Goal: Feedback & Contribution: Submit feedback/report problem

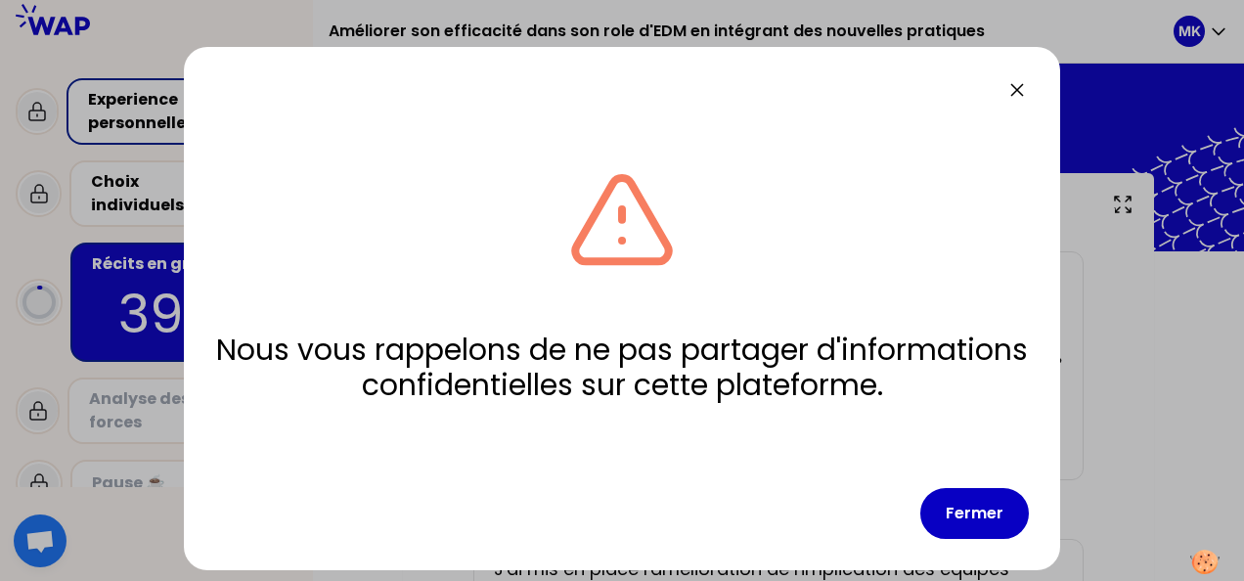
click at [1024, 94] on icon at bounding box center [1016, 89] width 23 height 23
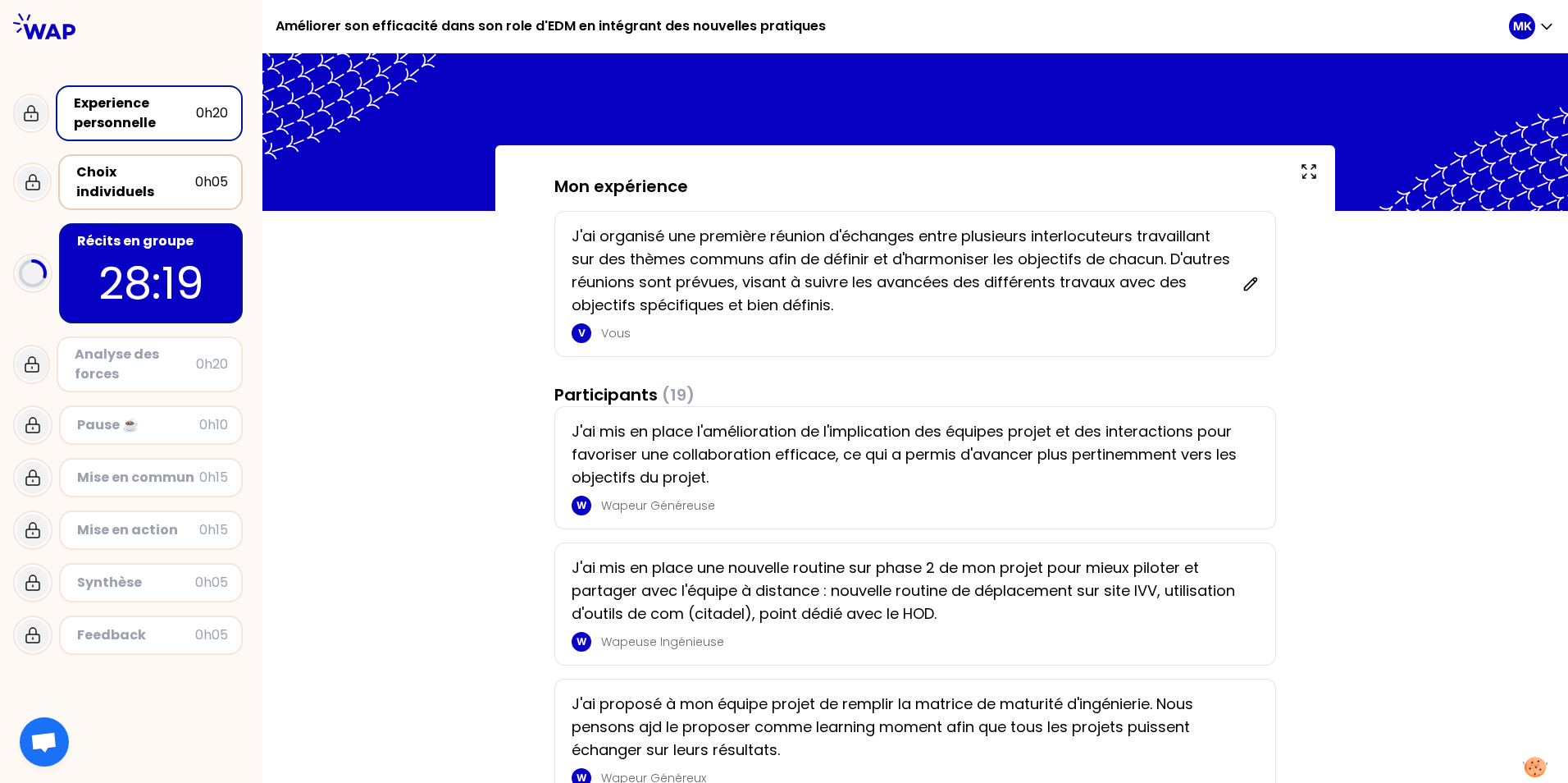
click at [144, 174] on div "Choix individuels" at bounding box center [136, 182] width 119 height 39
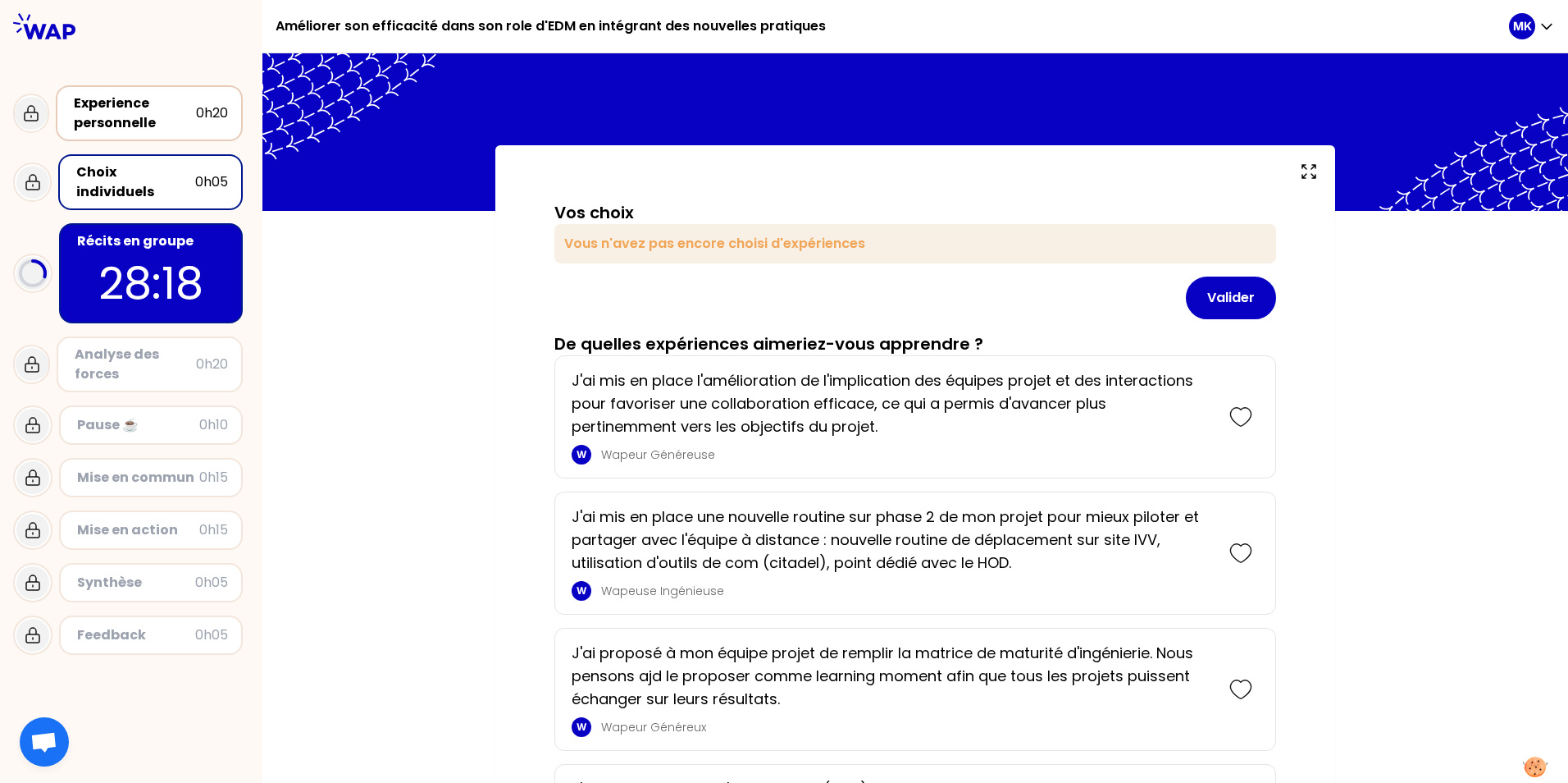
click at [149, 113] on div "Experience personnelle" at bounding box center [135, 112] width 122 height 39
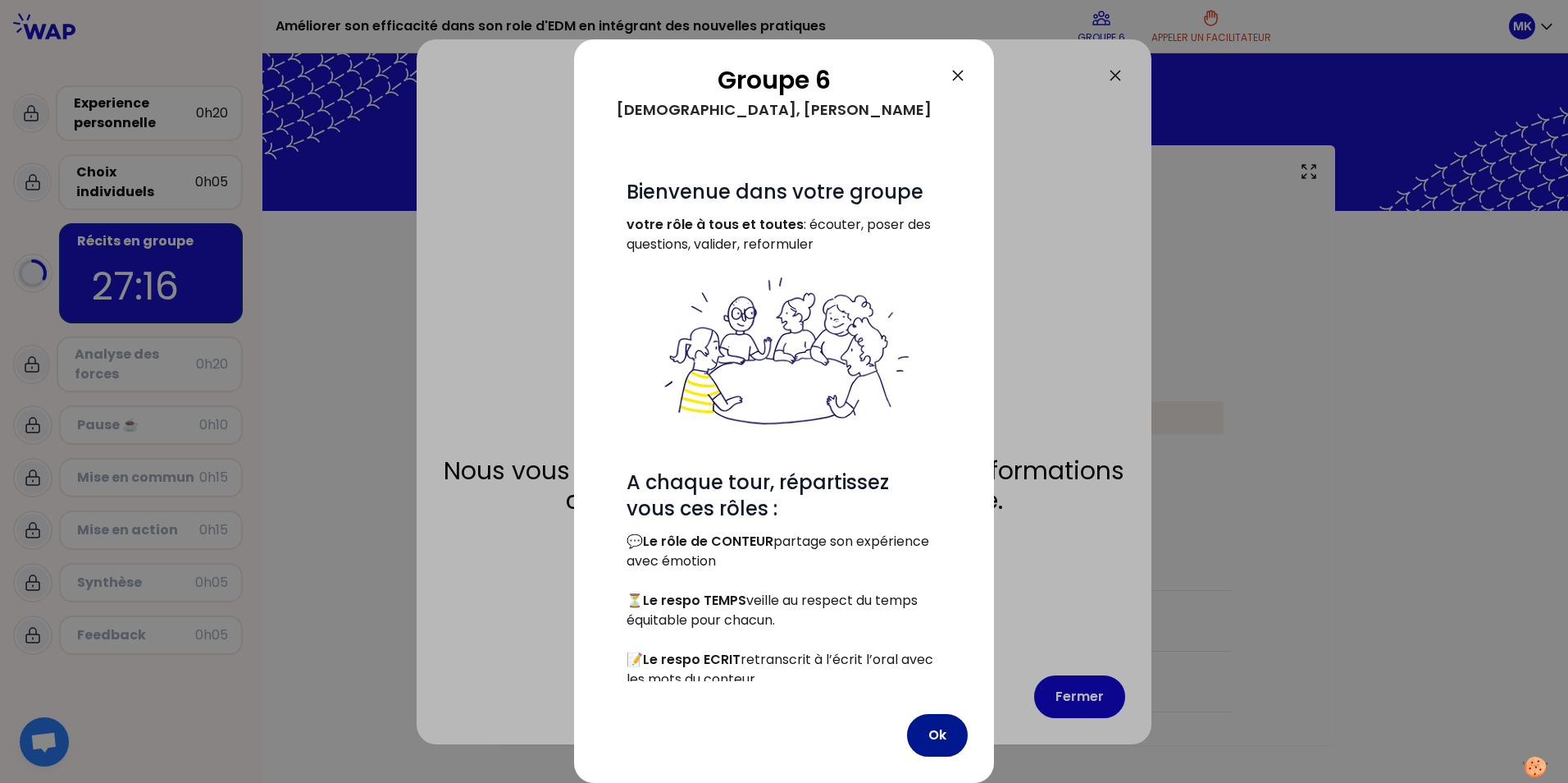
click at [935, 714] on button "Ok" at bounding box center [937, 735] width 60 height 43
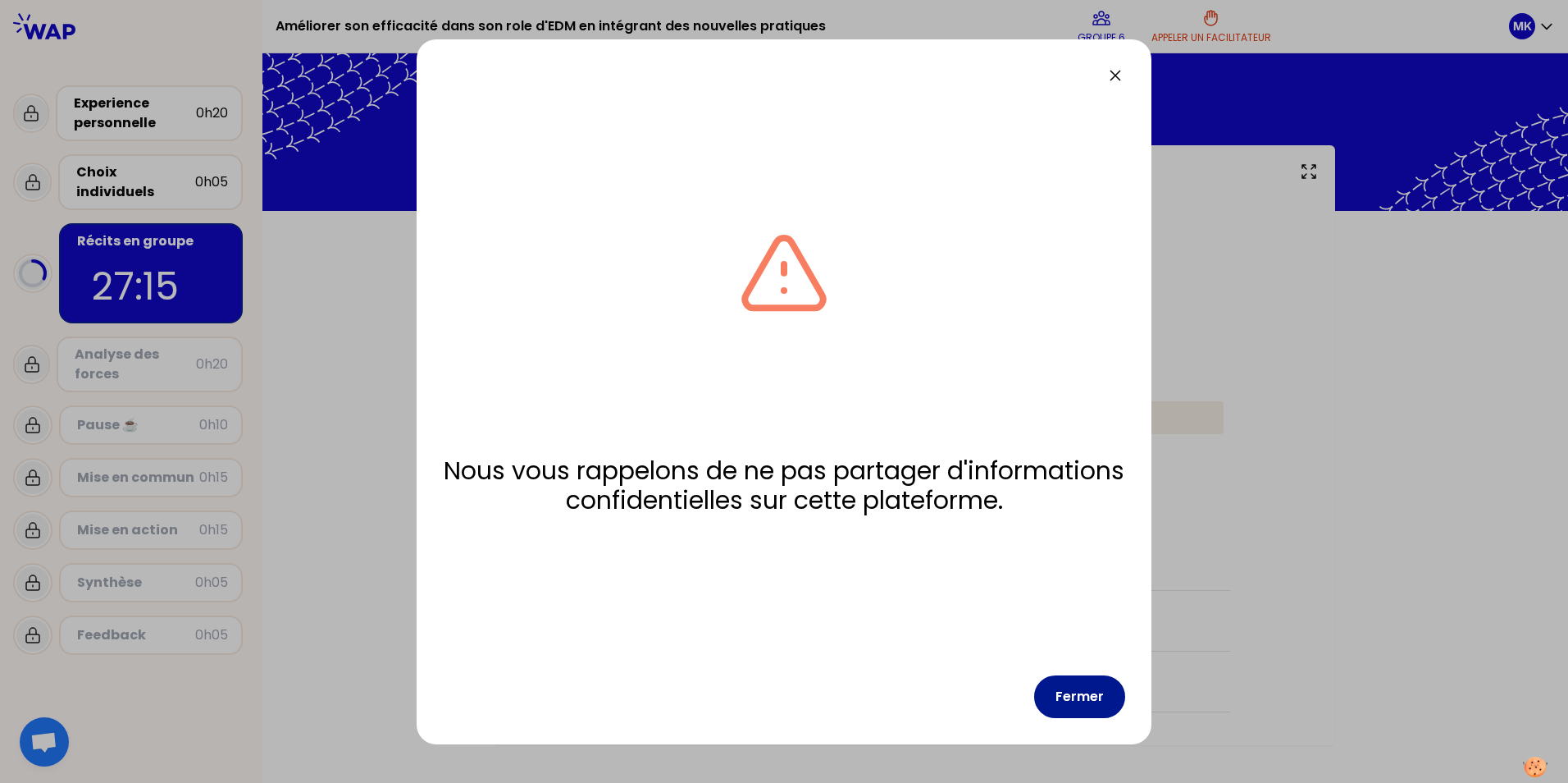
click at [1102, 695] on button "Fermer" at bounding box center [1080, 697] width 91 height 43
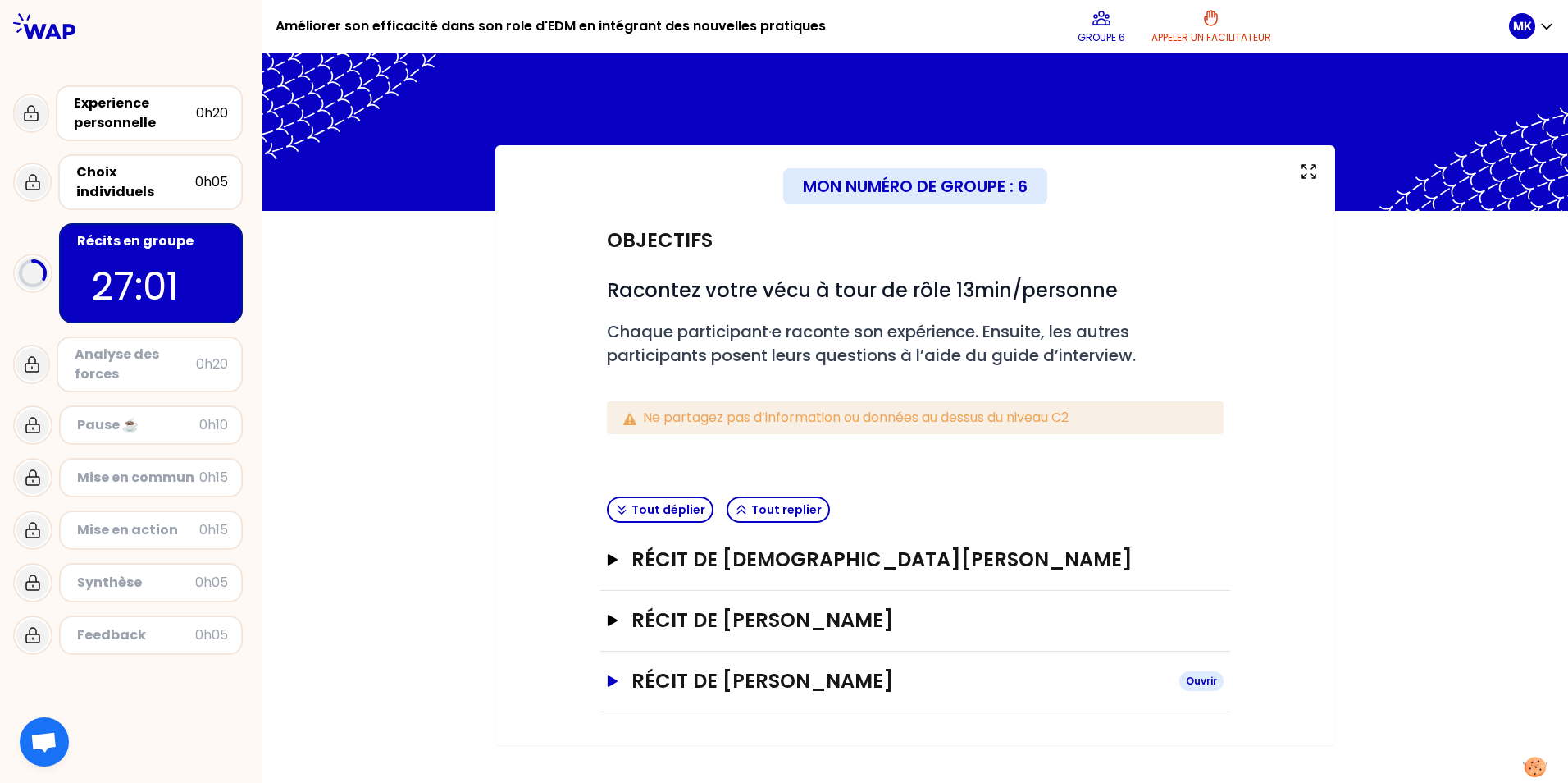
click at [612, 681] on icon "button" at bounding box center [612, 681] width 10 height 12
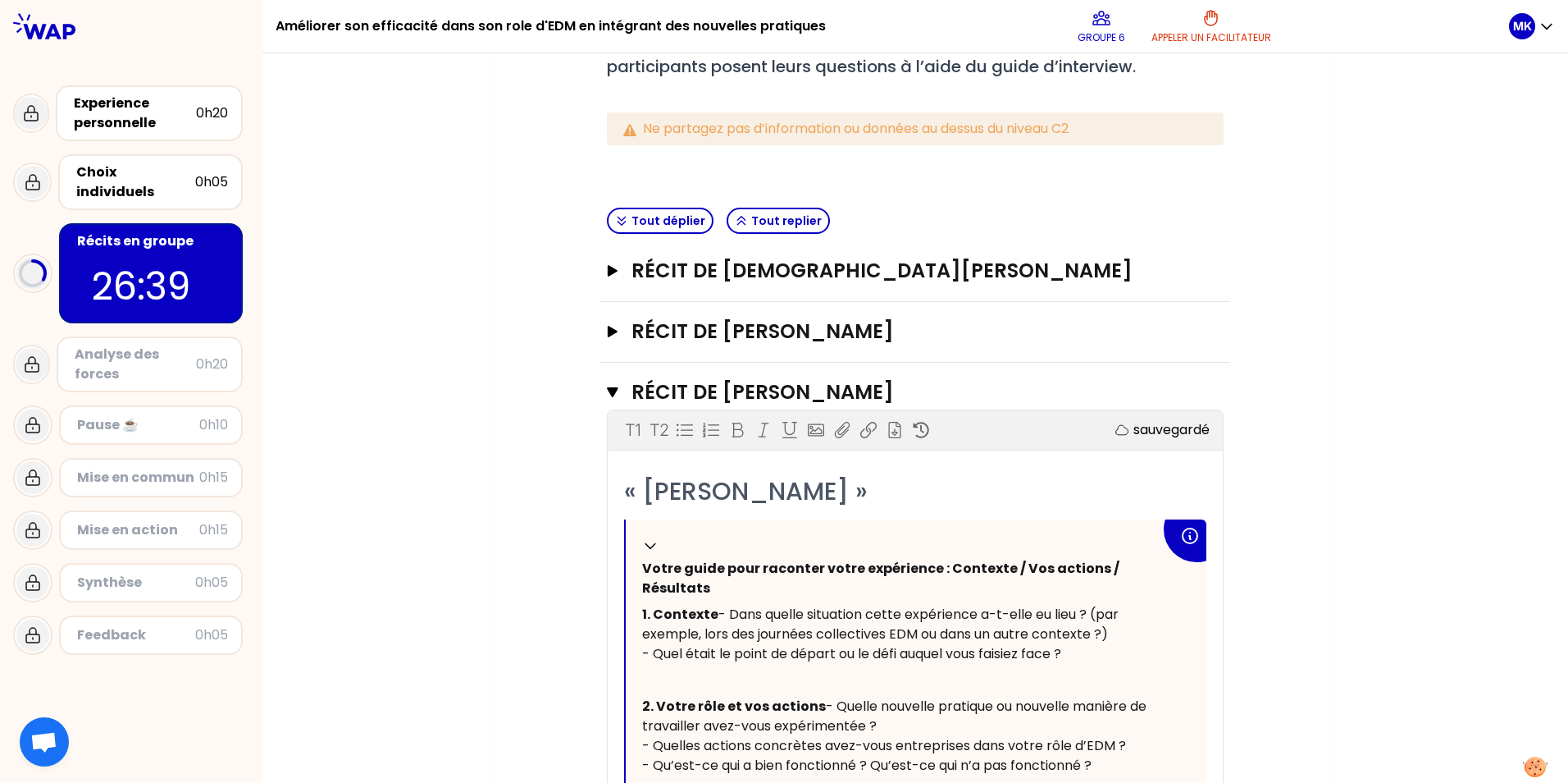
scroll to position [289, 0]
click at [610, 274] on icon "button" at bounding box center [613, 271] width 13 height 12
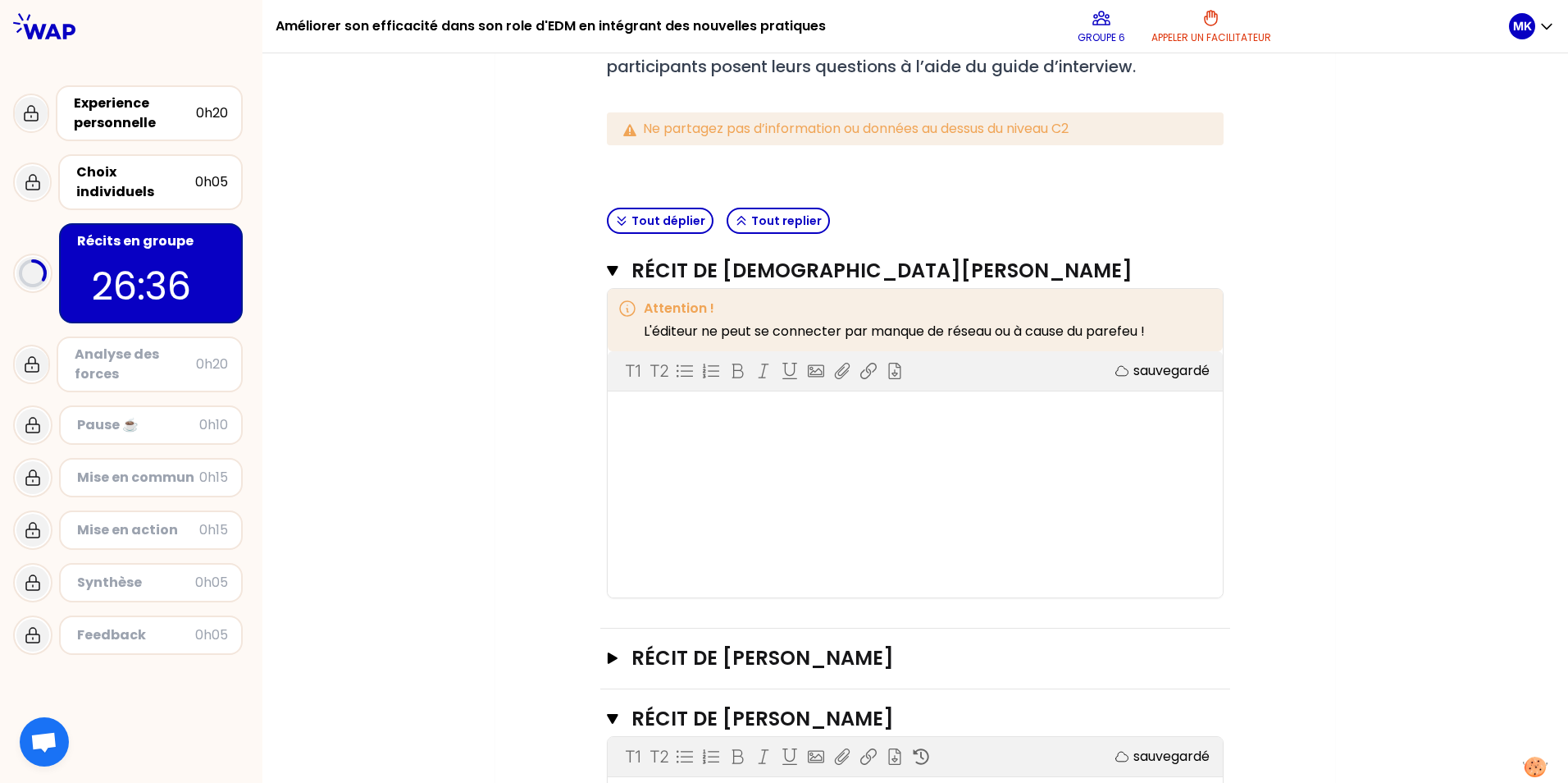
click at [650, 417] on div at bounding box center [915, 414] width 582 height 19
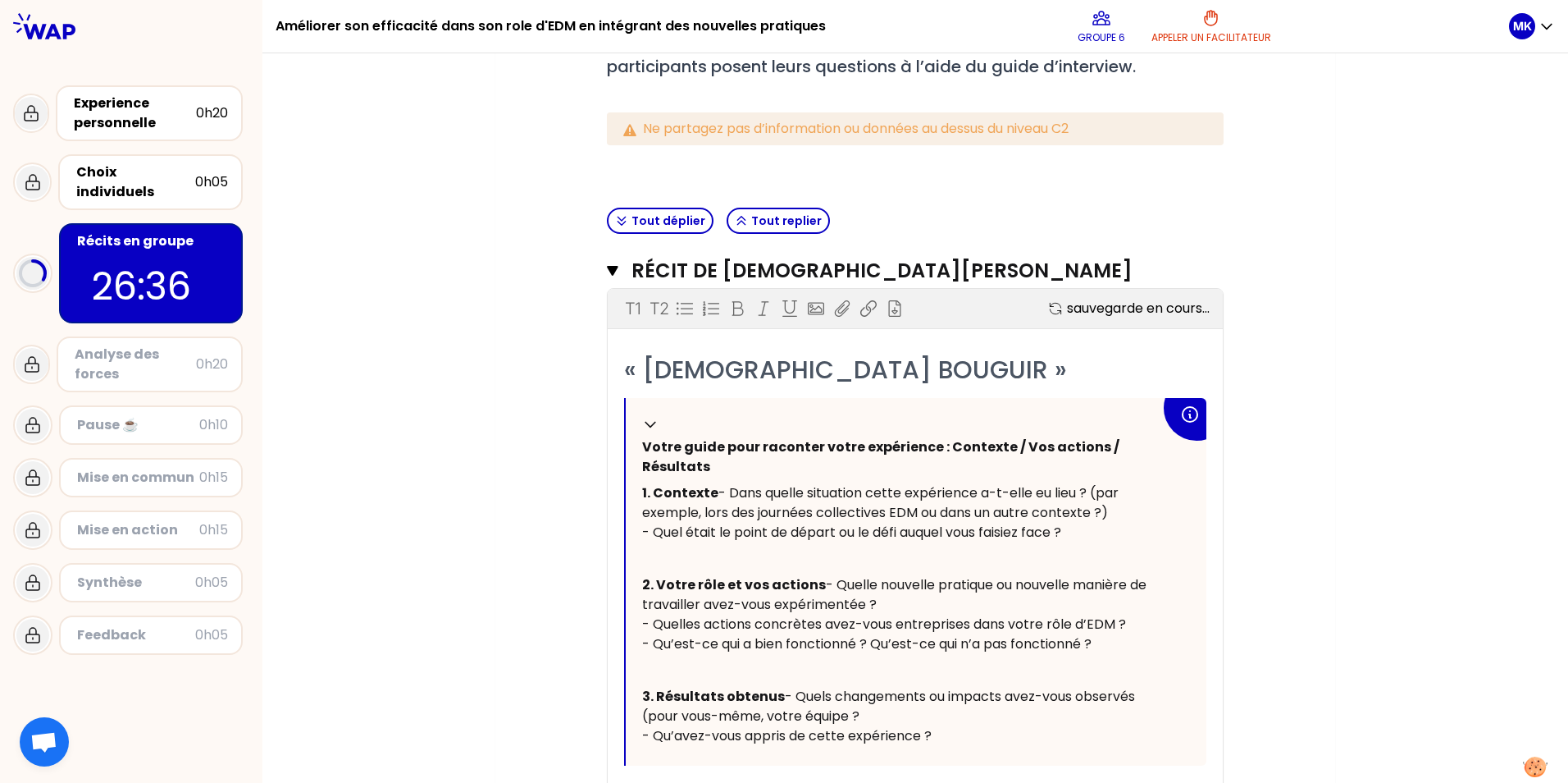
scroll to position [238, 0]
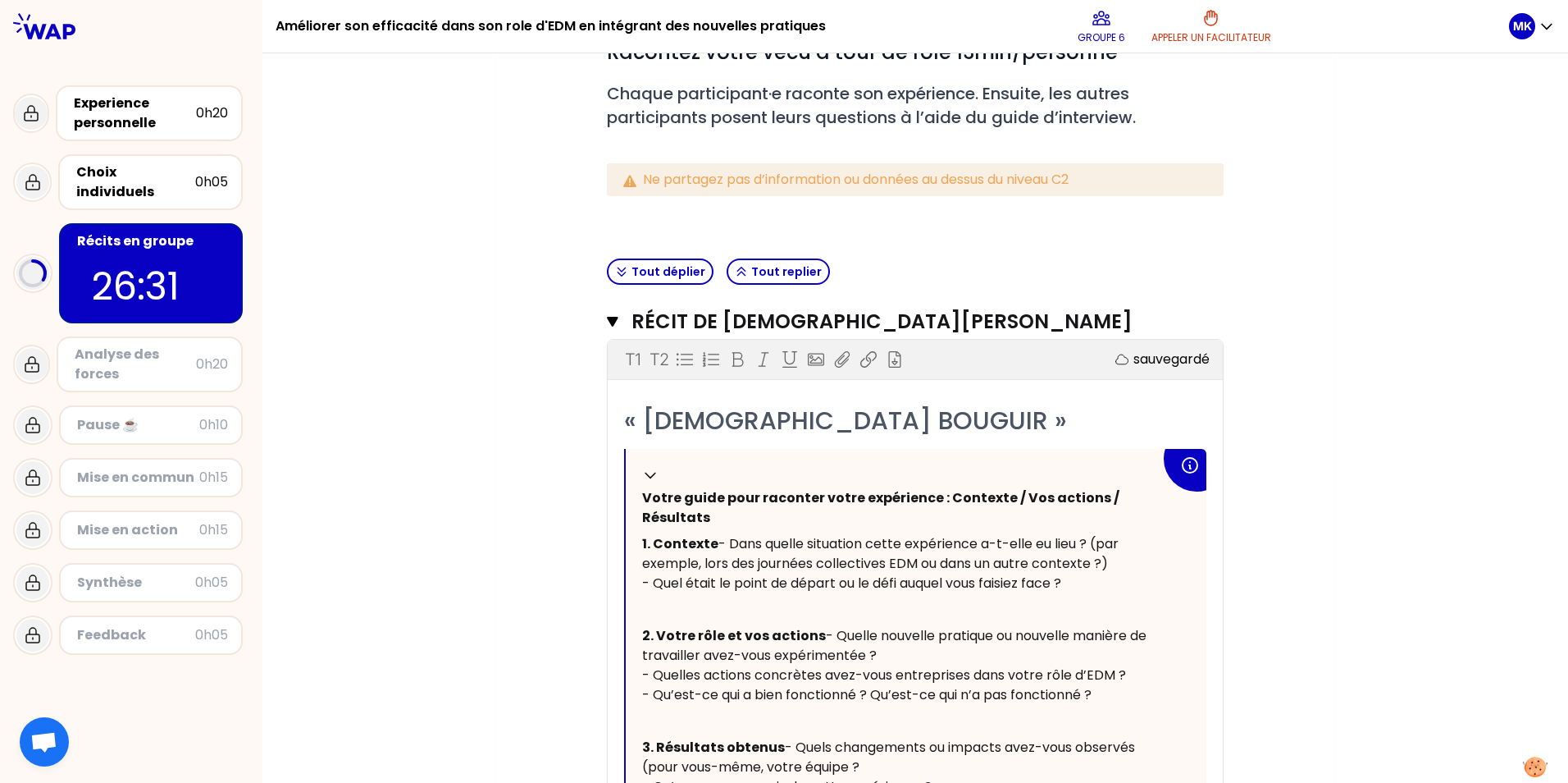
click at [814, 531] on p "1. Contexte - Dans quelle situation cette expérience a-t-elle eu lieu ? (par ex…" at bounding box center [902, 564] width 518 height 65
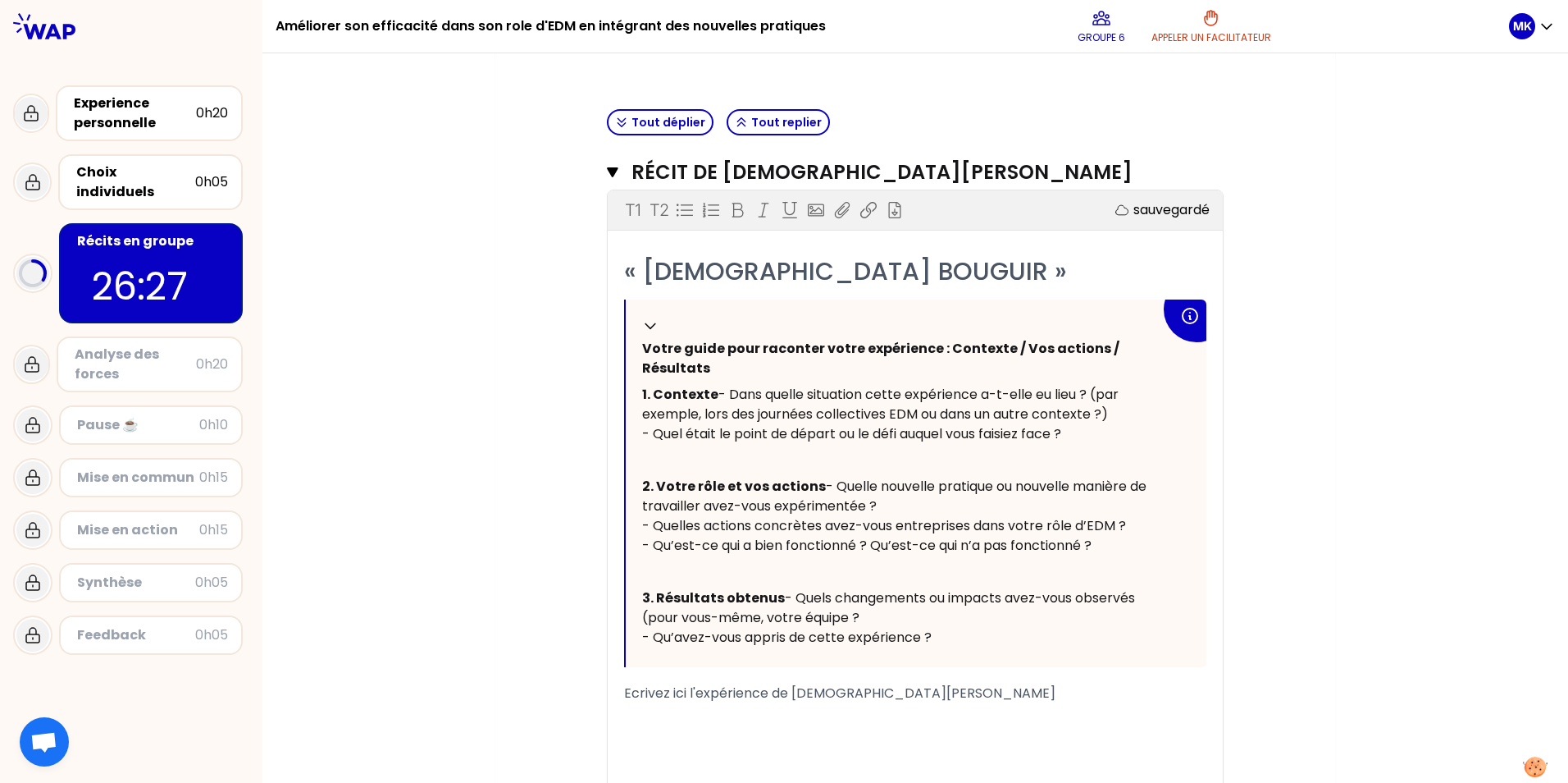
scroll to position [404, 0]
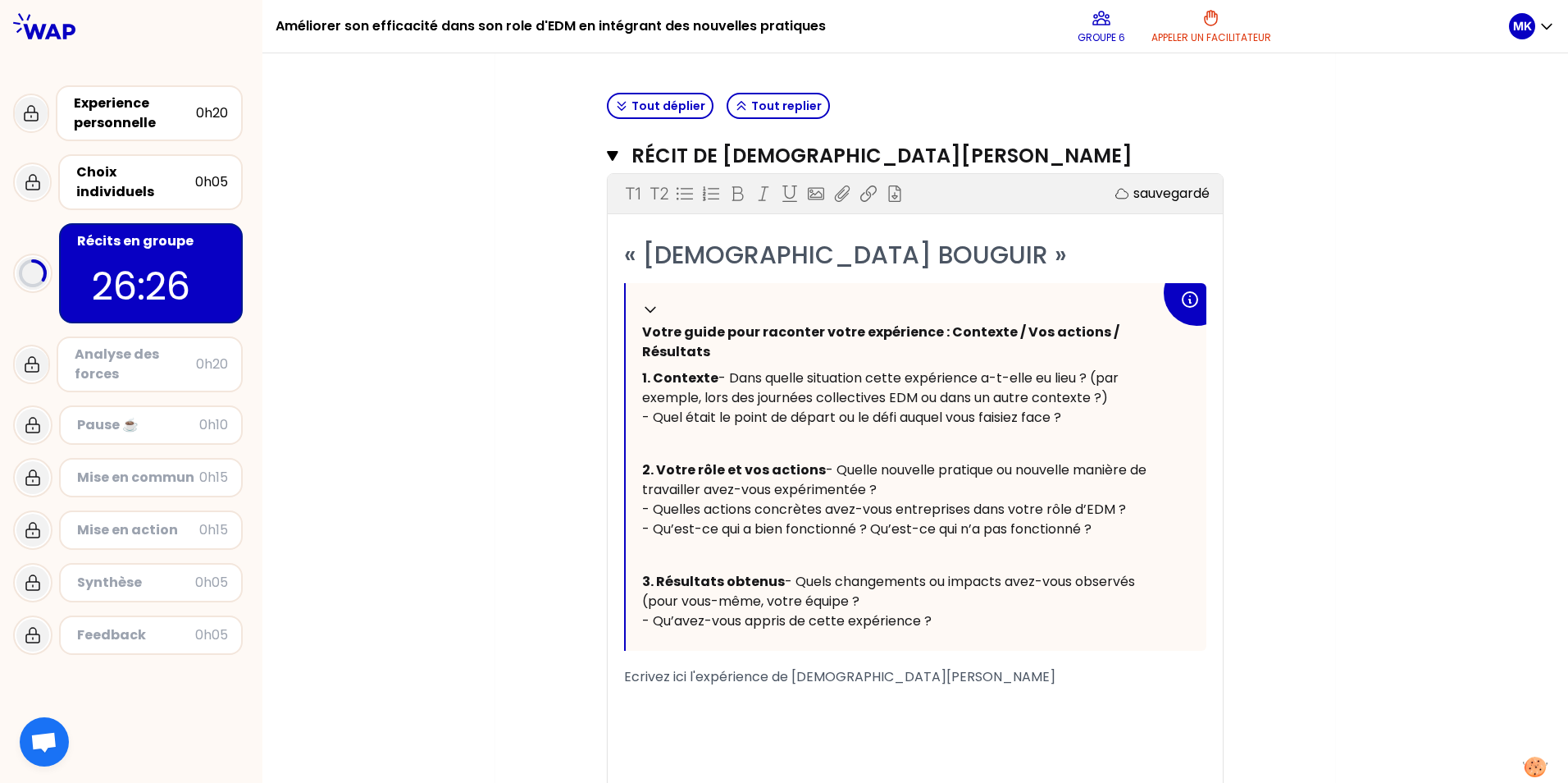
drag, startPoint x: 638, startPoint y: 496, endPoint x: 972, endPoint y: 688, distance: 385.3
click at [972, 650] on div "Replier Votre guide pour raconter votre expérience : Contexte / Vos actions / R…" at bounding box center [916, 467] width 581 height 368
drag, startPoint x: 972, startPoint y: 688, endPoint x: 867, endPoint y: 597, distance: 138.9
click at [867, 569] on p "﻿" at bounding box center [902, 555] width 518 height 26
drag, startPoint x: 1076, startPoint y: 437, endPoint x: 679, endPoint y: 431, distance: 397.0
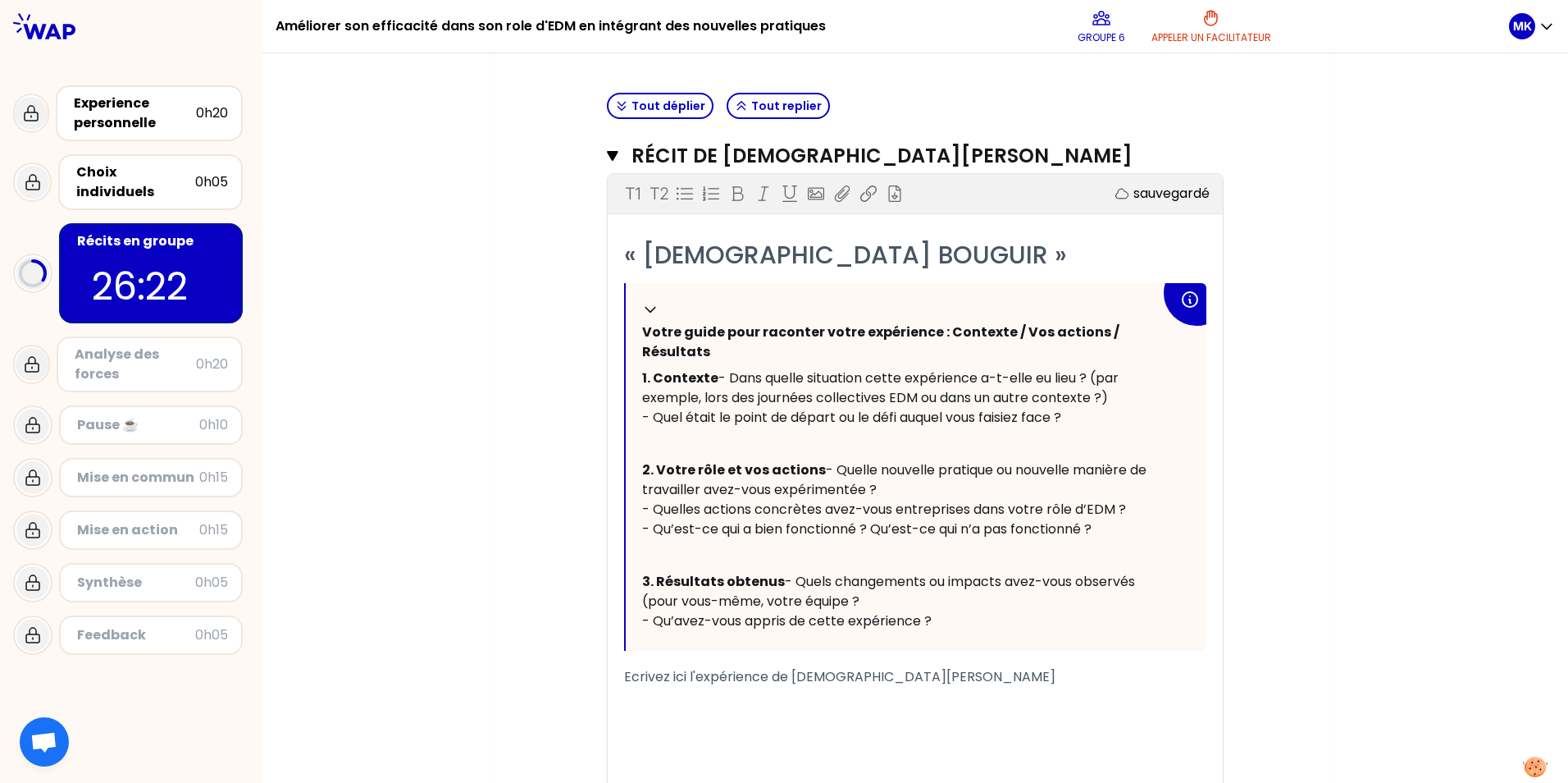
click at [679, 431] on p "1. Contexte - Dans quelle situation cette expérience a-t-elle eu lieu ? (par ex…" at bounding box center [902, 398] width 518 height 65
drag, startPoint x: 679, startPoint y: 431, endPoint x: 664, endPoint y: 454, distance: 27.5
click at [664, 454] on p "﻿" at bounding box center [902, 443] width 518 height 26
drag, startPoint x: 660, startPoint y: 461, endPoint x: 685, endPoint y: 462, distance: 25.0
click at [659, 457] on p "﻿" at bounding box center [902, 443] width 518 height 26
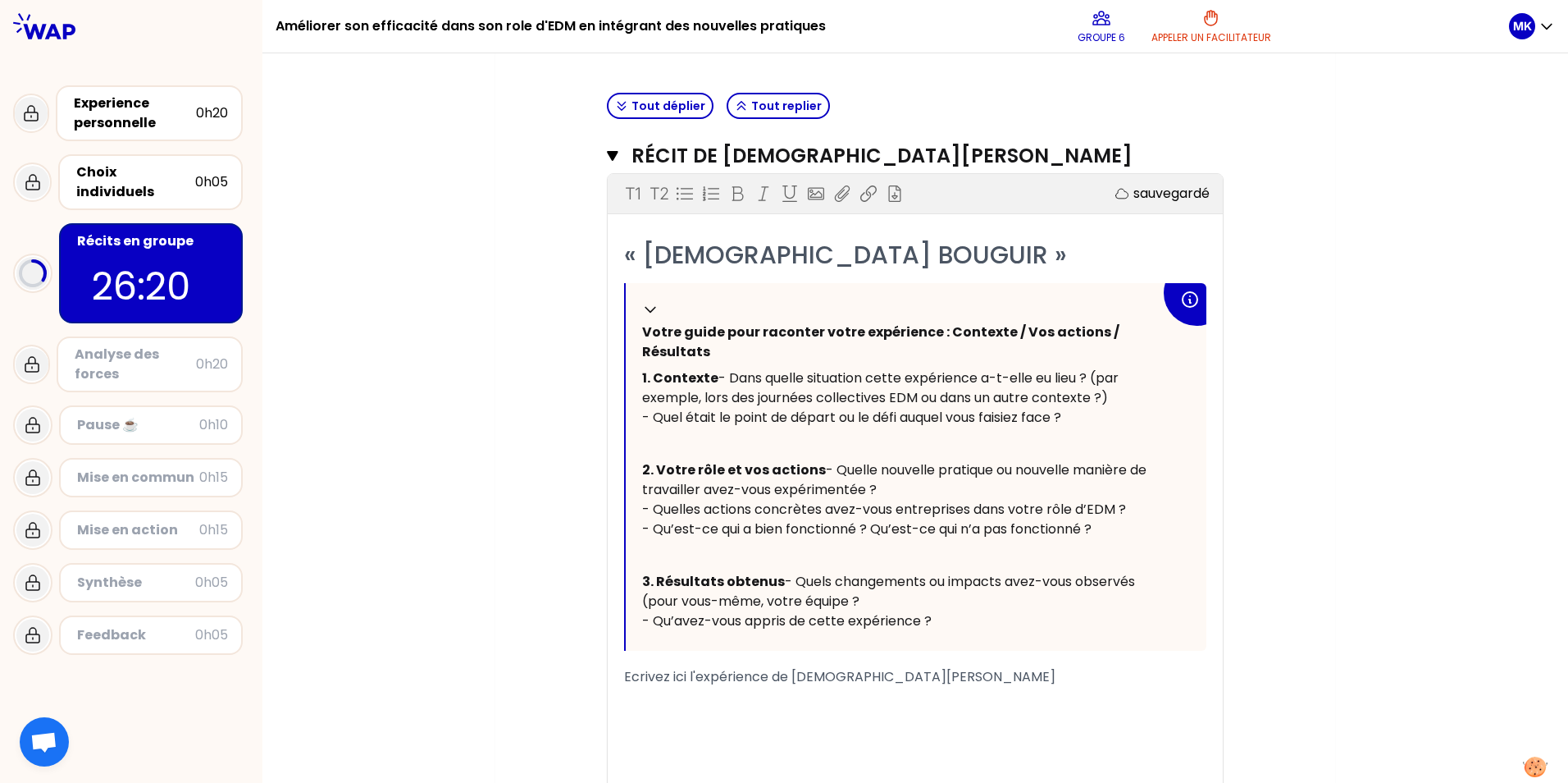
click at [1097, 431] on p "1. Contexte - Dans quelle situation cette expérience a-t-elle eu lieu ? (par ex…" at bounding box center [902, 398] width 518 height 65
click at [1065, 426] on span "- Dans quelle situation cette expérience a-t-elle eu lieu ? (par exemple, lors …" at bounding box center [883, 397] width 480 height 58
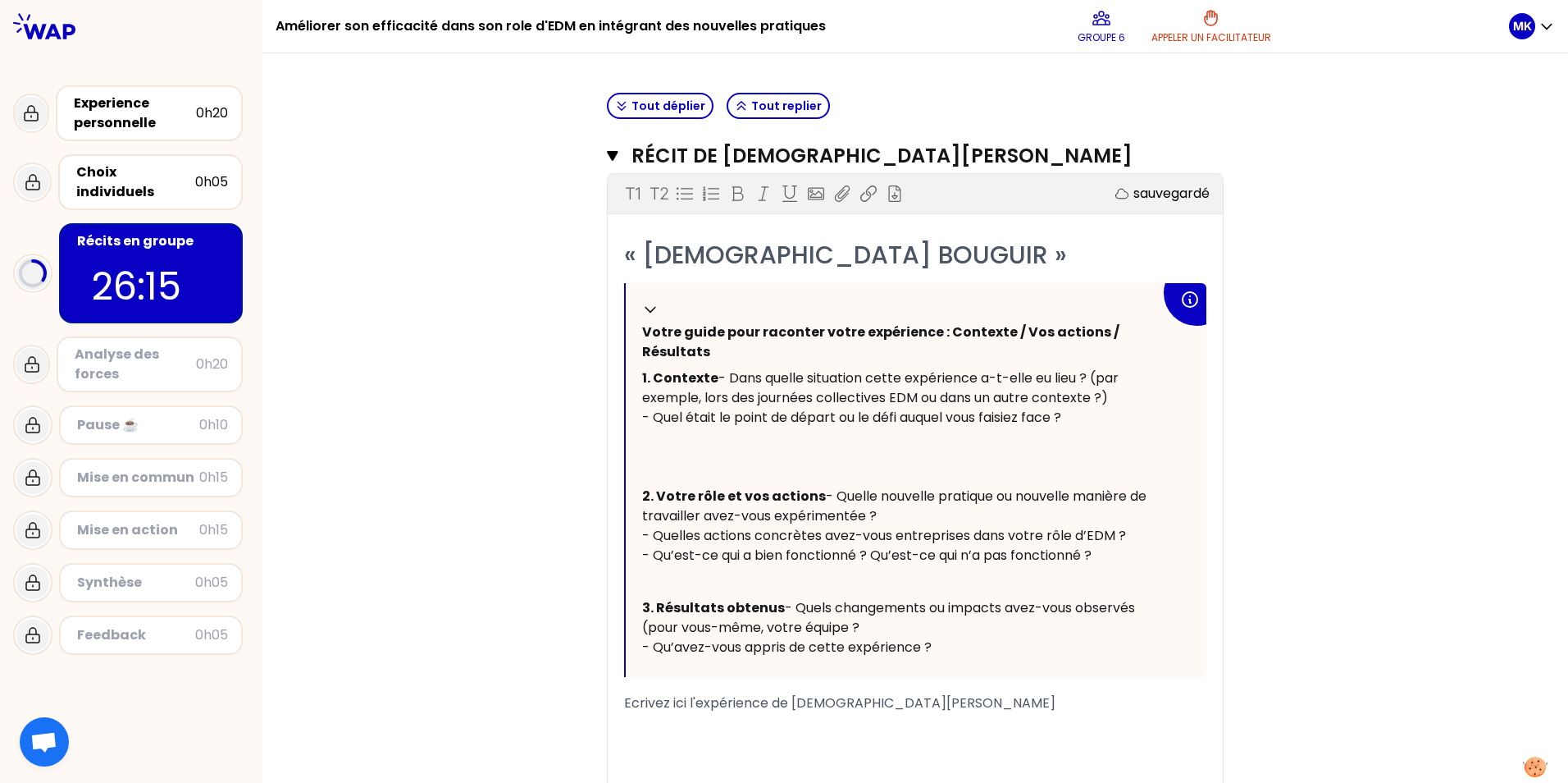
click at [786, 457] on p "﻿" at bounding box center [902, 443] width 518 height 26
click at [1036, 426] on span "- Dans quelle situation cette expérience a-t-elle eu lieu ? (par exemple, lors …" at bounding box center [883, 397] width 480 height 58
click at [1071, 431] on p "1. Contexte - Dans quelle situation cette expérience a-t-elle eu lieu ? (par ex…" at bounding box center [902, 398] width 518 height 65
click at [1064, 426] on span "- Dans quelle situation cette expérience a-t-elle eu lieu ? (par exemple, lors …" at bounding box center [883, 397] width 480 height 58
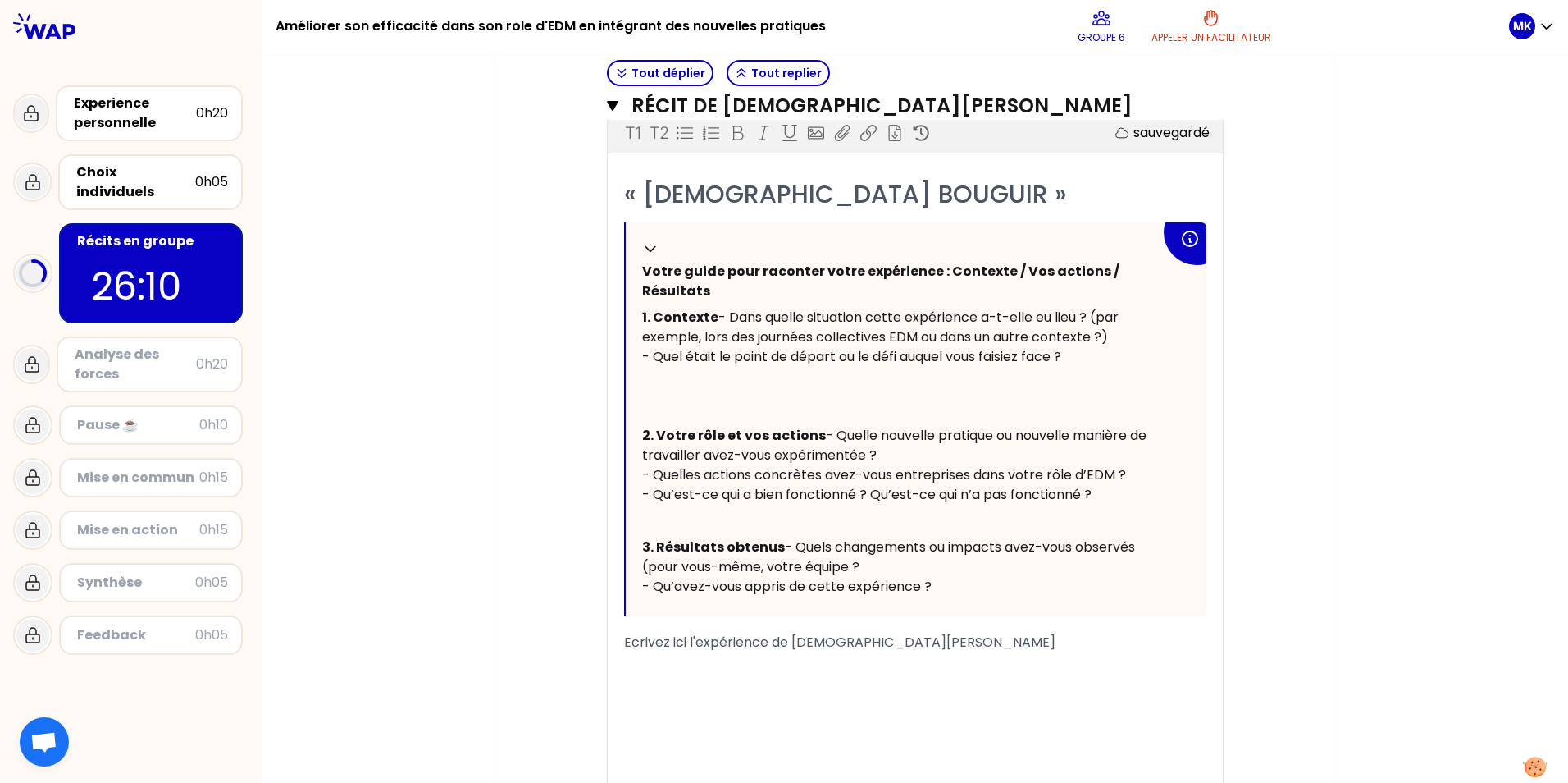
scroll to position [568, 0]
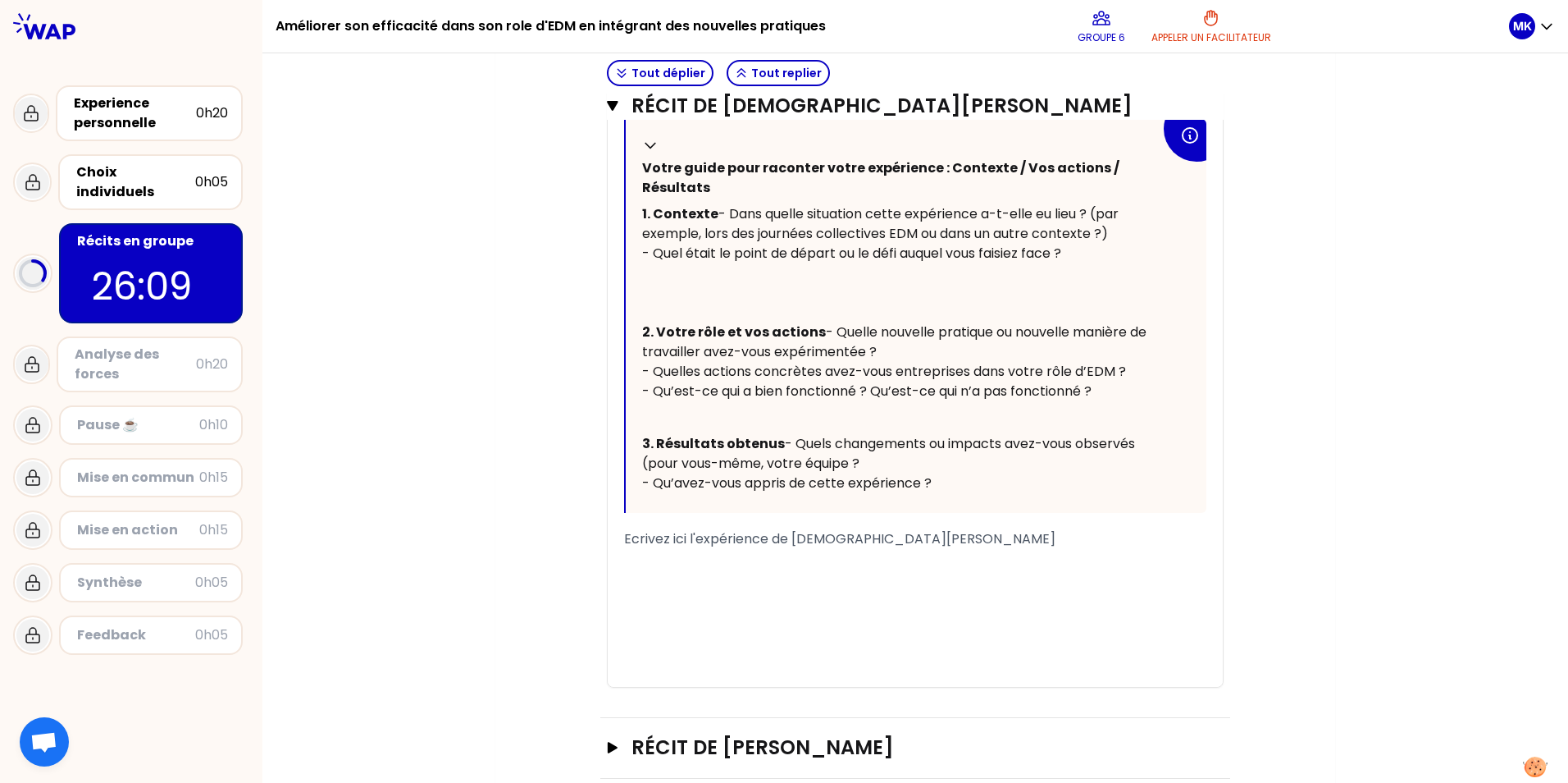
click at [683, 316] on p "﻿" at bounding box center [902, 305] width 518 height 26
click at [381, 363] on div "Mon numéro de groupe : 6 Objectifs # Racontez votre vécu à tour de rôle 13min/p…" at bounding box center [915, 676] width 1306 height 2200
click at [662, 569] on div "﻿" at bounding box center [915, 558] width 582 height 19
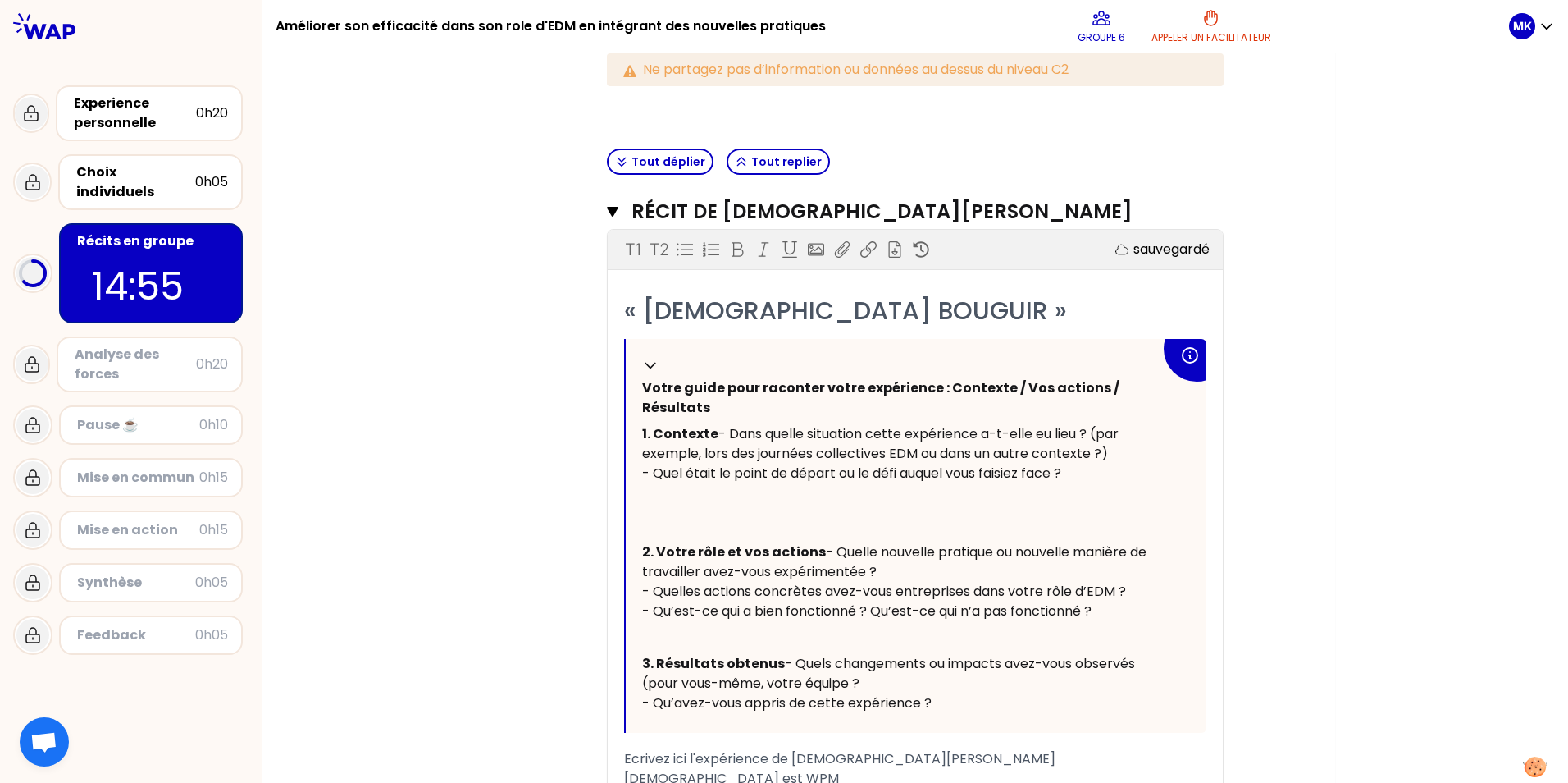
scroll to position [594, 0]
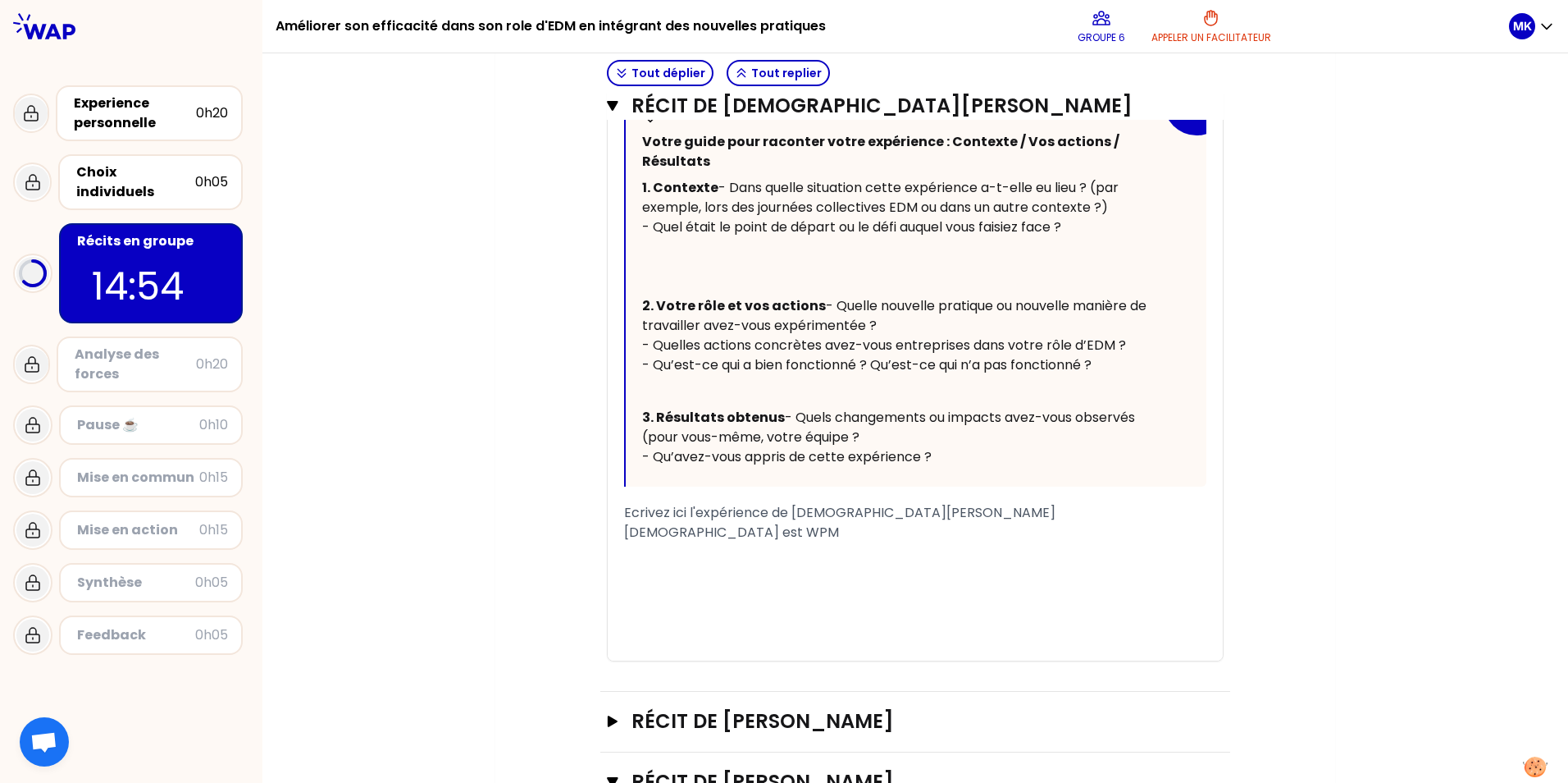
click at [726, 542] on div "[DEMOGRAPHIC_DATA] est WPM" at bounding box center [915, 532] width 582 height 19
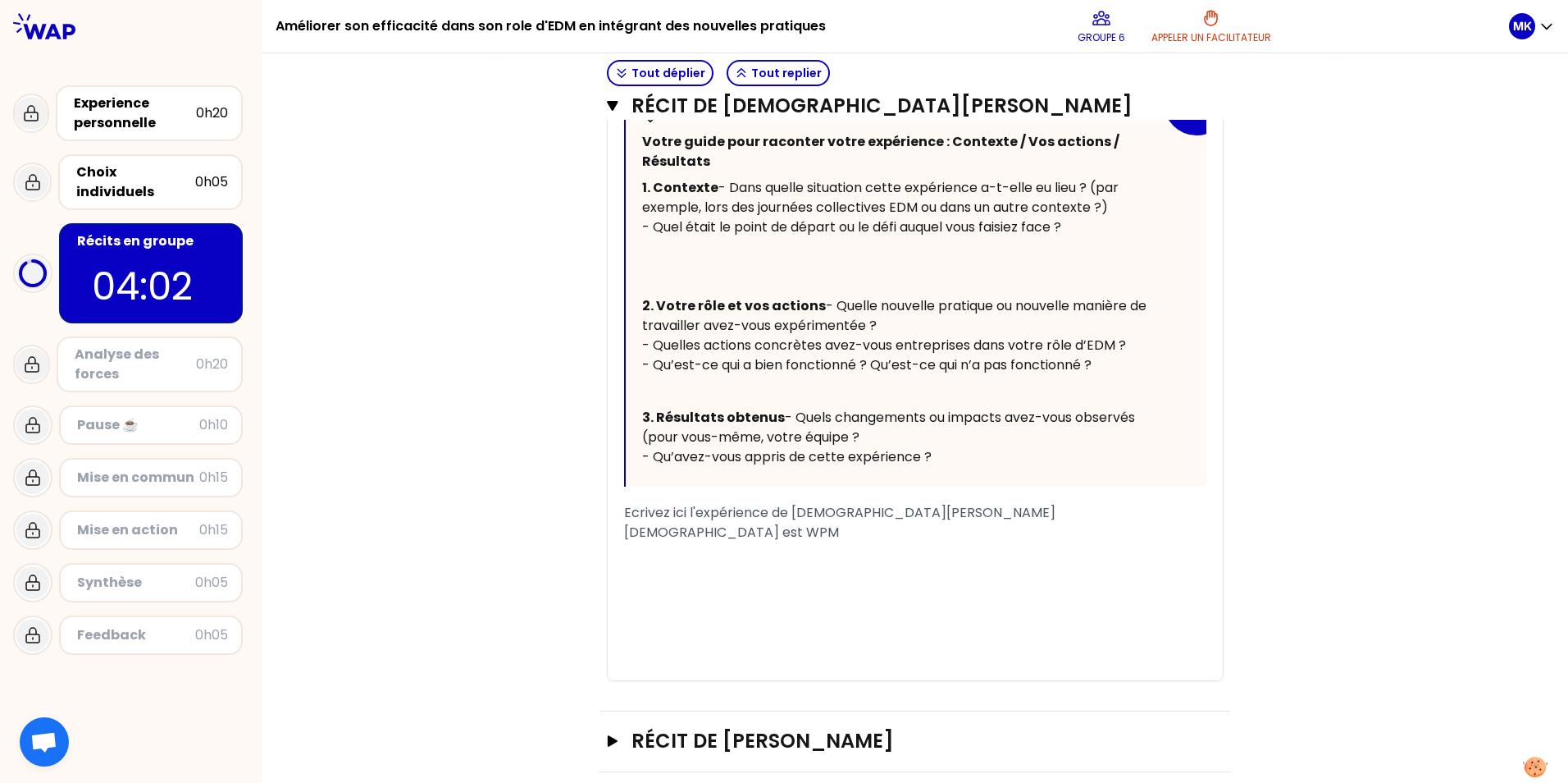
click at [753, 542] on div "[DEMOGRAPHIC_DATA] est WPM" at bounding box center [915, 532] width 582 height 19
click at [719, 542] on div "[DEMOGRAPHIC_DATA] est WPM" at bounding box center [915, 532] width 582 height 19
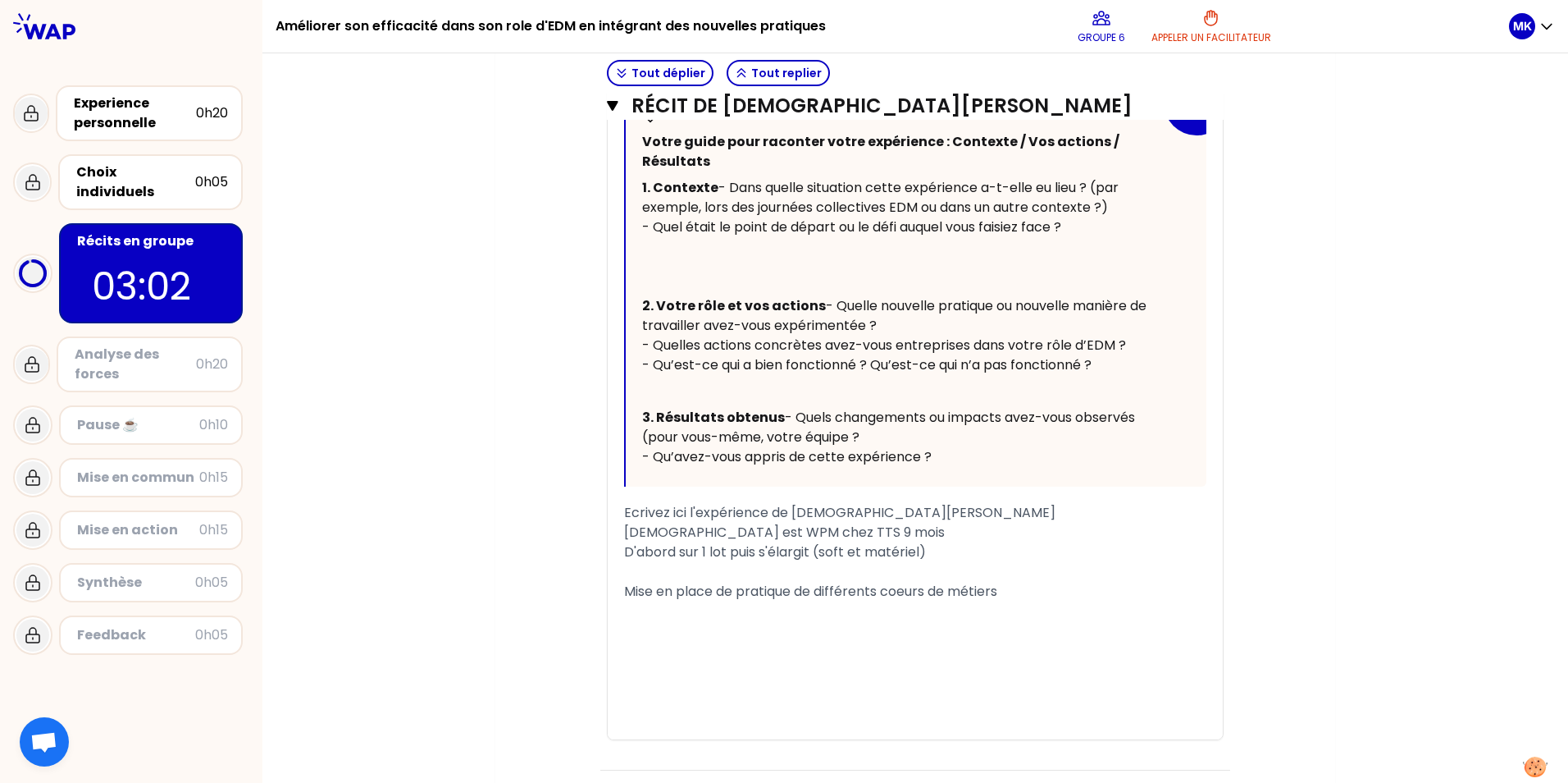
click at [617, 648] on div "« [DEMOGRAPHIC_DATA] BOUGUIR » Replier Votre guide pour raconter votre expérien…" at bounding box center [914, 394] width 615 height 691
click at [624, 601] on span "Mise en place de pratique de différents coeurs de métiers" at bounding box center [810, 591] width 373 height 18
drag, startPoint x: 888, startPoint y: 571, endPoint x: 617, endPoint y: 572, distance: 271.0
click at [617, 572] on div "« [DEMOGRAPHIC_DATA] BOUGUIR » Replier Votre guide pour raconter votre expérien…" at bounding box center [914, 394] width 615 height 691
click at [1083, 602] on div "Challenge : Mise en place de pratique de différents coeurs de métiers" at bounding box center [915, 591] width 582 height 19
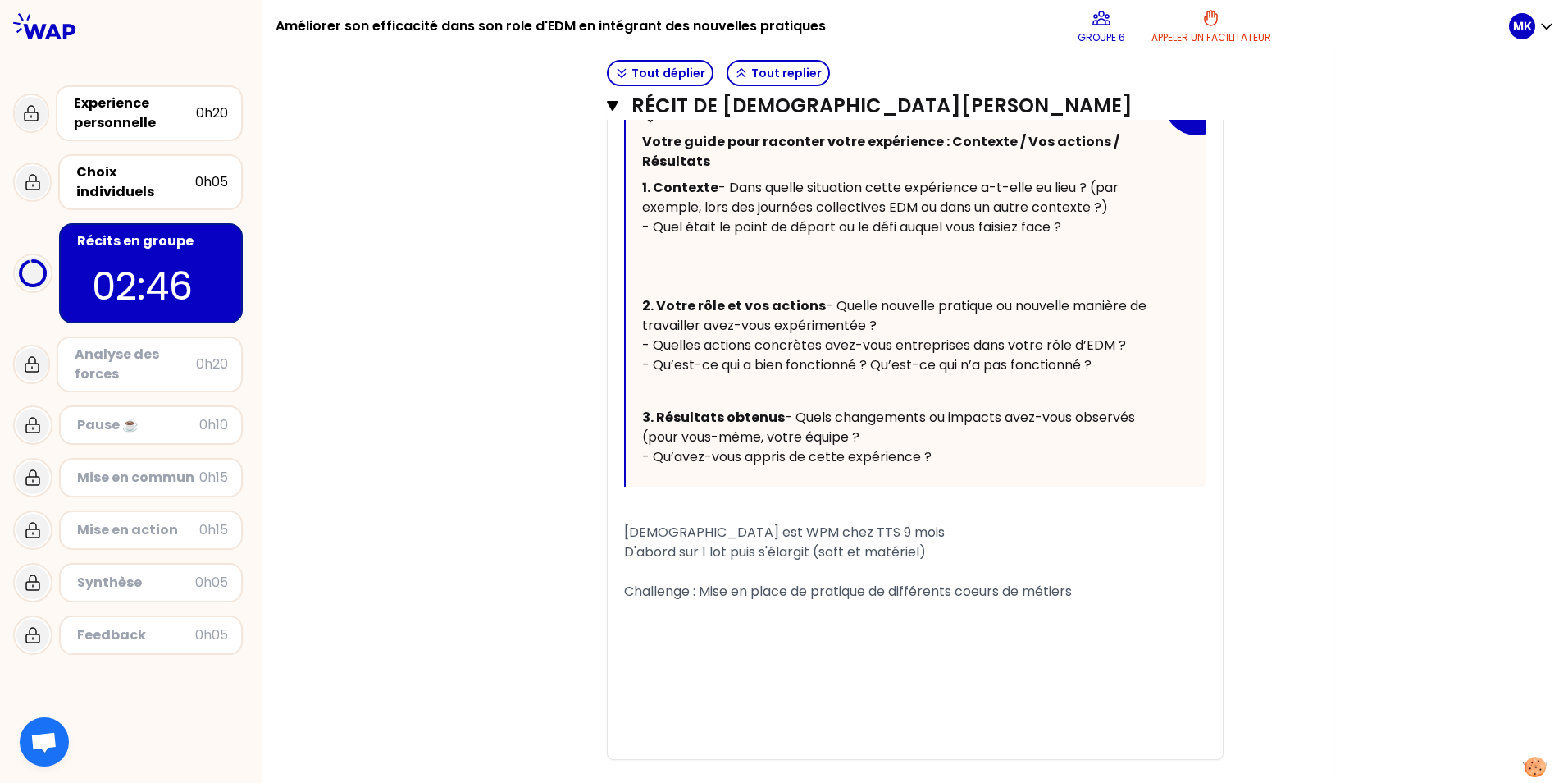
click at [865, 601] on span "Challenge : Mise en place de pratique de différents coeurs de métiers" at bounding box center [848, 591] width 448 height 18
click at [1107, 602] on div "Challenge : Mise en place de pratiques de différents coeurs de métiers" at bounding box center [915, 591] width 582 height 19
click at [684, 620] on span "Challenge : Mise en place de pratiques de différents coeurs de métiers. Faire d…" at bounding box center [914, 601] width 580 height 39
click at [701, 620] on span "Challenges : Mise en place de pratiques de différents coeurs de métiers. Faire …" at bounding box center [908, 601] width 567 height 39
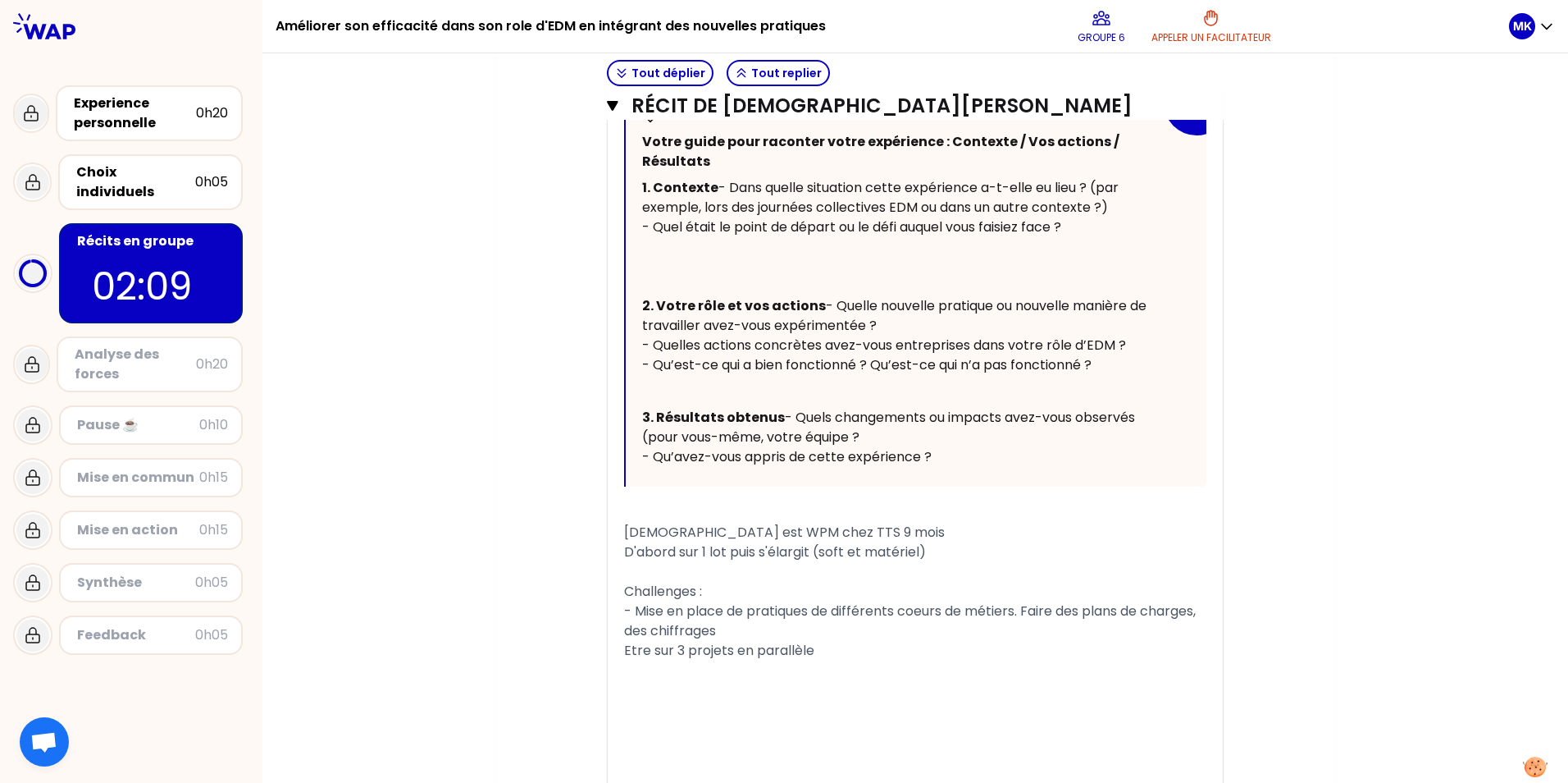
click at [1022, 640] on span "- Mise en place de pratiques de différents coeurs de métiers. Faire des plans d…" at bounding box center [911, 621] width 575 height 39
click at [624, 660] on span "Etre sur 3 projets en parallèle" at bounding box center [719, 650] width 190 height 18
click at [821, 660] on div "- Etre sur 3 projets en parallèle" at bounding box center [915, 650] width 582 height 19
drag, startPoint x: 826, startPoint y: 668, endPoint x: 812, endPoint y: 666, distance: 14.1
click at [812, 620] on span "- Mise en place de pratiques de différents coeurs de métiers." at bounding box center [820, 611] width 393 height 18
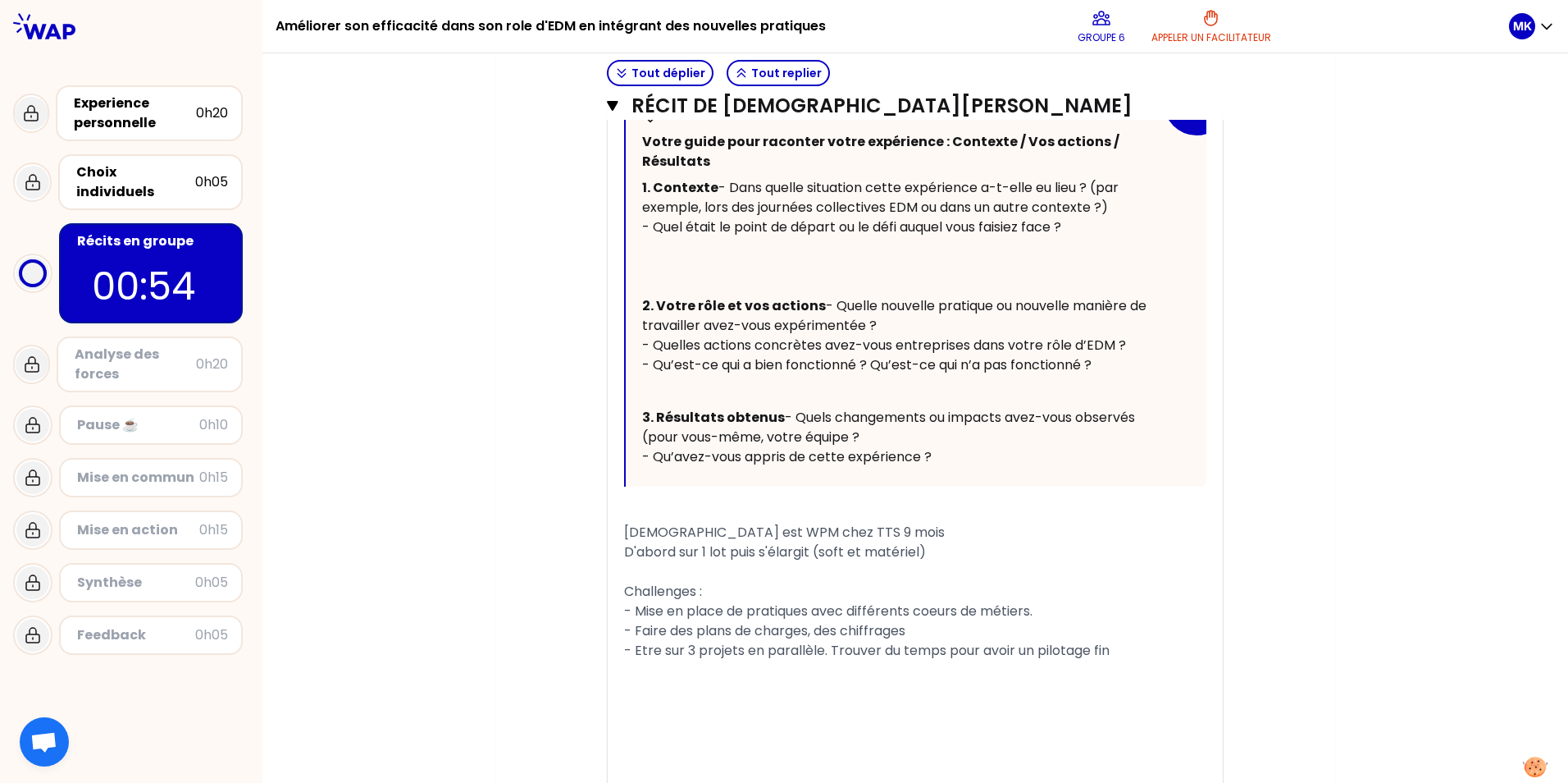
click at [1136, 660] on div "- Etre sur 3 projets en parallèle. Trouver du temps pour avoir un pilotage fin" at bounding box center [915, 650] width 582 height 19
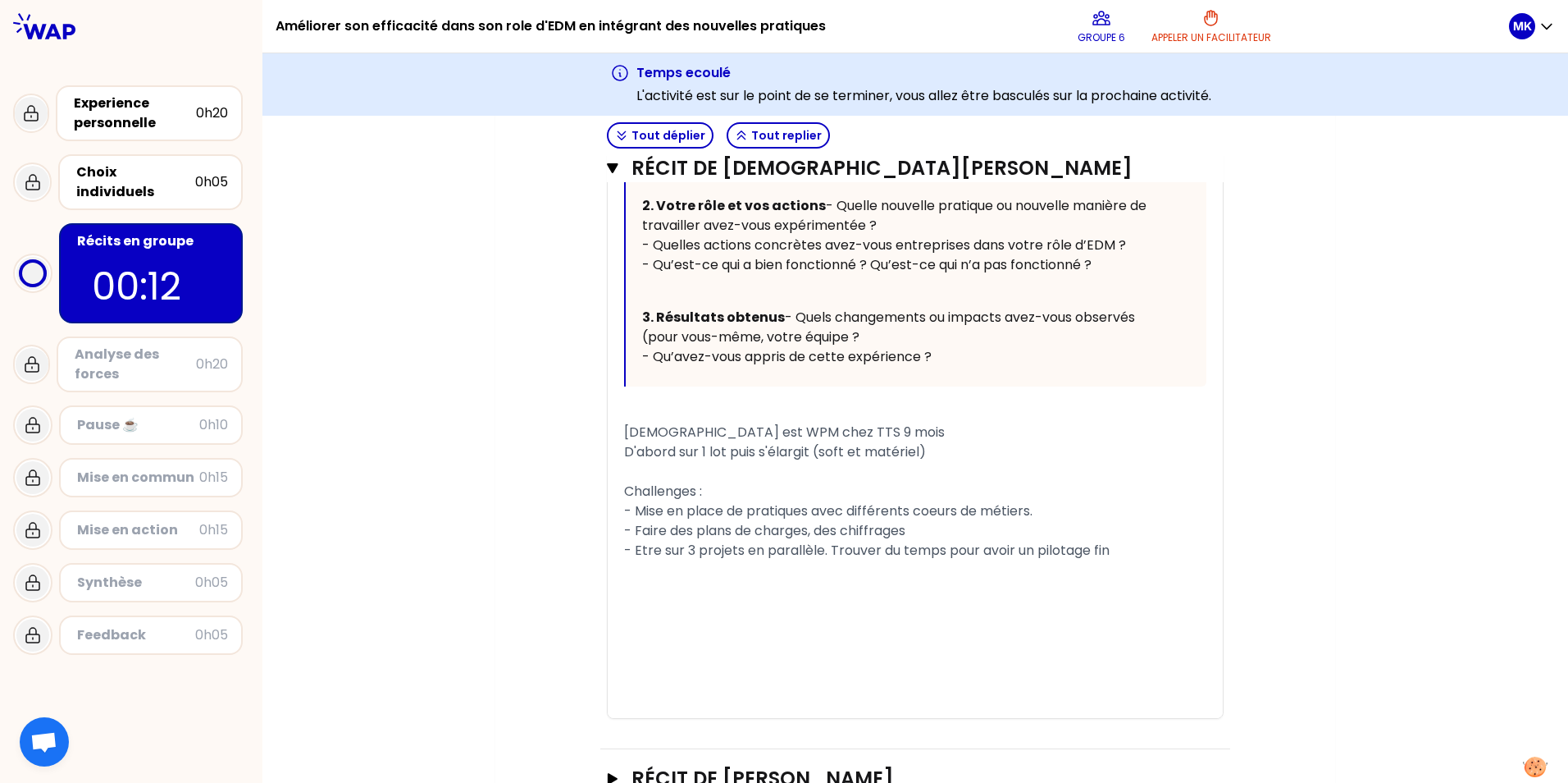
scroll to position [758, 0]
click at [1130, 559] on div "- Etre sur 3 projets en parallèle. Trouver du temps pour avoir un pilotage fin" at bounding box center [915, 548] width 582 height 19
click at [815, 577] on span "- Etre sur 3 projets en parallèle. Trouver du temps pour avoir un pilotage fin …" at bounding box center [896, 558] width 544 height 39
click at [756, 460] on span "D'abord sur 1 lot puis s'élargit (soft et matériel)" at bounding box center [775, 450] width 302 height 18
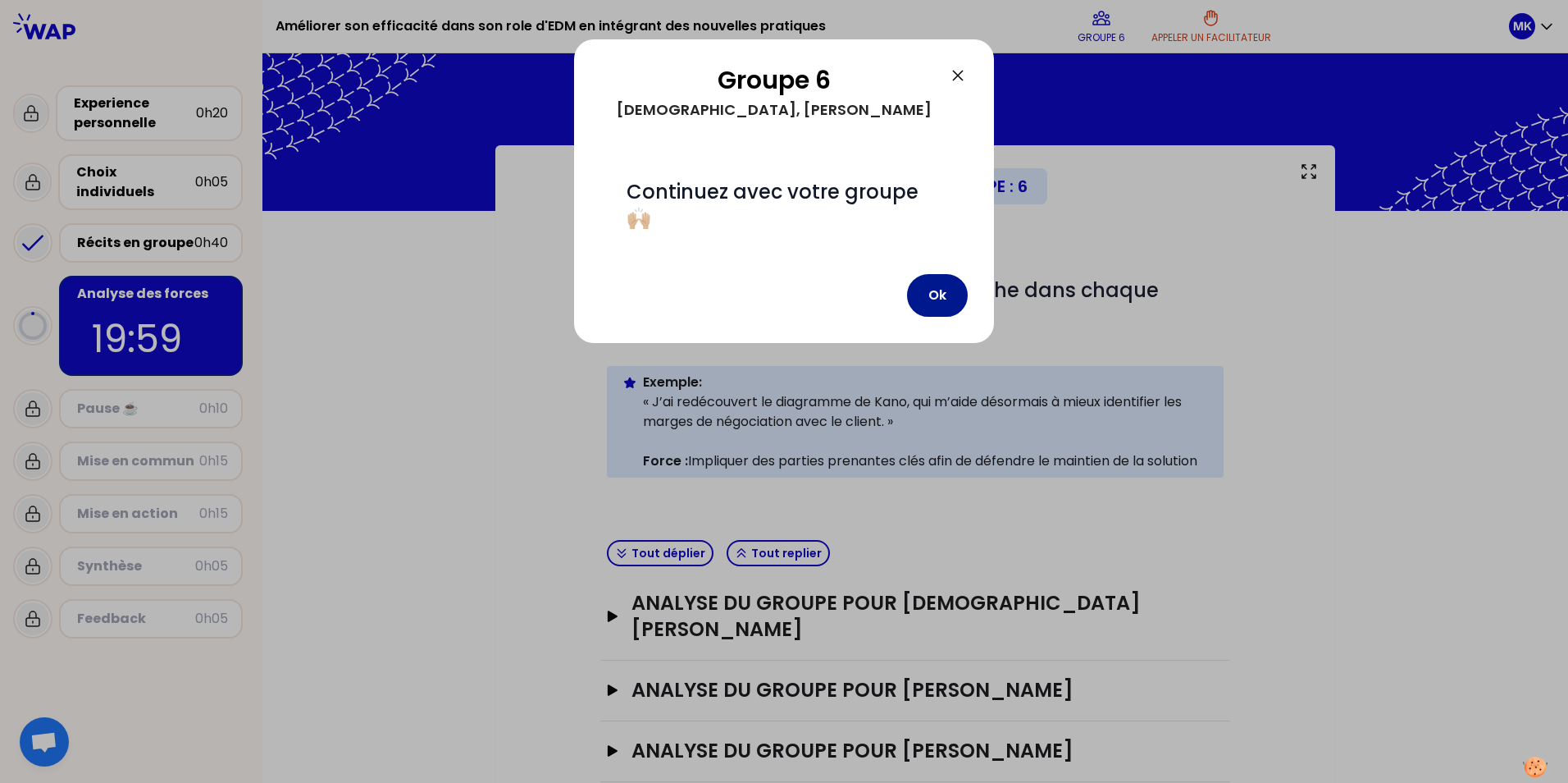
click at [950, 306] on button "Ok" at bounding box center [937, 295] width 60 height 43
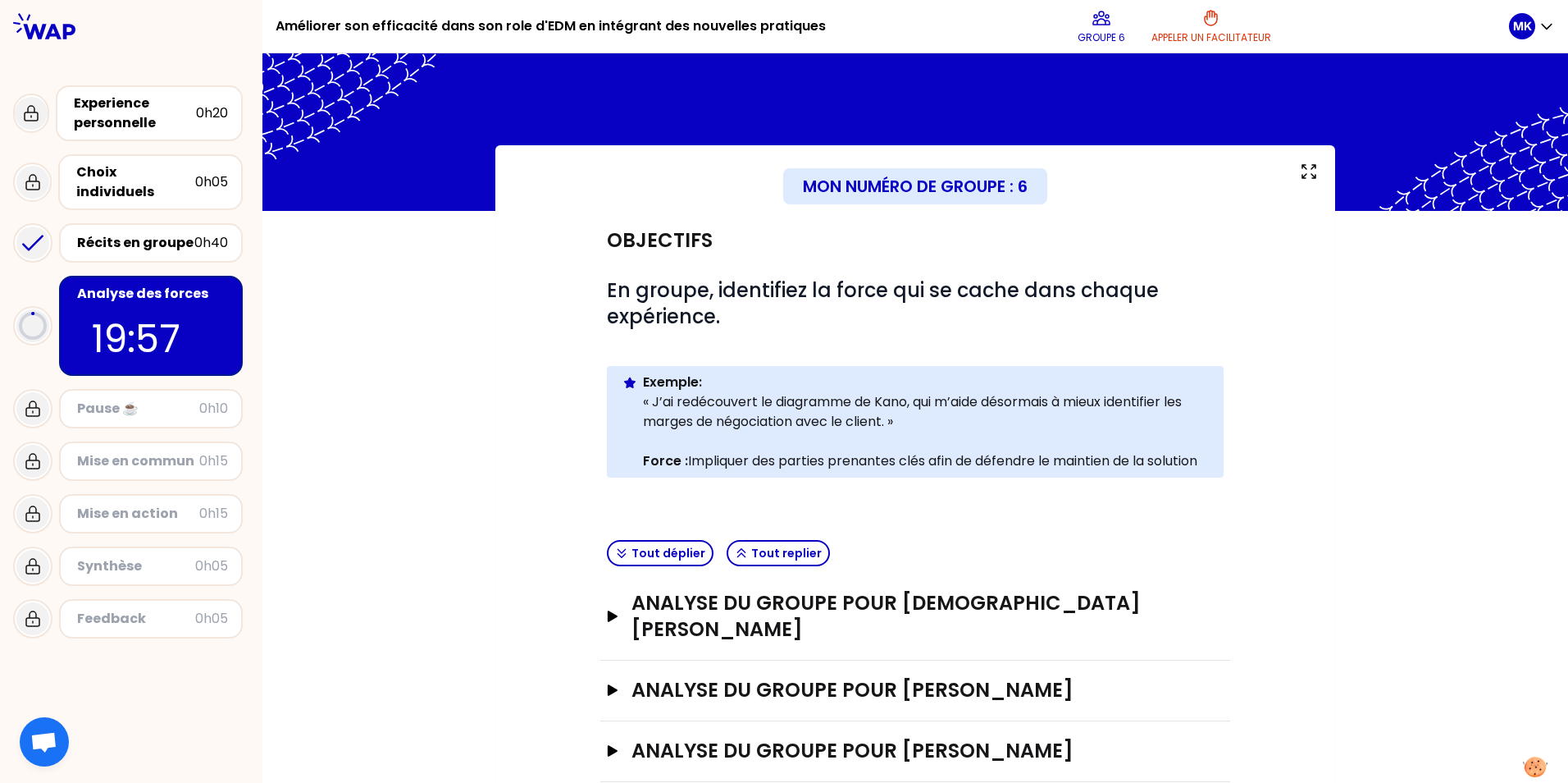
scroll to position [6, 0]
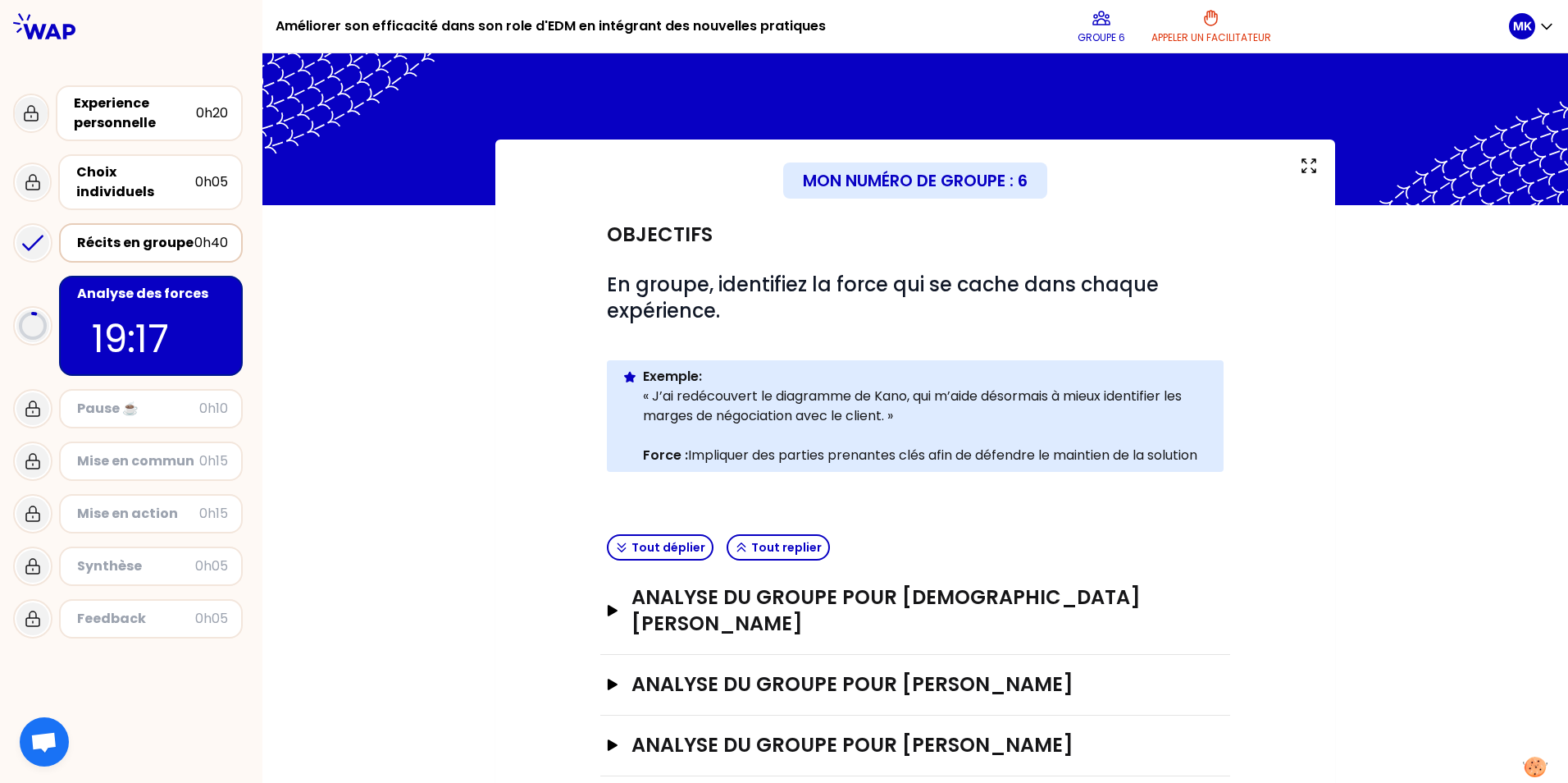
click at [164, 233] on div "Récits en groupe" at bounding box center [136, 243] width 117 height 19
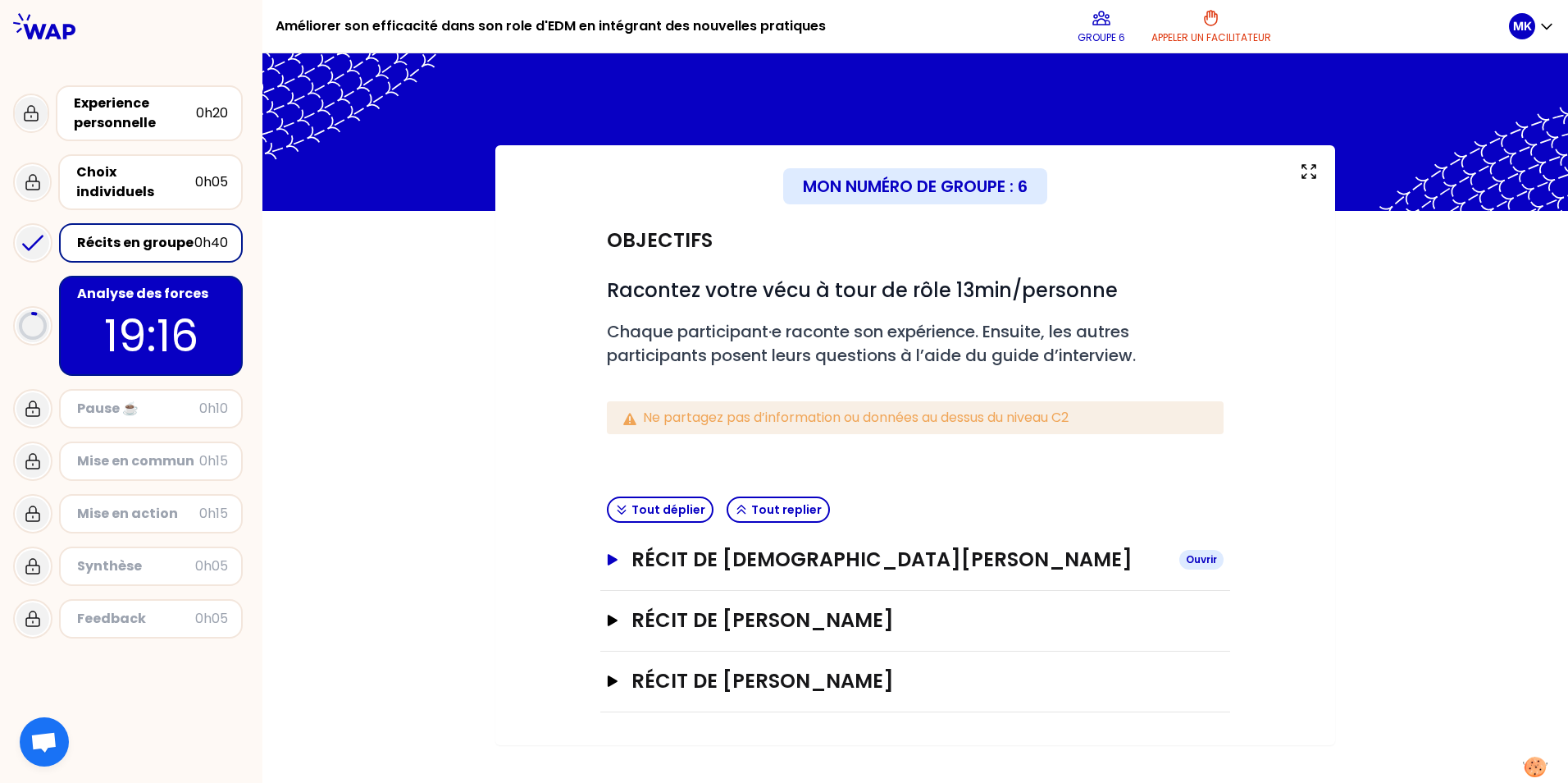
click at [619, 564] on button "Récit de [DEMOGRAPHIC_DATA][PERSON_NAME]" at bounding box center [915, 559] width 617 height 26
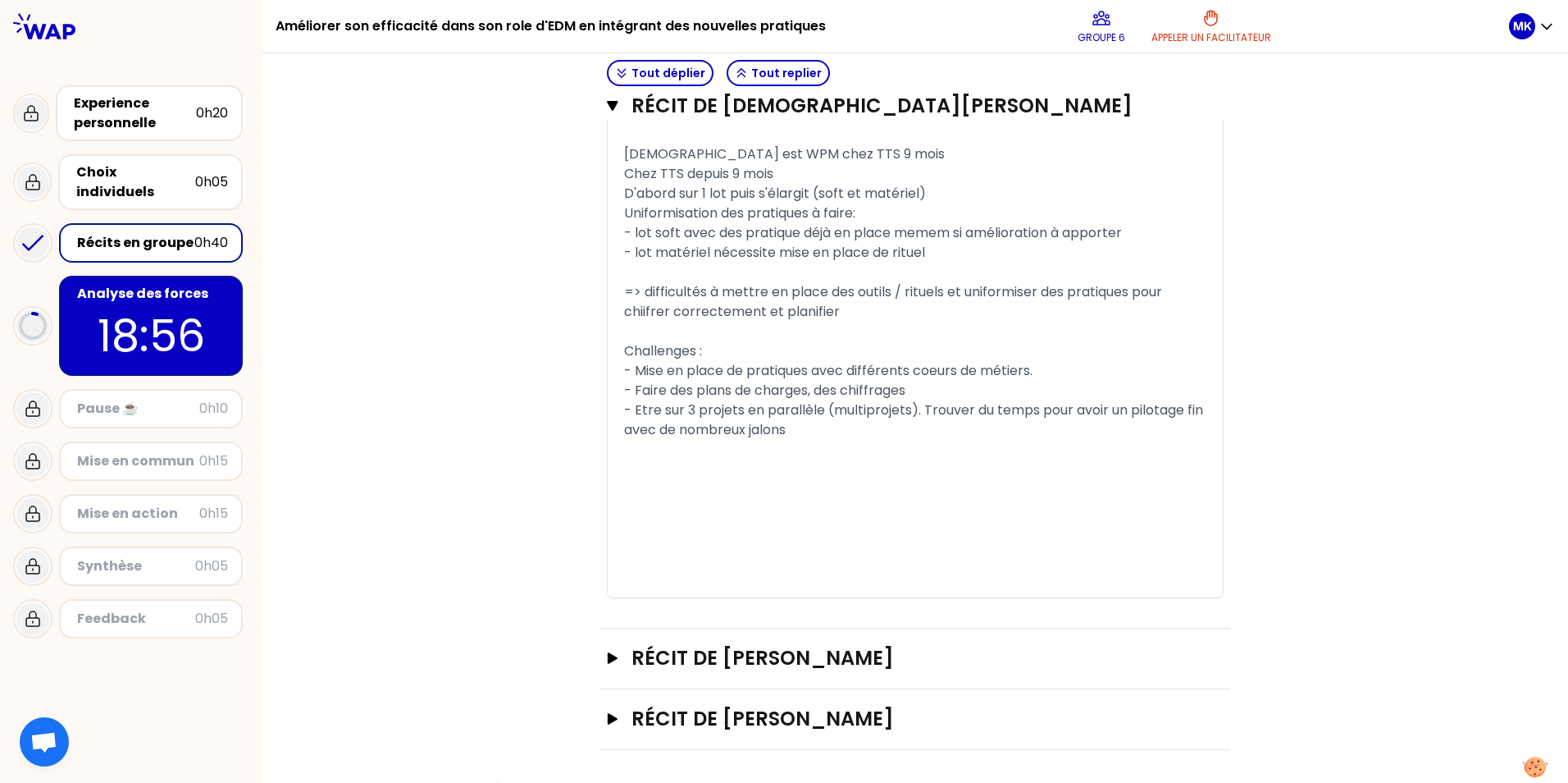
scroll to position [1031, 0]
click at [607, 658] on icon "button" at bounding box center [612, 658] width 10 height 12
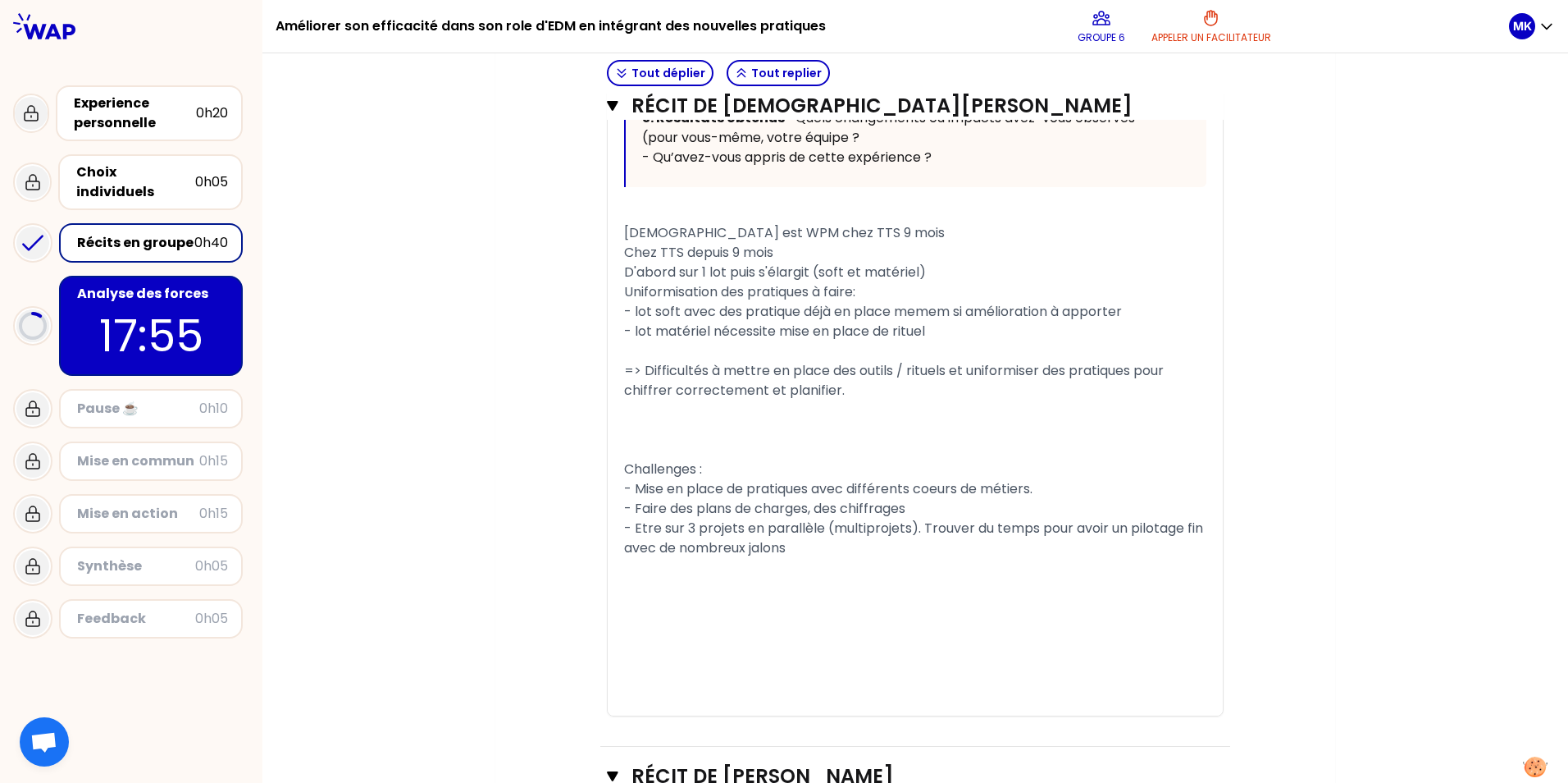
scroll to position [867, 0]
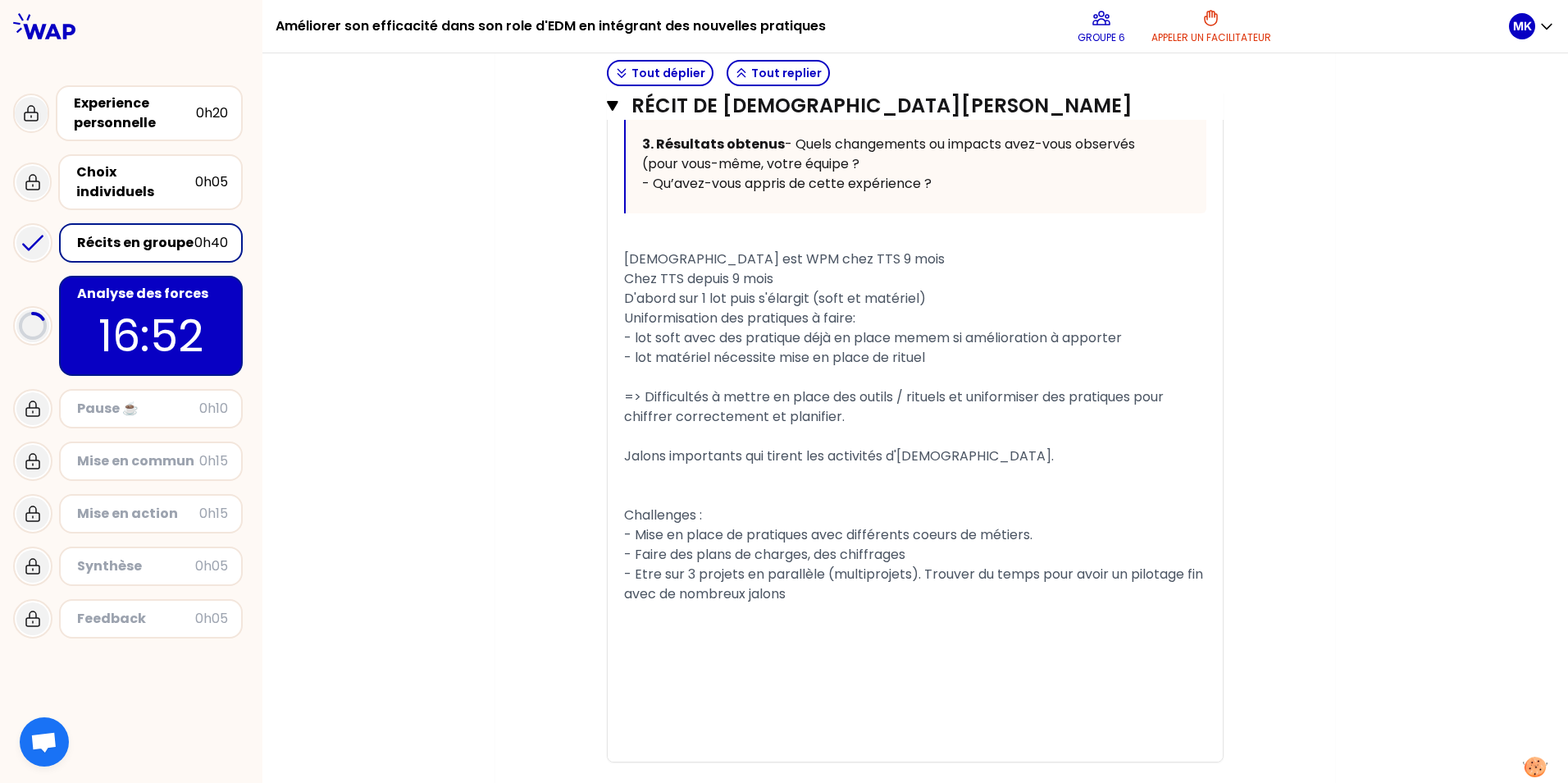
click at [216, 304] on p "16:52" at bounding box center [151, 336] width 154 height 64
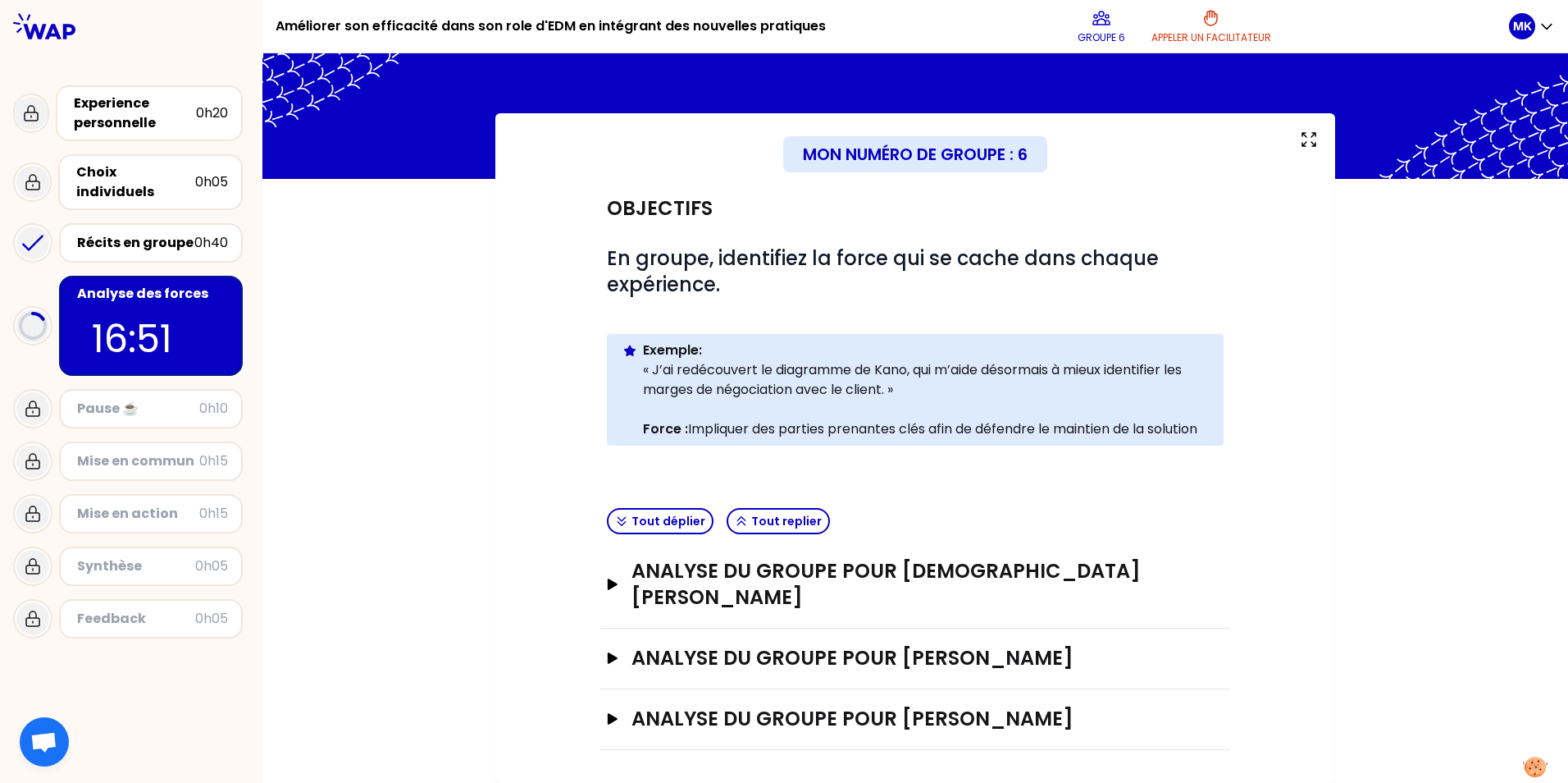
scroll to position [6, 0]
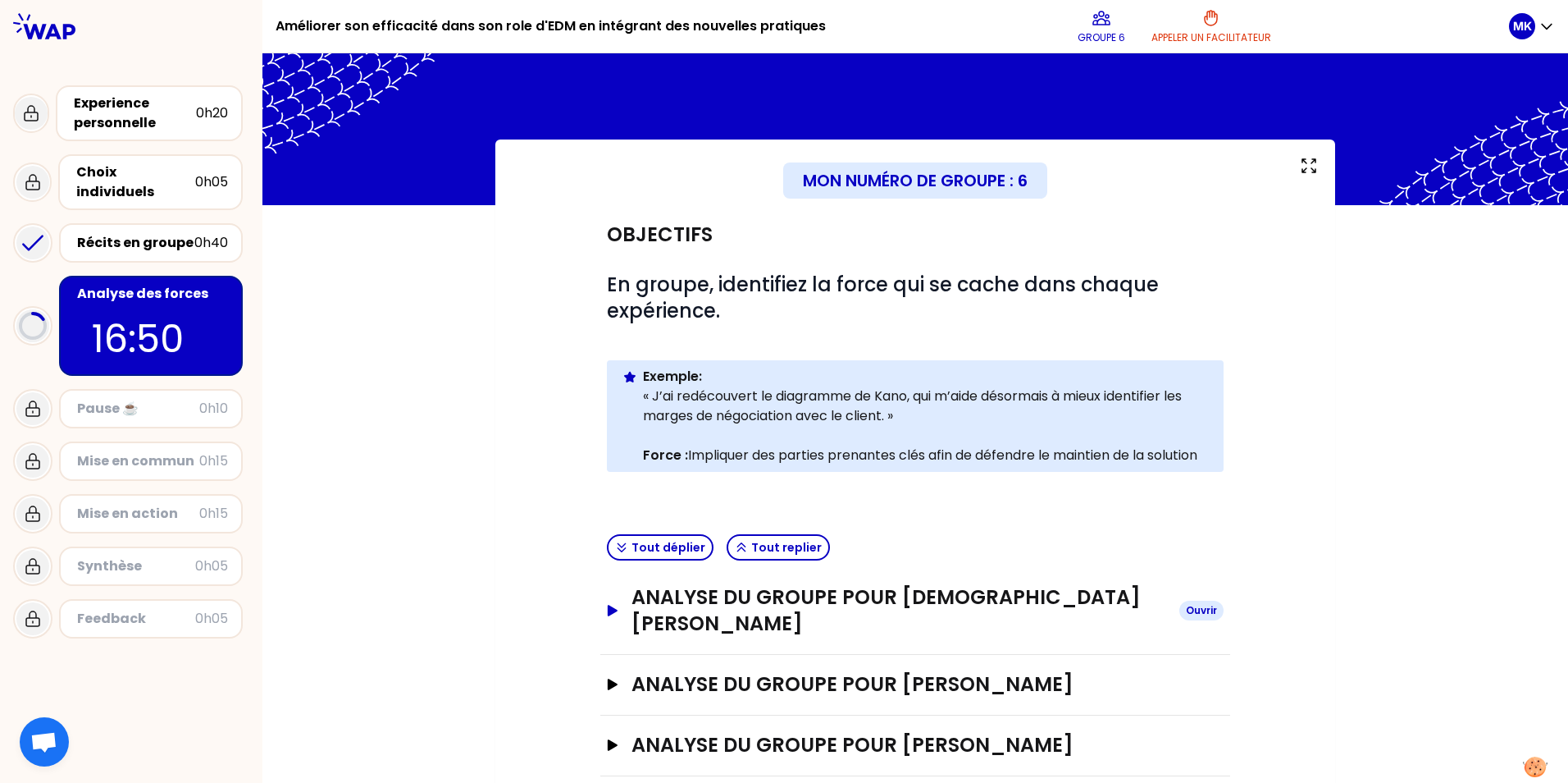
click at [607, 605] on icon "button" at bounding box center [612, 611] width 10 height 12
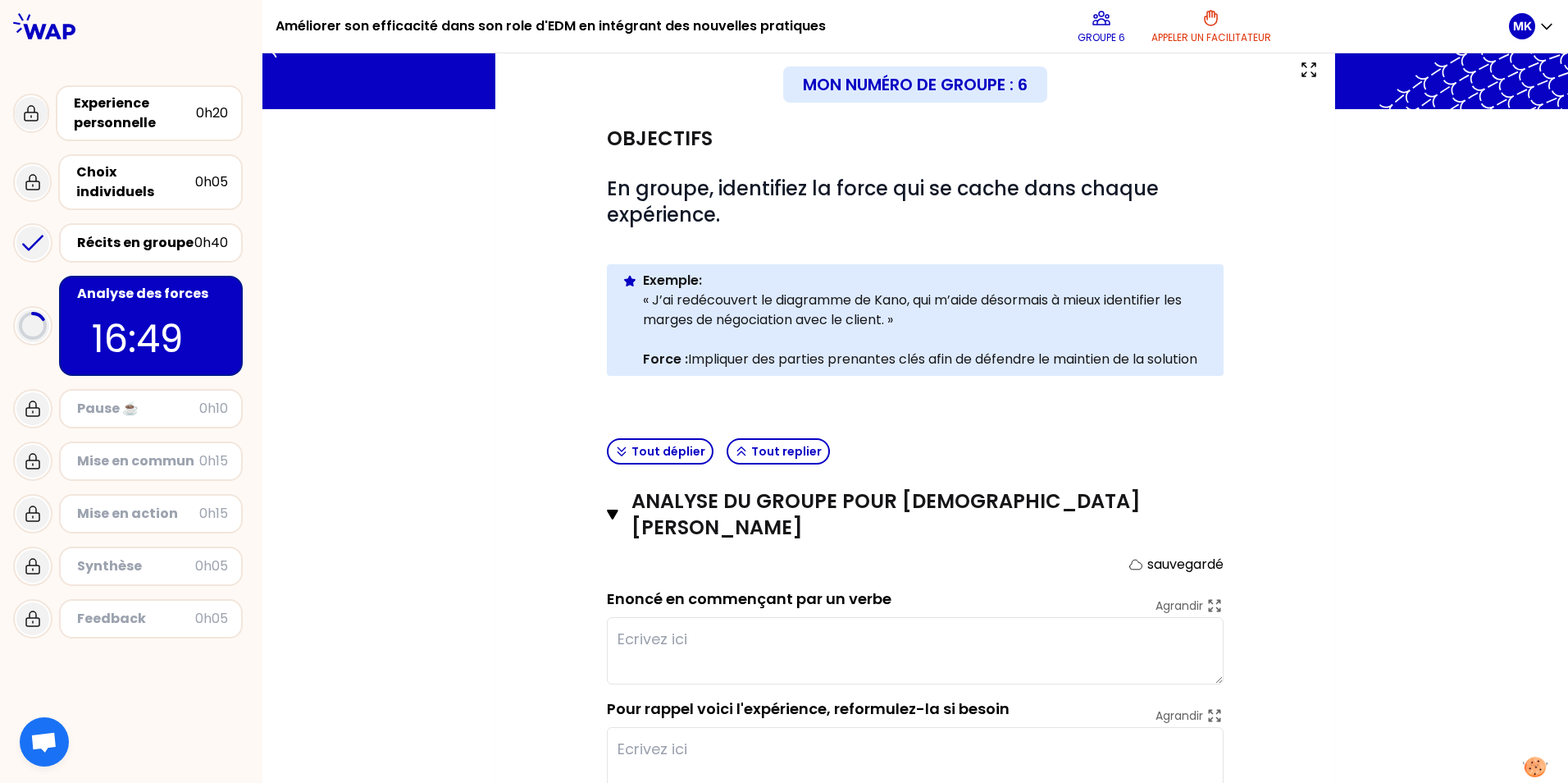
scroll to position [252, 0]
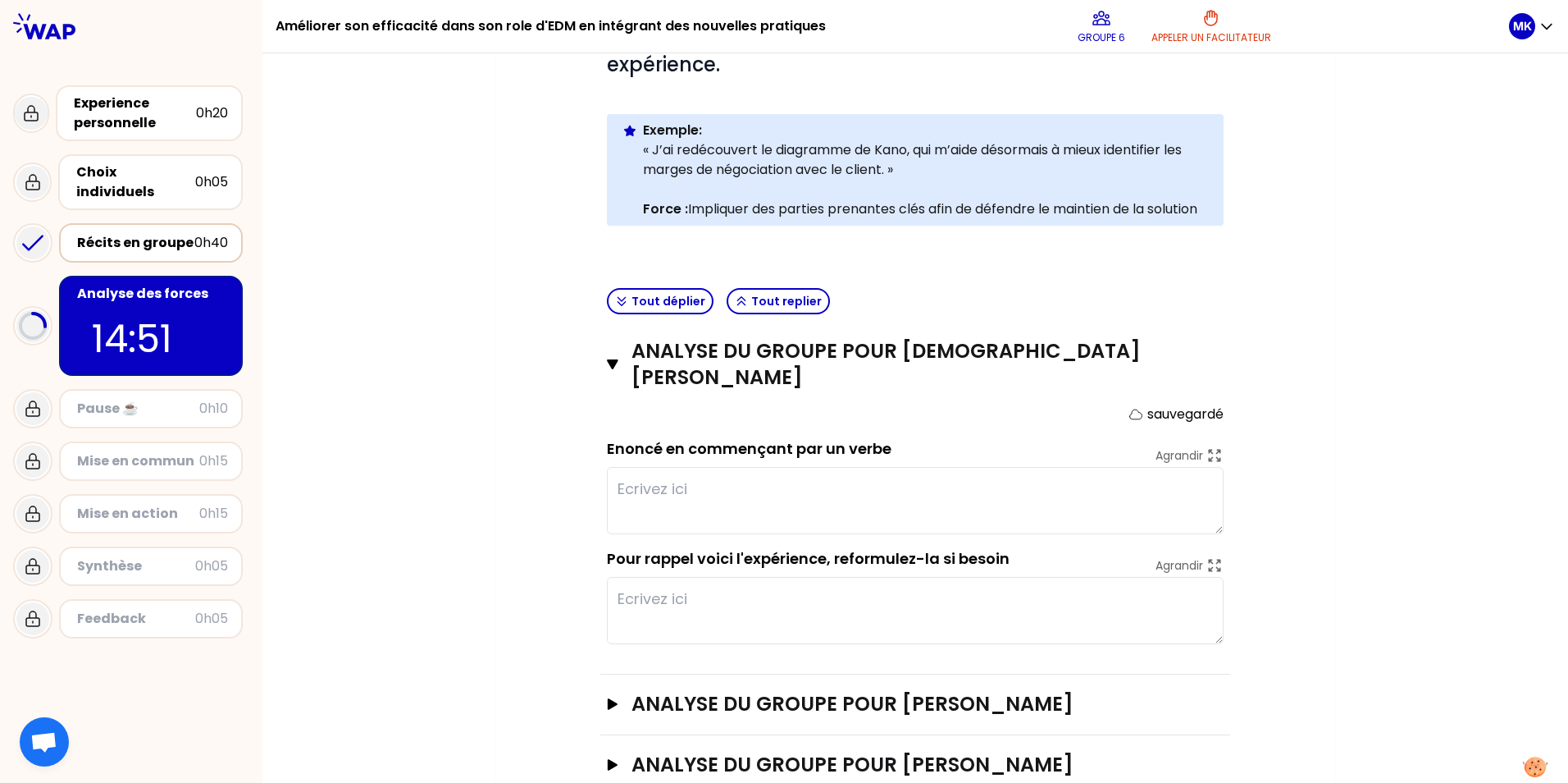
click at [169, 233] on div "Récits en groupe" at bounding box center [136, 243] width 117 height 19
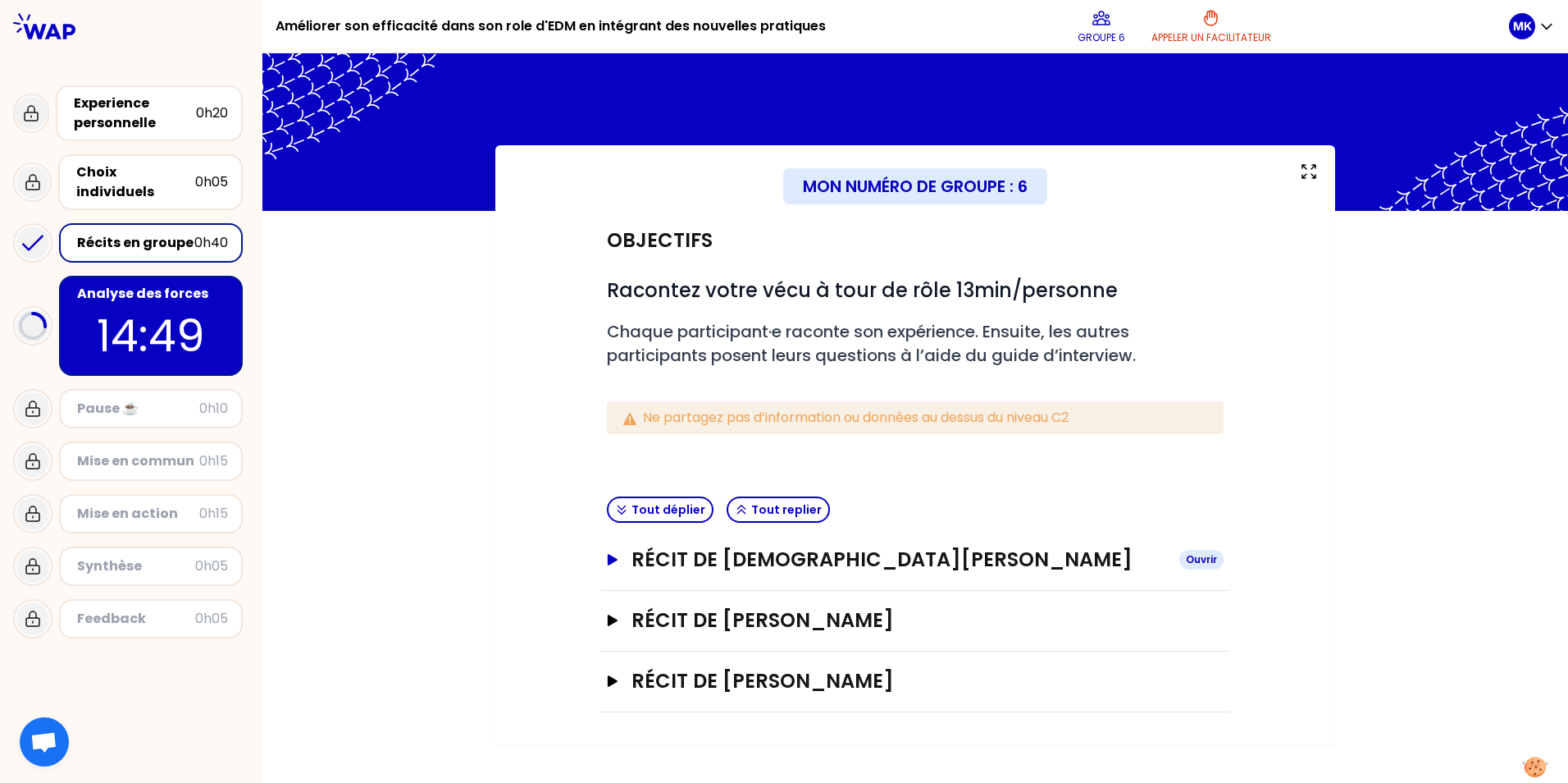
click at [621, 560] on button "Récit de [DEMOGRAPHIC_DATA][PERSON_NAME]" at bounding box center [915, 559] width 617 height 26
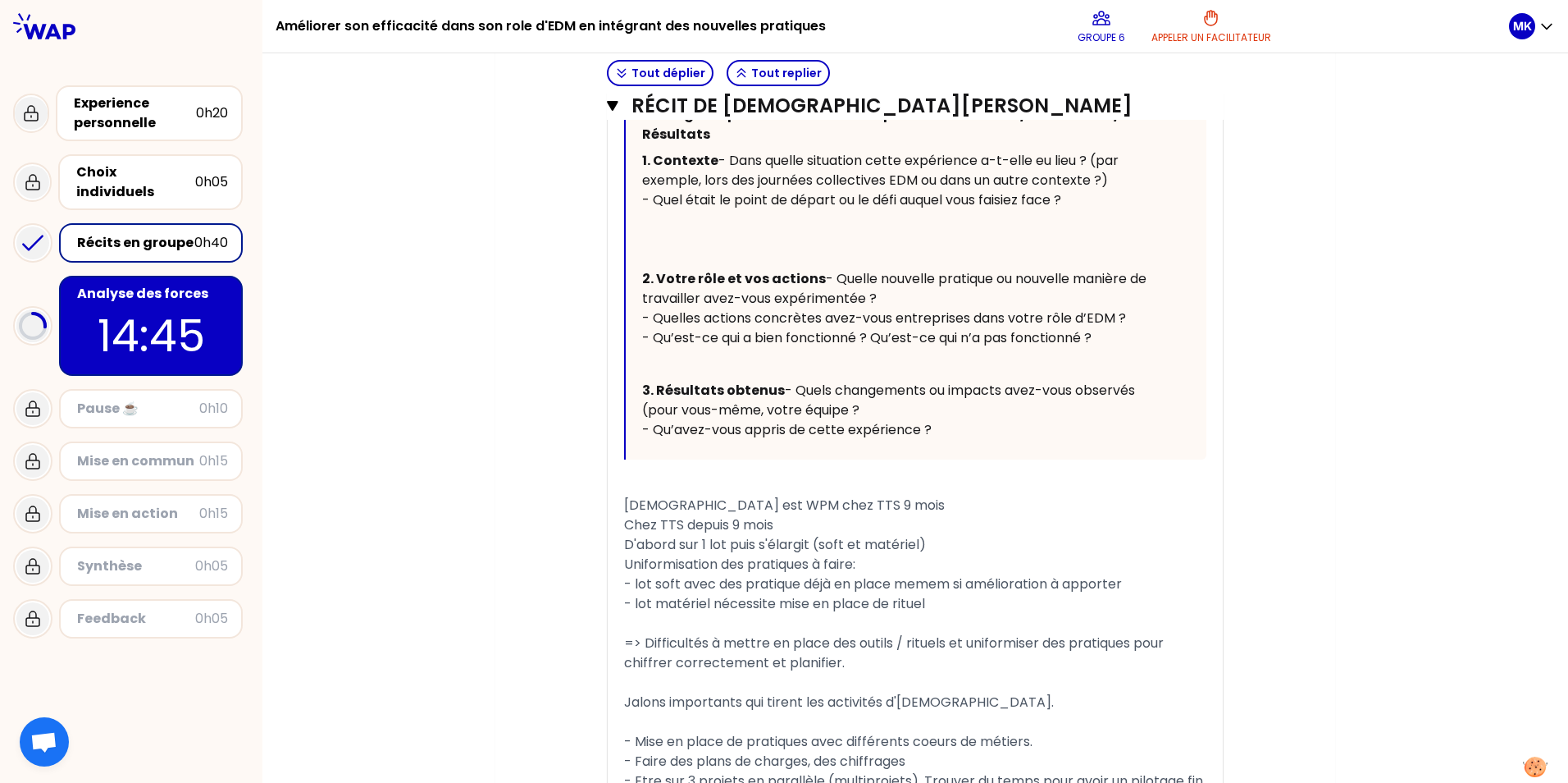
scroll to position [781, 0]
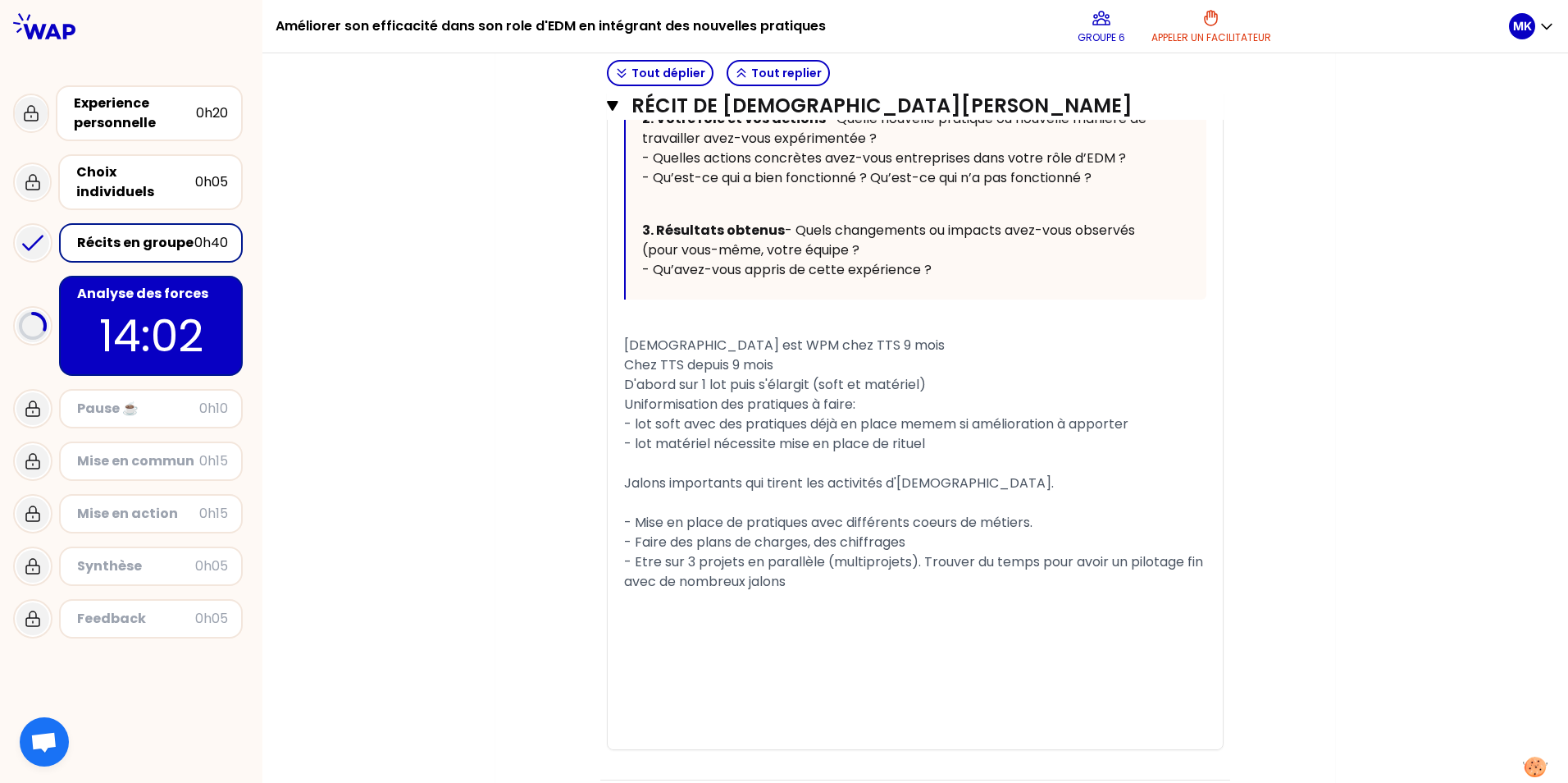
drag, startPoint x: 171, startPoint y: 283, endPoint x: 190, endPoint y: 283, distance: 19.0
click at [171, 284] on div "Analyse des forces" at bounding box center [153, 293] width 151 height 19
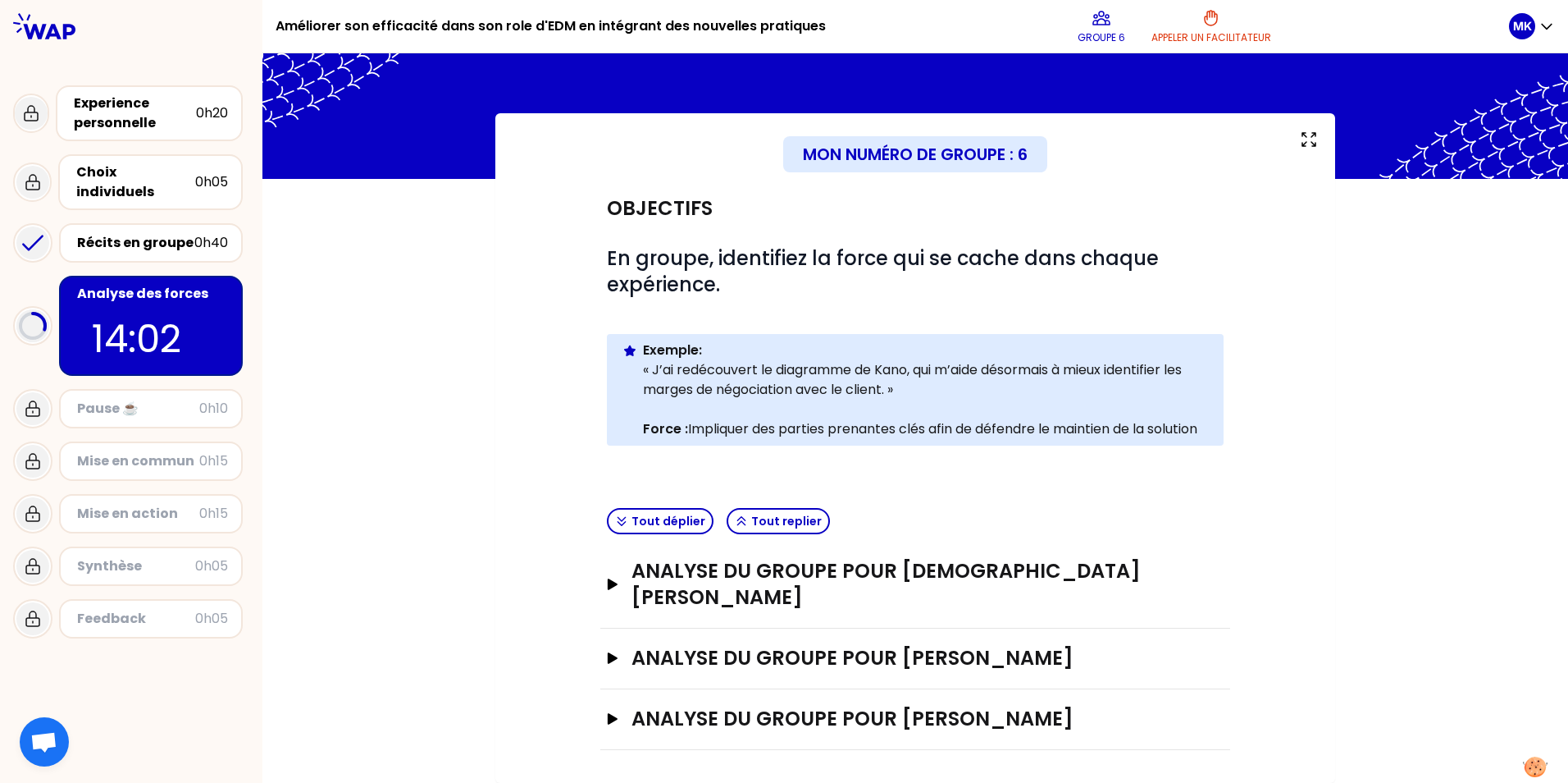
scroll to position [6, 0]
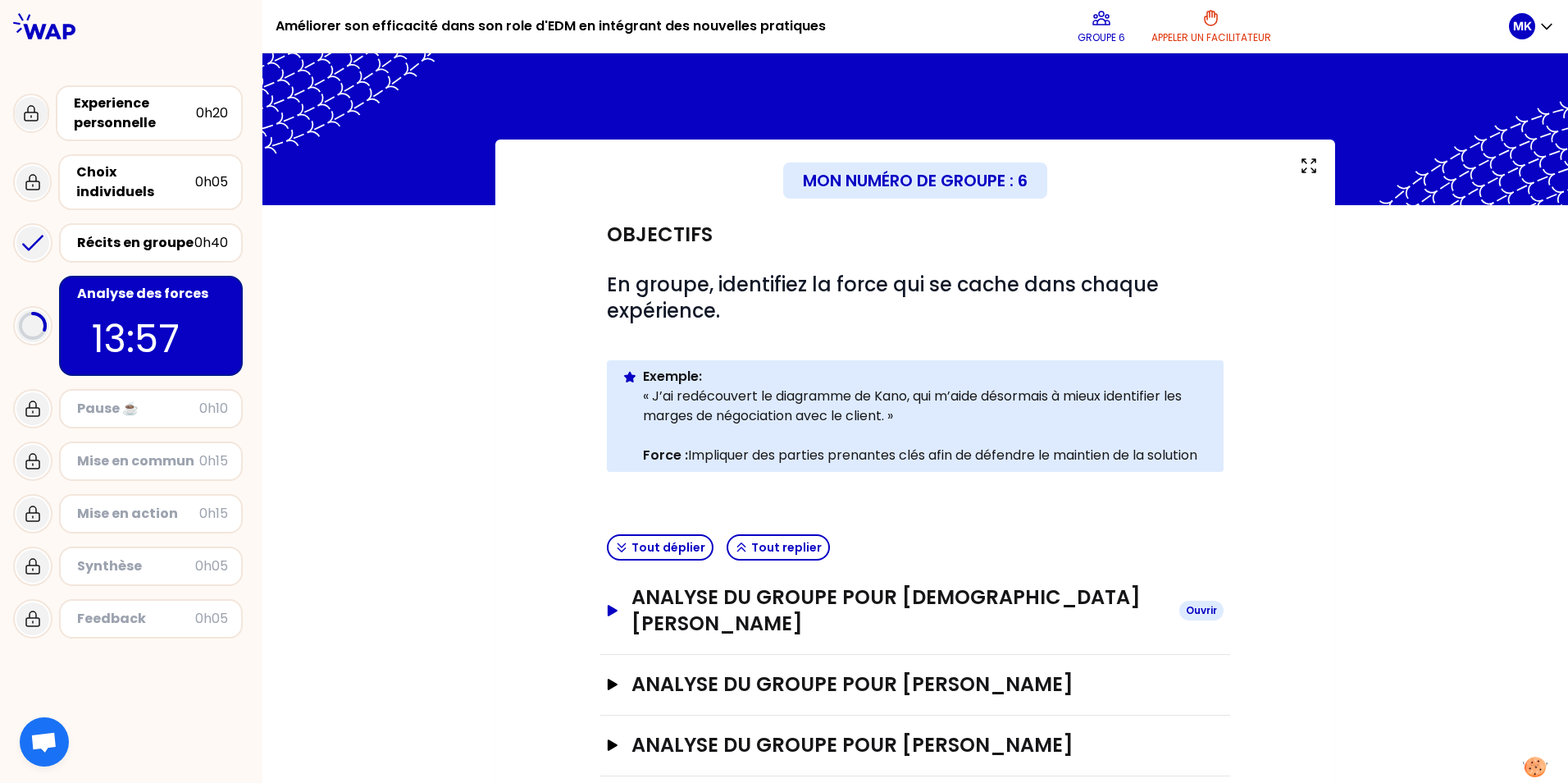
click at [607, 605] on icon "button" at bounding box center [612, 611] width 10 height 12
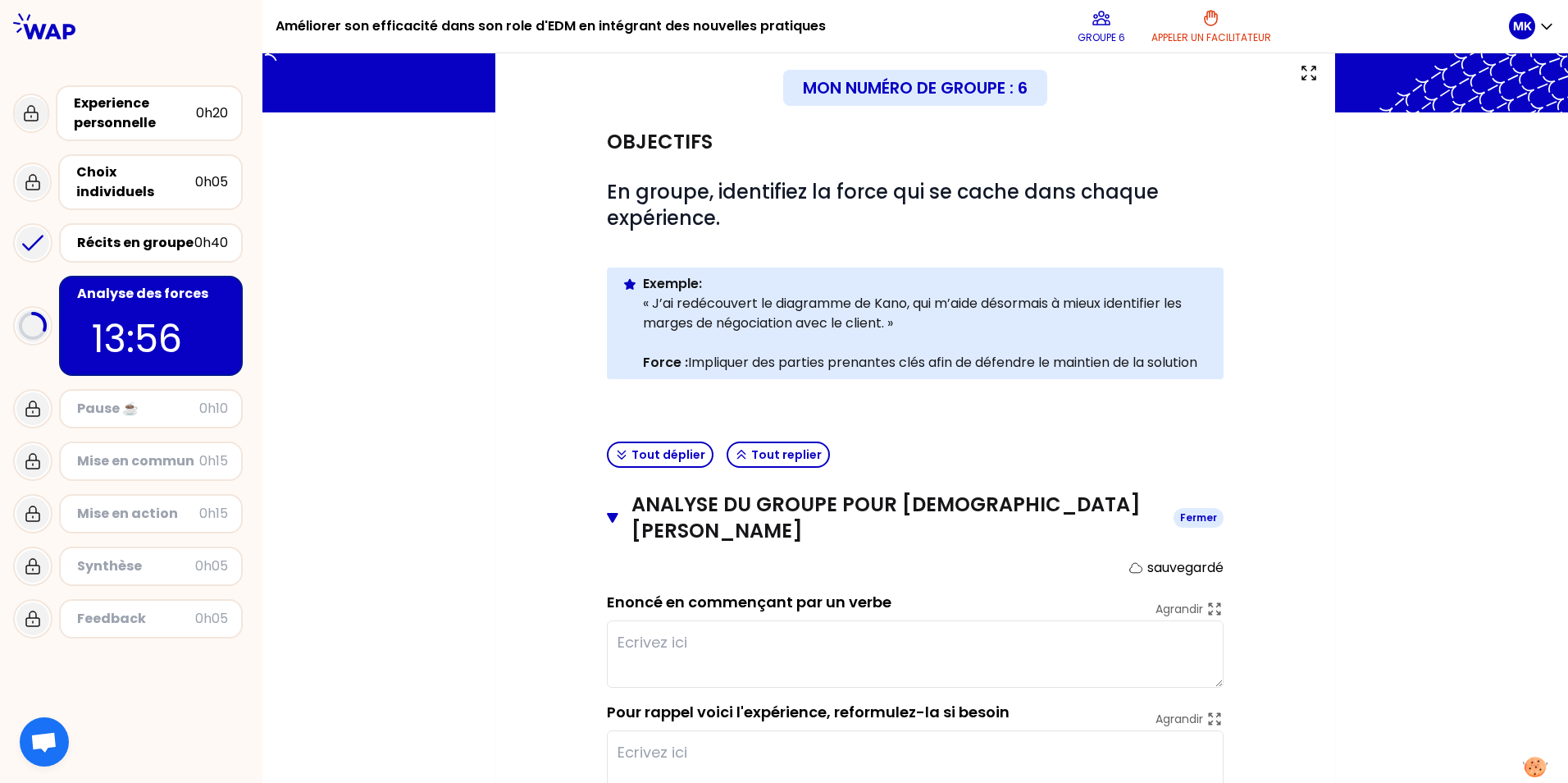
scroll to position [170, 0]
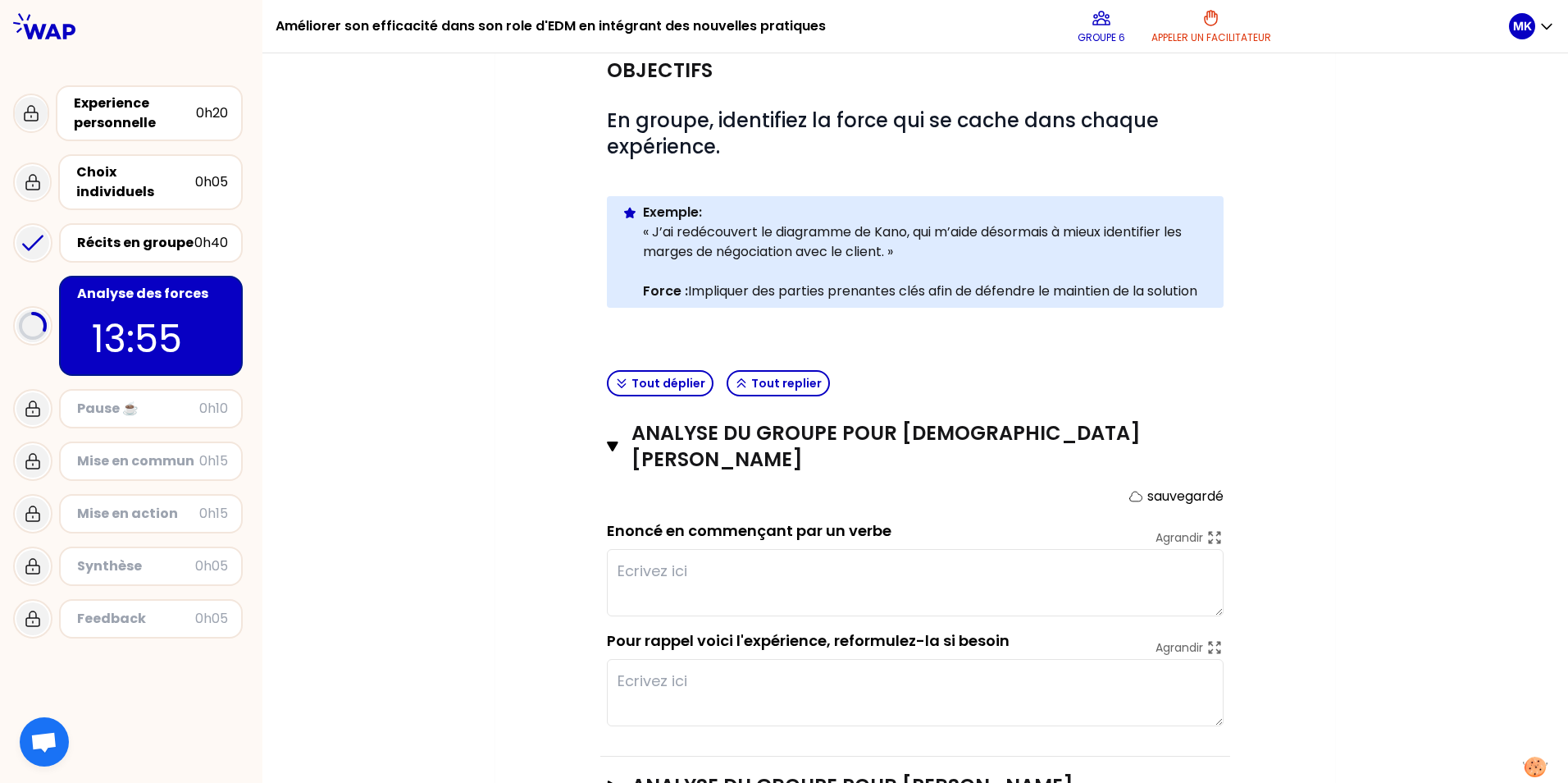
click at [638, 550] on textarea at bounding box center [915, 582] width 617 height 67
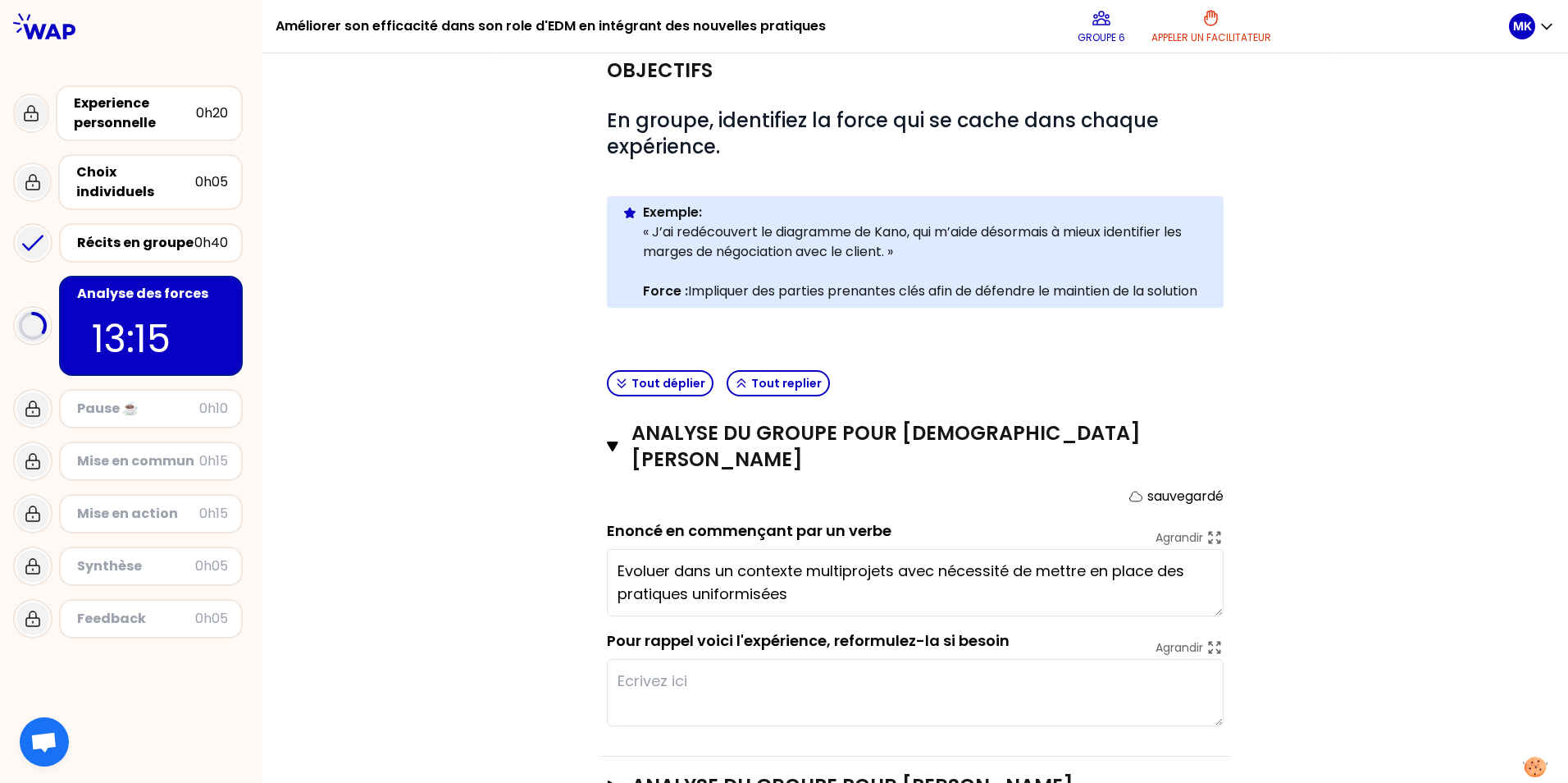
scroll to position [252, 0]
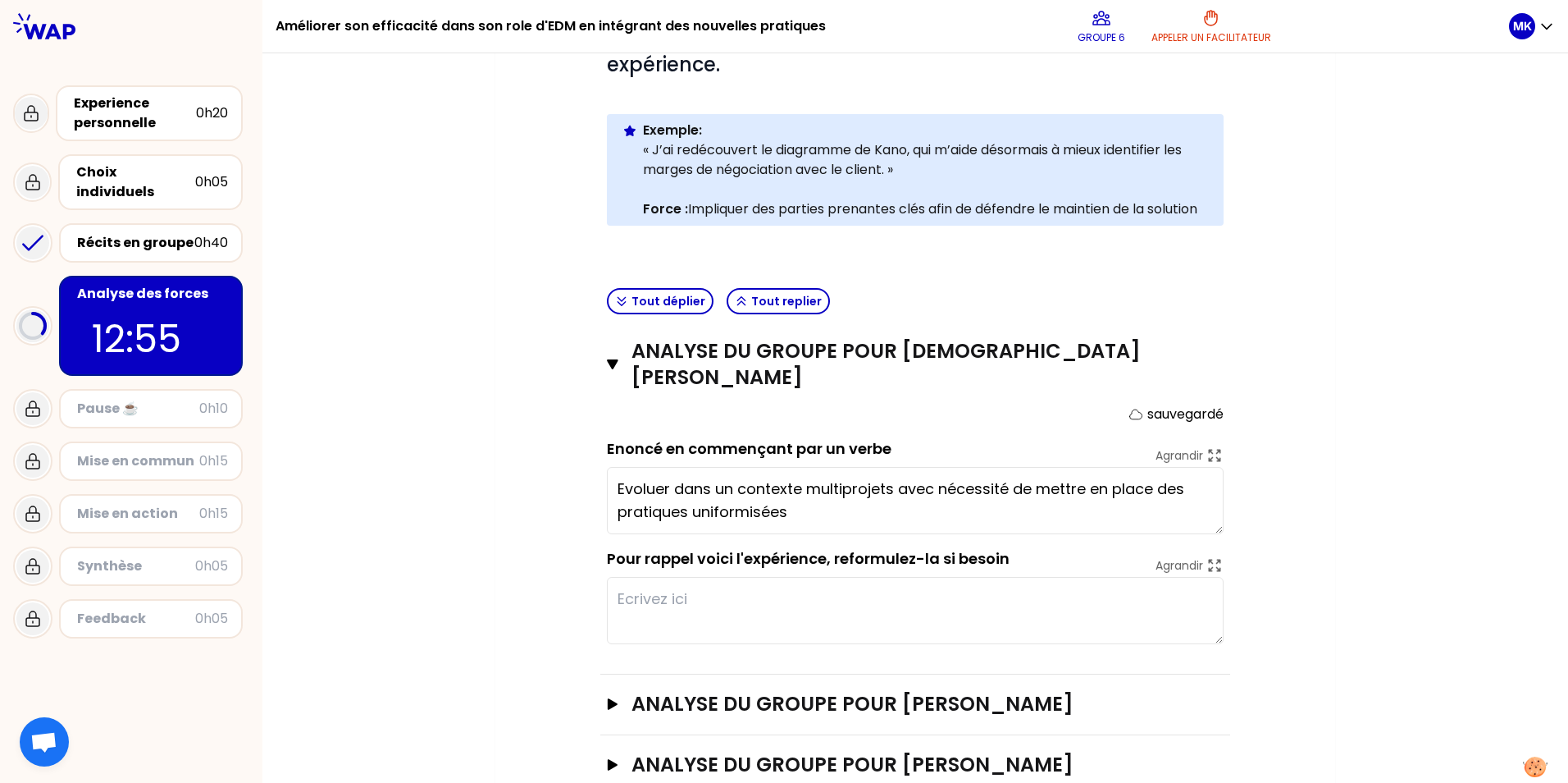
type textarea "Evoluer dans un contexte multiprojets avec nécessité de mettre en place des pra…"
click at [751, 577] on textarea at bounding box center [915, 610] width 617 height 67
type textarea "D"
type textarea "[DEMOGRAPHIC_DATA]"
click at [159, 233] on div "Récits en groupe" at bounding box center [136, 243] width 117 height 19
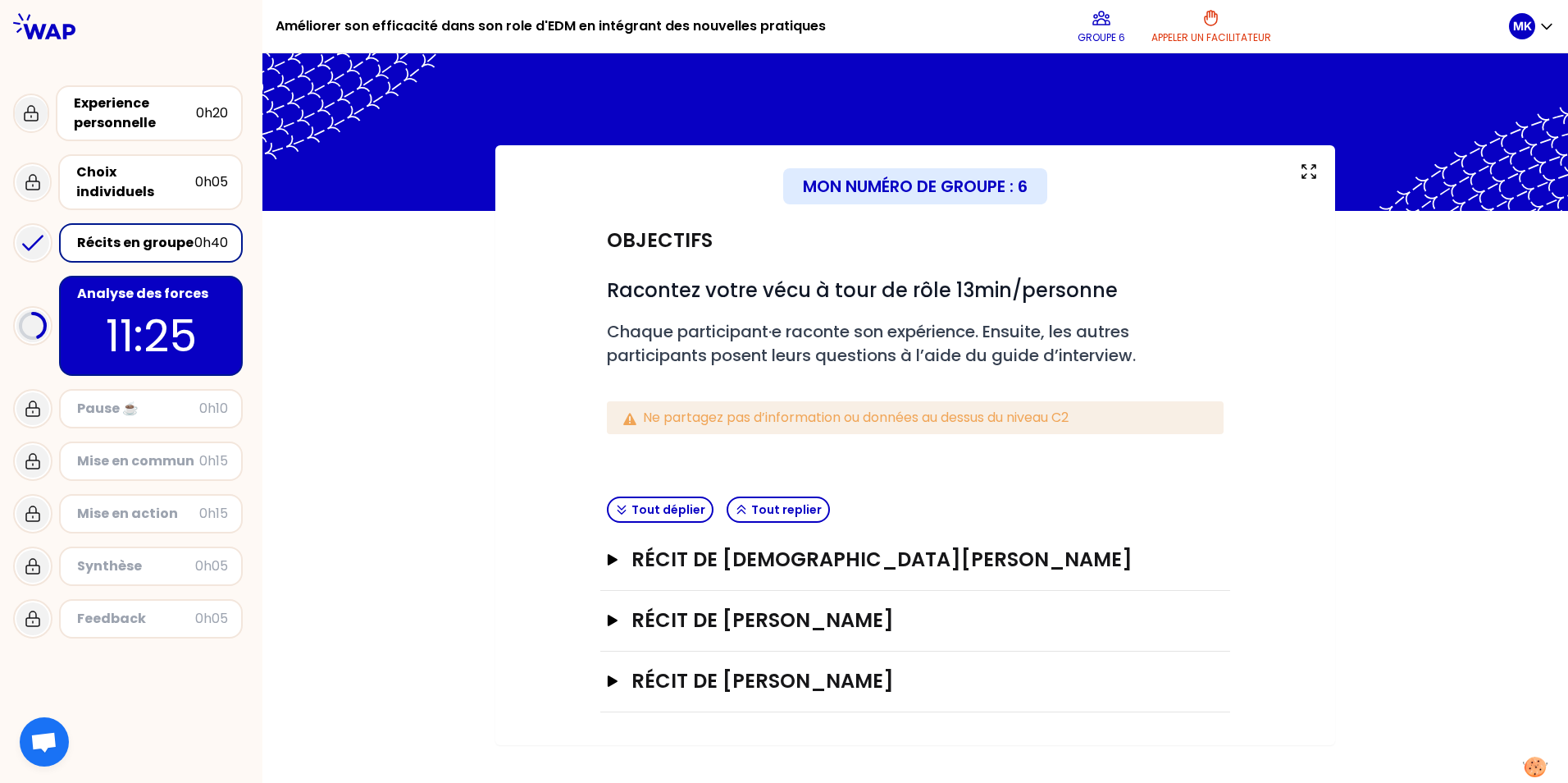
click at [603, 556] on div "Récit de [DEMOGRAPHIC_DATA][PERSON_NAME]" at bounding box center [915, 561] width 630 height 60
click at [624, 558] on button "Récit de [DEMOGRAPHIC_DATA][PERSON_NAME]" at bounding box center [915, 559] width 617 height 26
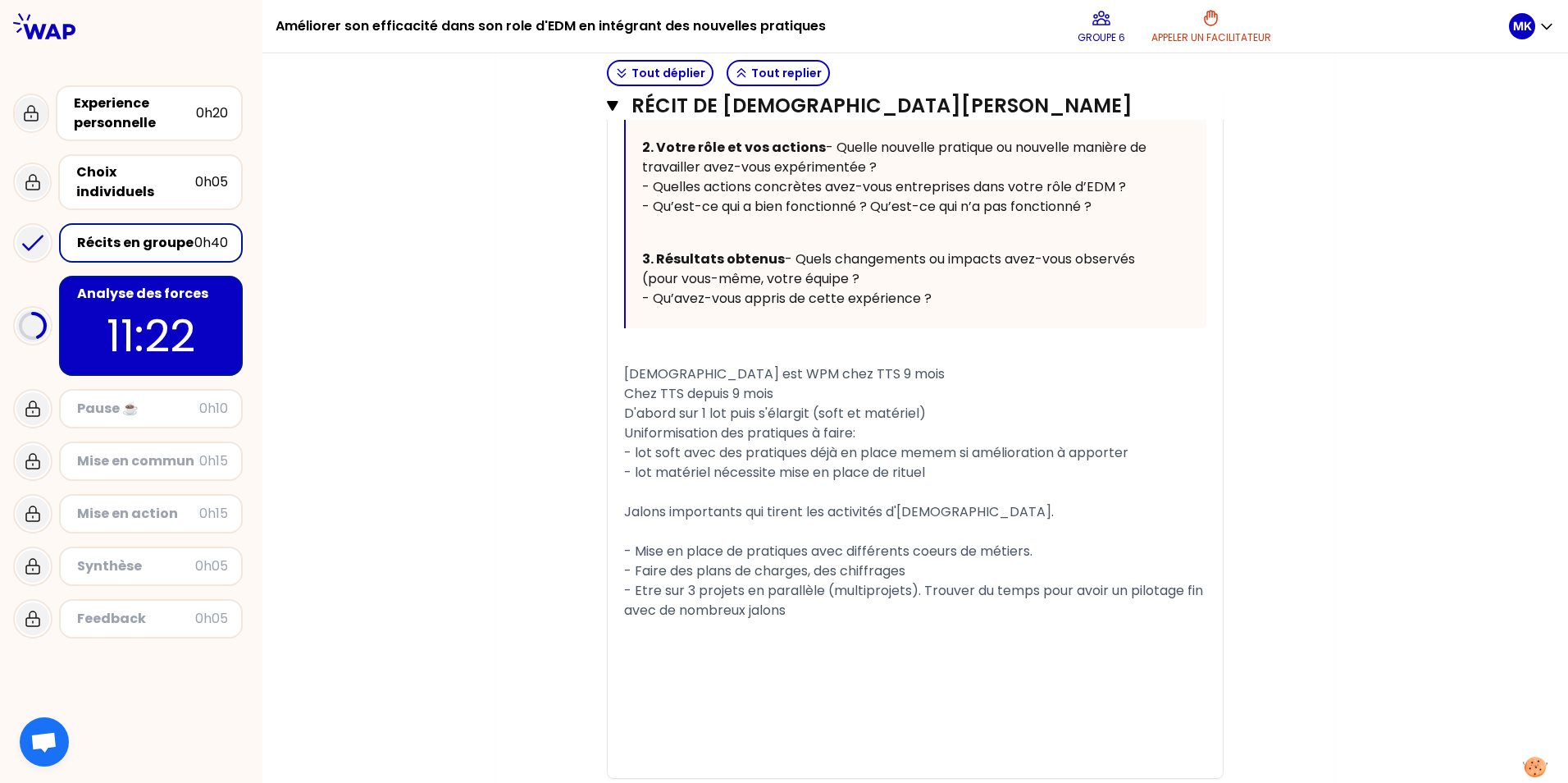
scroll to position [821, 0]
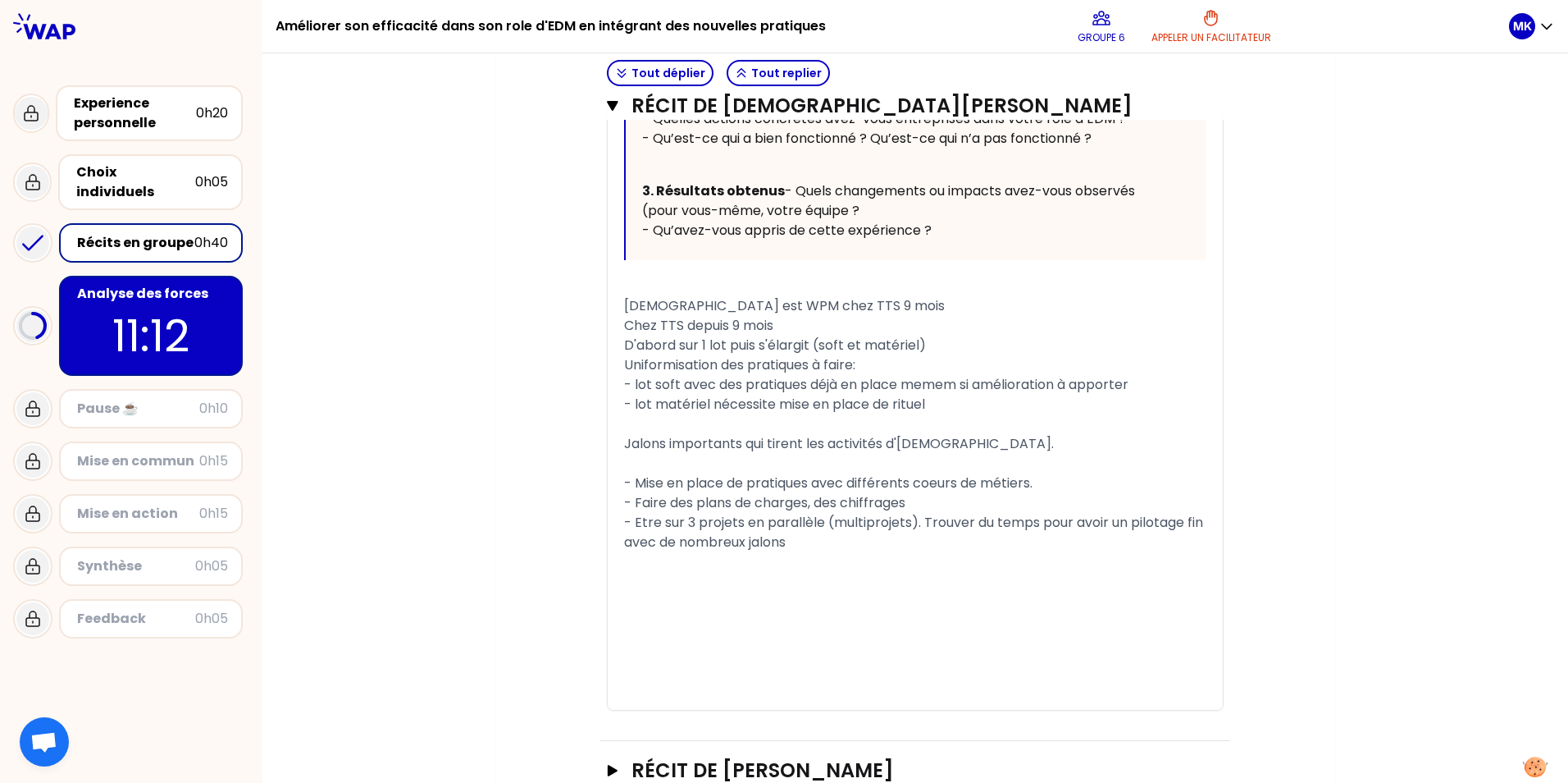
click at [95, 304] on p "11:12" at bounding box center [151, 336] width 154 height 64
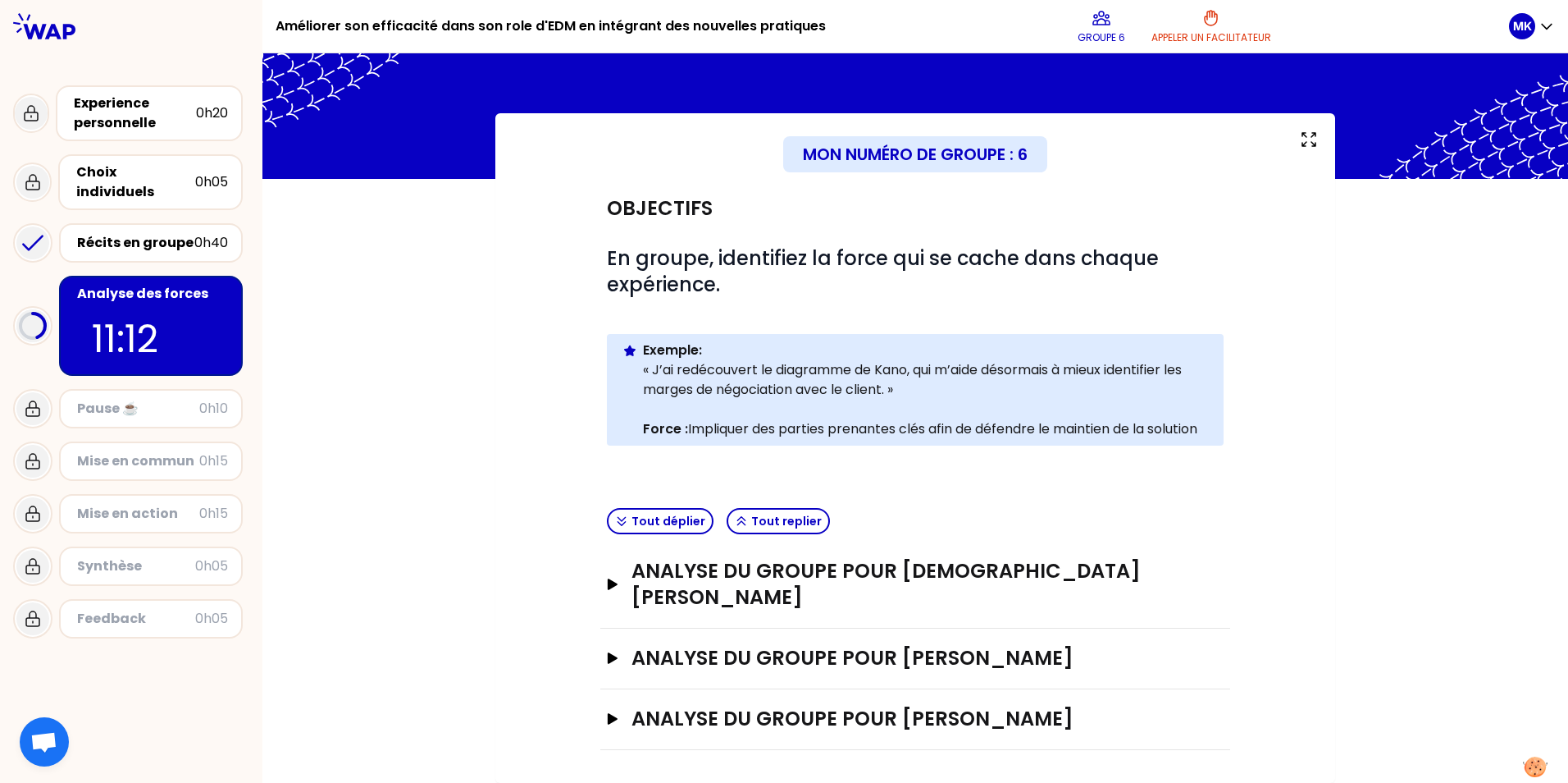
scroll to position [6, 0]
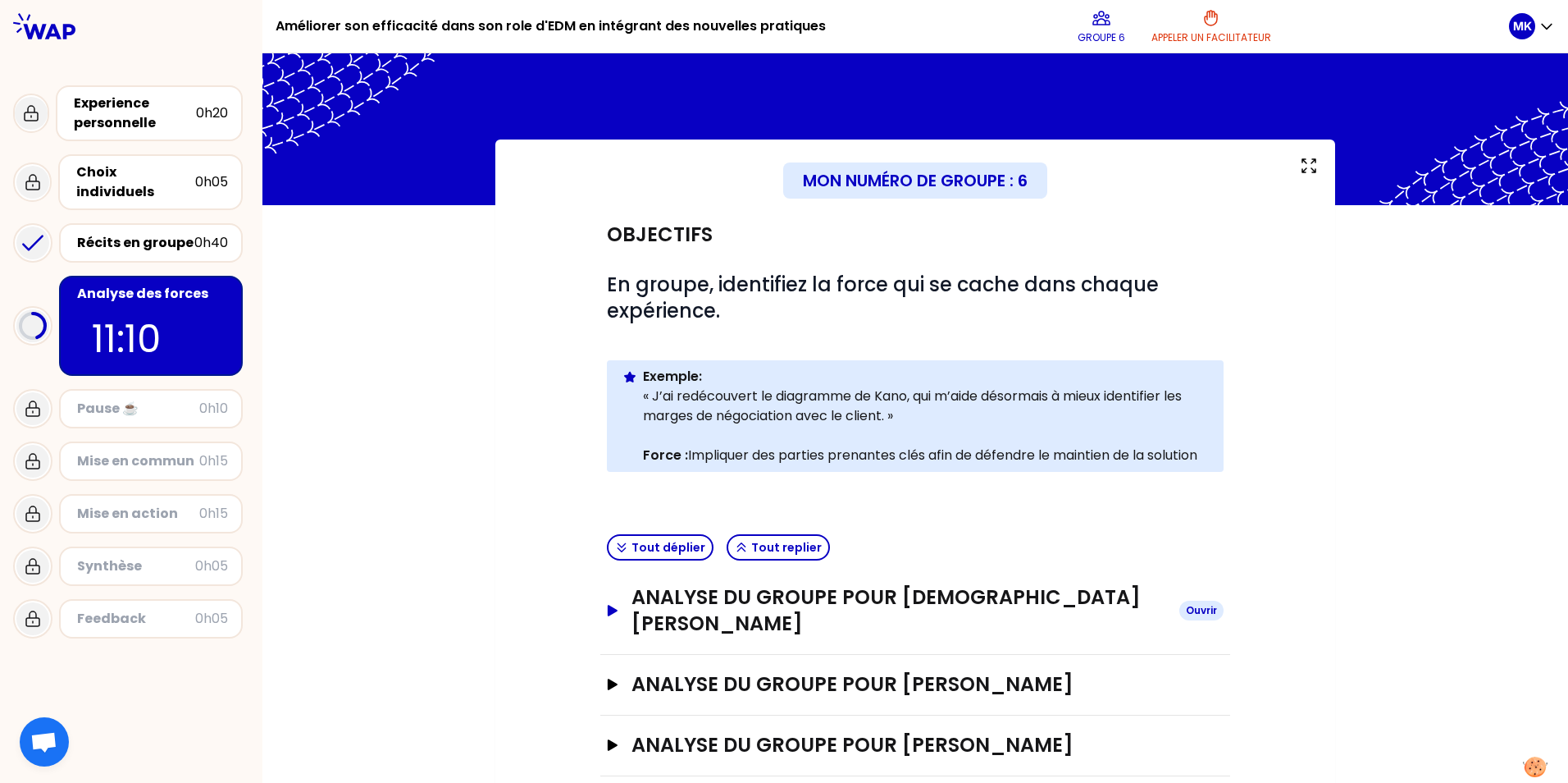
click at [607, 605] on icon "button" at bounding box center [613, 611] width 13 height 12
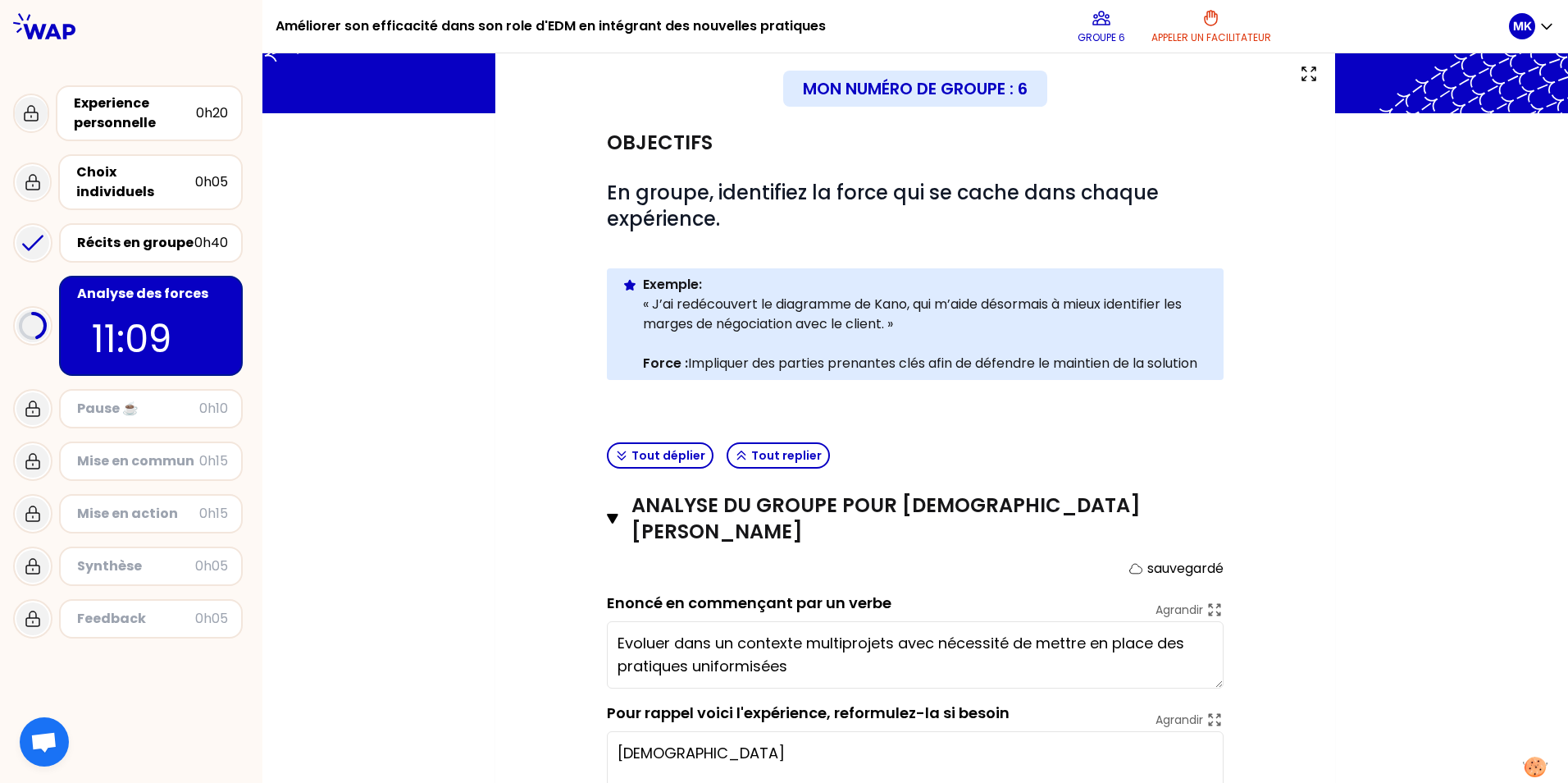
scroll to position [252, 0]
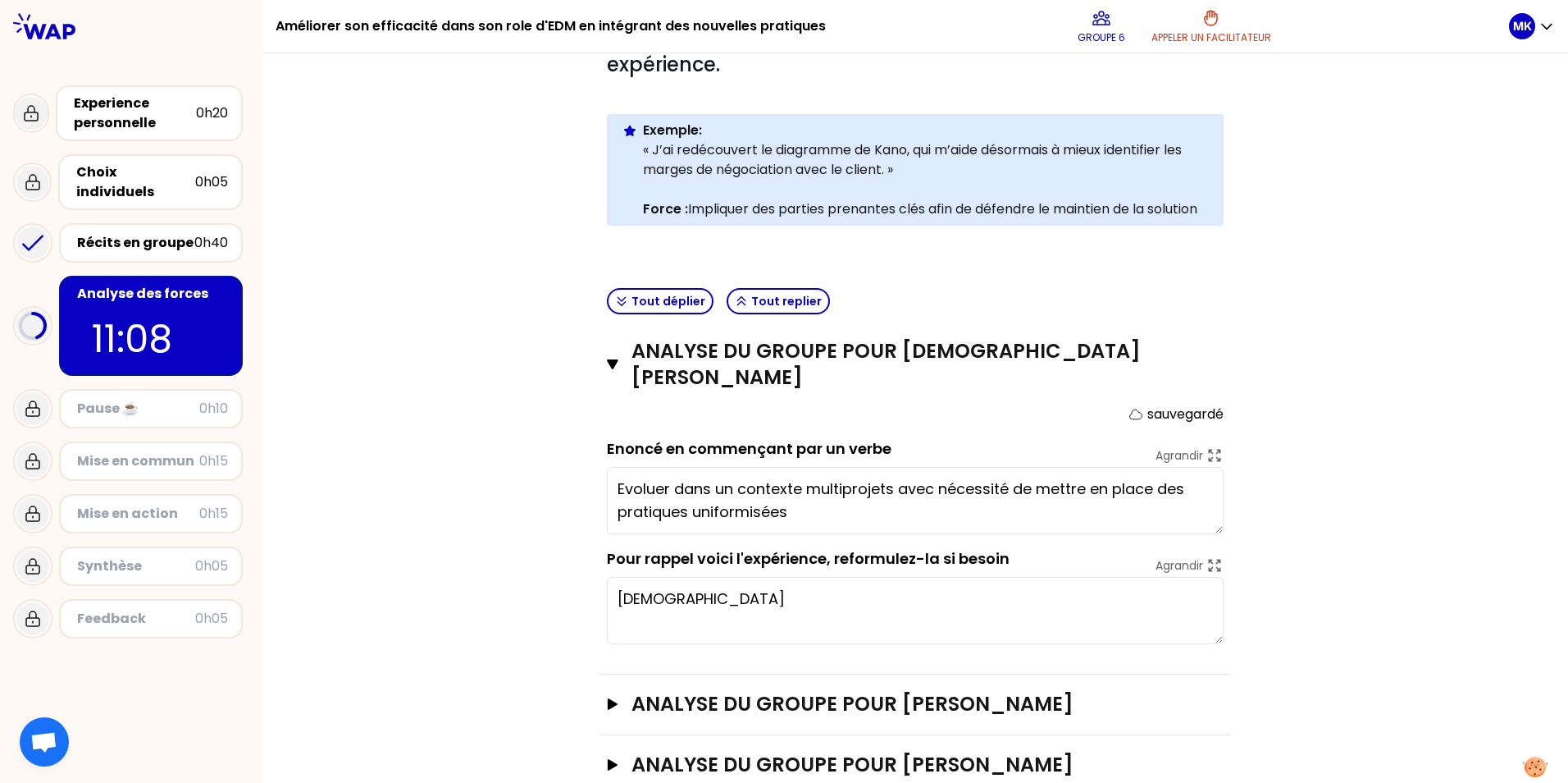
click at [710, 582] on textarea "[DEMOGRAPHIC_DATA]" at bounding box center [915, 610] width 617 height 67
click at [669, 577] on textarea "[DEMOGRAPHIC_DATA]" at bounding box center [915, 610] width 617 height 67
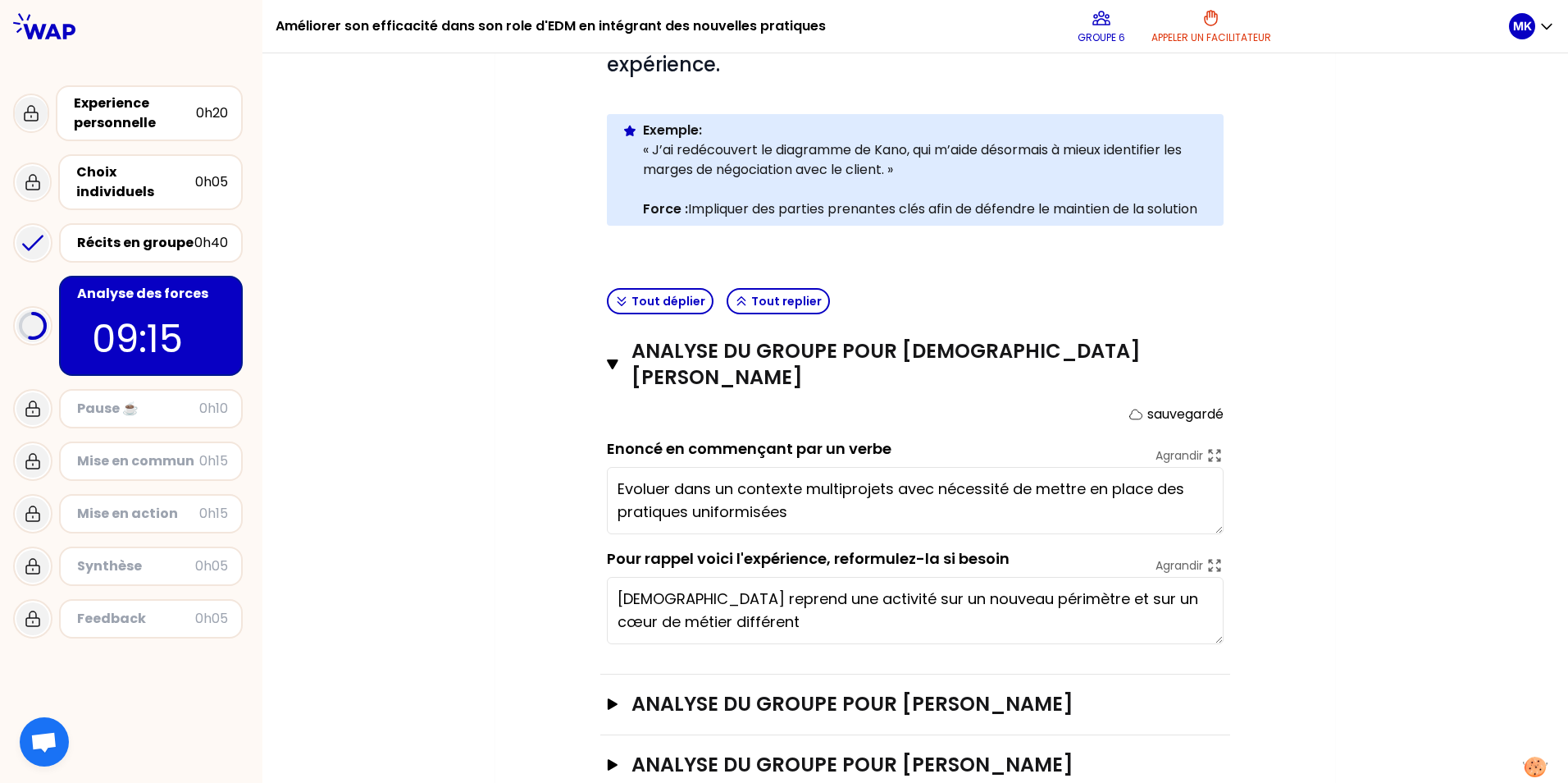
click at [739, 596] on textarea "[DEMOGRAPHIC_DATA] reprend une activité sur un nouveau périmètre et sur un cœur…" at bounding box center [915, 610] width 617 height 67
click at [1112, 596] on textarea "[DEMOGRAPHIC_DATA] reprend une activité sur un nouveau périmètre et sur un cœur…" at bounding box center [915, 610] width 617 height 67
click at [1119, 598] on textarea "[DEMOGRAPHIC_DATA] reprend une activité sur un nouveau périmètre et sur un cœur…" at bounding box center [915, 610] width 617 height 67
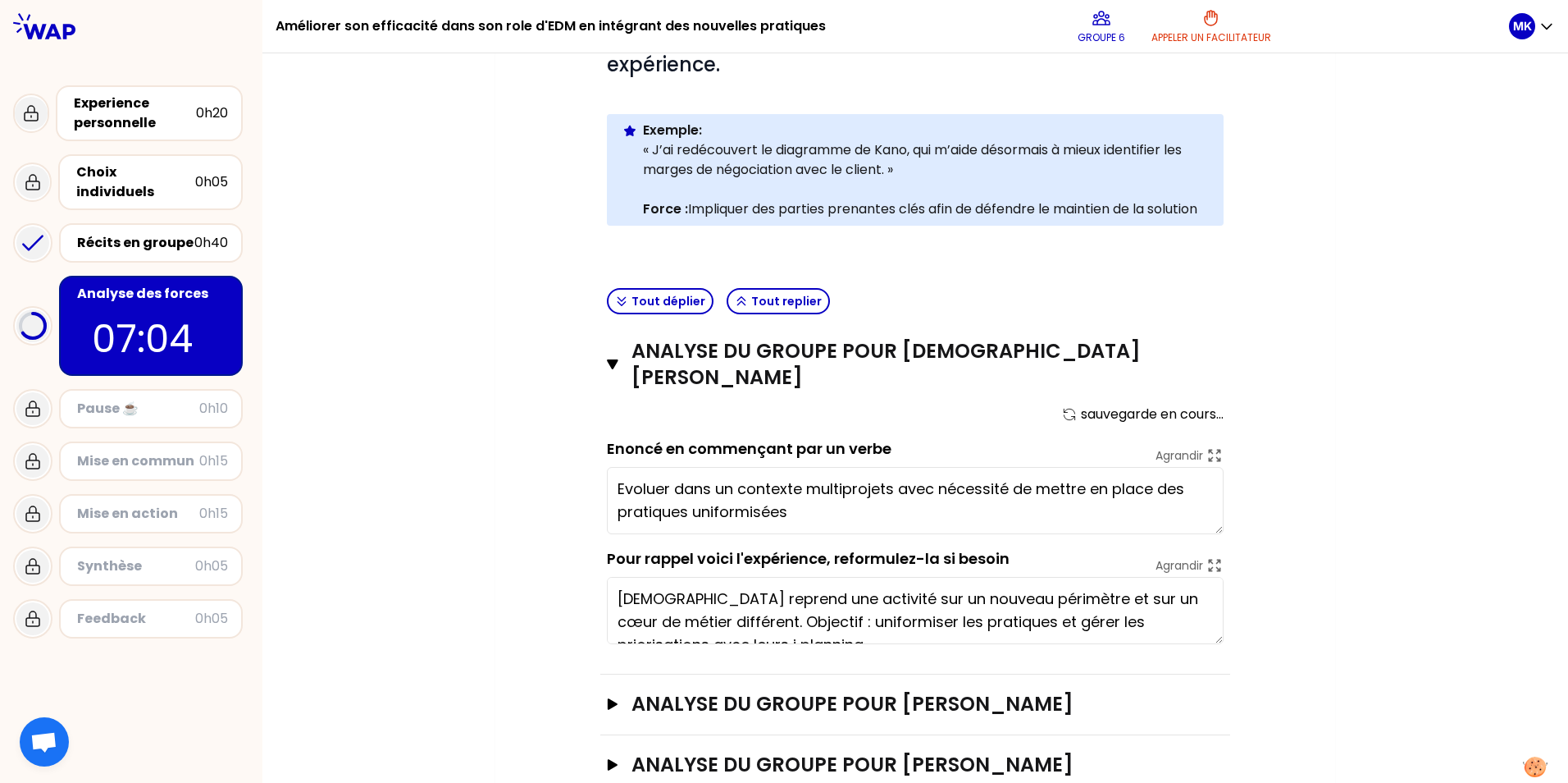
scroll to position [12, 0]
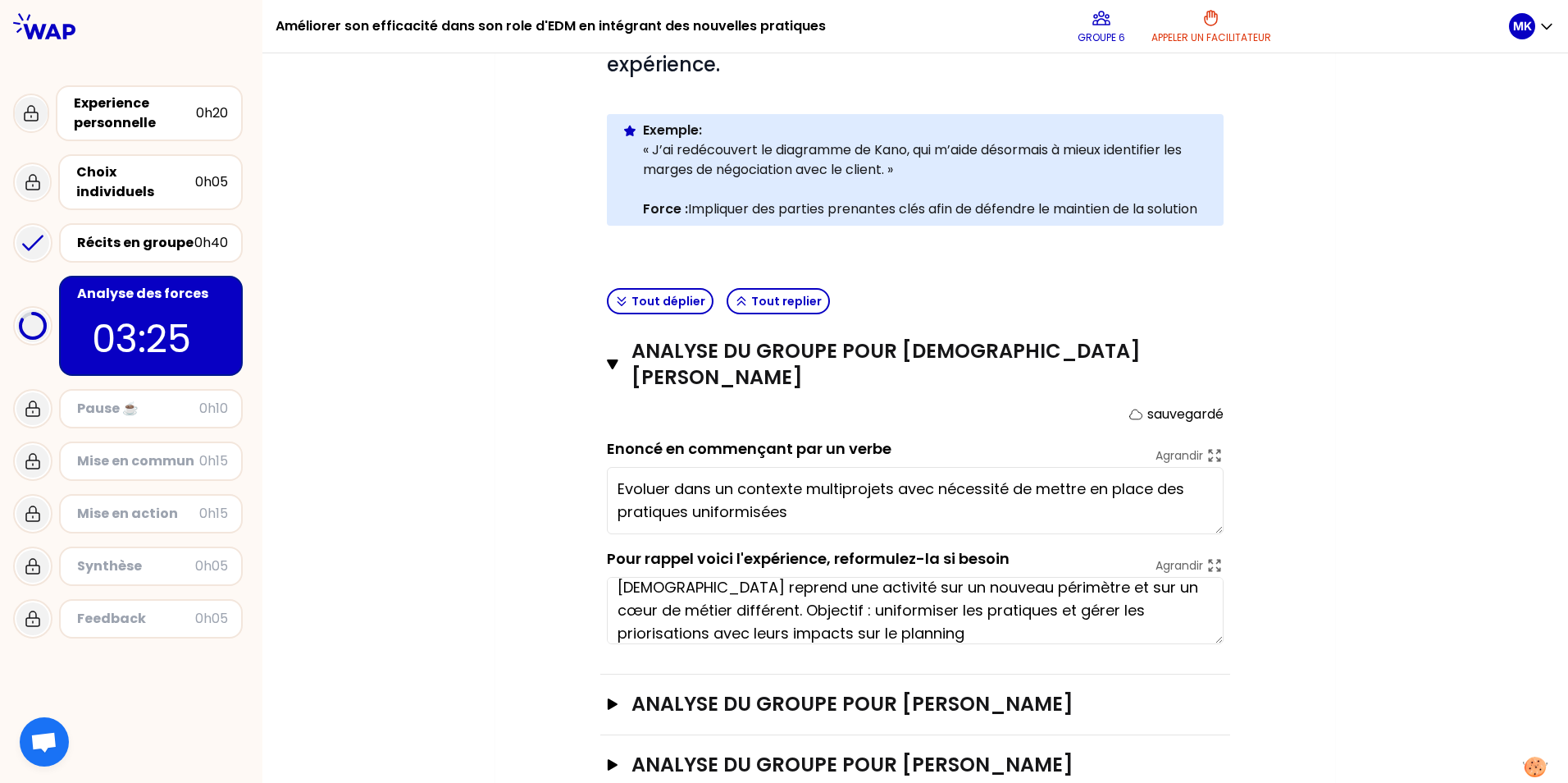
click at [850, 600] on textarea "[DEMOGRAPHIC_DATA] reprend une activité sur un nouveau périmètre et sur un cœur…" at bounding box center [915, 610] width 617 height 67
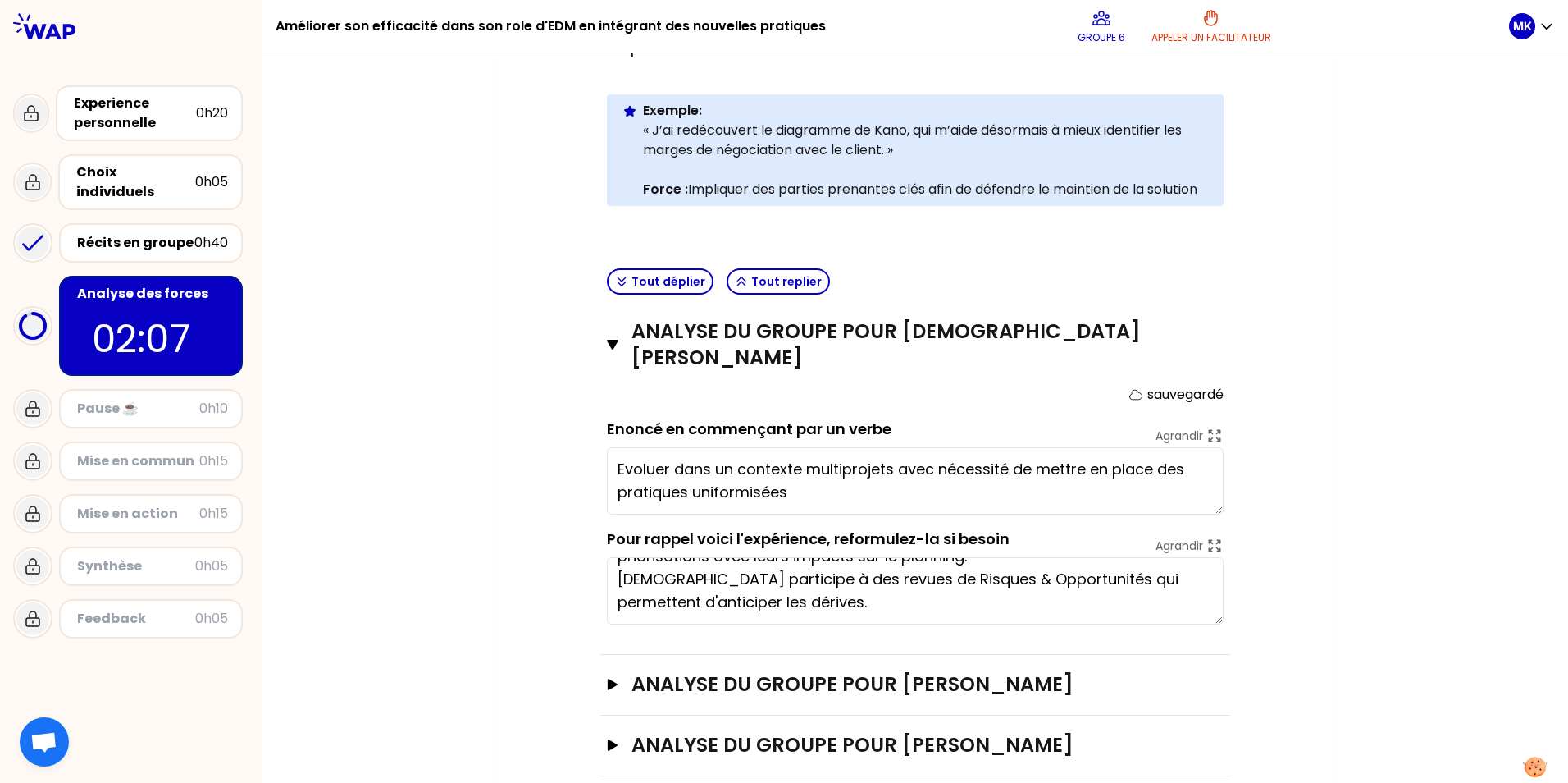
scroll to position [0, 0]
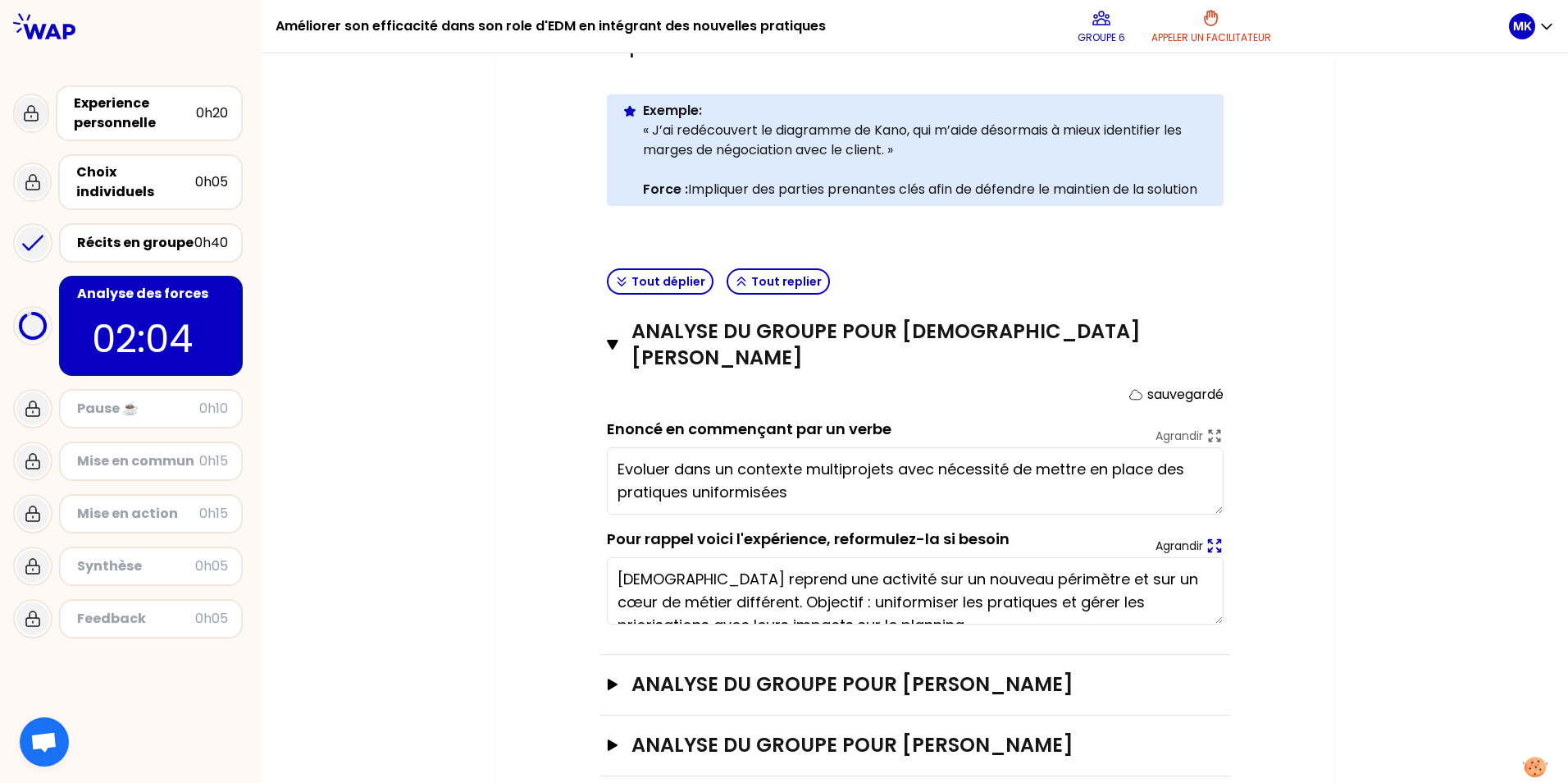
click at [1213, 536] on icon at bounding box center [1215, 545] width 18 height 18
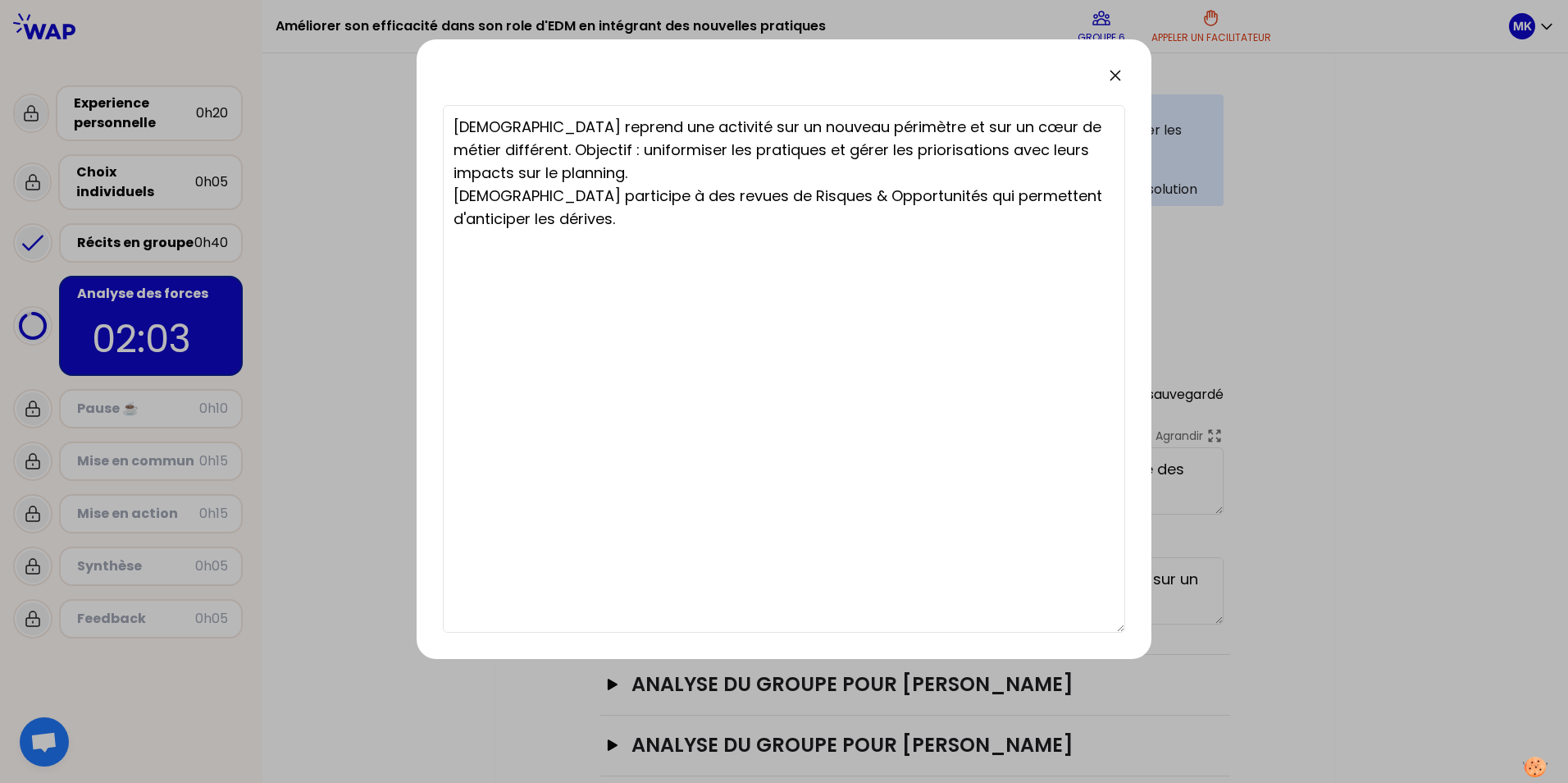
drag, startPoint x: 522, startPoint y: 220, endPoint x: 568, endPoint y: 224, distance: 46.2
click at [522, 220] on textarea "[DEMOGRAPHIC_DATA] reprend une activité sur un nouveau périmètre et sur un cœur…" at bounding box center [784, 368] width 682 height 528
type textarea "[DEMOGRAPHIC_DATA] reprend une activité sur un nouveau périmètre et sur un cœur…"
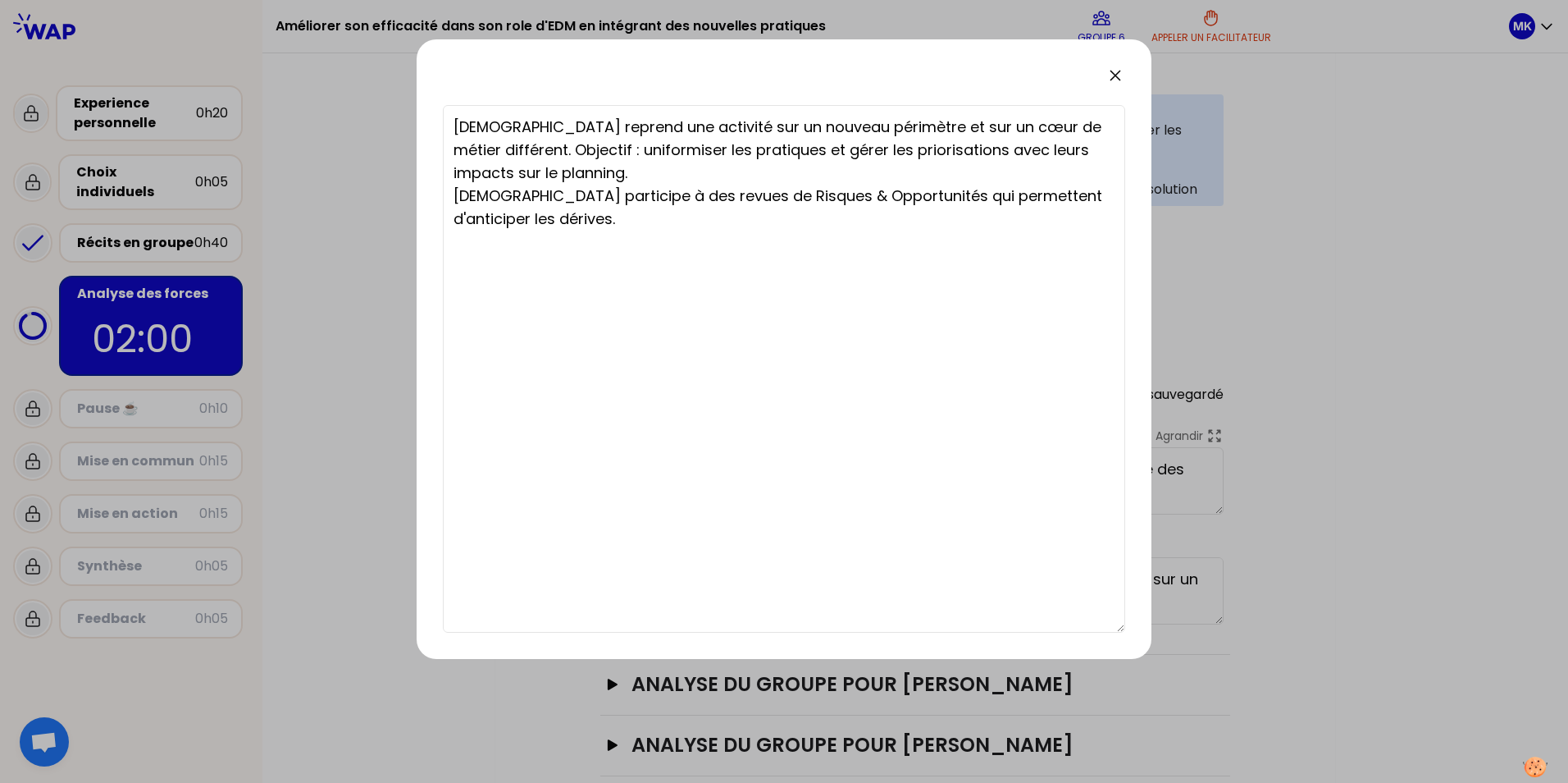
type textarea "[DEMOGRAPHIC_DATA] reprend une activité sur un nouveau périmètre et sur un cœur…"
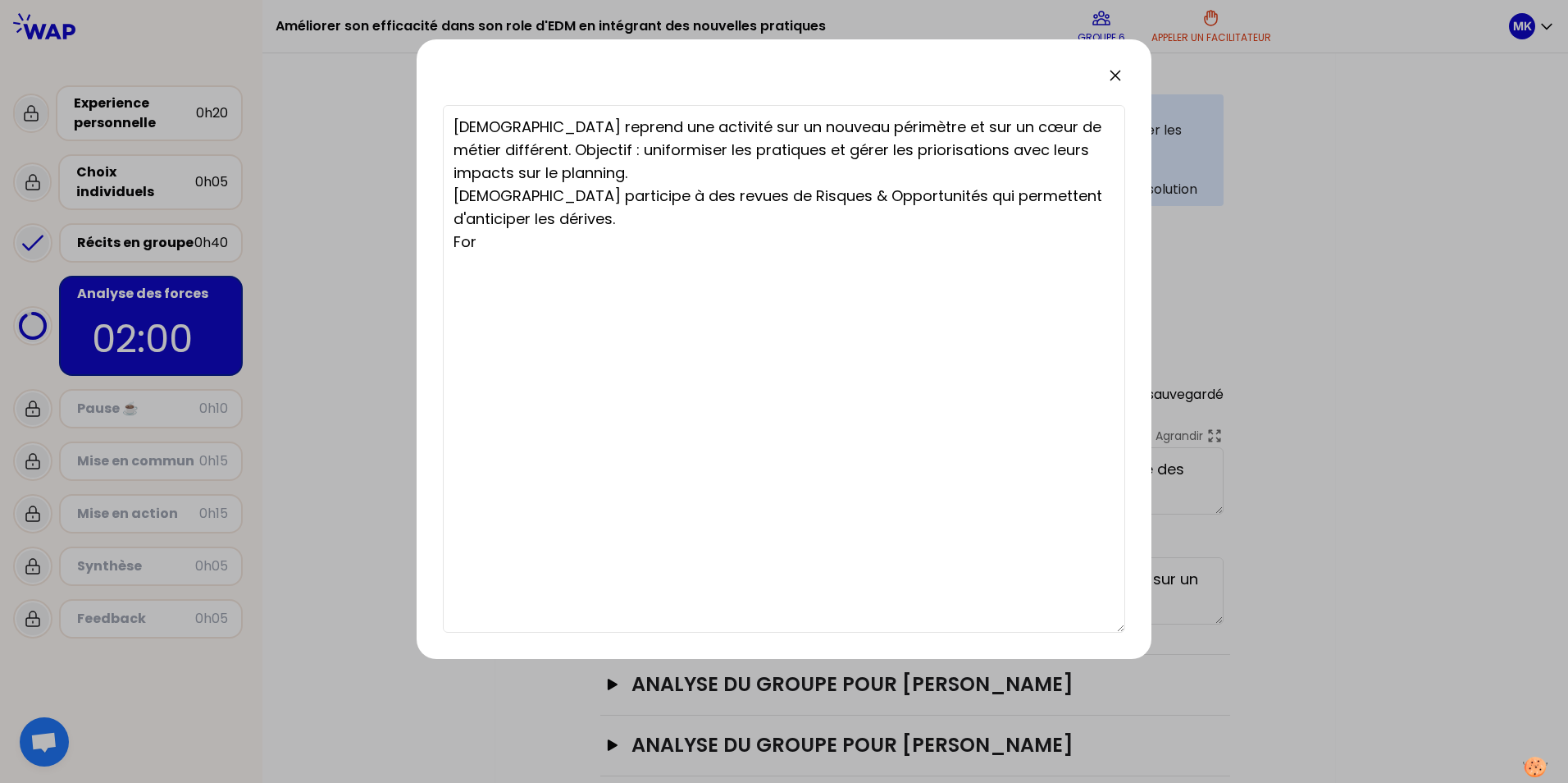
type textarea "[DEMOGRAPHIC_DATA] reprend une activité sur un nouveau périmètre et sur un cœur…"
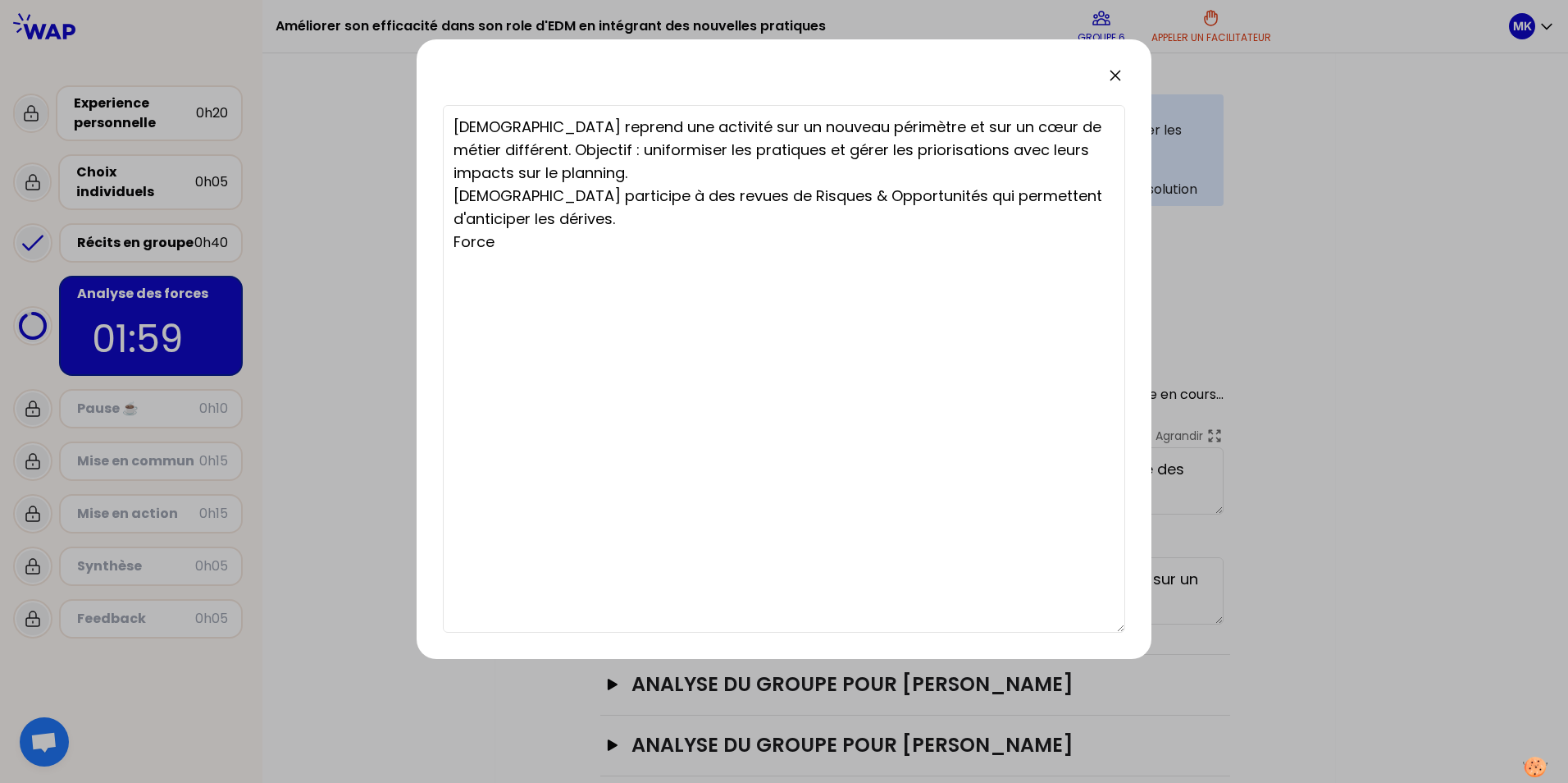
type textarea "[DEMOGRAPHIC_DATA] reprend une activité sur un nouveau périmètre et sur un cœur…"
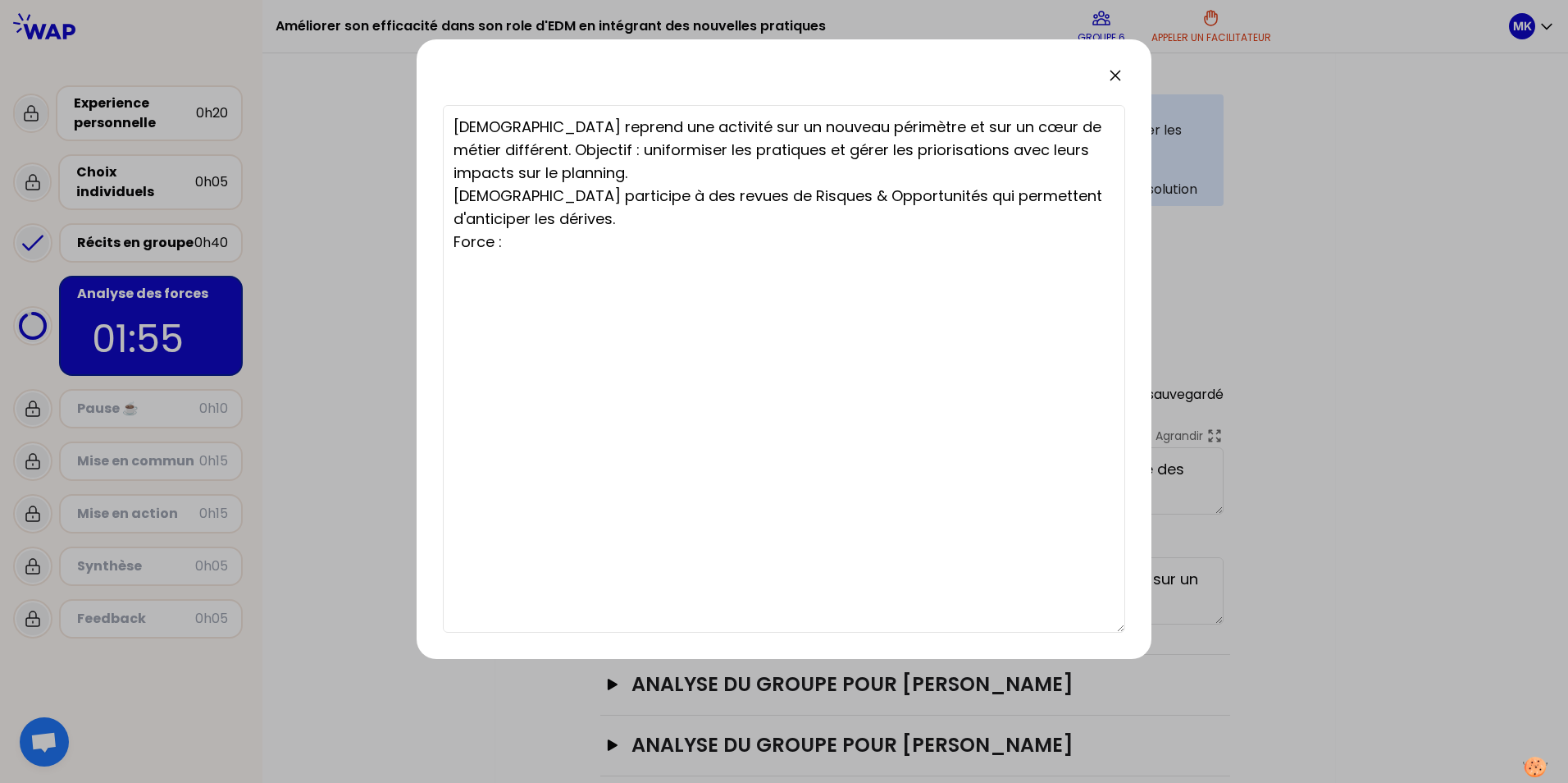
type textarea "[DEMOGRAPHIC_DATA] reprend une activité sur un nouveau périmètre et sur un cœur…"
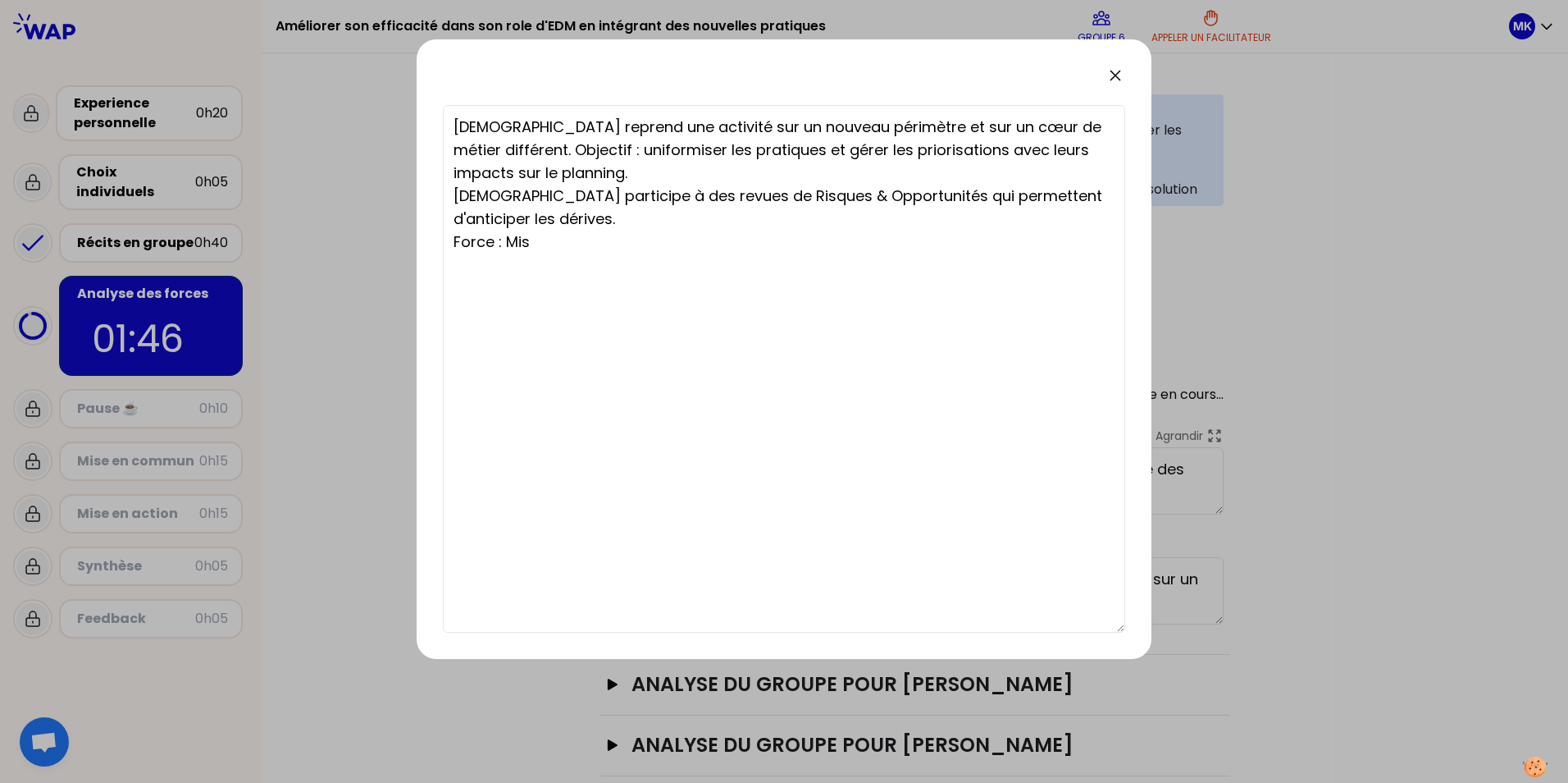
type textarea "[DEMOGRAPHIC_DATA] reprend une activité sur un nouveau périmètre et sur un cœur…"
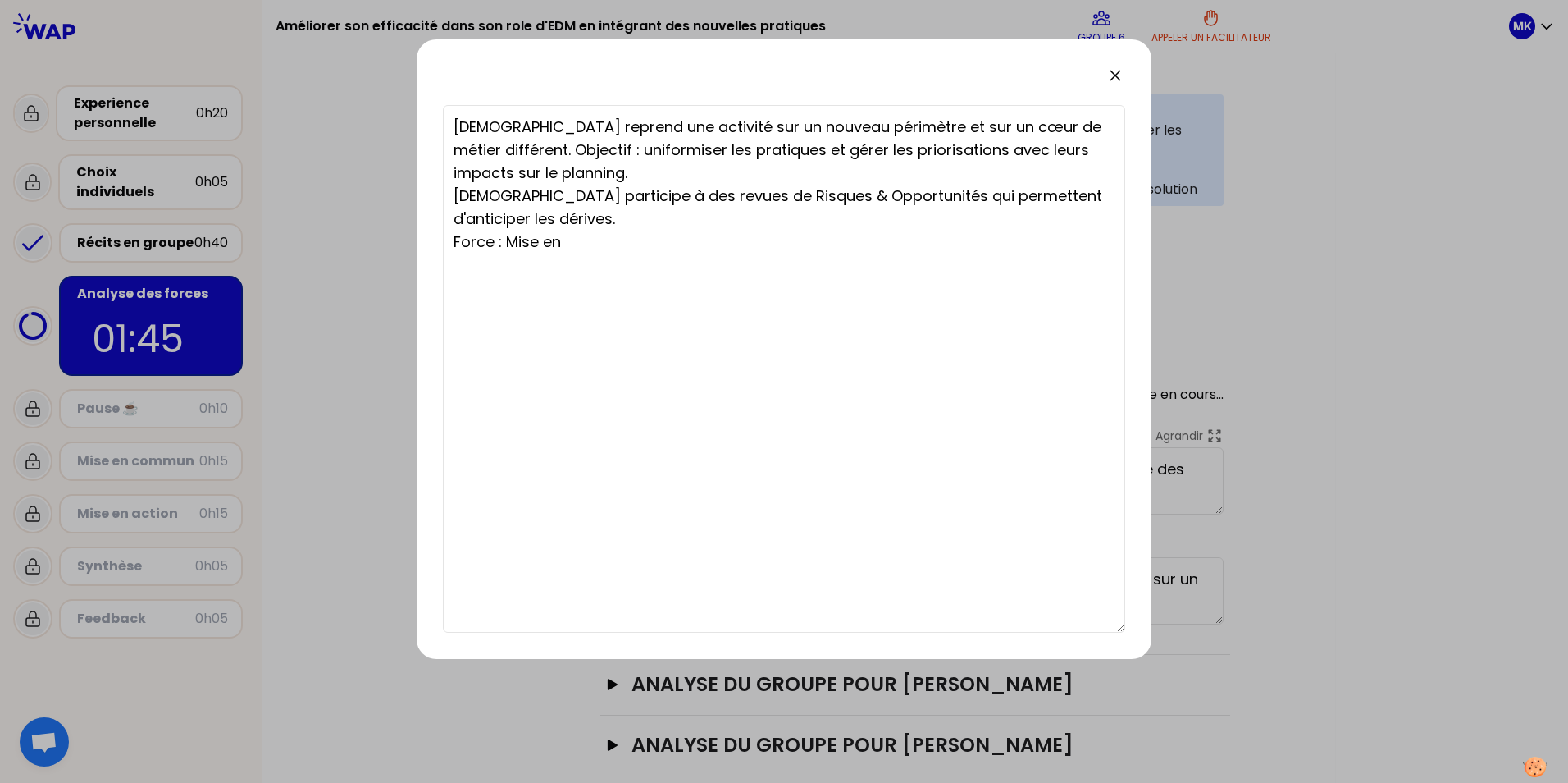
type textarea "[DEMOGRAPHIC_DATA] reprend une activité sur un nouveau périmètre et sur un cœur…"
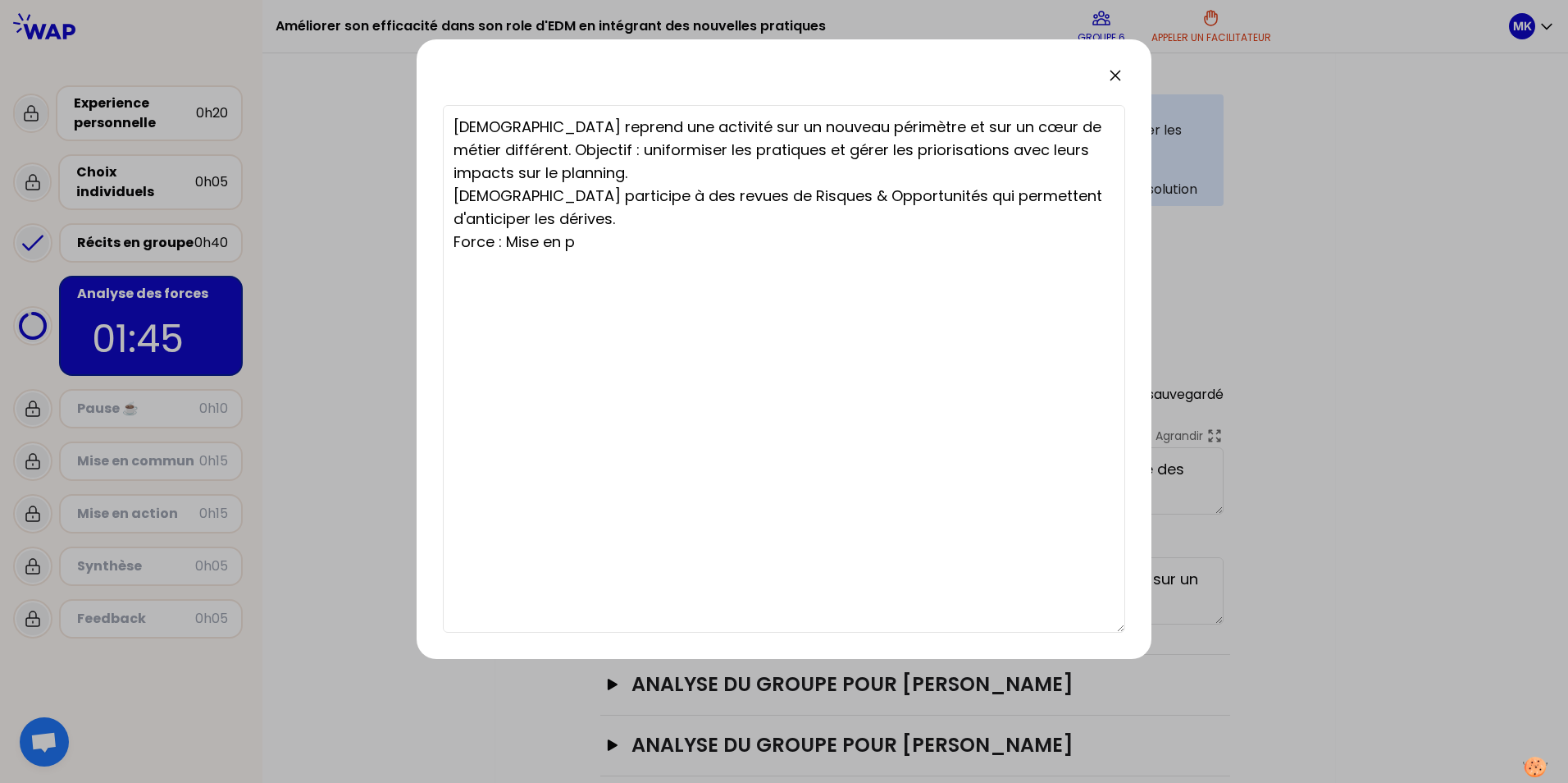
type textarea "[DEMOGRAPHIC_DATA] reprend une activité sur un nouveau périmètre et sur un cœur…"
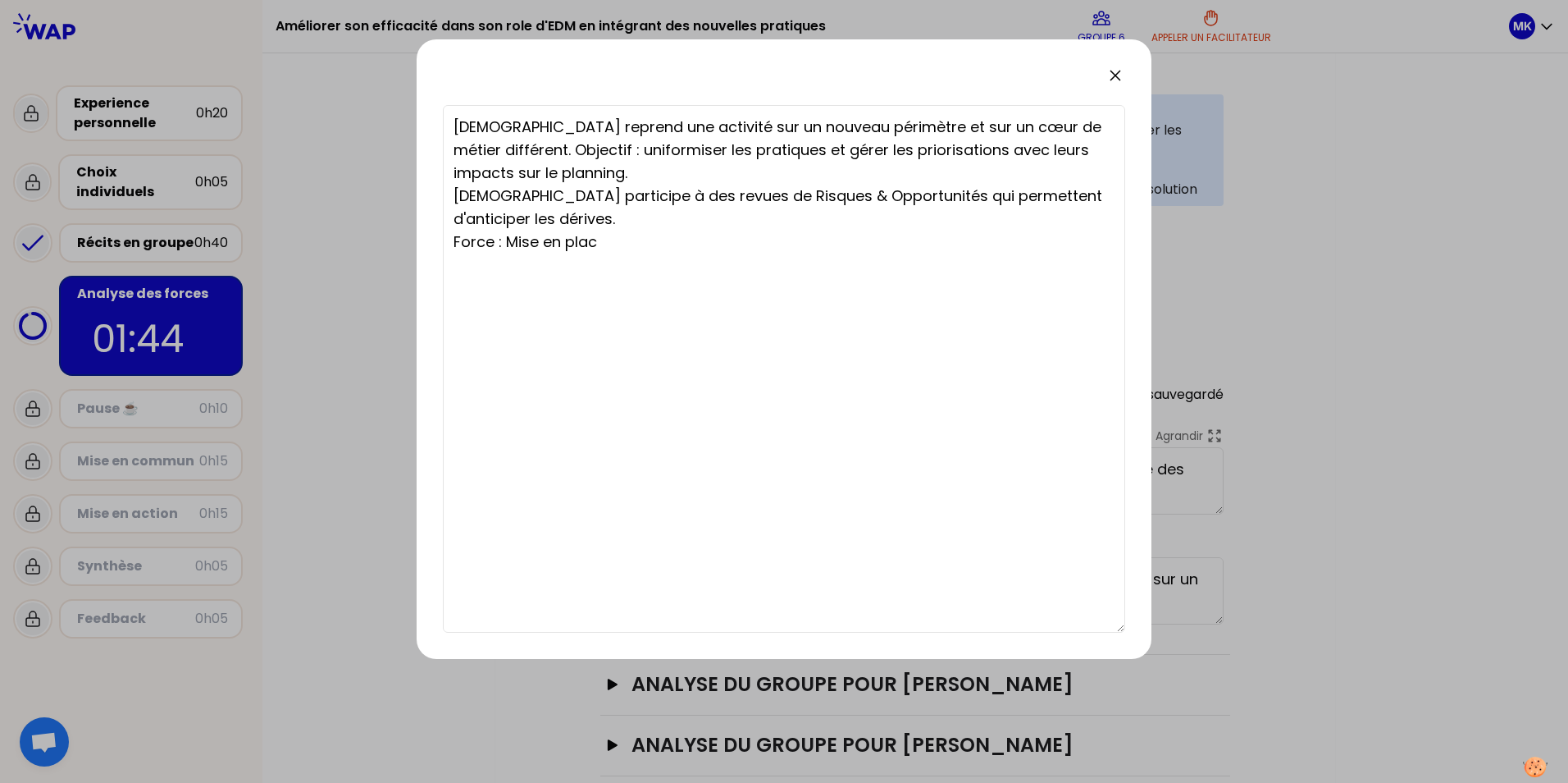
type textarea "[DEMOGRAPHIC_DATA] reprend une activité sur un nouveau périmètre et sur un cœur…"
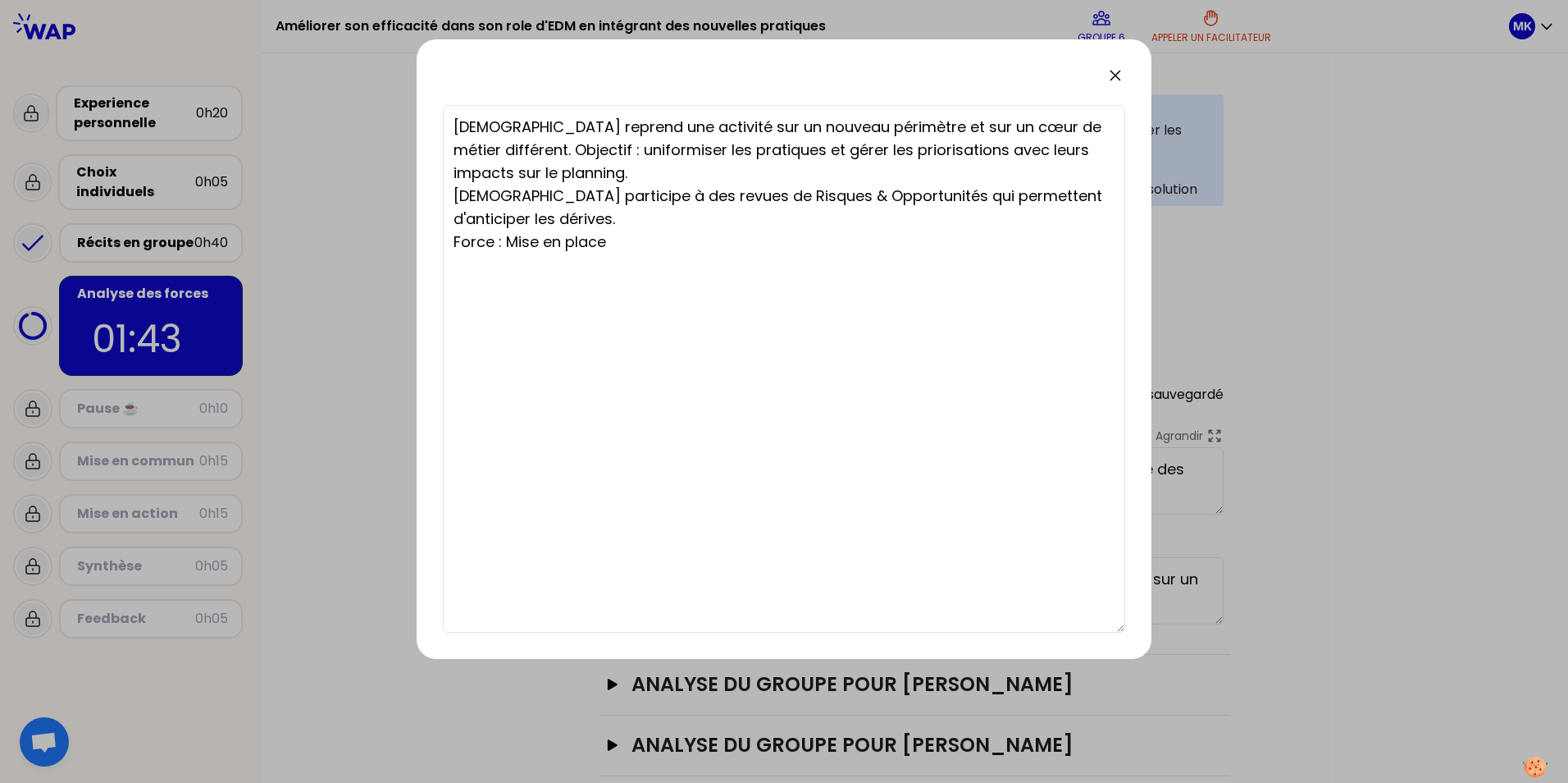
type textarea "[DEMOGRAPHIC_DATA] reprend une activité sur un nouveau périmètre et sur un cœur…"
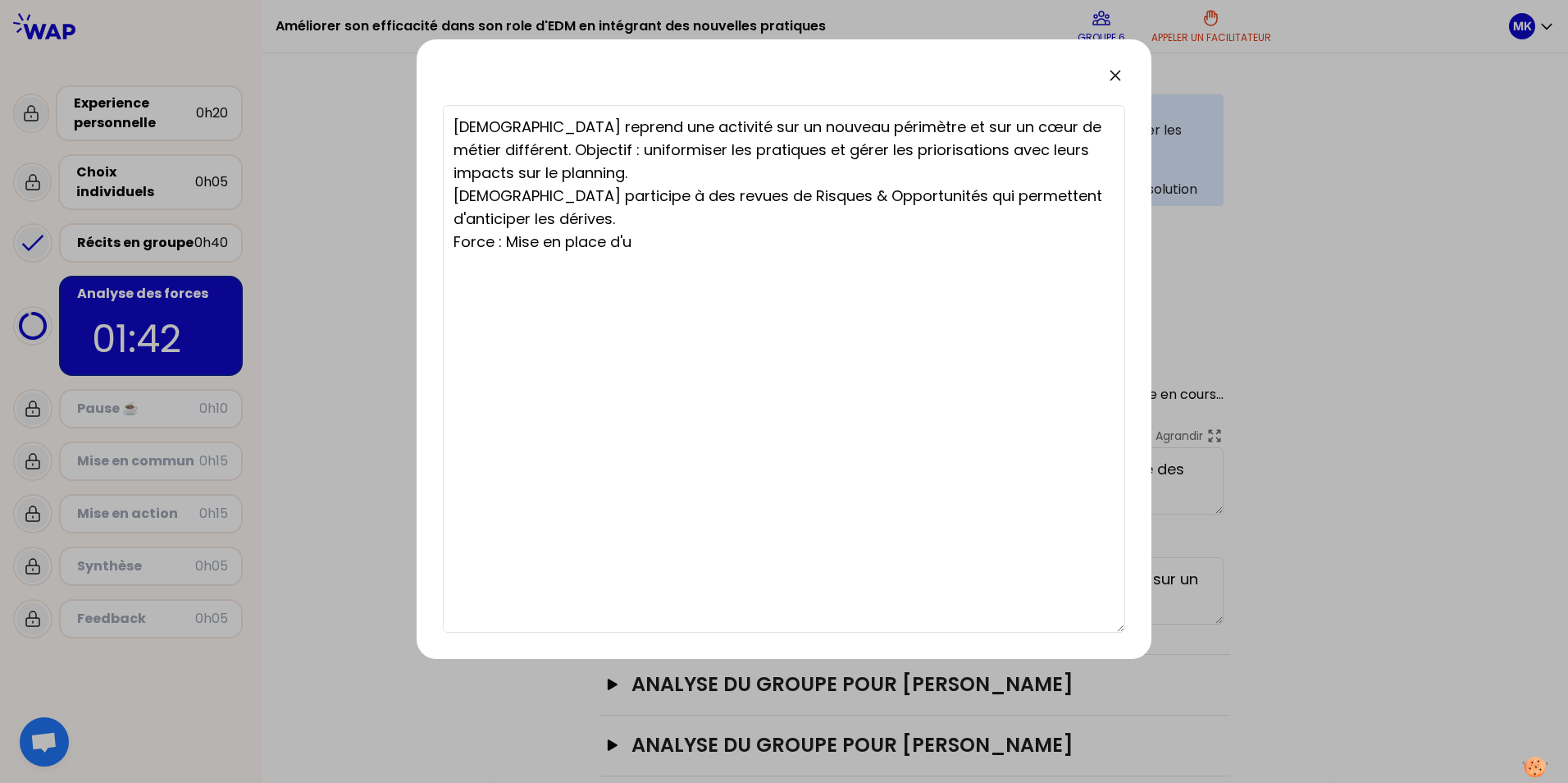
type textarea "[DEMOGRAPHIC_DATA] reprend une activité sur un nouveau périmètre et sur un cœur…"
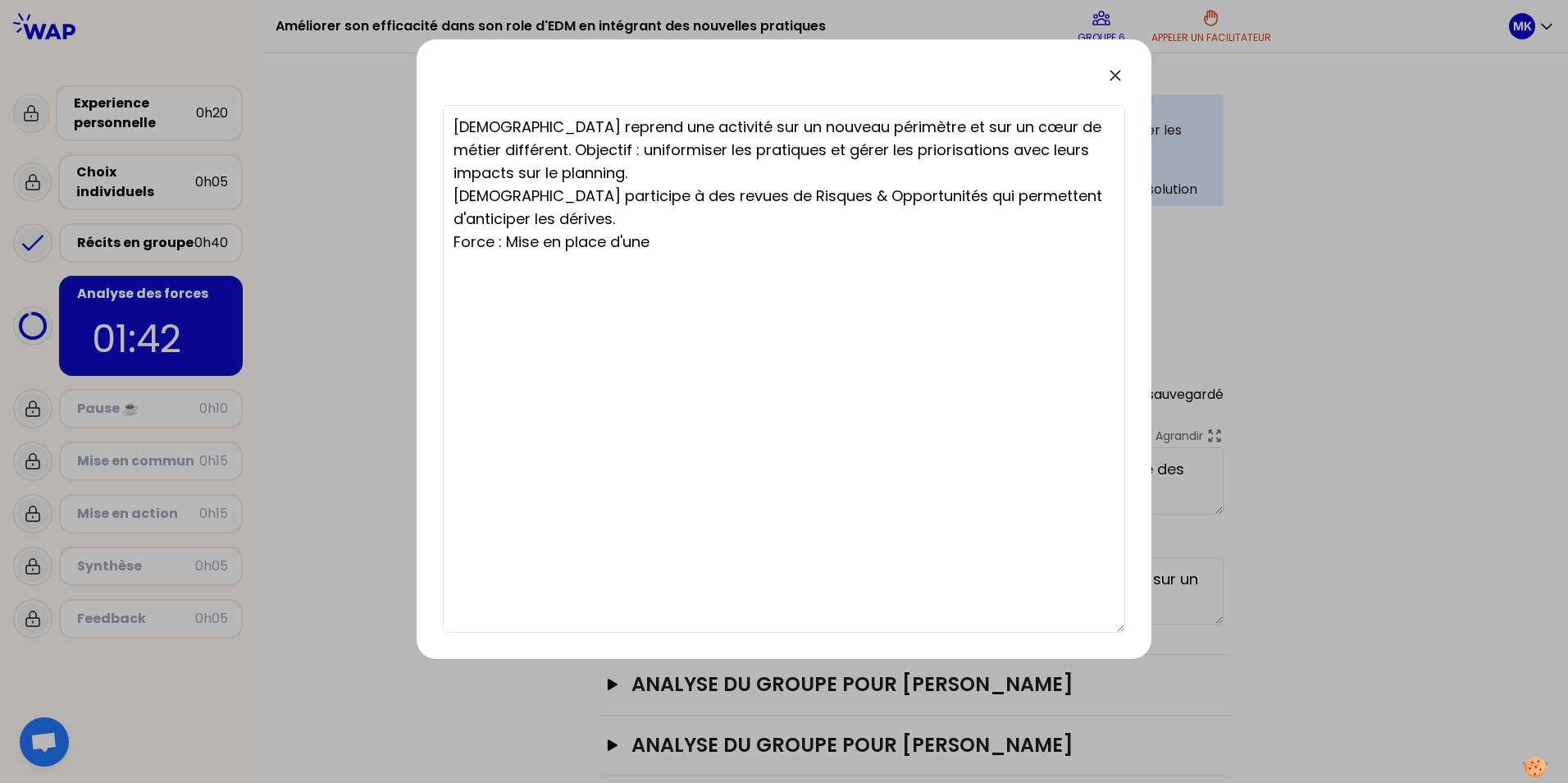
type textarea "[DEMOGRAPHIC_DATA] reprend une activité sur un nouveau périmètre et sur un cœur…"
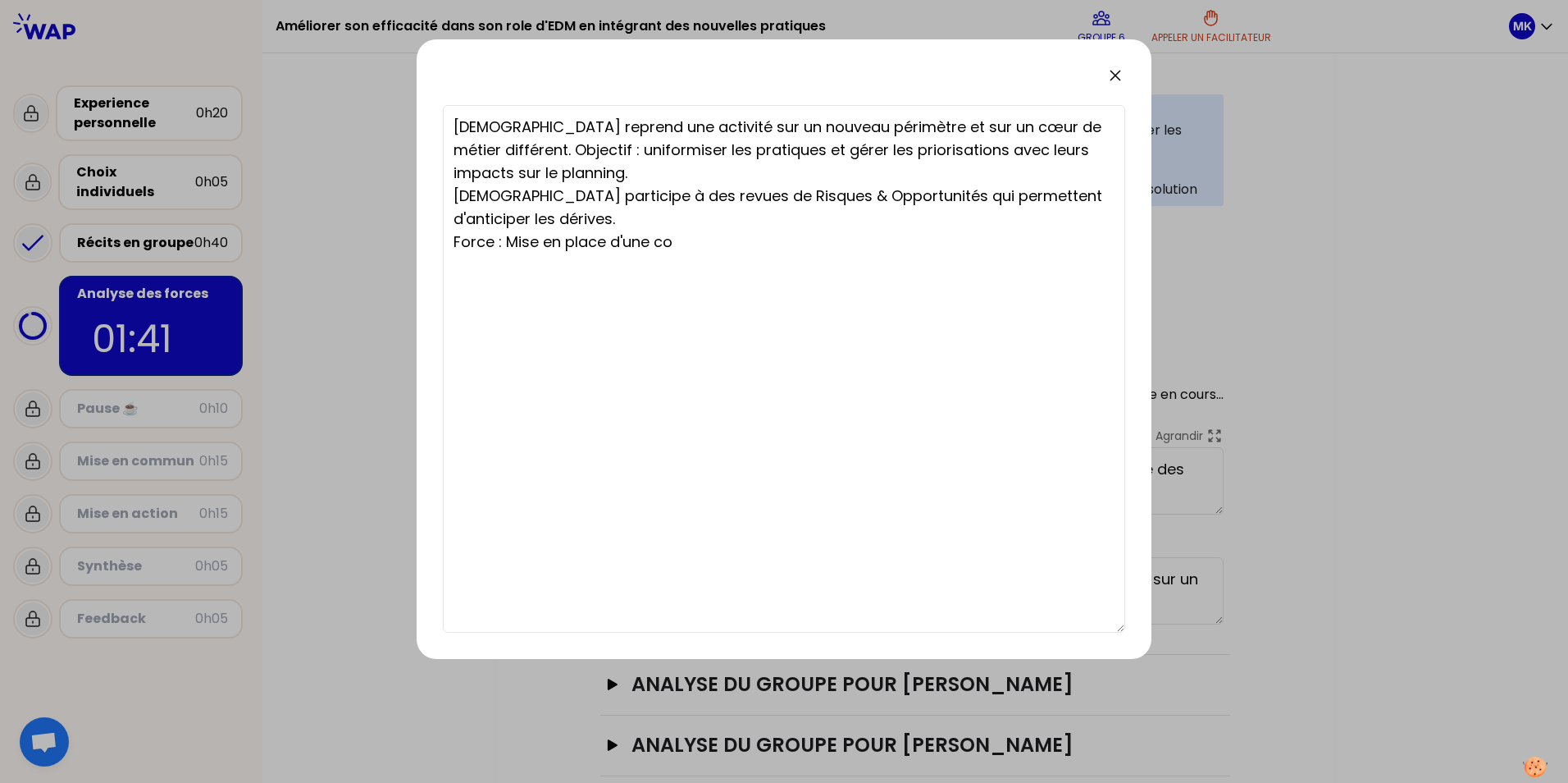
type textarea "[DEMOGRAPHIC_DATA] reprend une activité sur un nouveau périmètre et sur un cœur…"
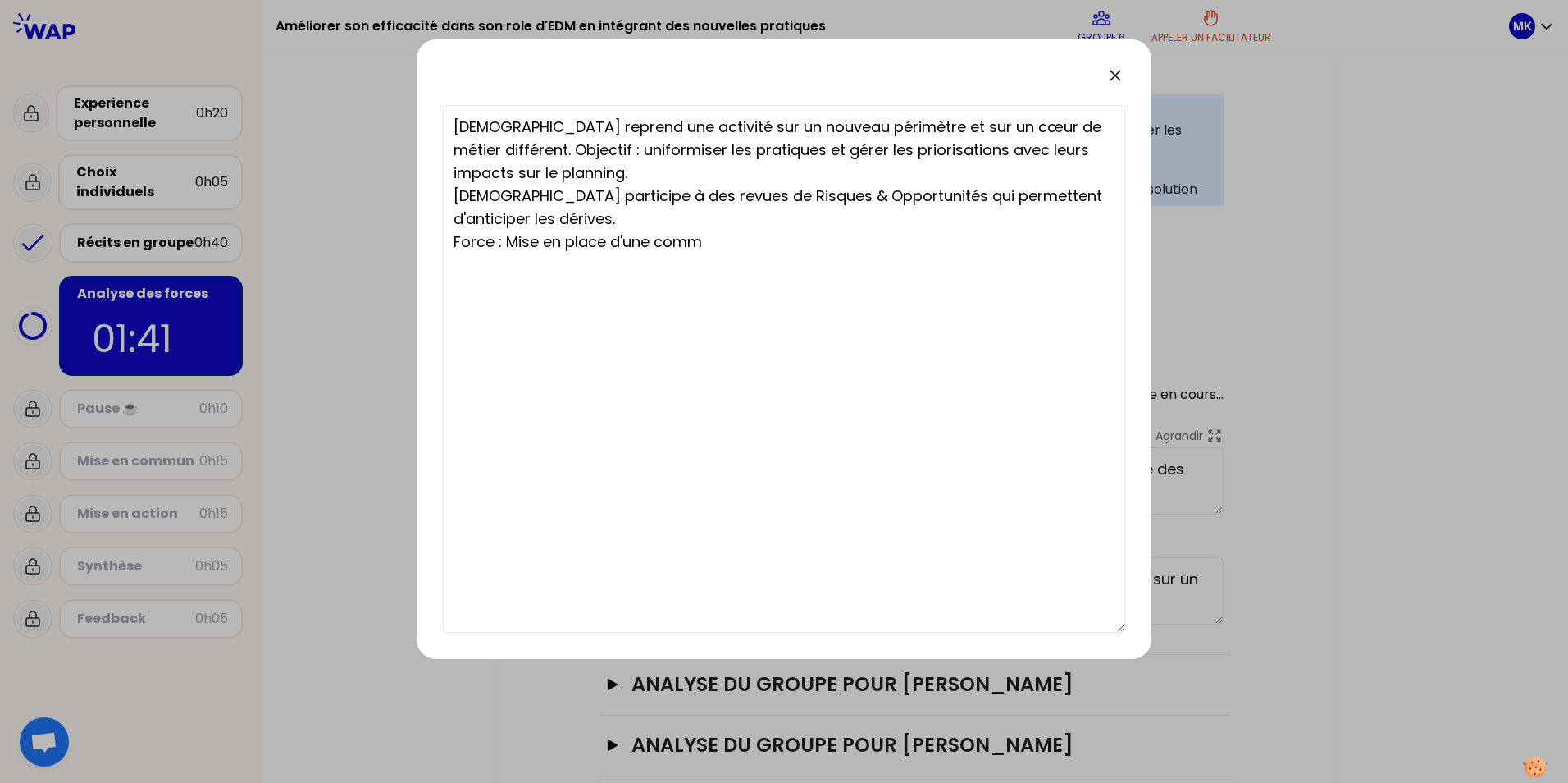
type textarea "[DEMOGRAPHIC_DATA] reprend une activité sur un nouveau périmètre et sur un cœur…"
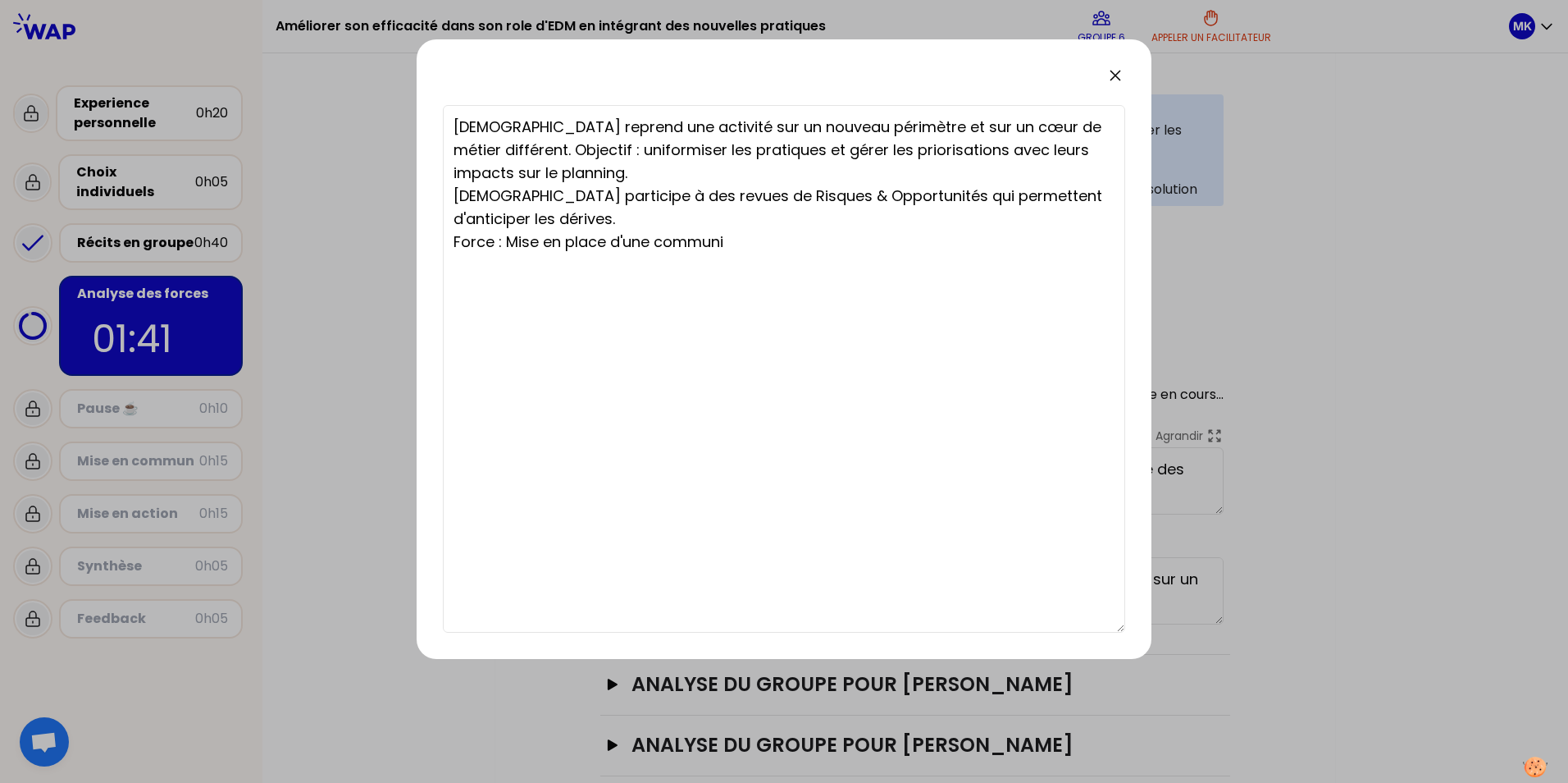
type textarea "[DEMOGRAPHIC_DATA] reprend une activité sur un nouveau périmètre et sur un cœur…"
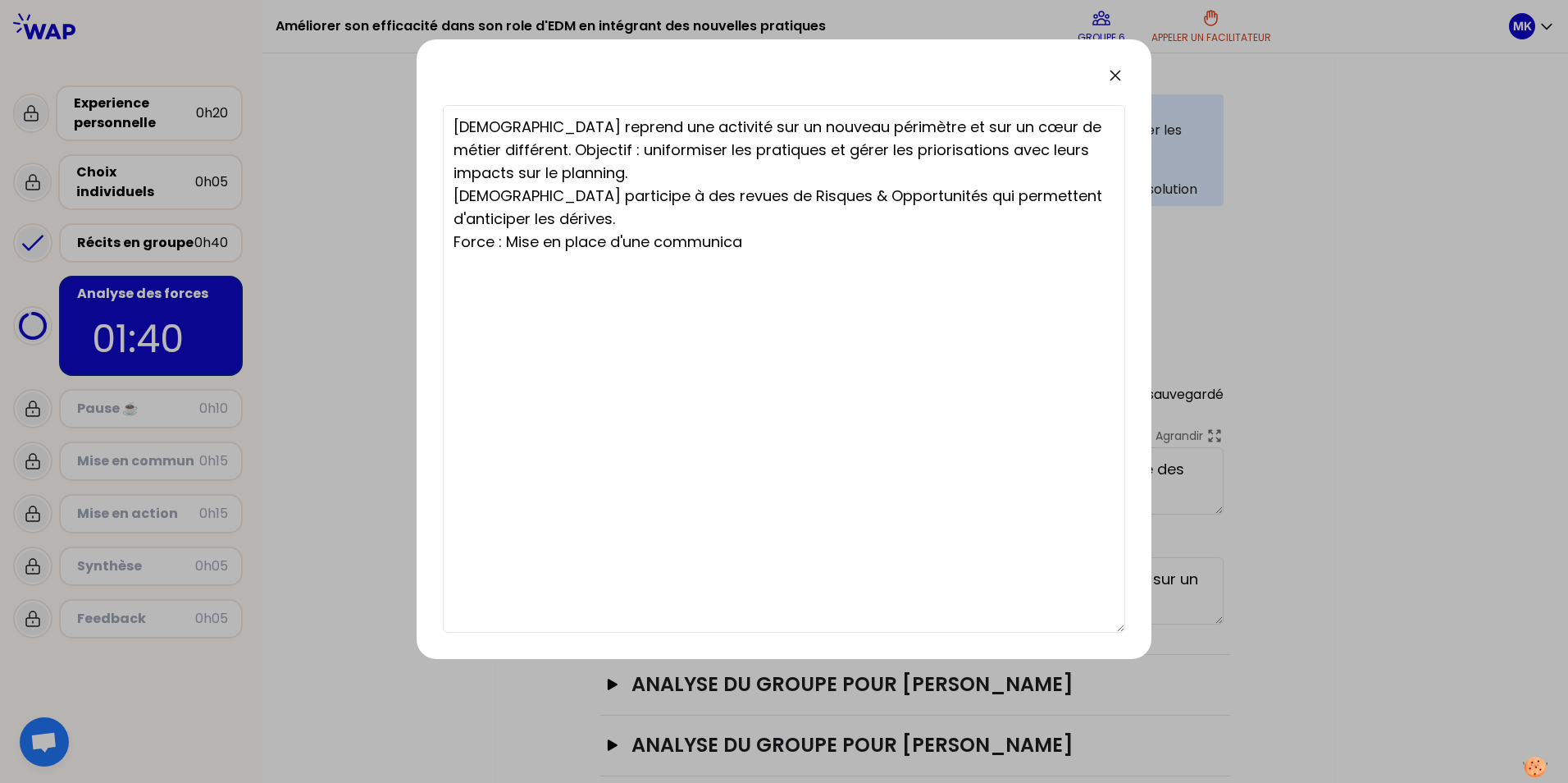
type textarea "[DEMOGRAPHIC_DATA] reprend une activité sur un nouveau périmètre et sur un cœur…"
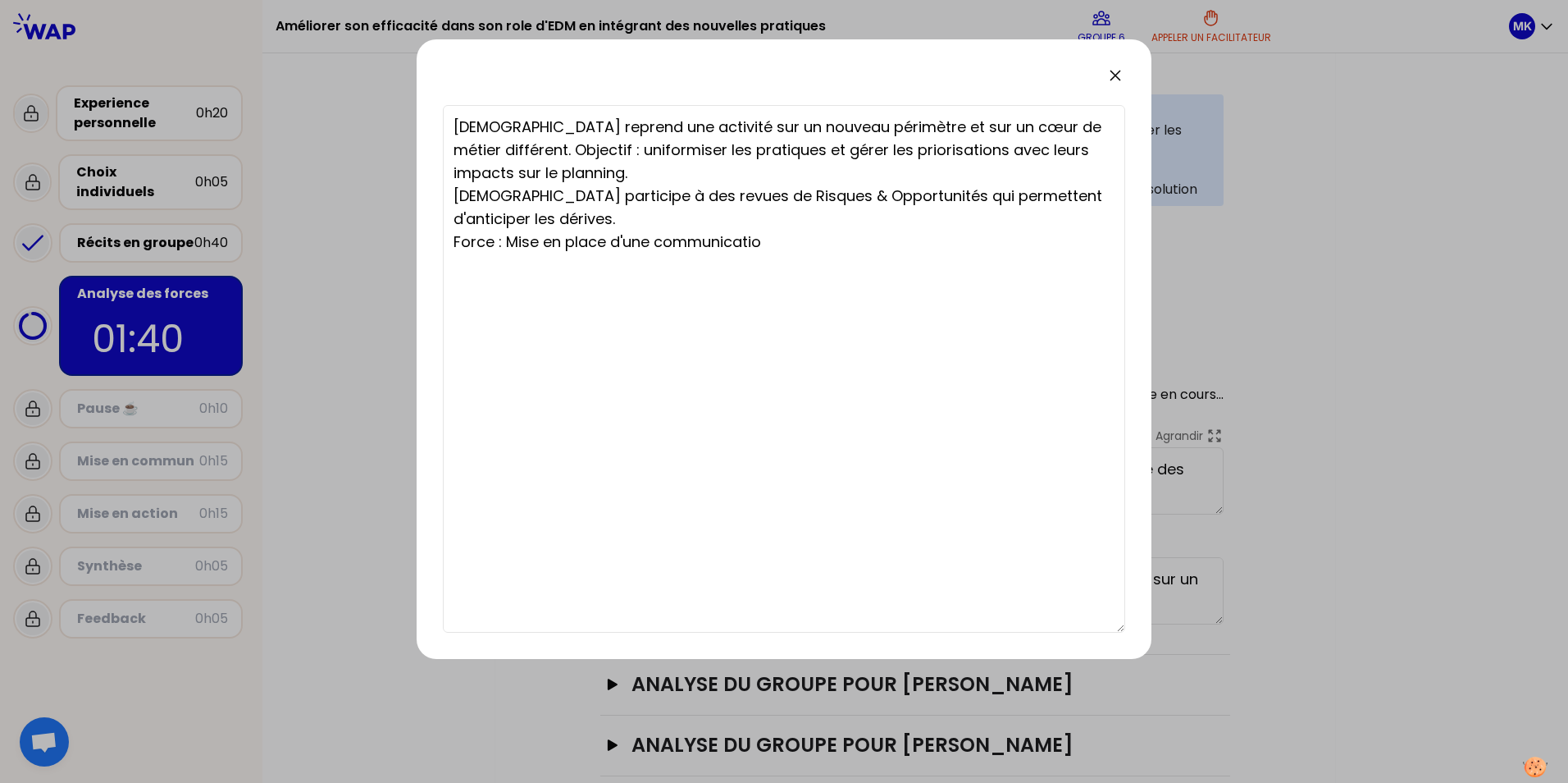
type textarea "[DEMOGRAPHIC_DATA] reprend une activité sur un nouveau périmètre et sur un cœur…"
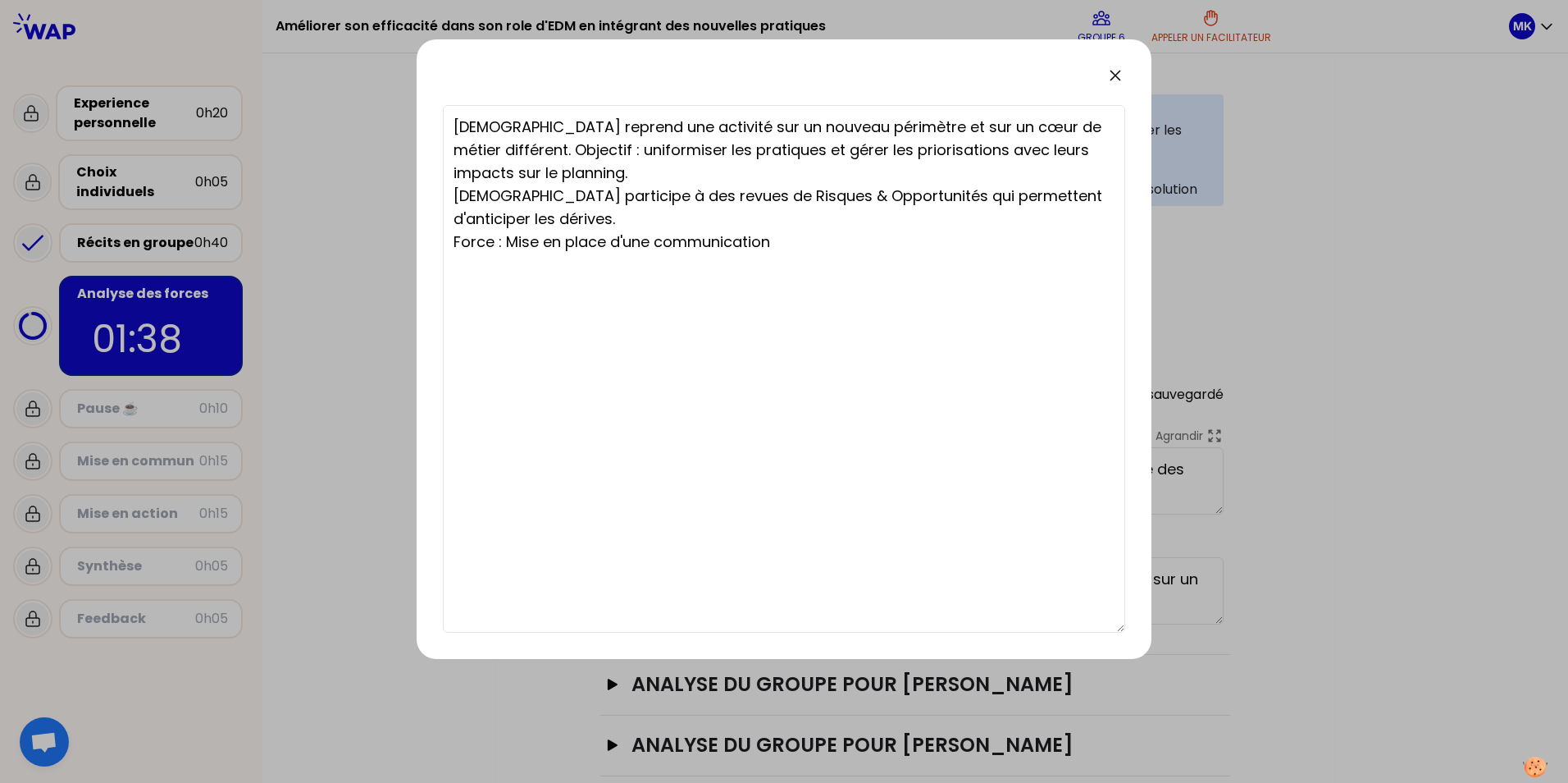
type textarea "[DEMOGRAPHIC_DATA] reprend une activité sur un nouveau périmètre et sur un cœur…"
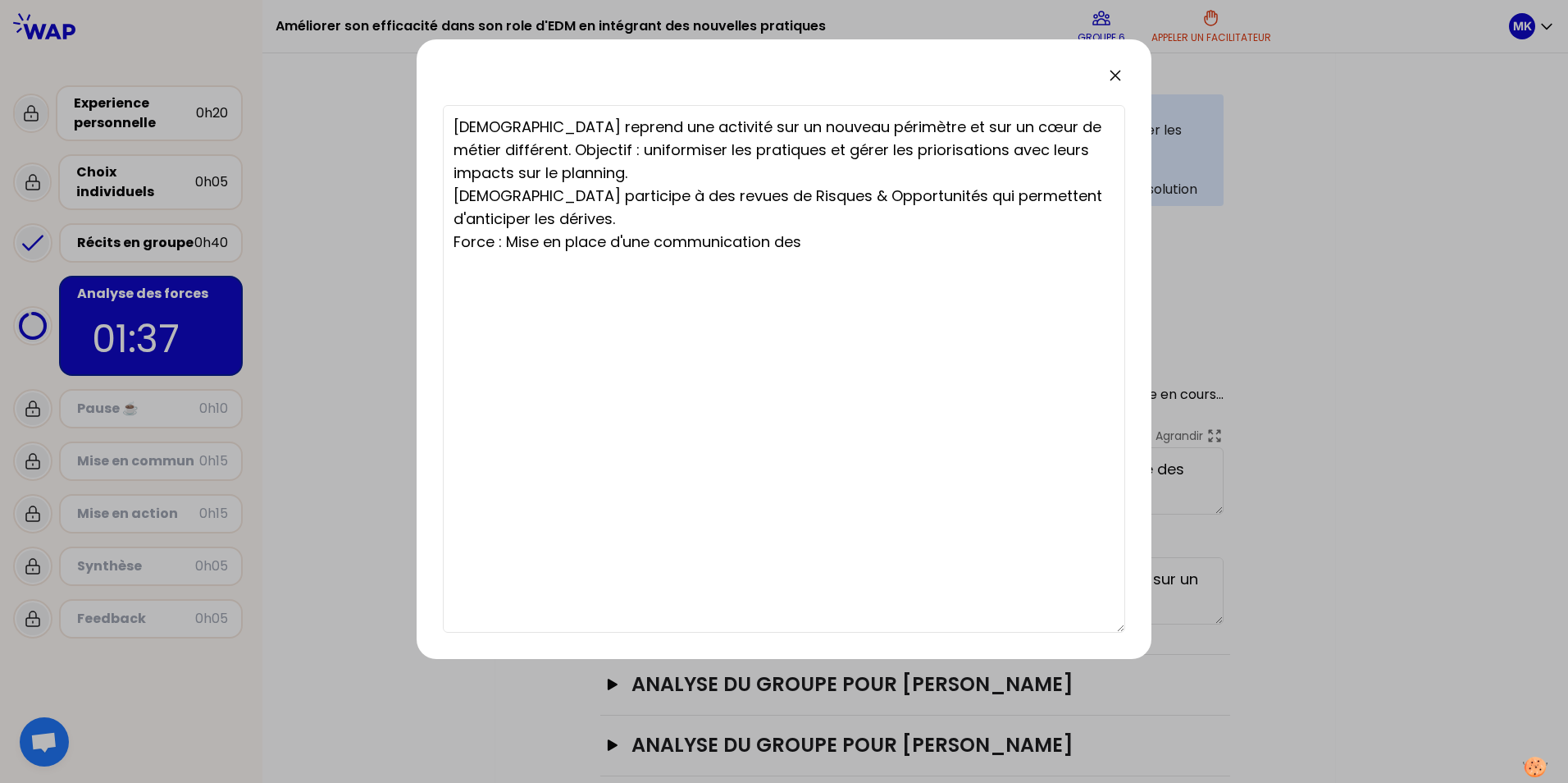
type textarea "[DEMOGRAPHIC_DATA] reprend une activité sur un nouveau périmètre et sur un cœur…"
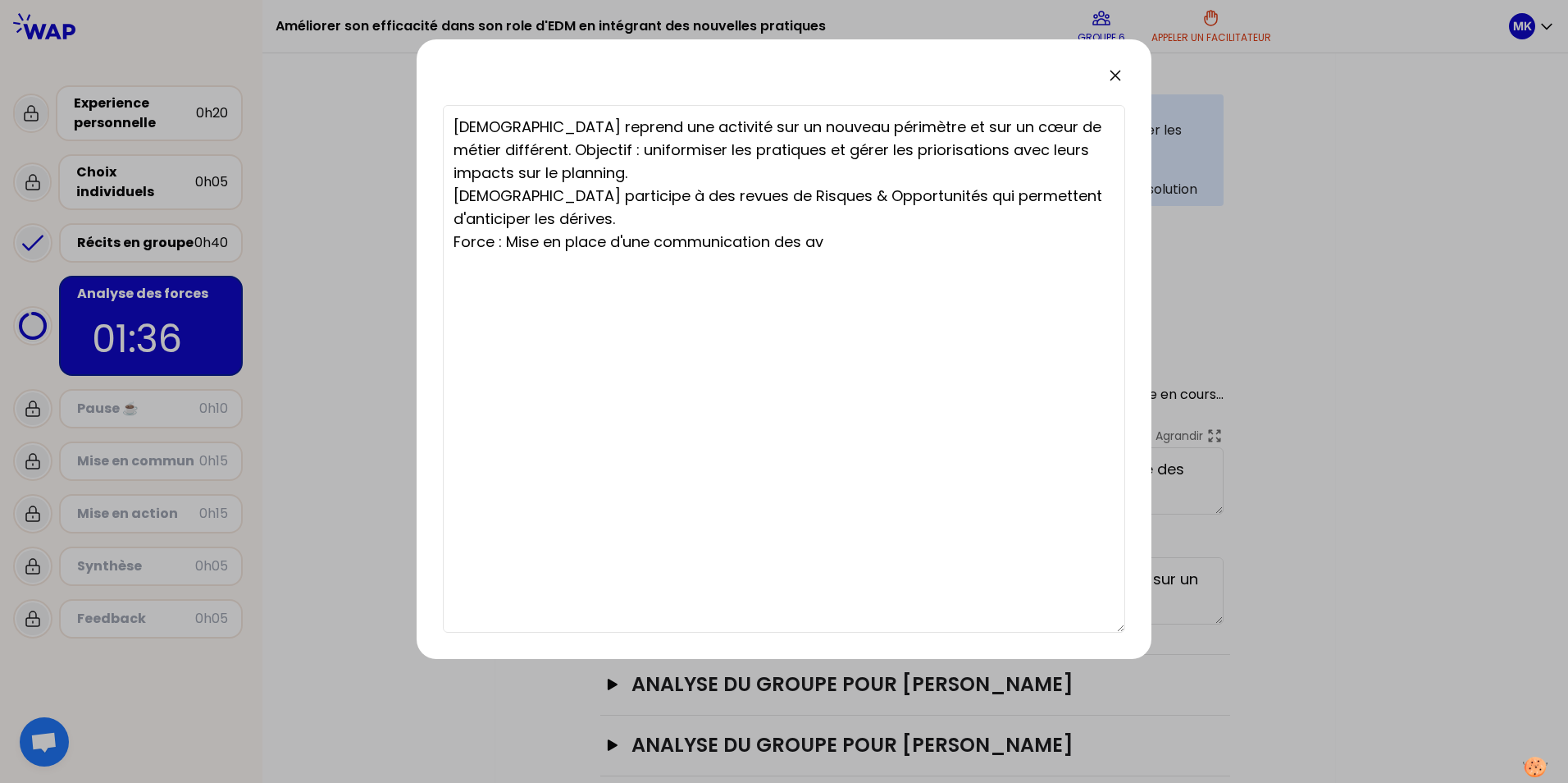
type textarea "[DEMOGRAPHIC_DATA] reprend une activité sur un nouveau périmètre et sur un cœur…"
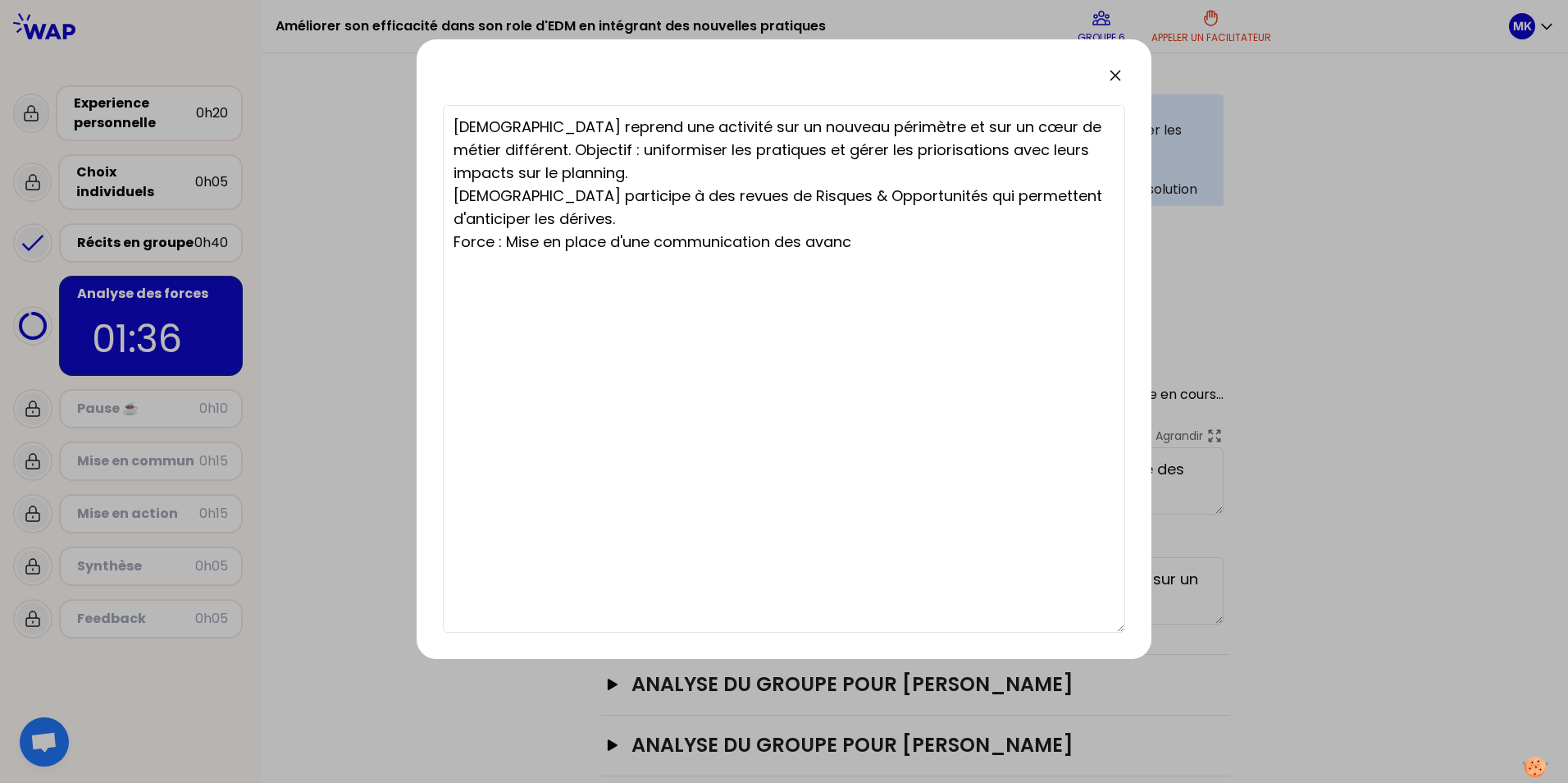
type textarea "[DEMOGRAPHIC_DATA] reprend une activité sur un nouveau périmètre et sur un cœur…"
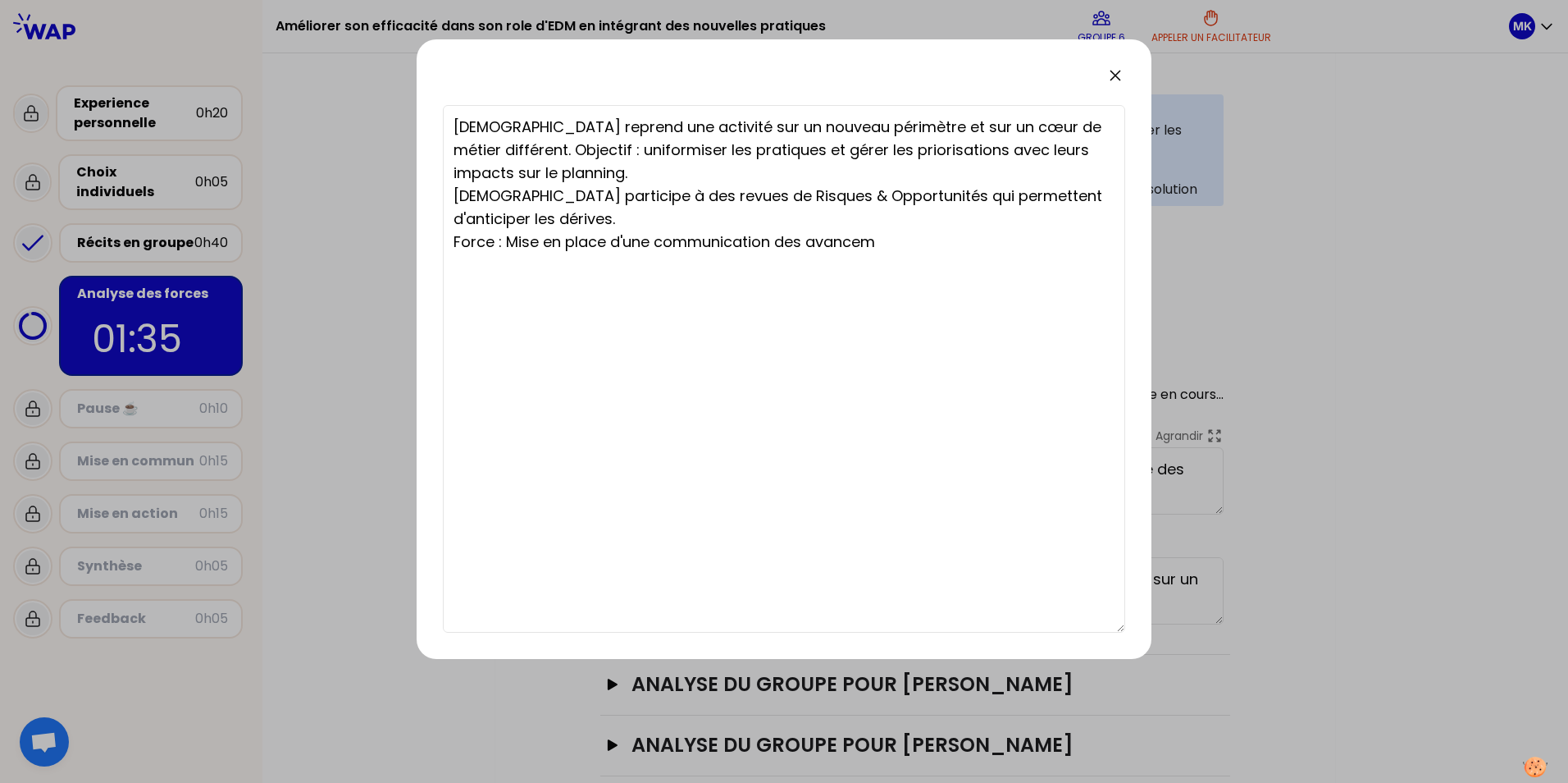
type textarea "[DEMOGRAPHIC_DATA] reprend une activité sur un nouveau périmètre et sur un cœur…"
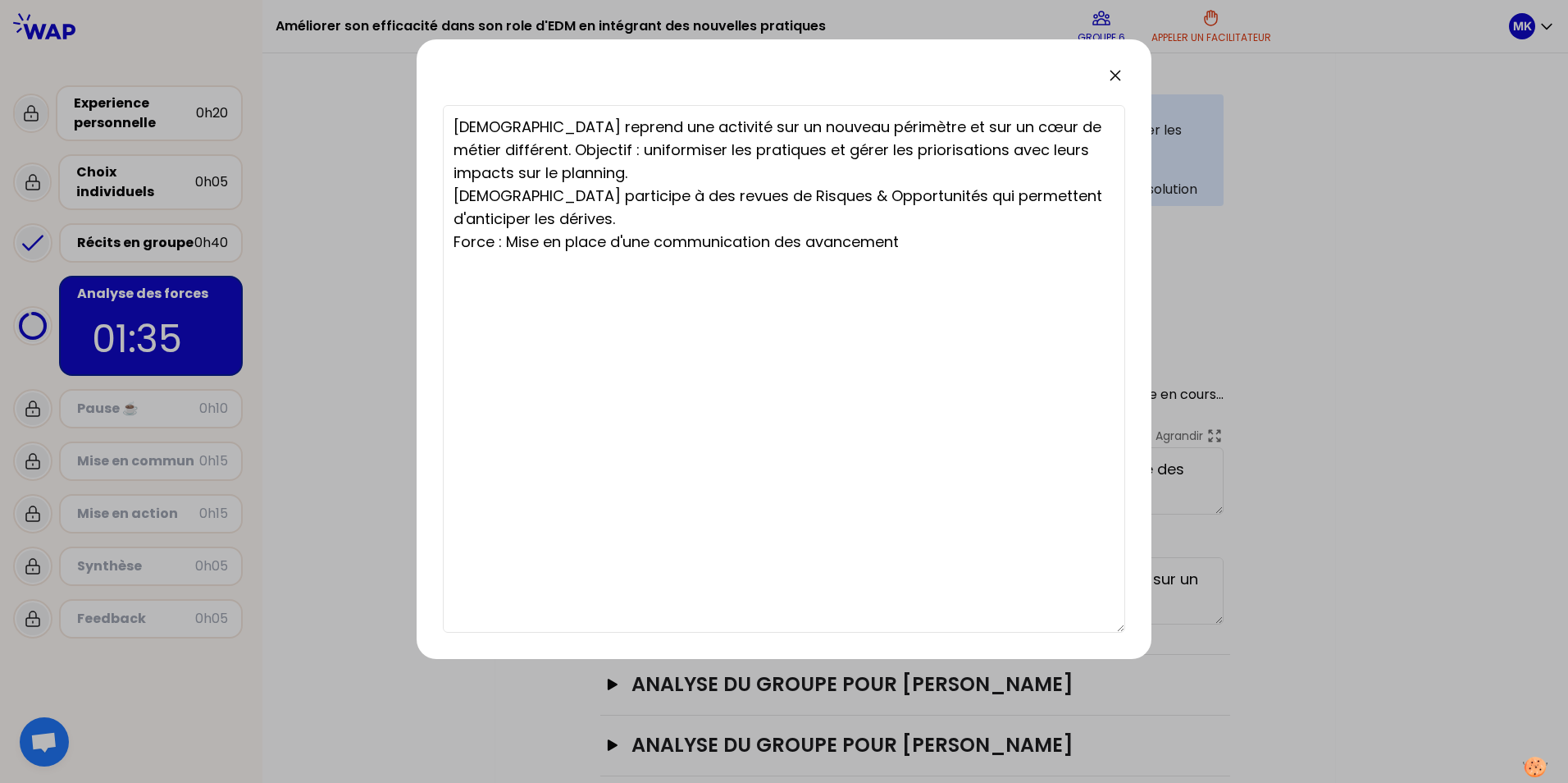
type textarea "[DEMOGRAPHIC_DATA] reprend une activité sur un nouveau périmètre et sur un cœur…"
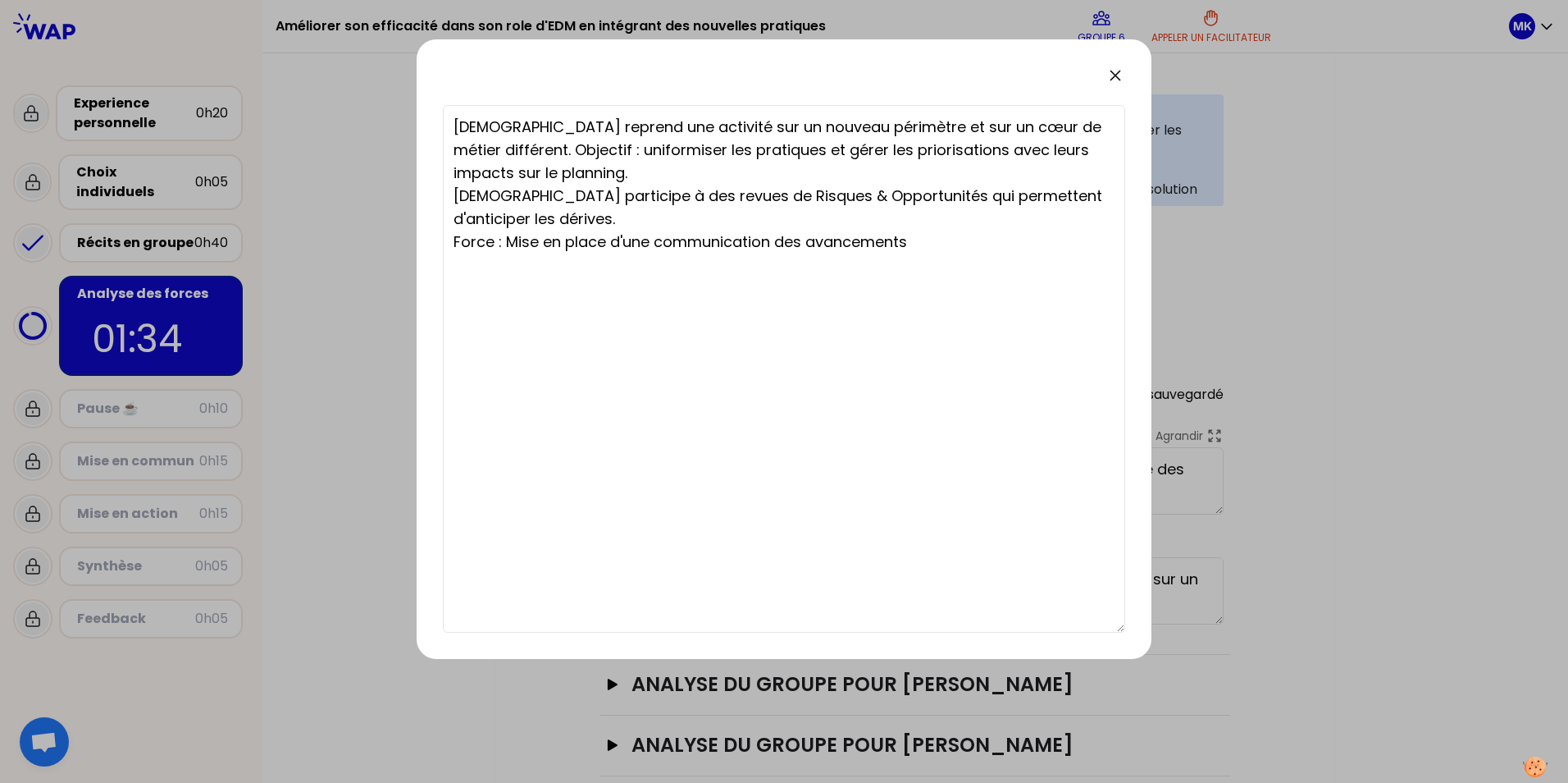
type textarea "[DEMOGRAPHIC_DATA] reprend une activité sur un nouveau périmètre et sur un cœur…"
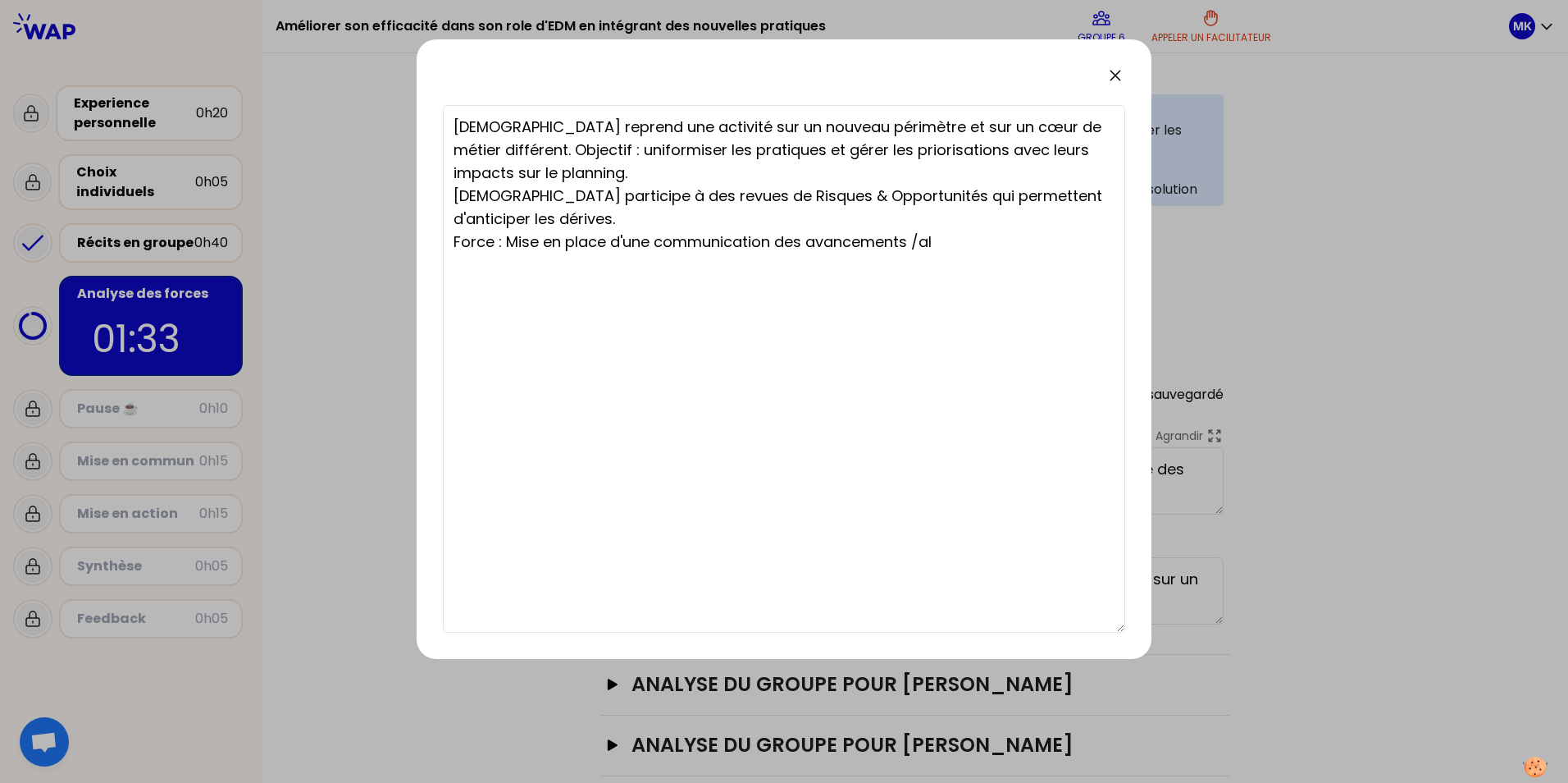
type textarea "[DEMOGRAPHIC_DATA] reprend une activité sur un nouveau périmètre et sur un cœur…"
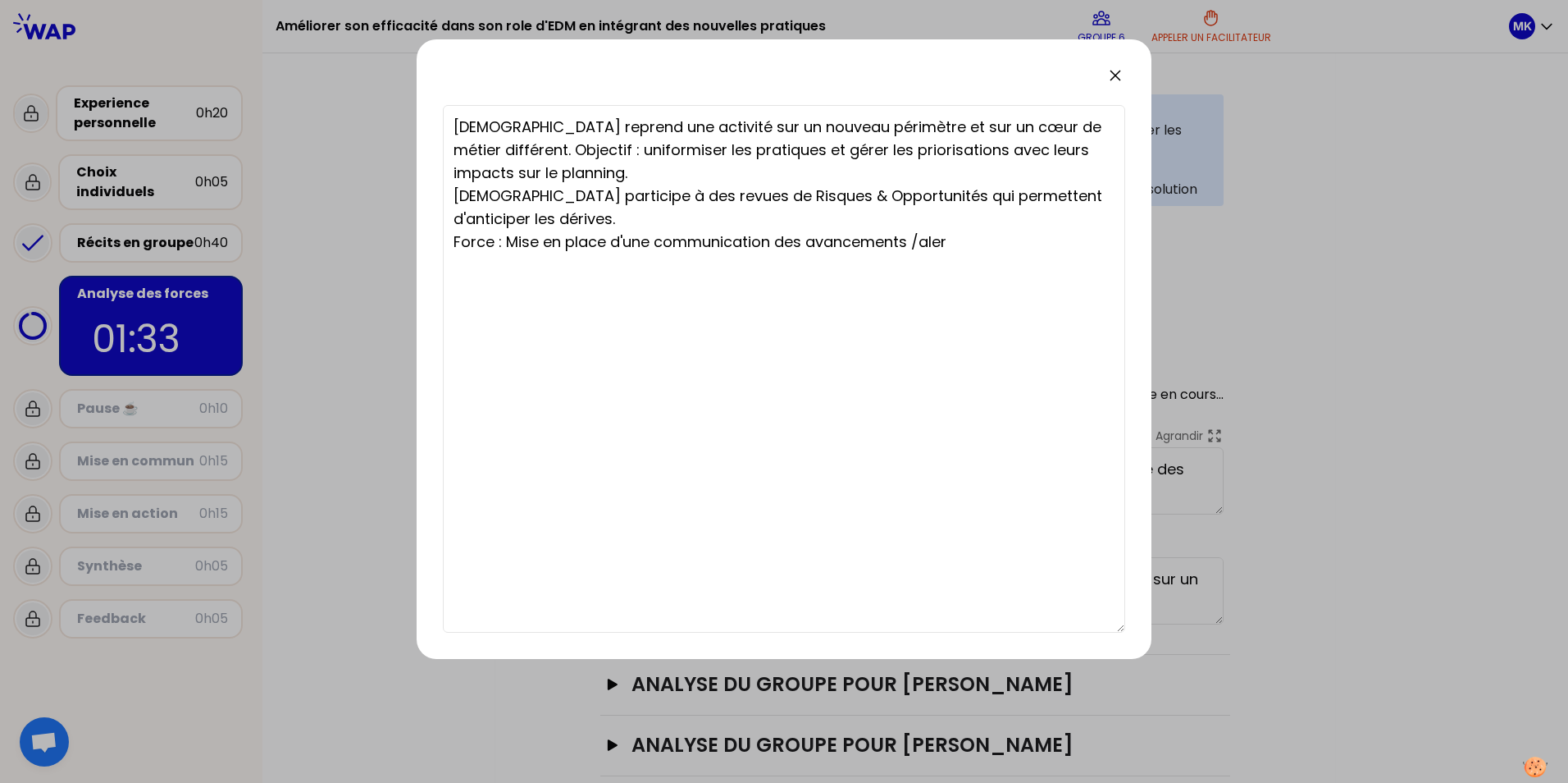
type textarea "[DEMOGRAPHIC_DATA] reprend une activité sur un nouveau périmètre et sur un cœur…"
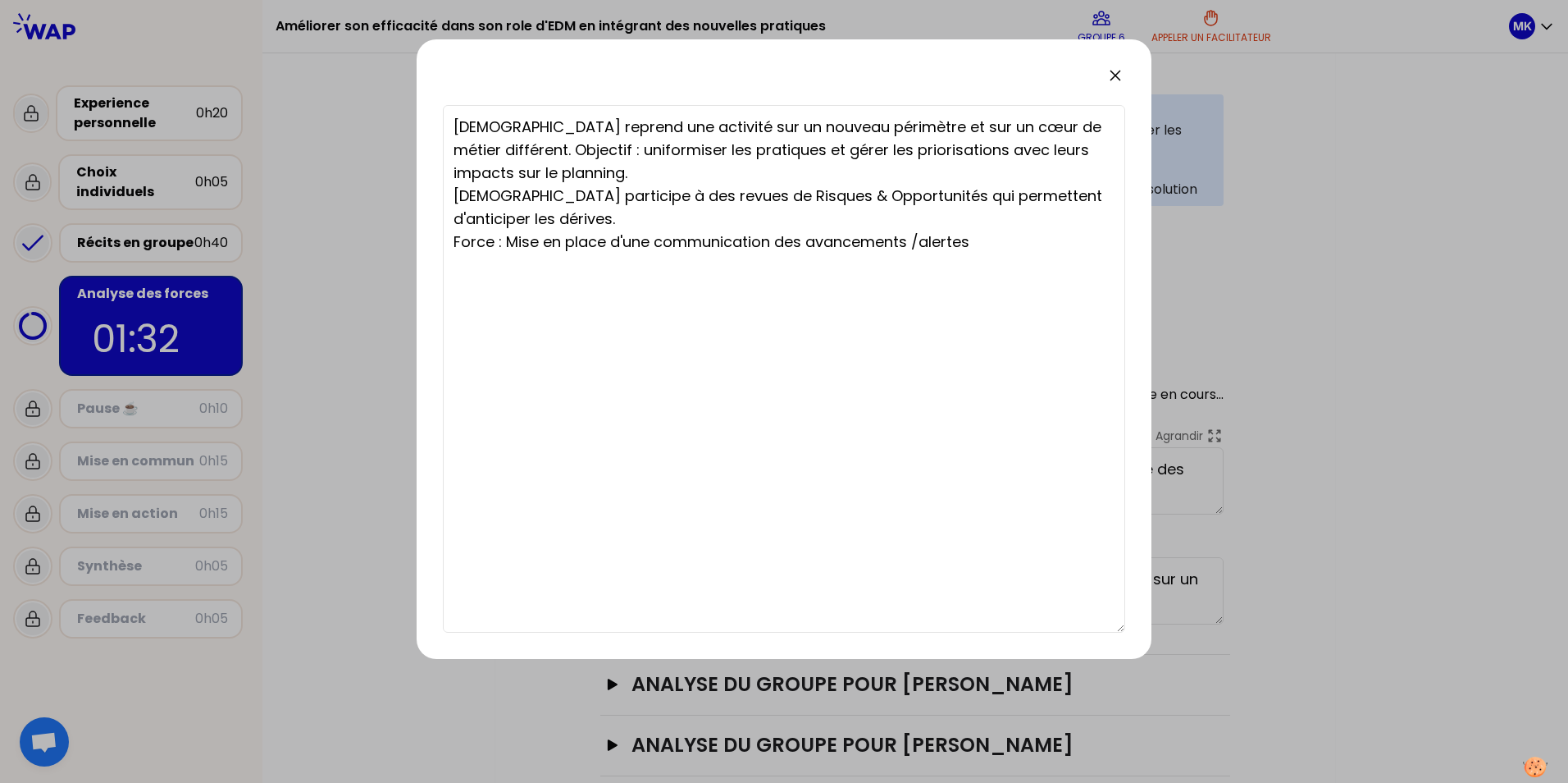
type textarea "[DEMOGRAPHIC_DATA] reprend une activité sur un nouveau périmètre et sur un cœur…"
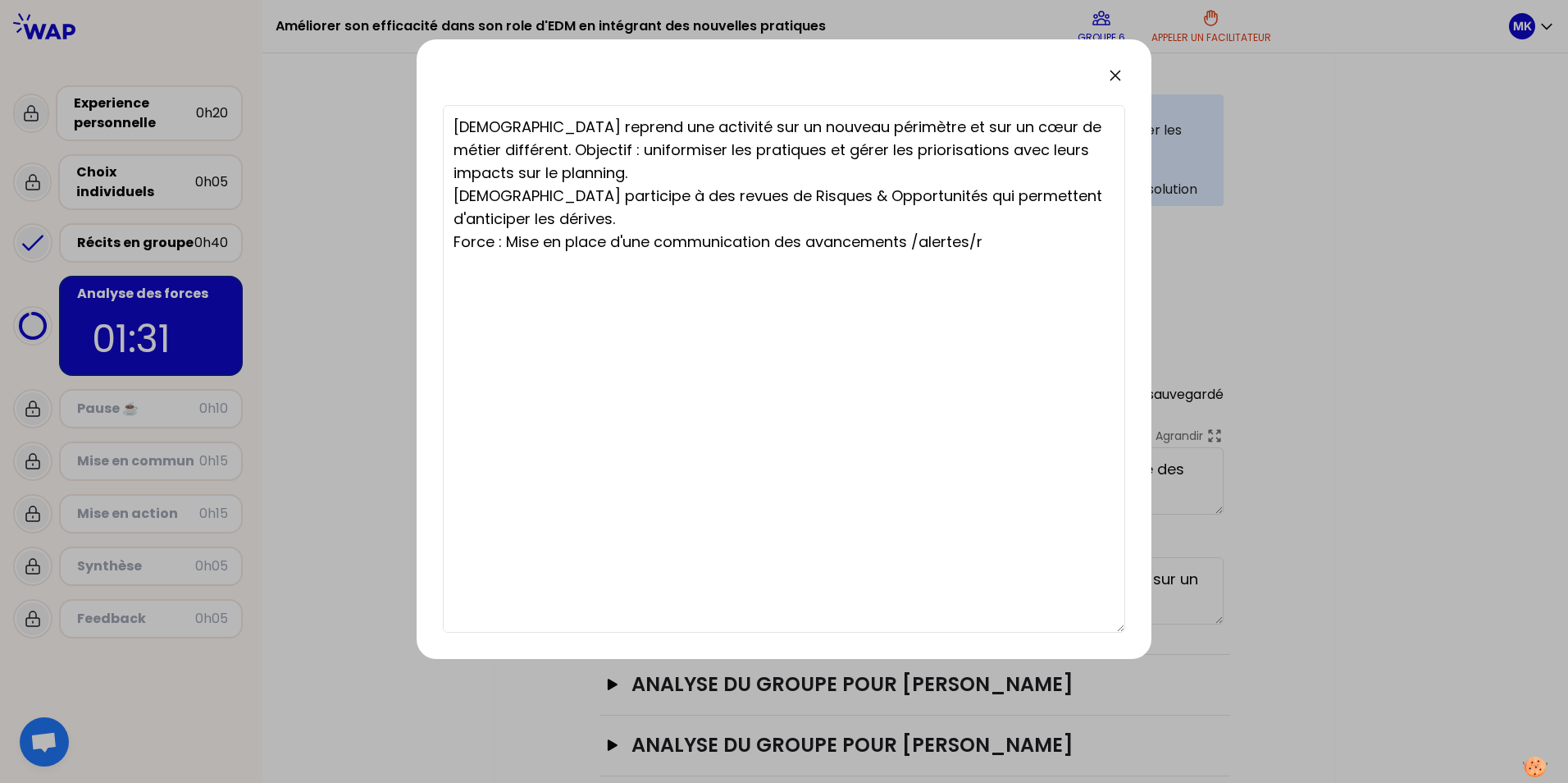
type textarea "[DEMOGRAPHIC_DATA] reprend une activité sur un nouveau périmètre et sur un cœur…"
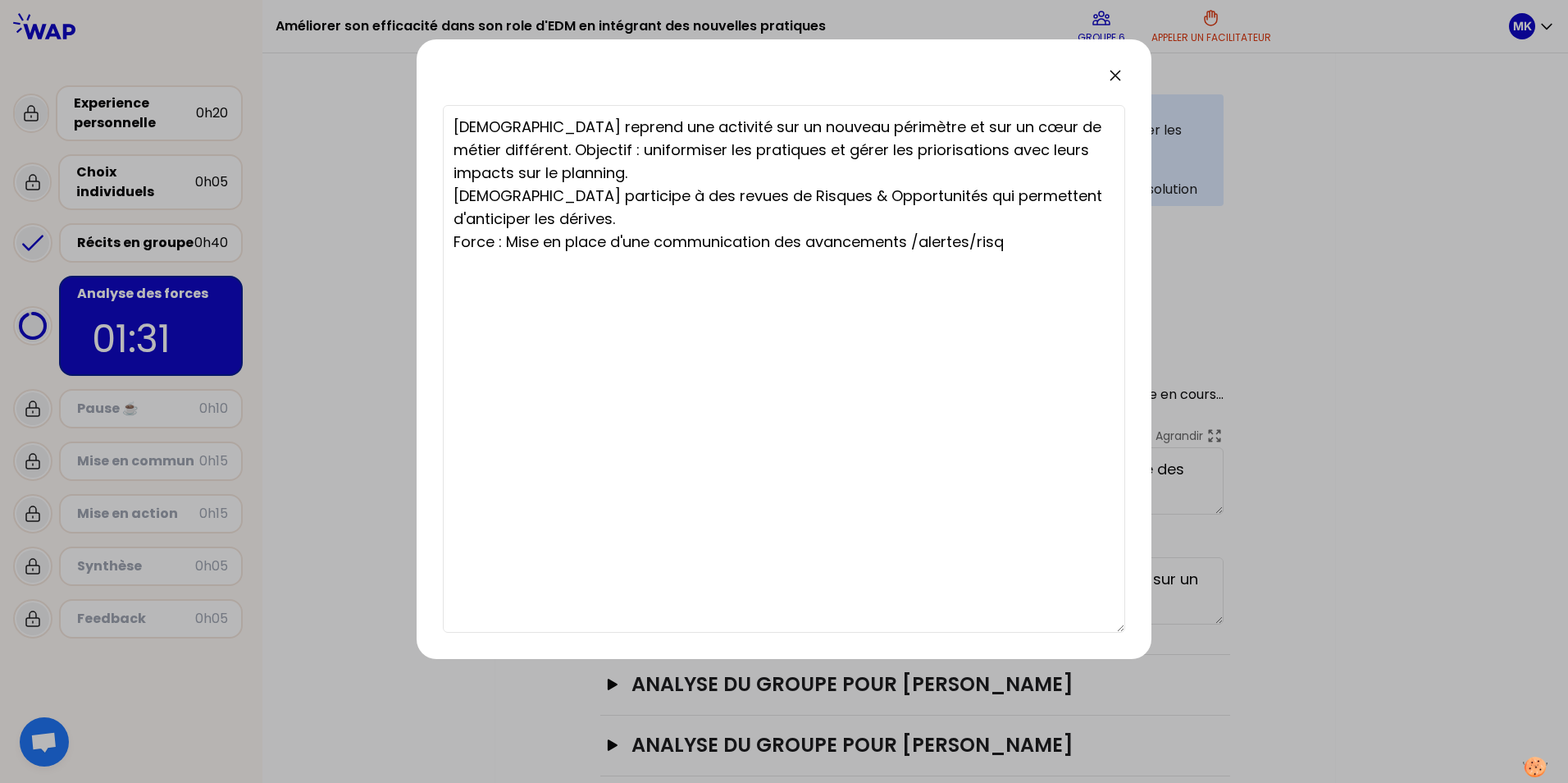
type textarea "[DEMOGRAPHIC_DATA] reprend une activité sur un nouveau périmètre et sur un cœur…"
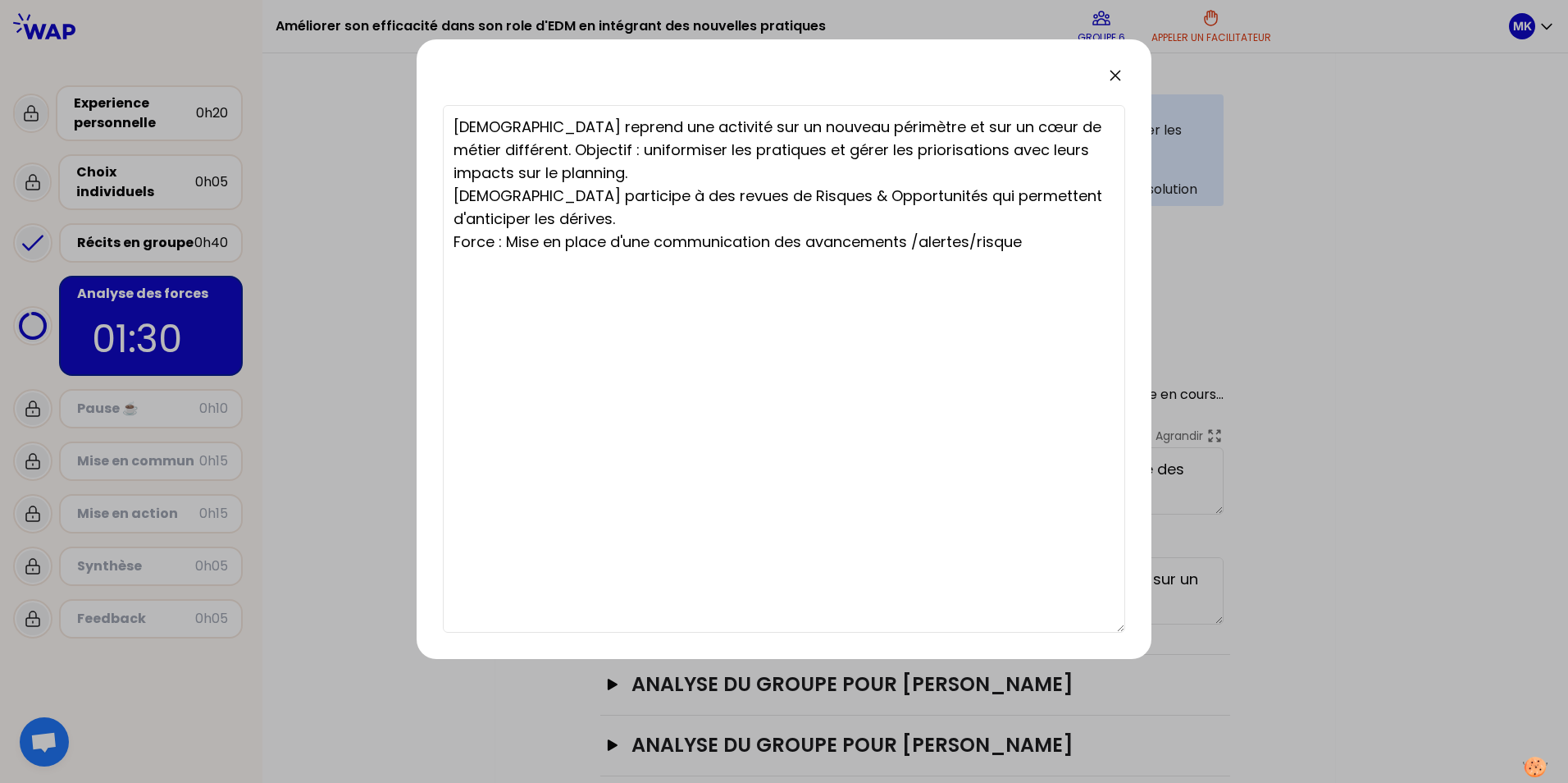
type textarea "[DEMOGRAPHIC_DATA] reprend une activité sur un nouveau périmètre et sur un cœur…"
click at [972, 246] on textarea "[DEMOGRAPHIC_DATA] reprend une activité sur un nouveau périmètre et sur un cœur…" at bounding box center [784, 368] width 682 height 528
type textarea "[DEMOGRAPHIC_DATA] reprend une activité sur un nouveau périmètre et sur un cœur…"
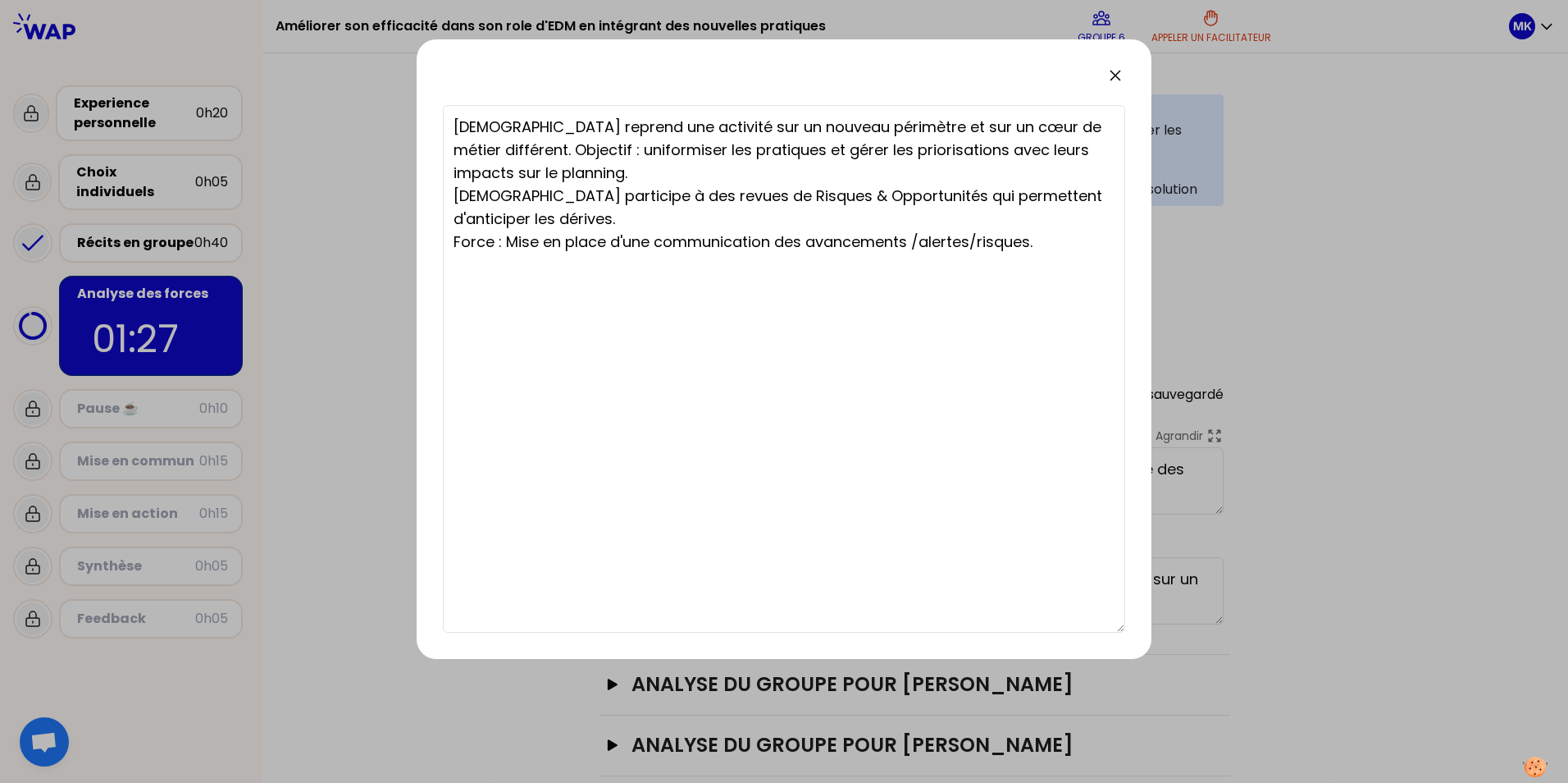
type textarea "[DEMOGRAPHIC_DATA] reprend une activité sur un nouveau périmètre et sur un cœur…"
click at [984, 243] on textarea "[DEMOGRAPHIC_DATA] reprend une activité sur un nouveau périmètre et sur un cœur…" at bounding box center [784, 368] width 682 height 528
type textarea "[DEMOGRAPHIC_DATA] reprend une activité sur un nouveau périmètre et sur un cœur…"
click at [1065, 243] on textarea "[DEMOGRAPHIC_DATA] reprend une activité sur un nouveau périmètre et sur un cœur…" at bounding box center [784, 368] width 682 height 528
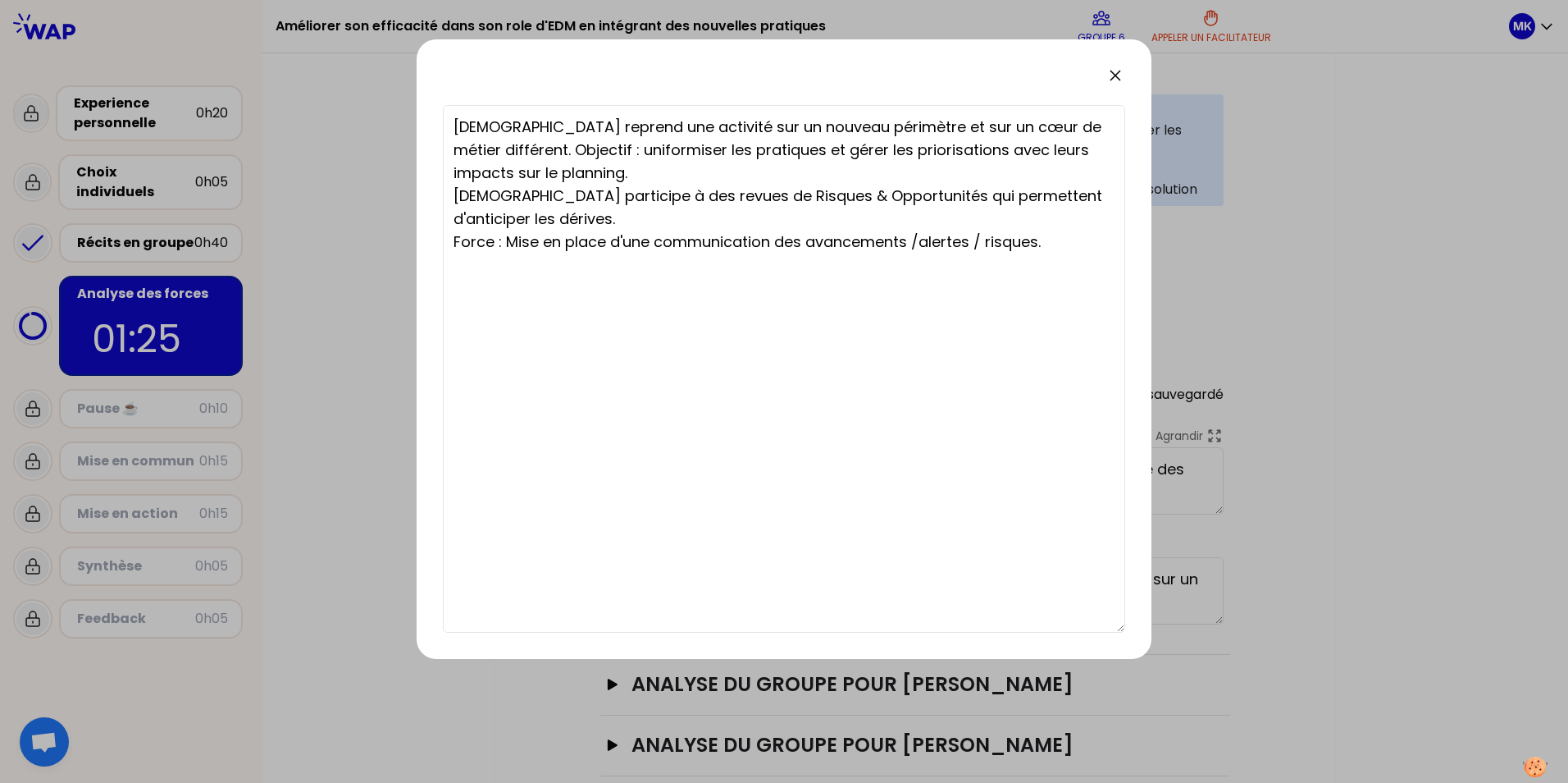
type textarea "[DEMOGRAPHIC_DATA] reprend une activité sur un nouveau périmètre et sur un cœur…"
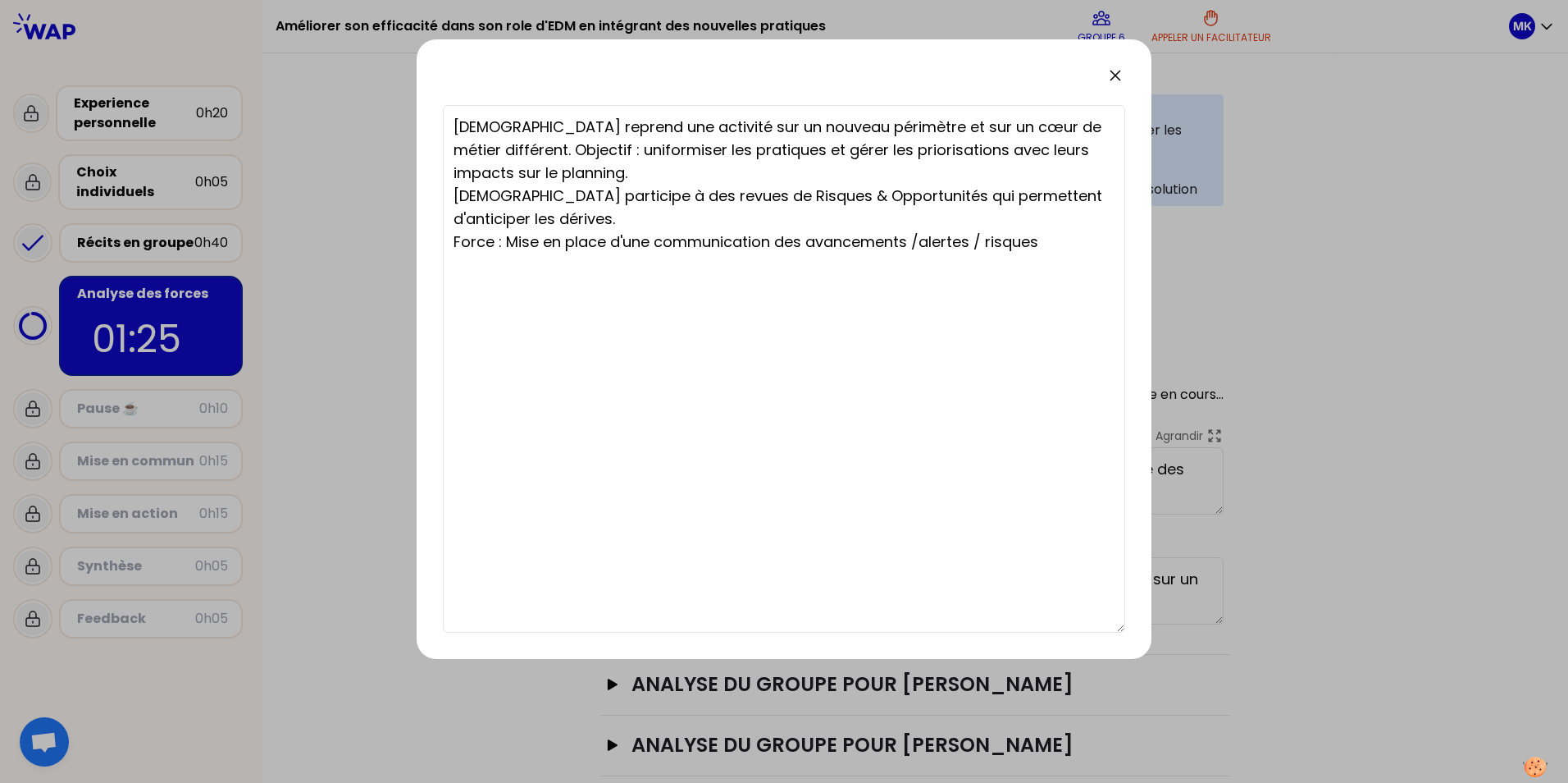
type textarea "[DEMOGRAPHIC_DATA] reprend une activité sur un nouveau périmètre et sur un cœur…"
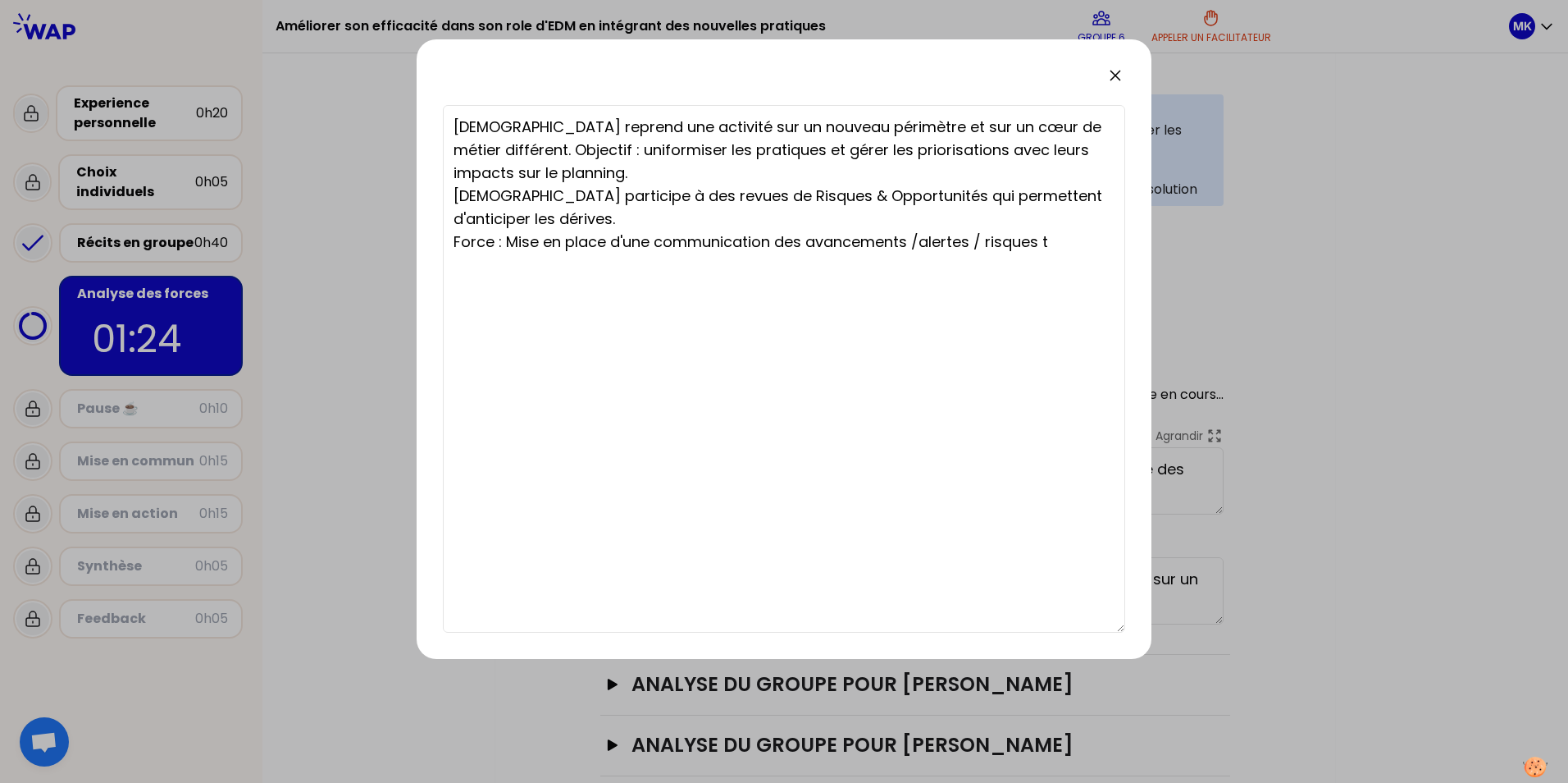
type textarea "[DEMOGRAPHIC_DATA] reprend une activité sur un nouveau périmètre et sur un cœur…"
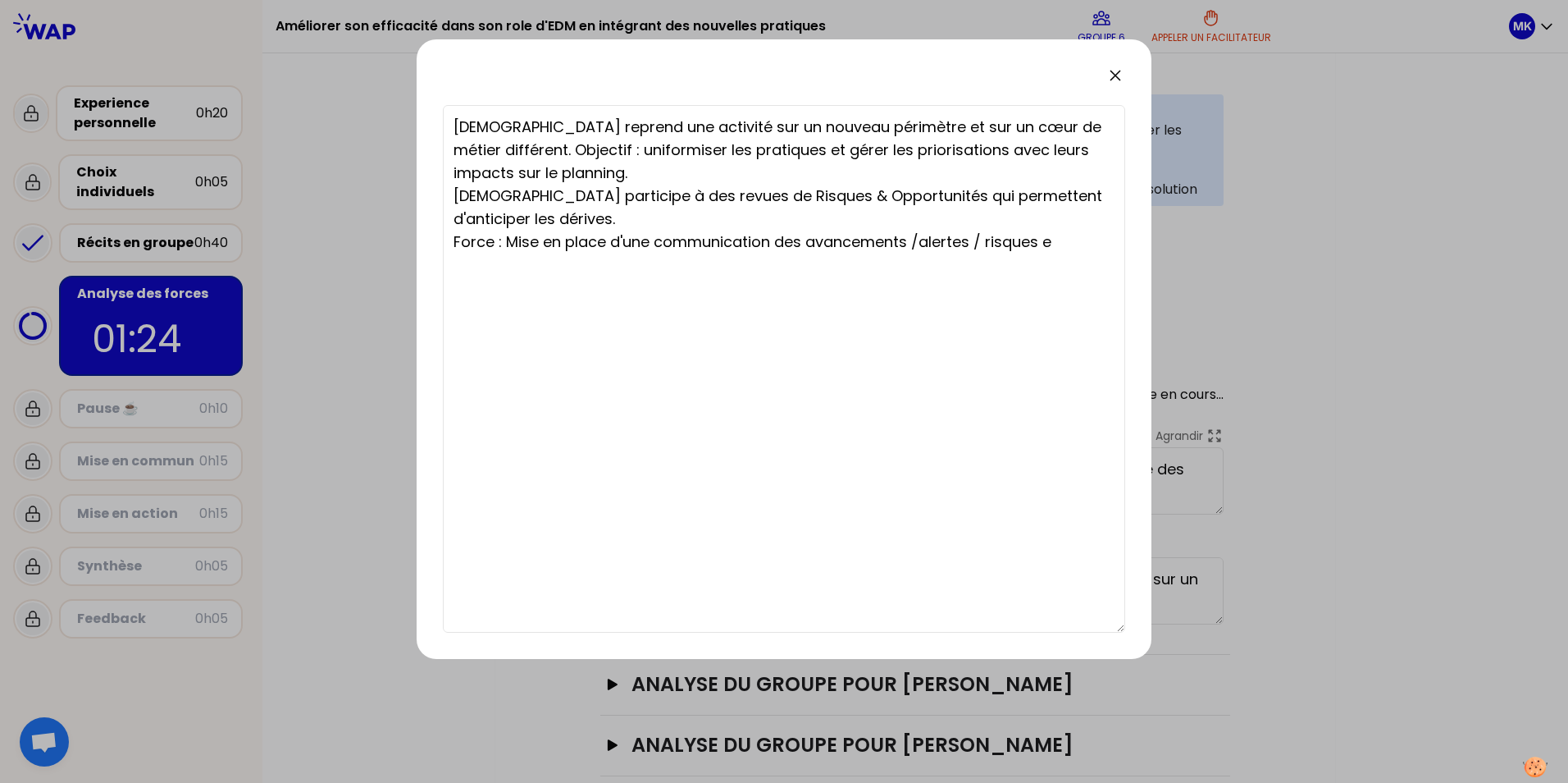
type textarea "[DEMOGRAPHIC_DATA] reprend une activité sur un nouveau périmètre et sur un cœur…"
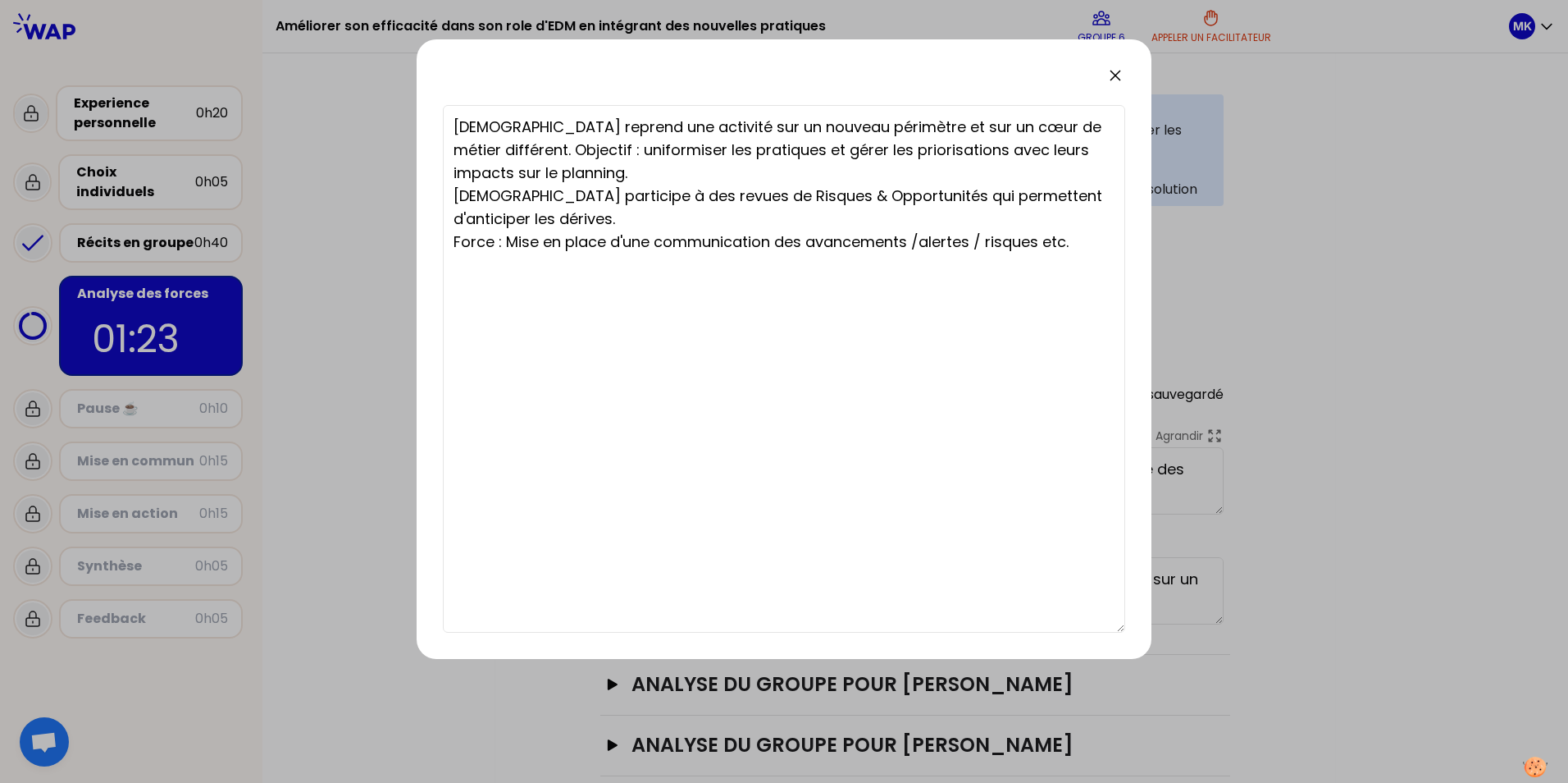
type textarea "[DEMOGRAPHIC_DATA] reprend une activité sur un nouveau périmètre et sur un cœur…"
click at [1112, 77] on icon at bounding box center [1115, 75] width 19 height 19
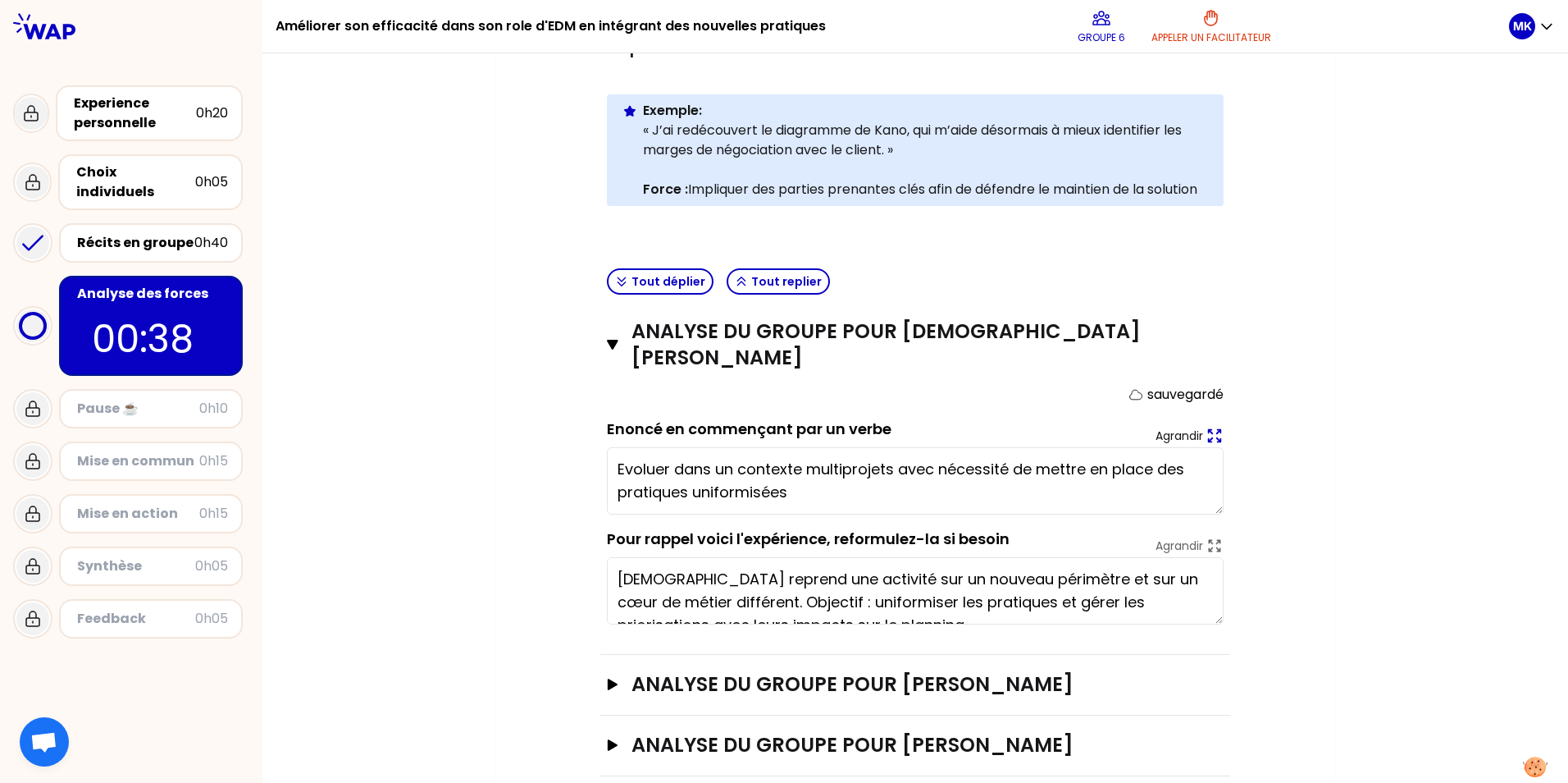
click at [1208, 426] on icon at bounding box center [1215, 436] width 18 height 18
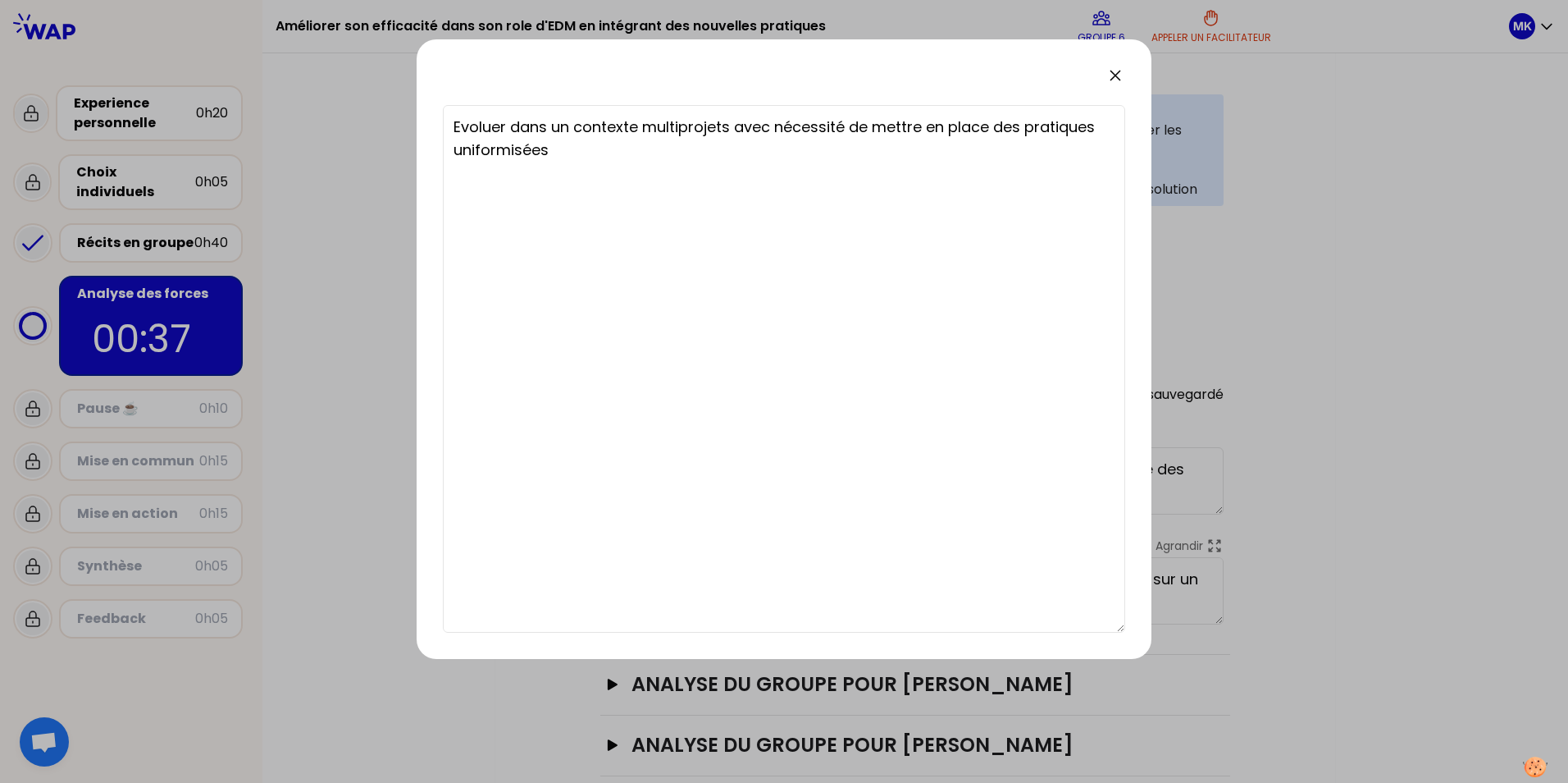
click at [1263, 431] on div at bounding box center [784, 391] width 1568 height 783
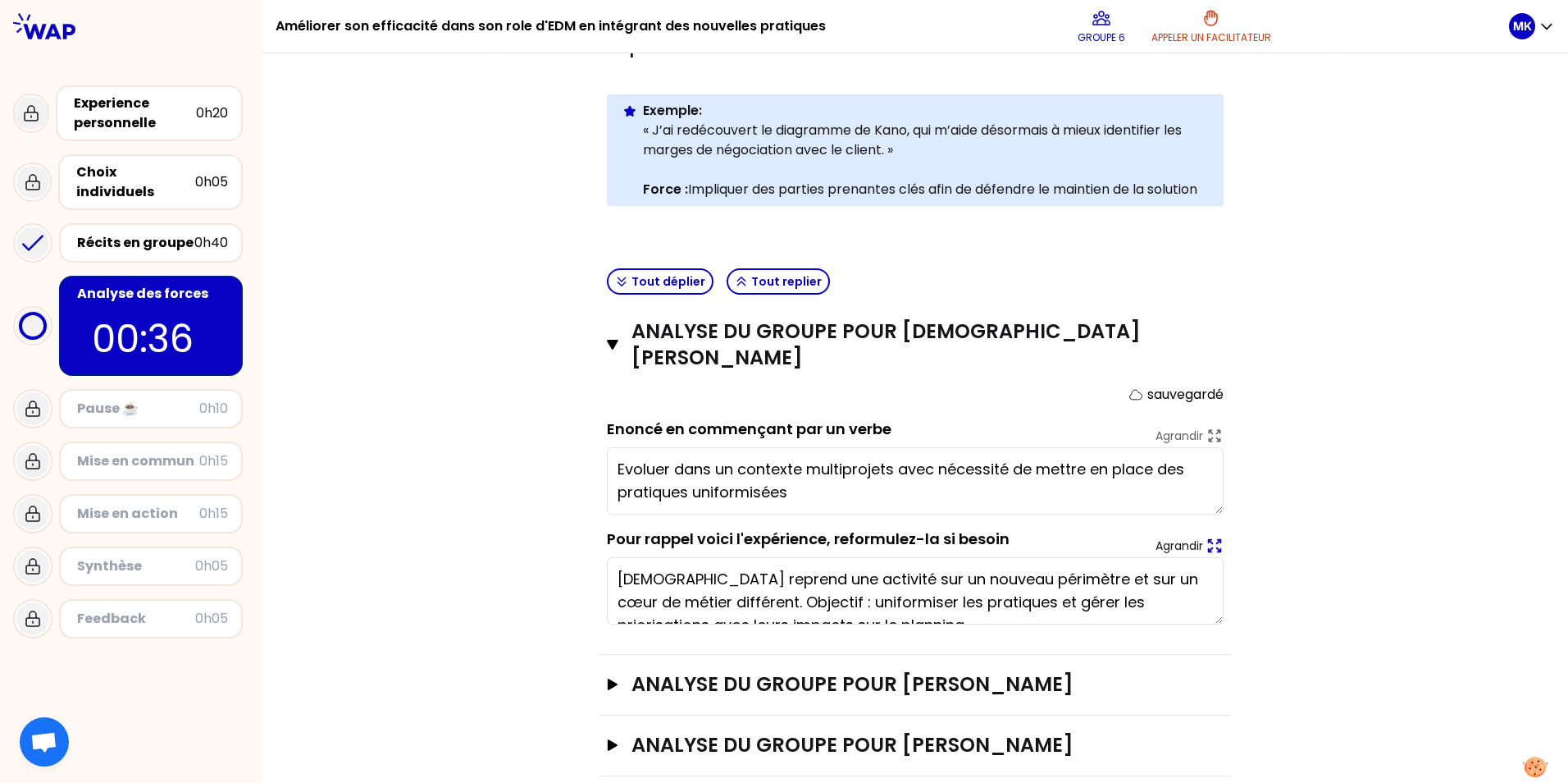
click at [1209, 540] on icon at bounding box center [1215, 545] width 13 height 13
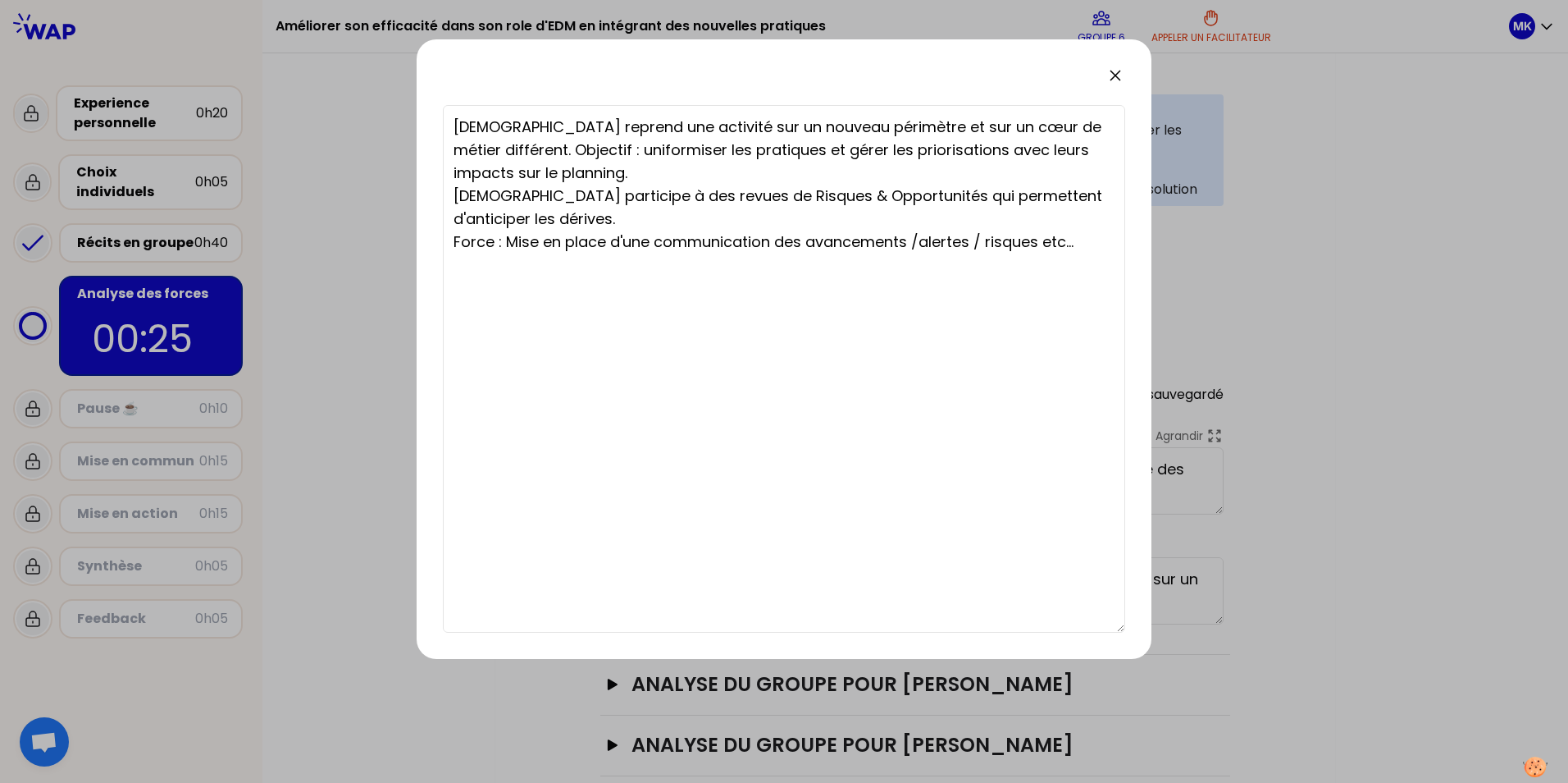
drag, startPoint x: 1368, startPoint y: 414, endPoint x: 1352, endPoint y: 415, distance: 16.0
click at [1368, 414] on div at bounding box center [784, 391] width 1568 height 783
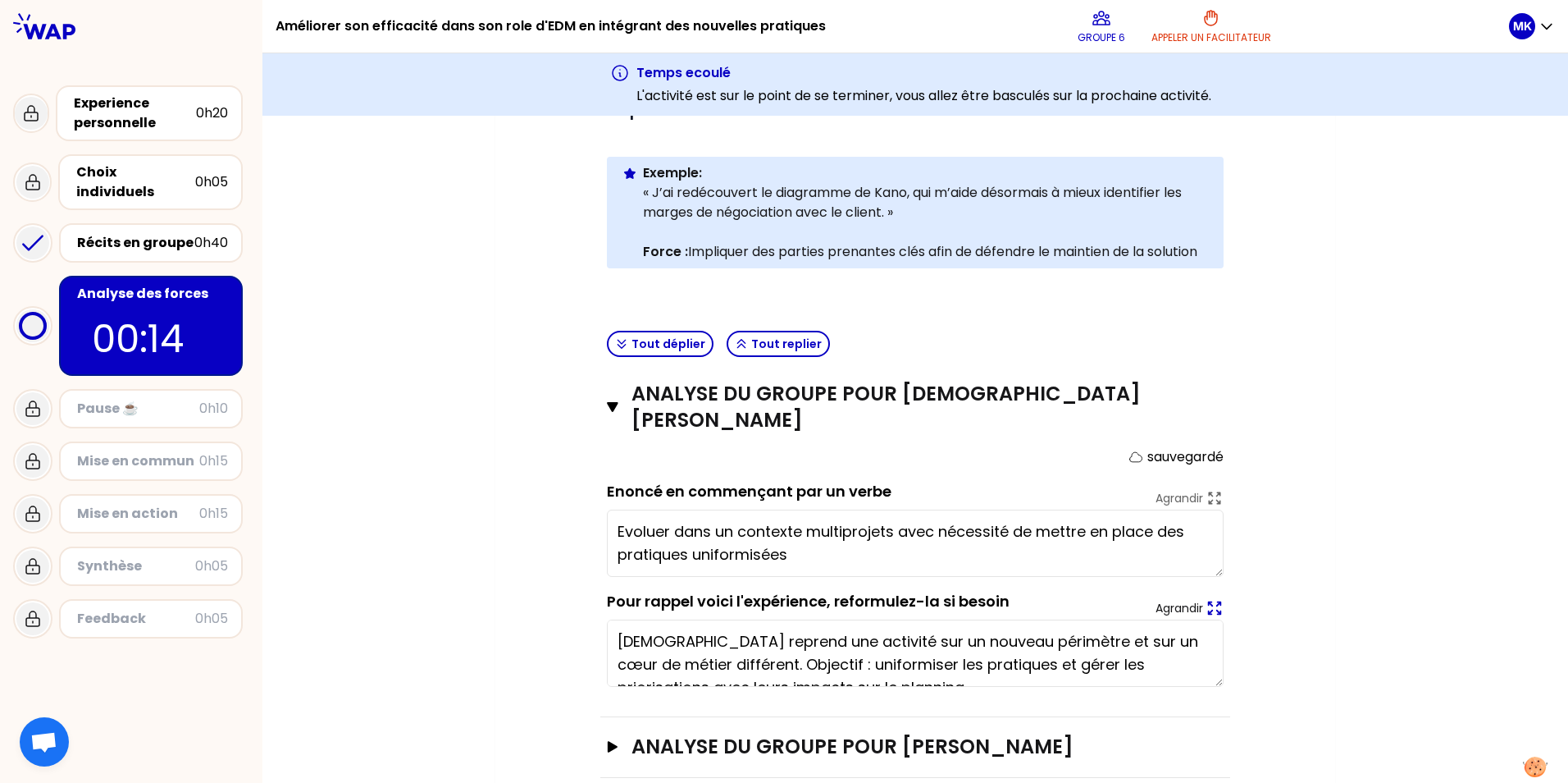
click at [1209, 603] on icon at bounding box center [1215, 608] width 13 height 13
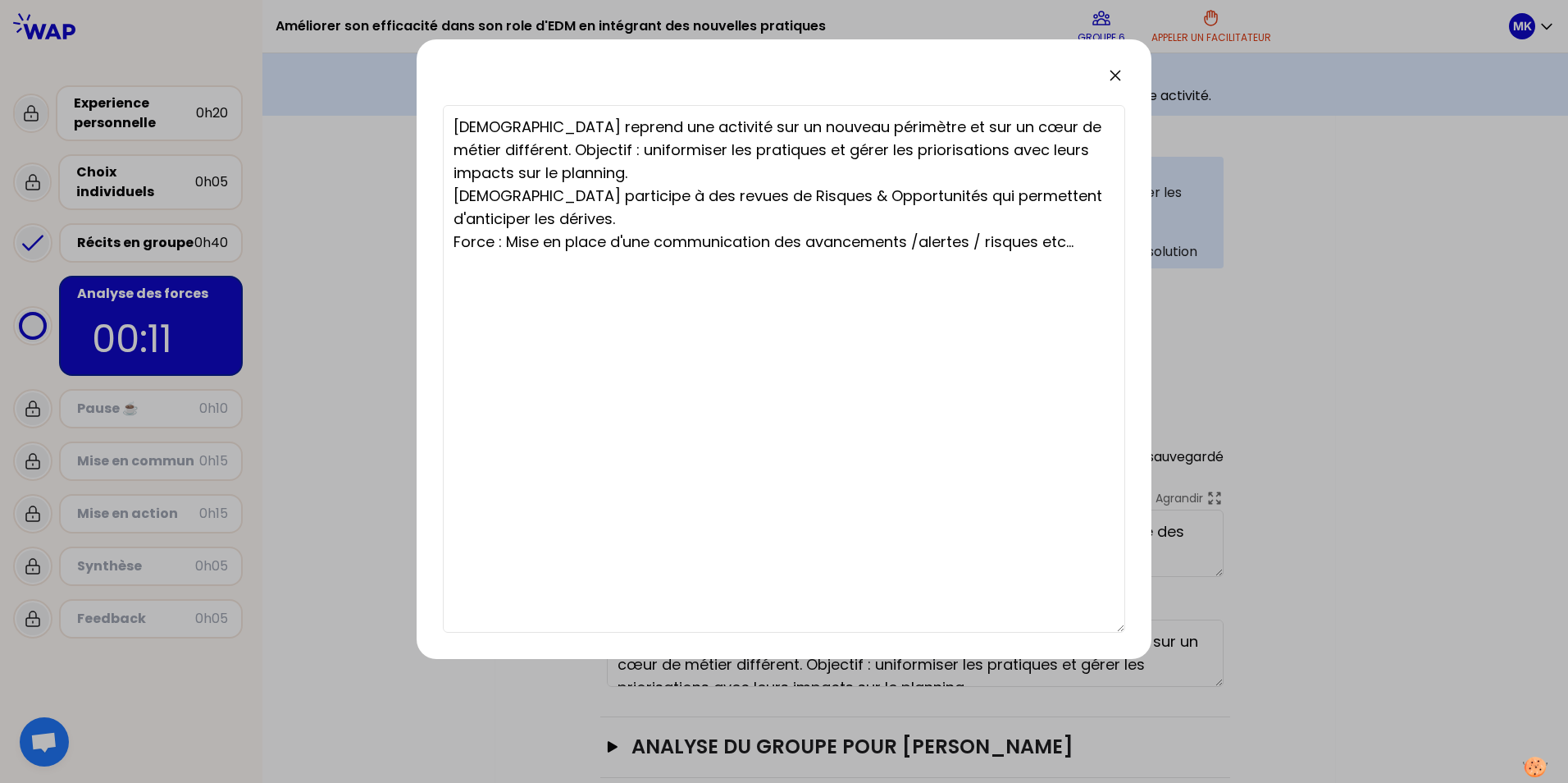
drag, startPoint x: 456, startPoint y: 243, endPoint x: 1095, endPoint y: 249, distance: 639.0
click at [1095, 249] on textarea "[DEMOGRAPHIC_DATA] reprend une activité sur un nouveau périmètre et sur un cœur…" at bounding box center [784, 368] width 682 height 528
click at [1403, 389] on div at bounding box center [784, 391] width 1568 height 783
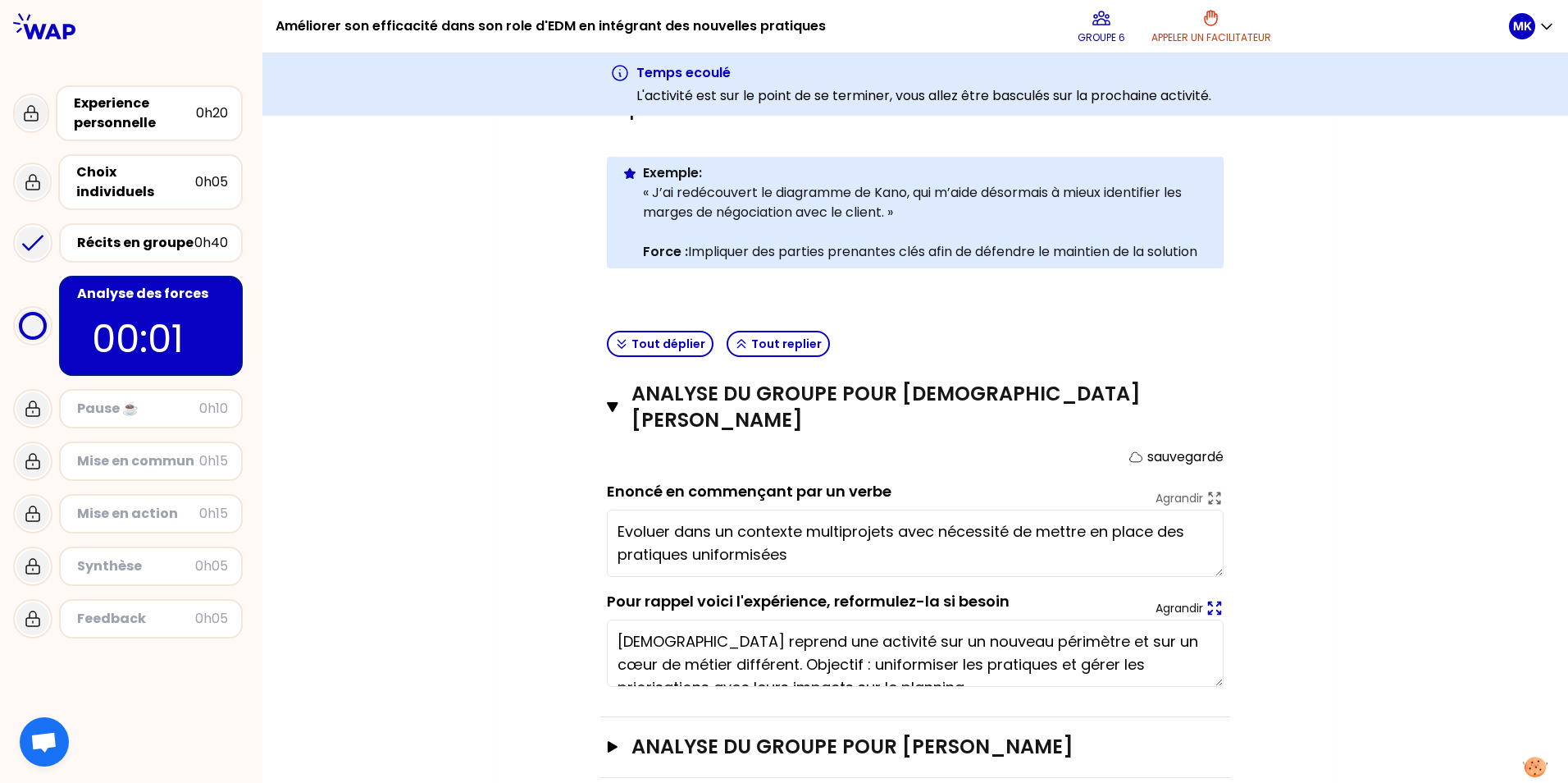
click at [1206, 599] on icon at bounding box center [1215, 608] width 18 height 18
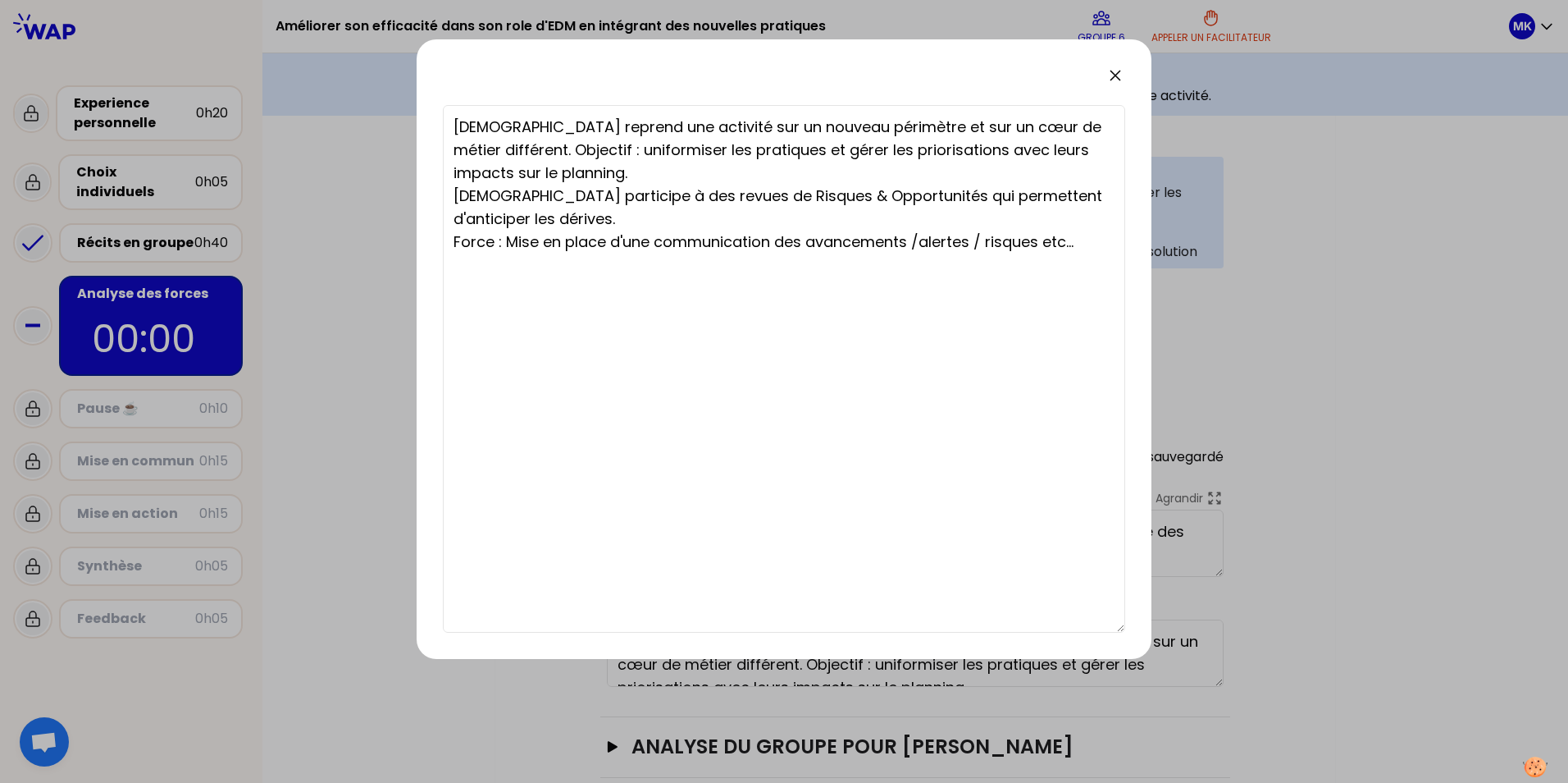
click at [1322, 514] on div at bounding box center [784, 391] width 1568 height 783
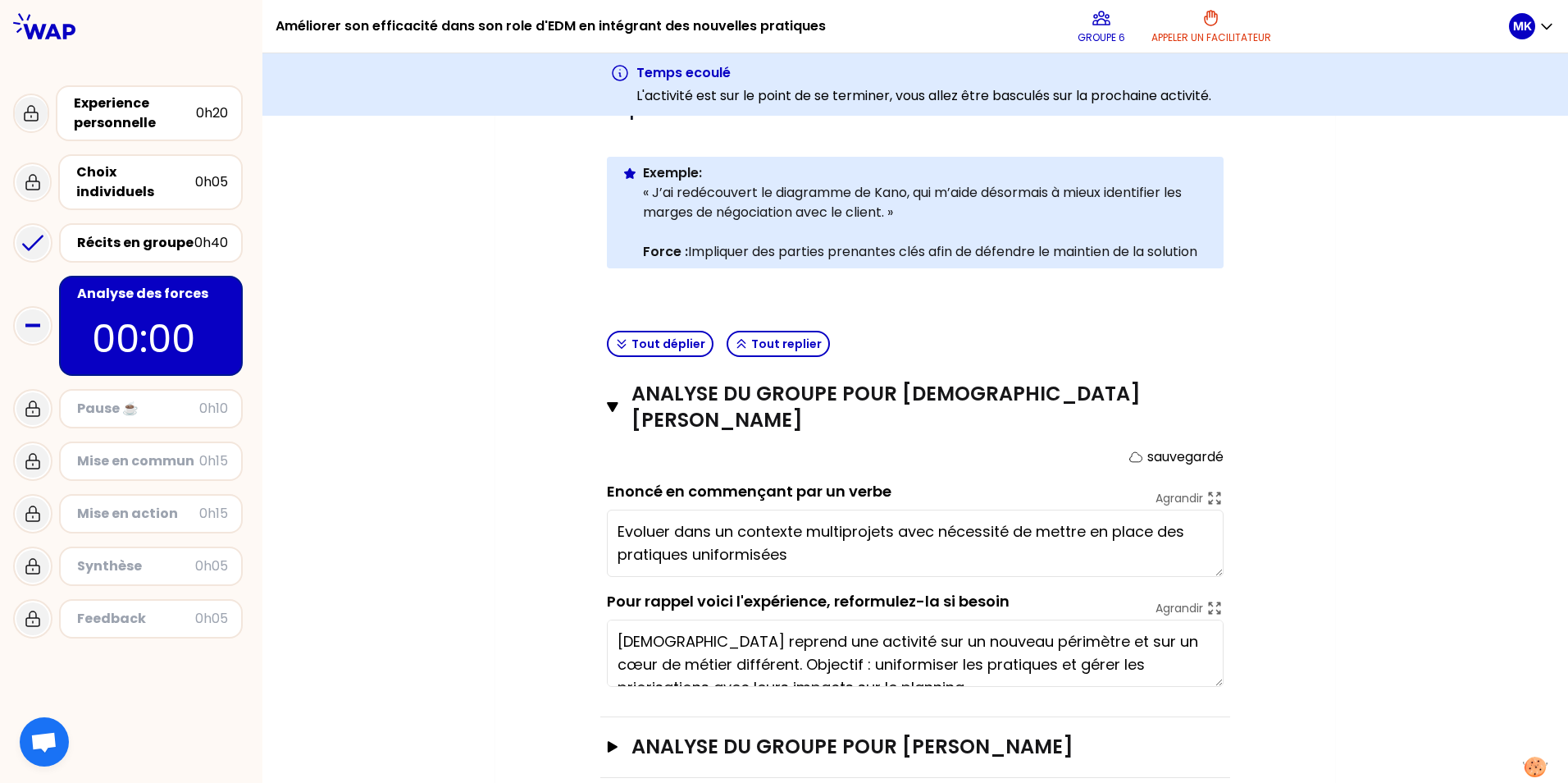
scroll to position [334, 0]
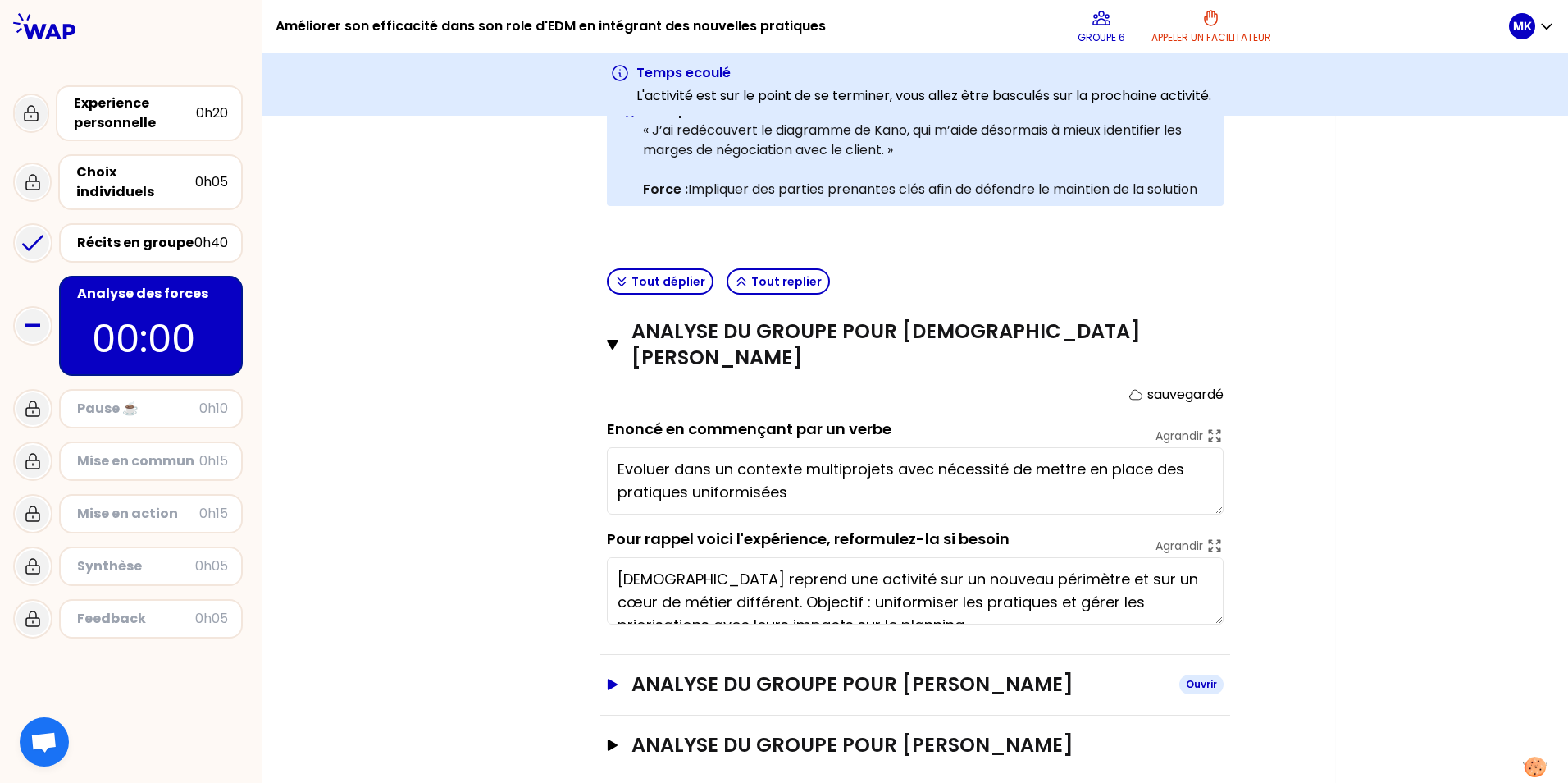
click at [607, 679] on icon "button" at bounding box center [612, 685] width 10 height 12
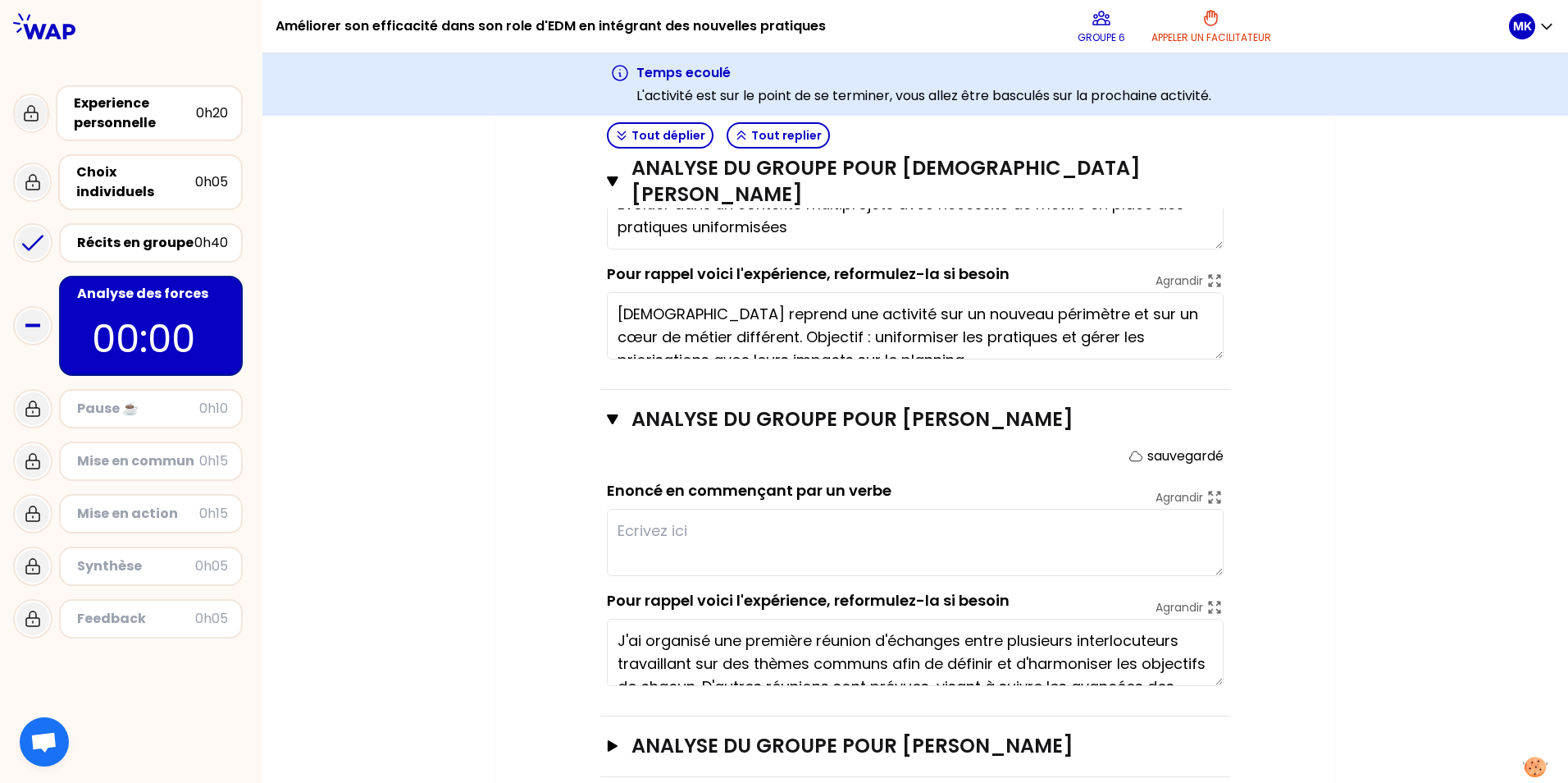
scroll to position [600, 0]
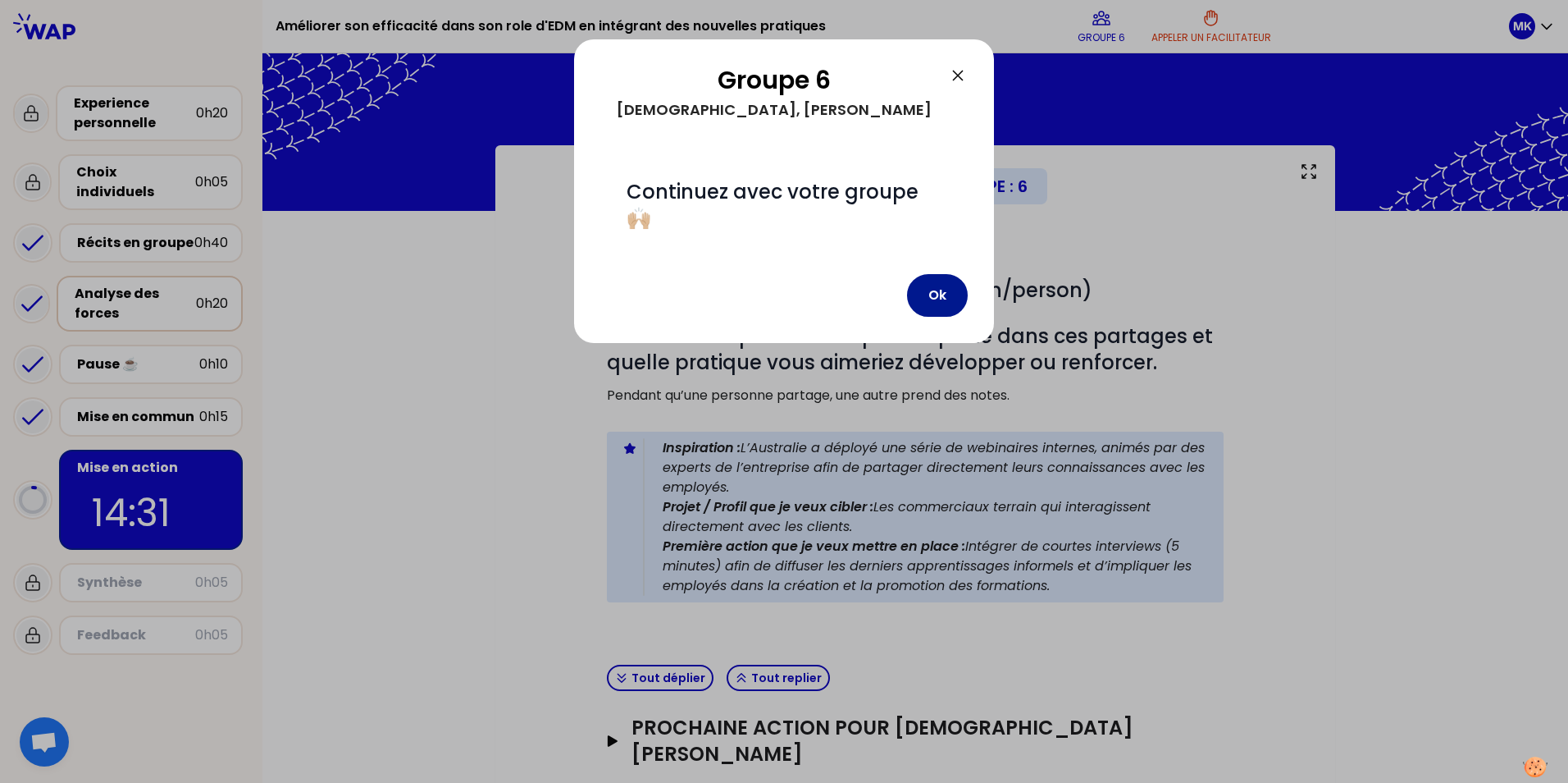
click at [930, 301] on button "Ok" at bounding box center [937, 295] width 60 height 43
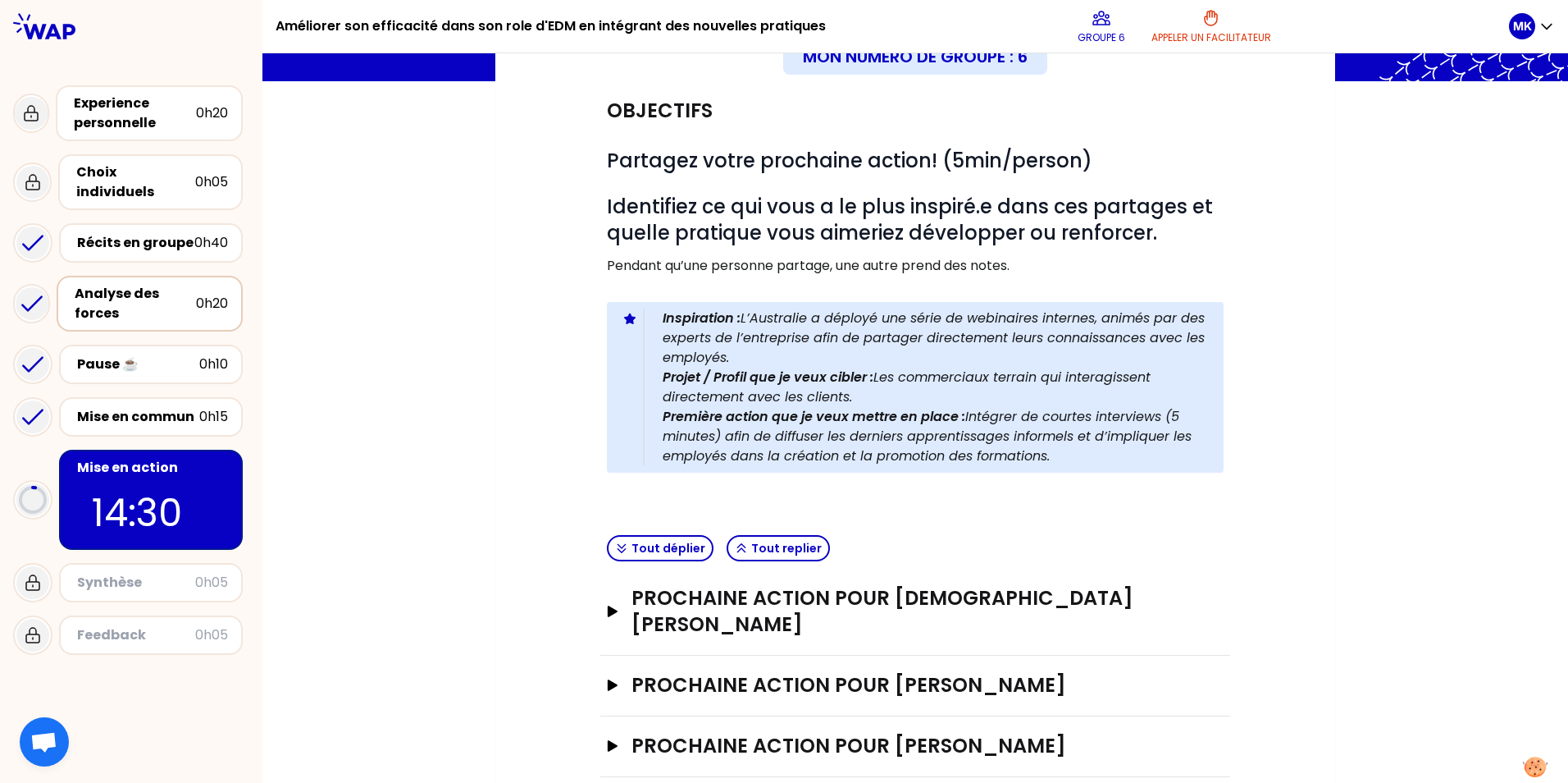
scroll to position [130, 0]
click at [612, 605] on icon "button" at bounding box center [613, 611] width 13 height 12
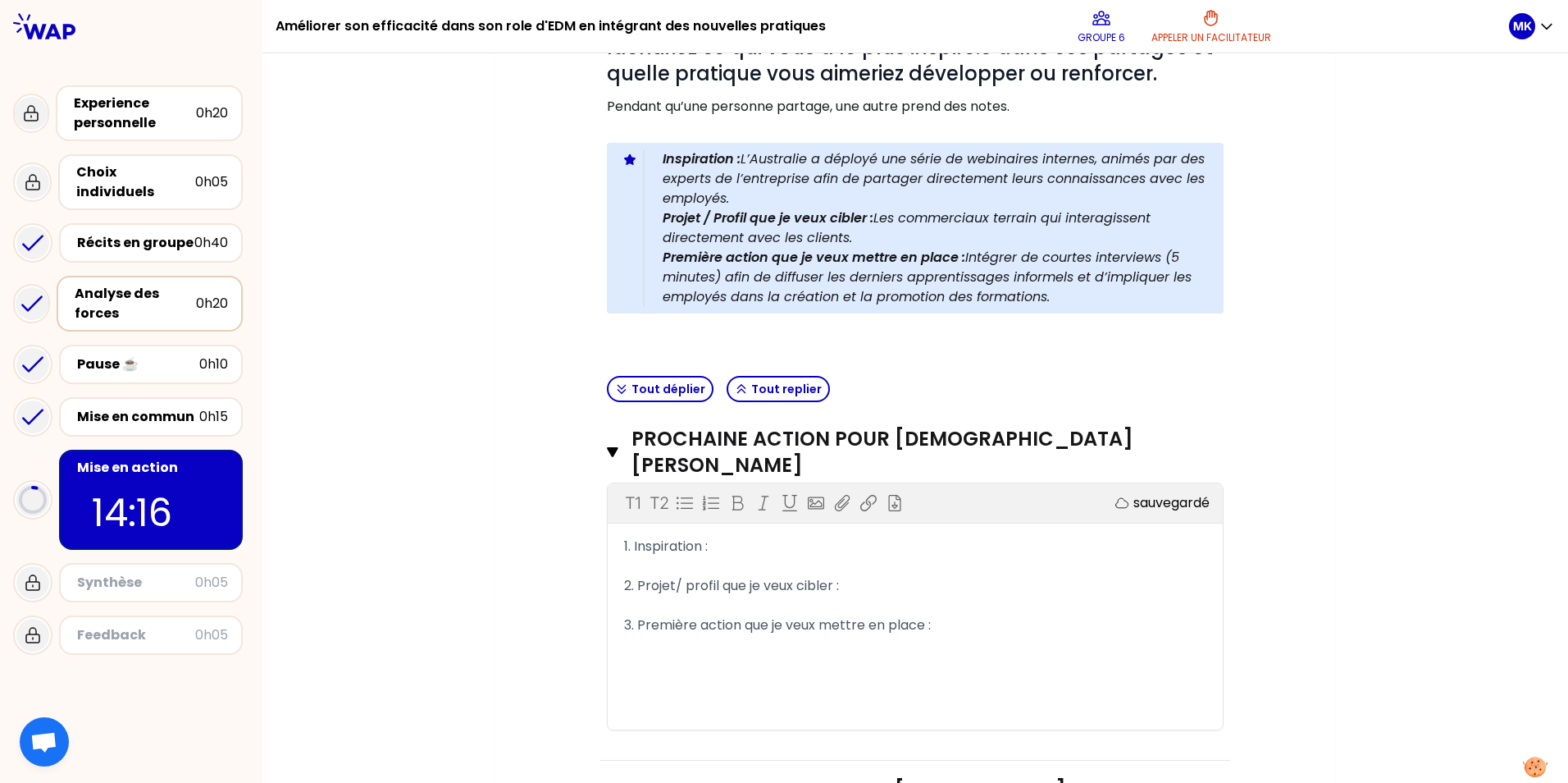
scroll to position [295, 0]
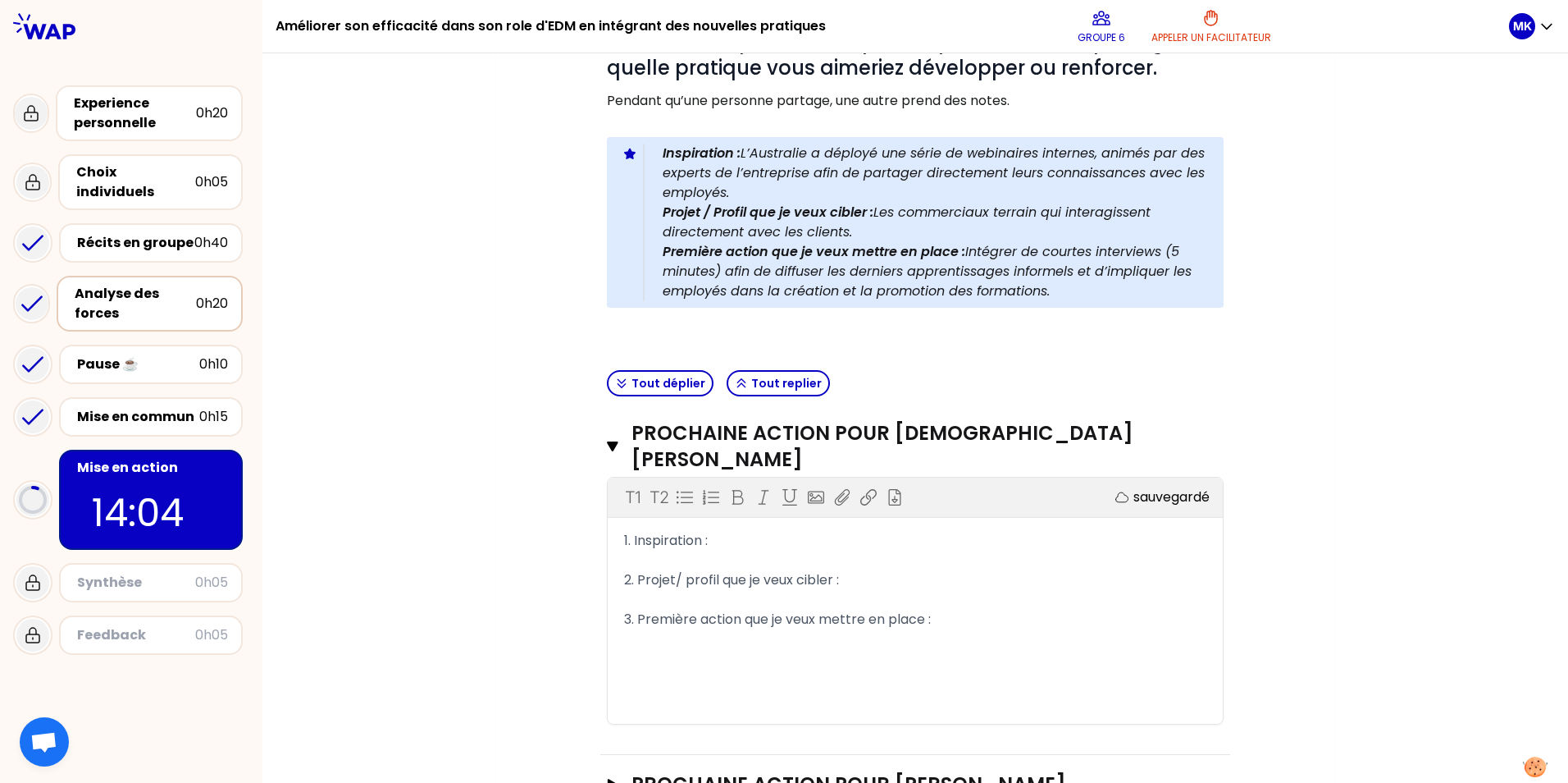
click at [756, 531] on div "1. Inspiration :" at bounding box center [915, 540] width 582 height 19
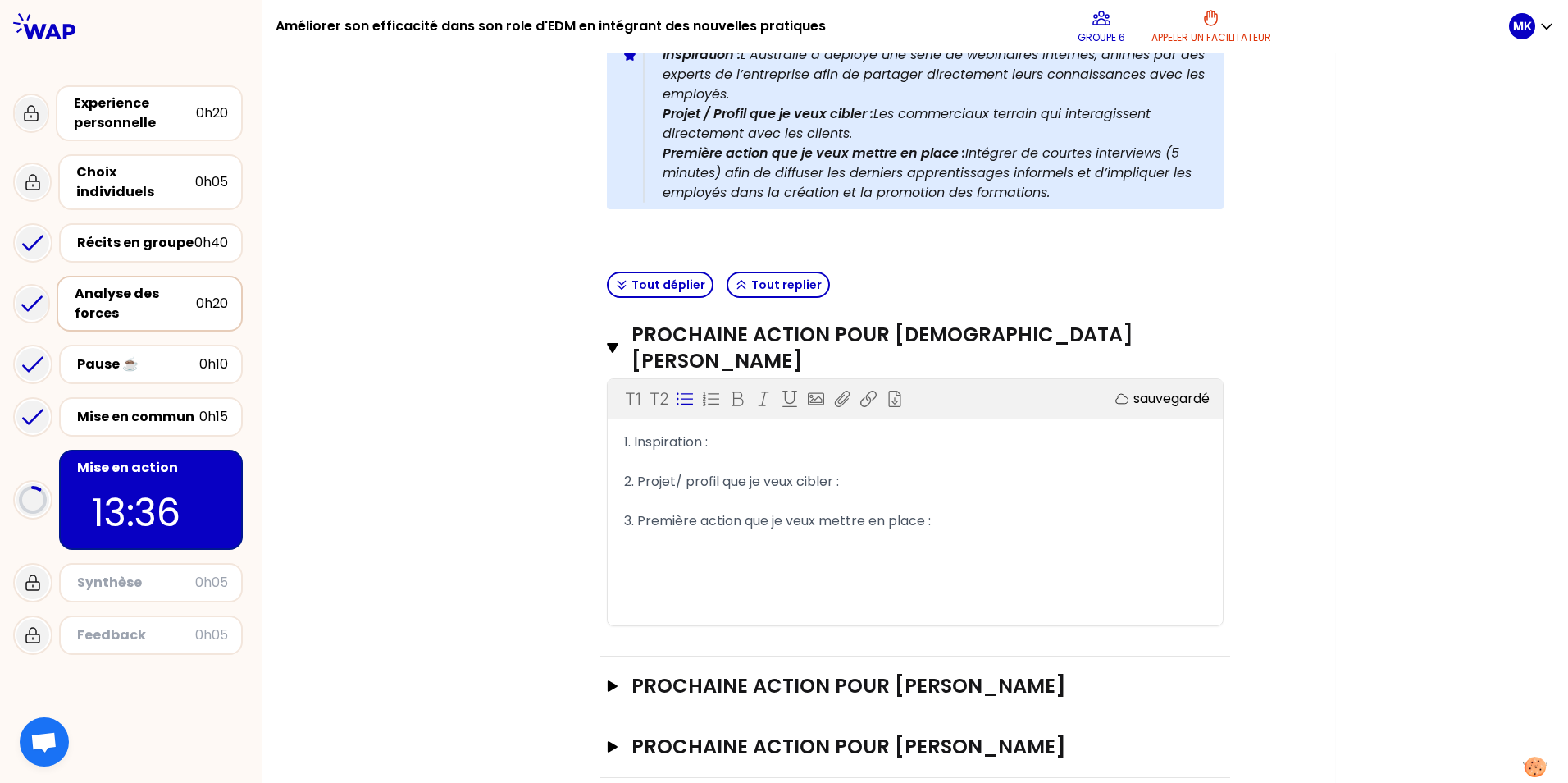
scroll to position [394, 0]
click at [611, 679] on icon "button" at bounding box center [613, 685] width 13 height 12
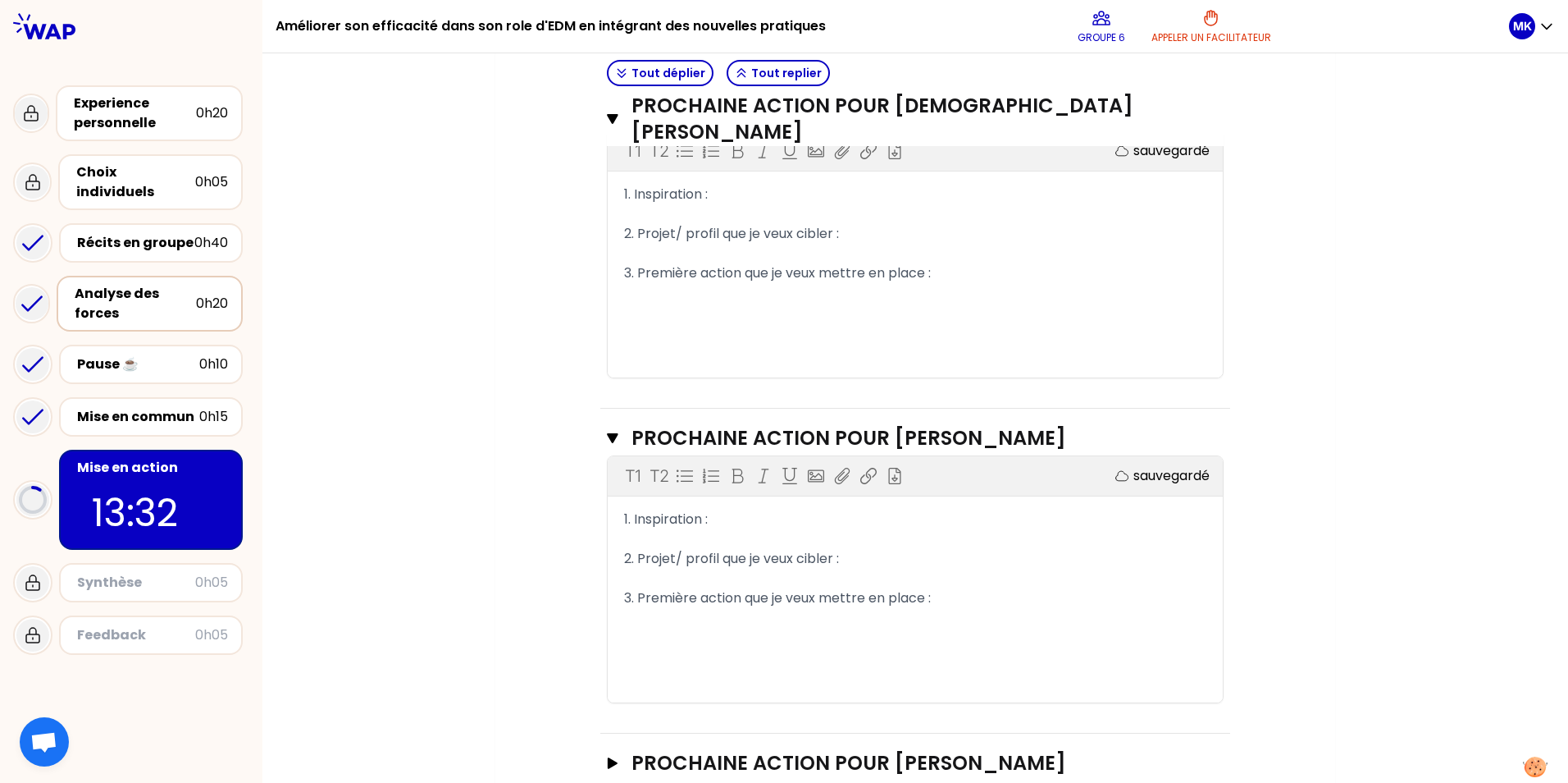
scroll to position [659, 0]
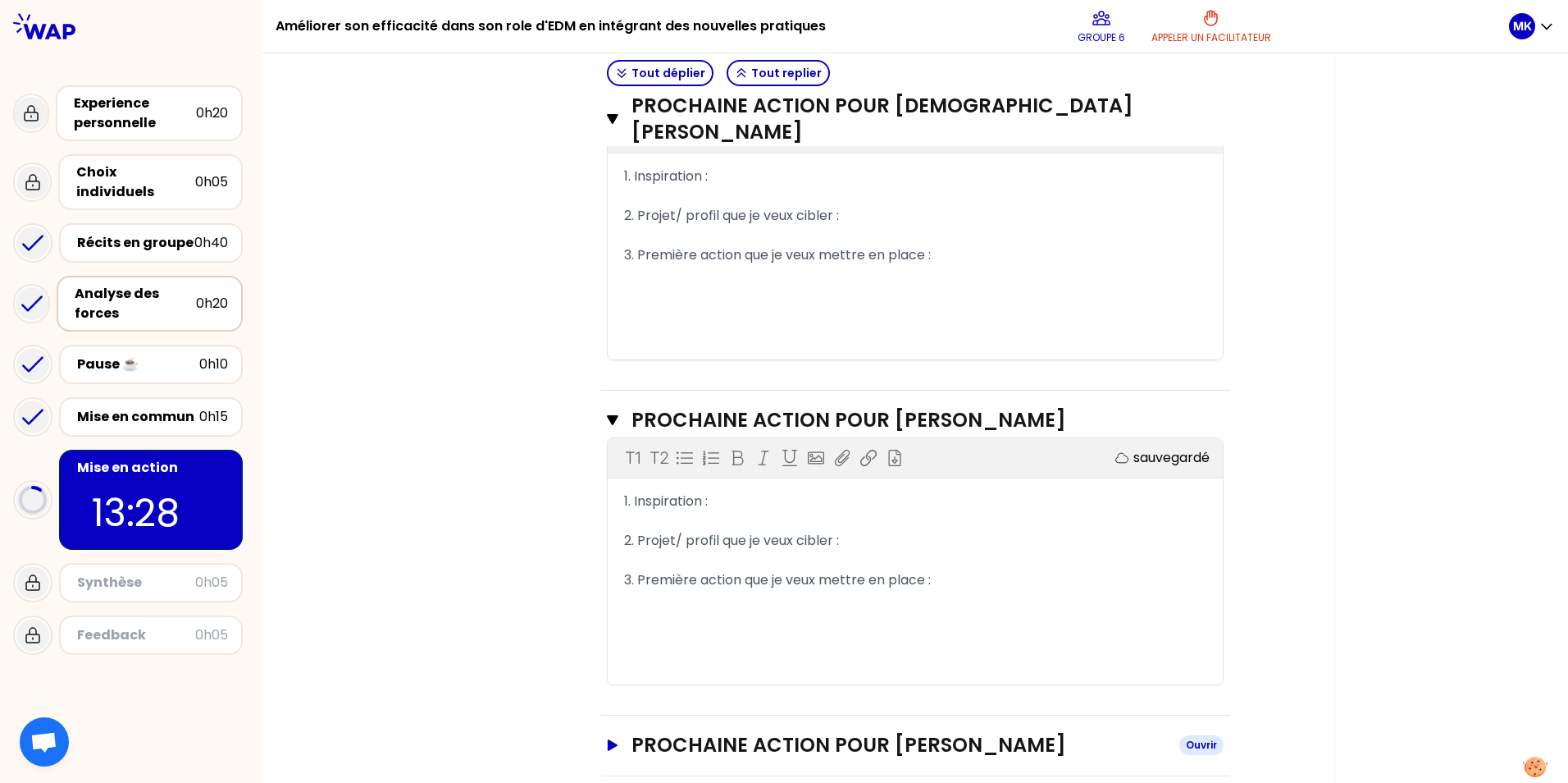
click at [607, 739] on icon "button" at bounding box center [613, 745] width 13 height 12
drag, startPoint x: 944, startPoint y: 554, endPoint x: 1114, endPoint y: 559, distance: 170.1
click at [944, 571] on div "3. Première action que je veux mettre en place :" at bounding box center [915, 580] width 582 height 19
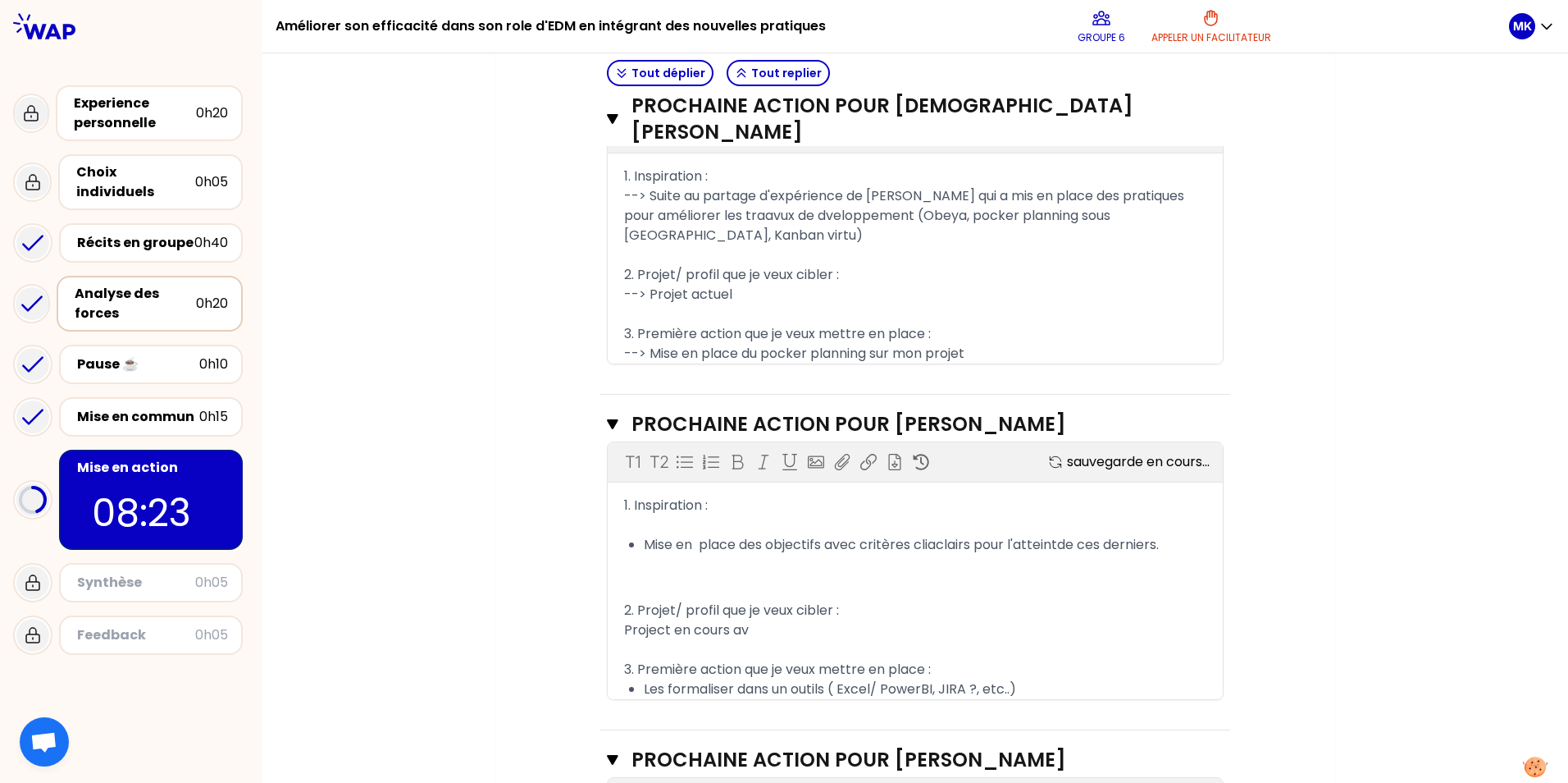
scroll to position [663, 0]
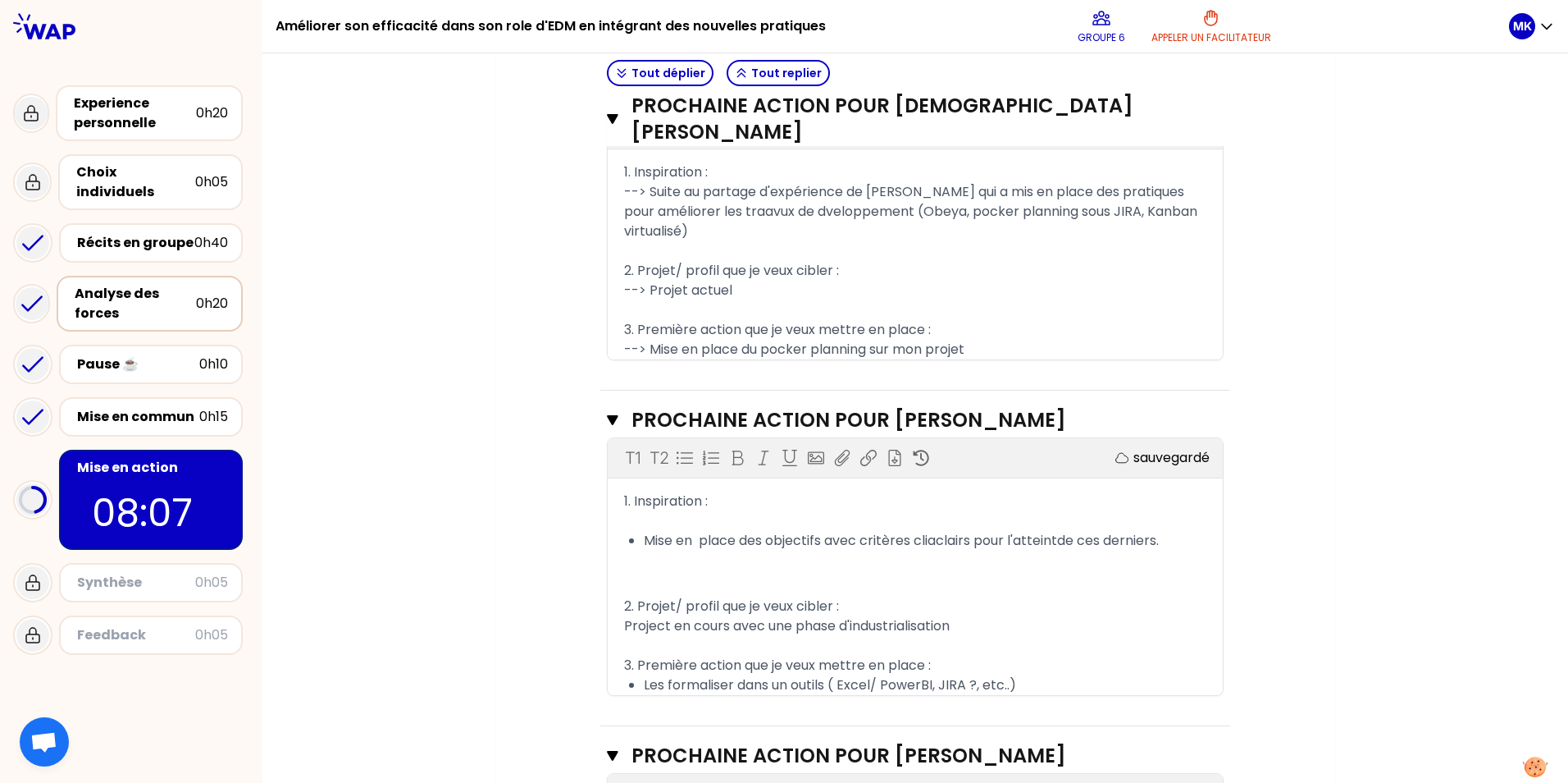
click at [624, 616] on span "Project en cours avec une phase d'industrialisation" at bounding box center [787, 625] width 326 height 18
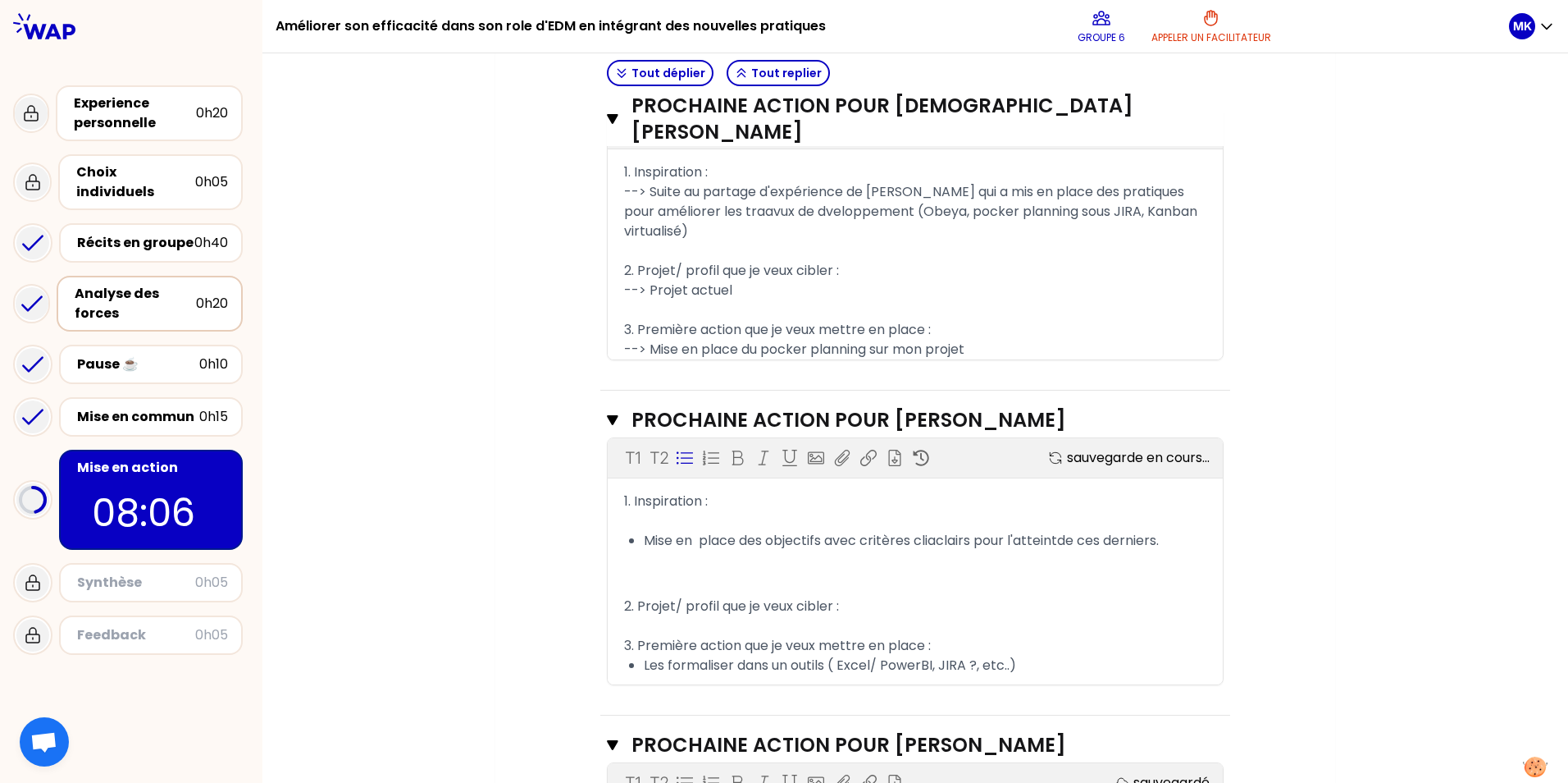
click at [677, 450] on icon at bounding box center [685, 458] width 17 height 17
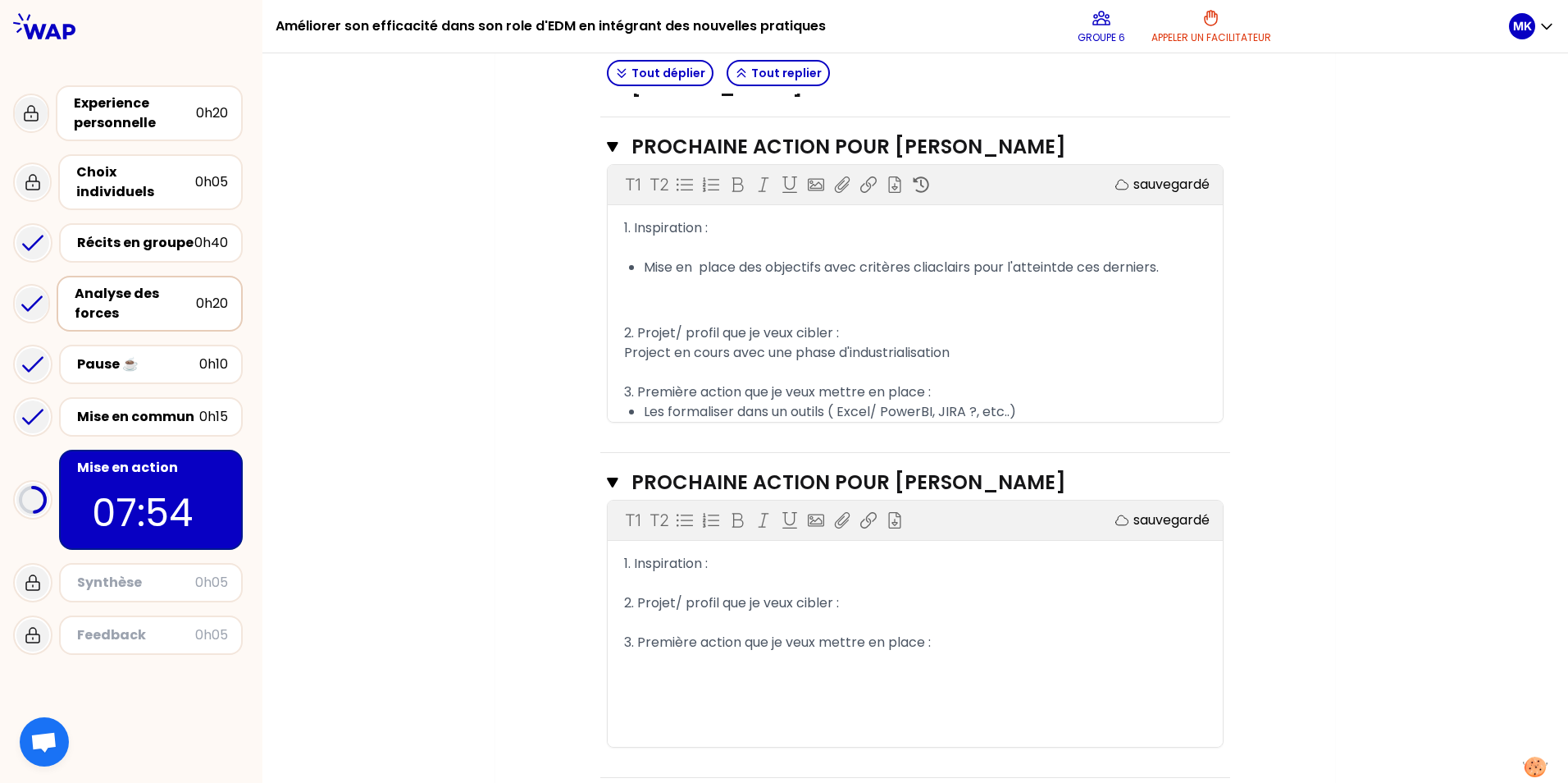
scroll to position [938, 0]
click at [617, 326] on div "1. Inspiration : ﻿ Mise en place des objectifs avec critères cliaclairs pour l'…" at bounding box center [914, 318] width 615 height 203
click at [624, 342] on span "Project en cours avec une phase d'industrialisation" at bounding box center [787, 351] width 326 height 18
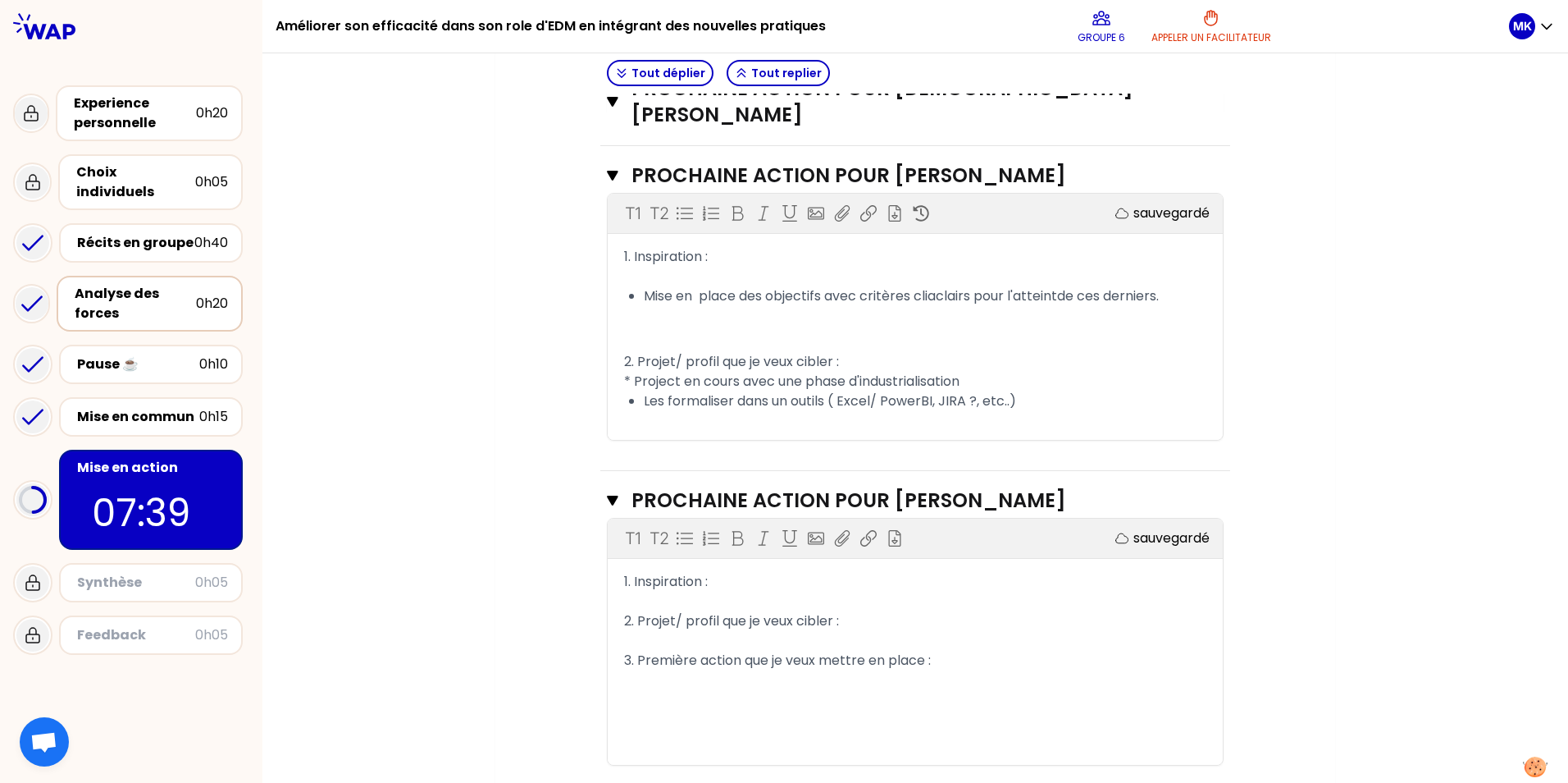
scroll to position [947, 0]
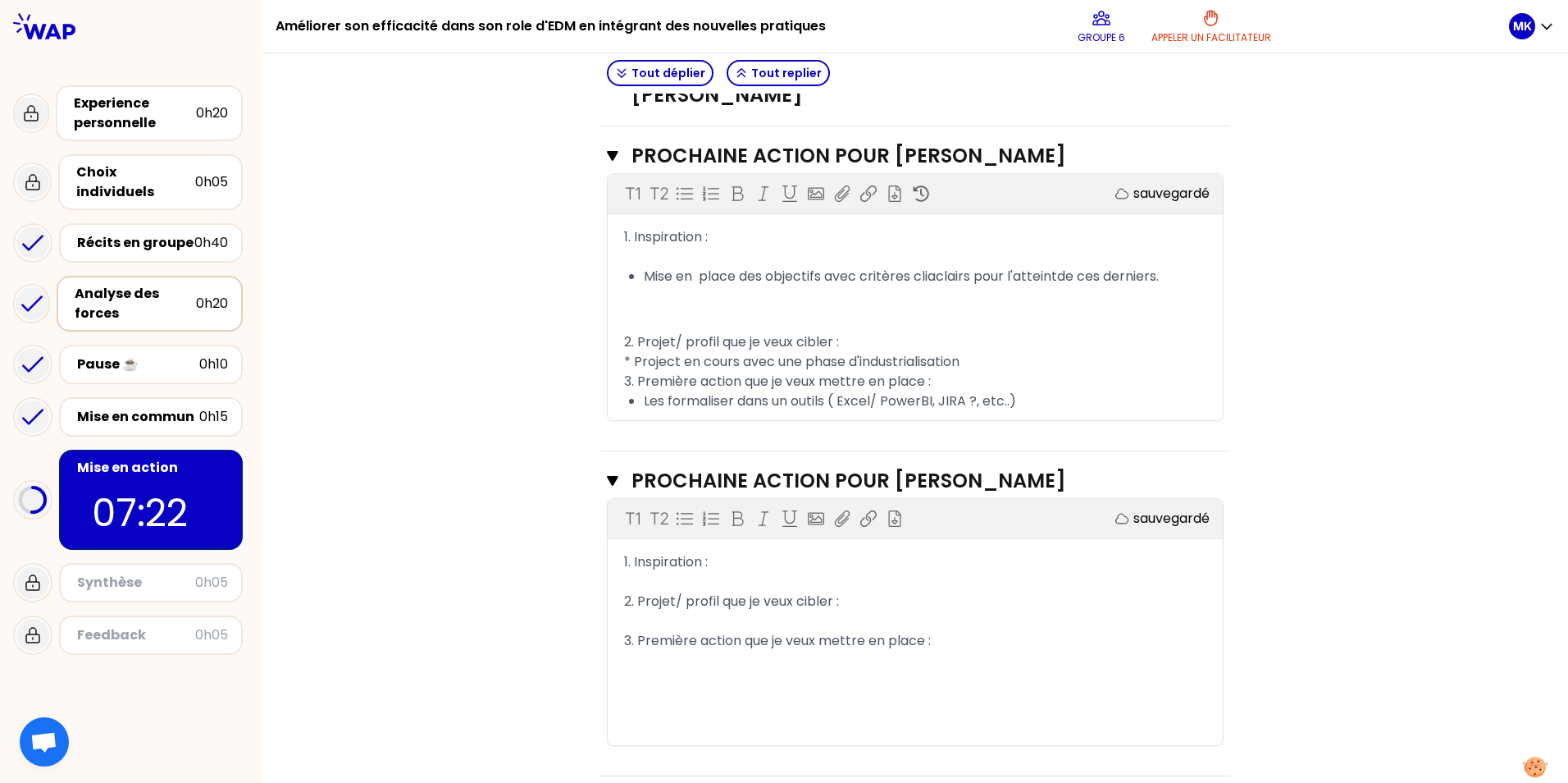
click at [718, 552] on div "1. Inspiration :" at bounding box center [915, 561] width 582 height 19
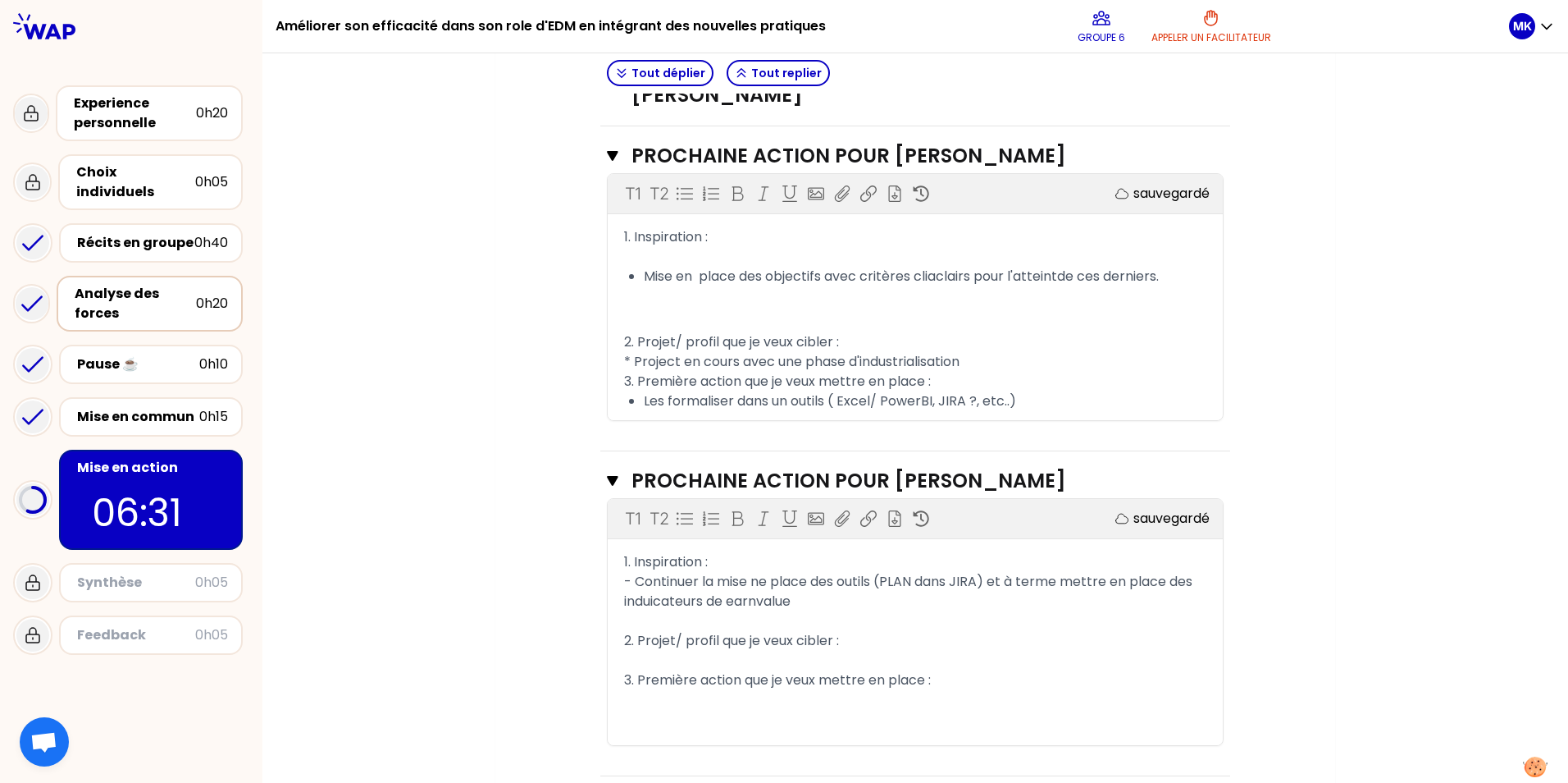
click at [647, 574] on span "- Continuer la mise ne place des outils (PLAN dans JIRA) et à terme mettre en p…" at bounding box center [909, 591] width 571 height 39
click at [847, 631] on div "2. Projet/ profil que je veux cibler :" at bounding box center [915, 640] width 582 height 19
click at [960, 690] on div "3. Première action que je veux mettre en place :" at bounding box center [915, 699] width 582 height 19
click at [638, 650] on span "- Porjet en cours (ARCHANGE)" at bounding box center [722, 660] width 196 height 18
click at [705, 710] on div "﻿" at bounding box center [915, 719] width 582 height 19
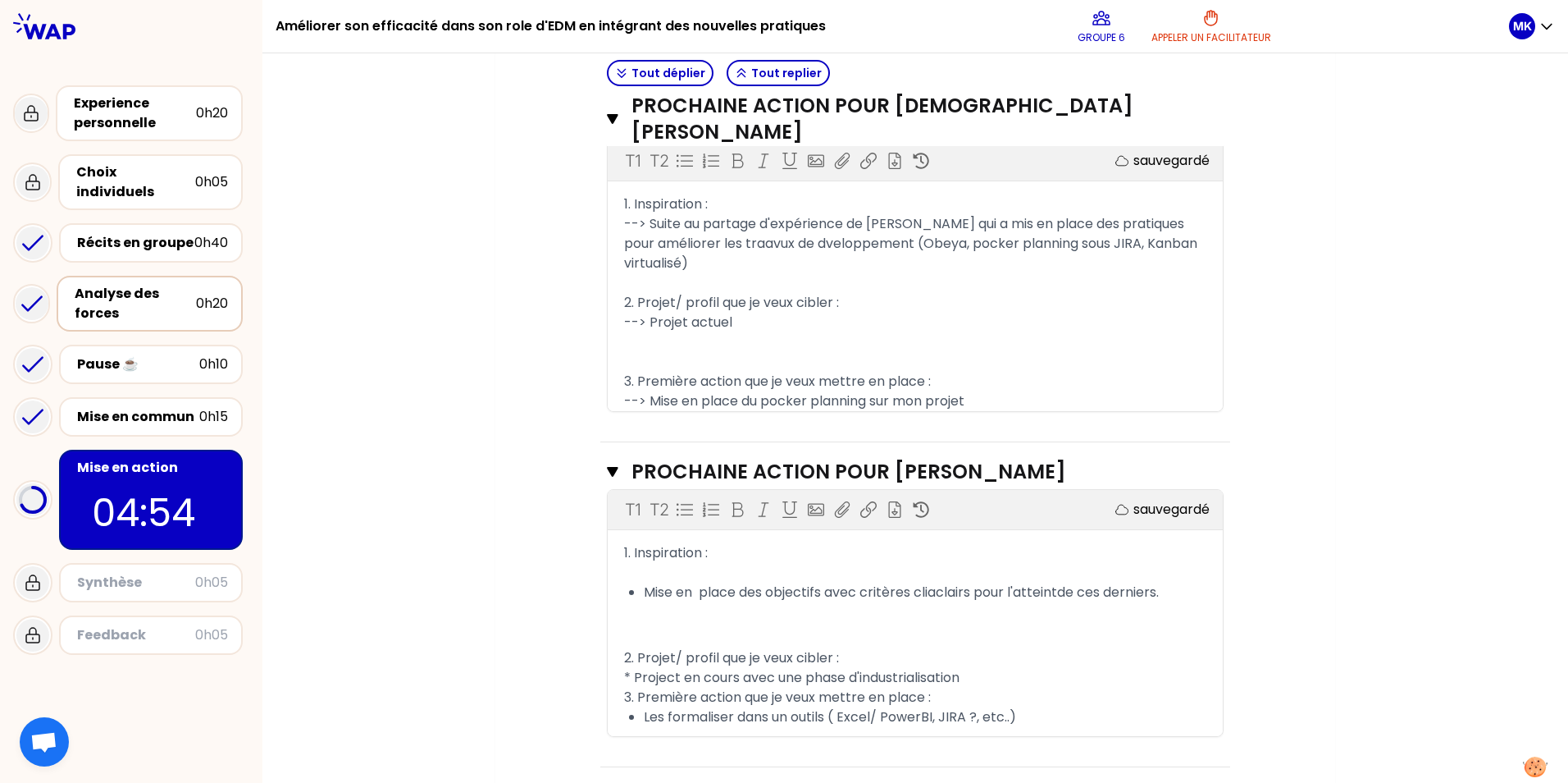
scroll to position [619, 0]
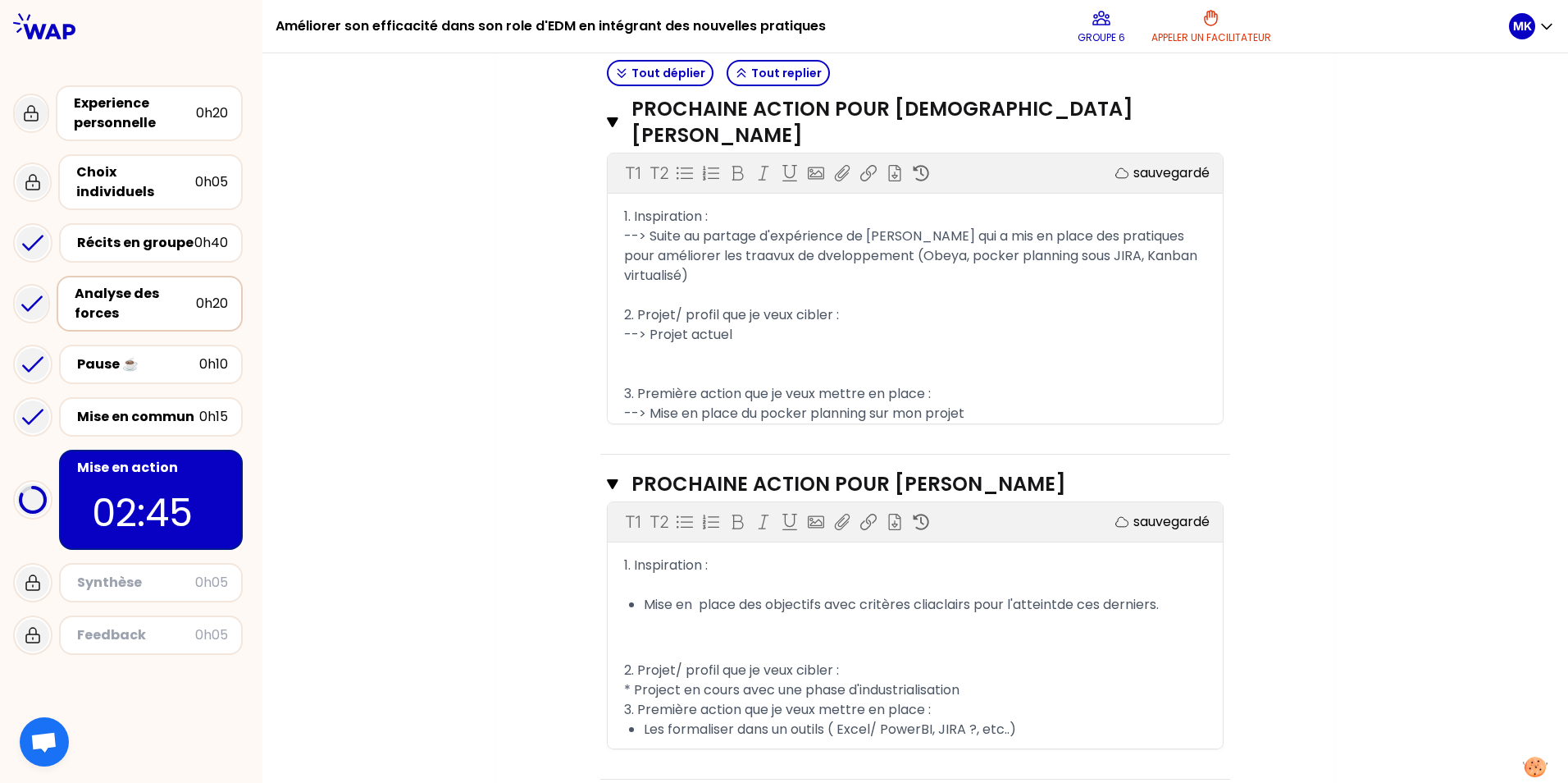
click at [686, 614] on p "﻿" at bounding box center [915, 627] width 582 height 26
click at [680, 641] on div "﻿" at bounding box center [915, 650] width 582 height 19
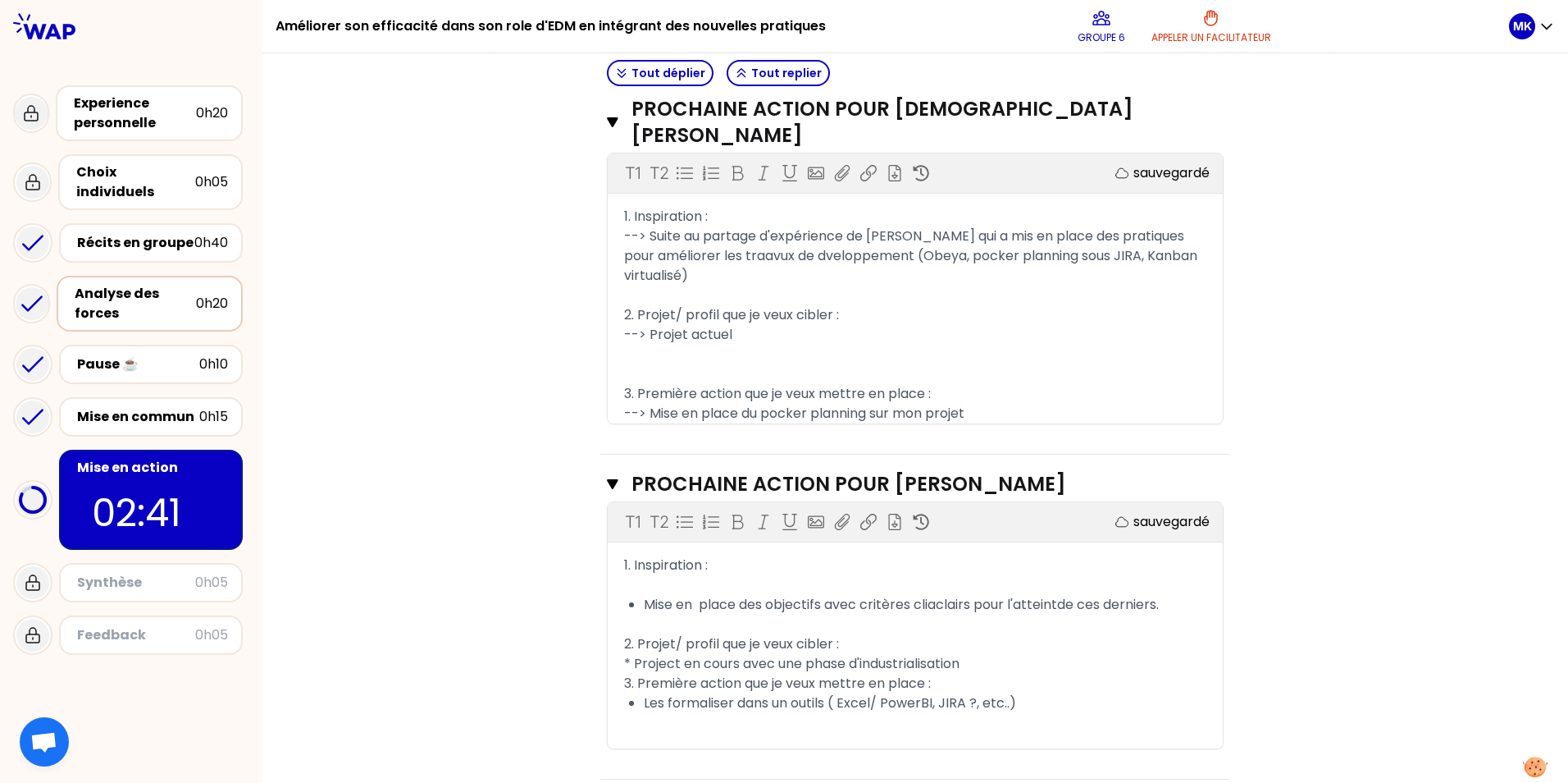
click at [977, 654] on div "* Project en cours avec une phase d'industrialisation" at bounding box center [915, 663] width 582 height 19
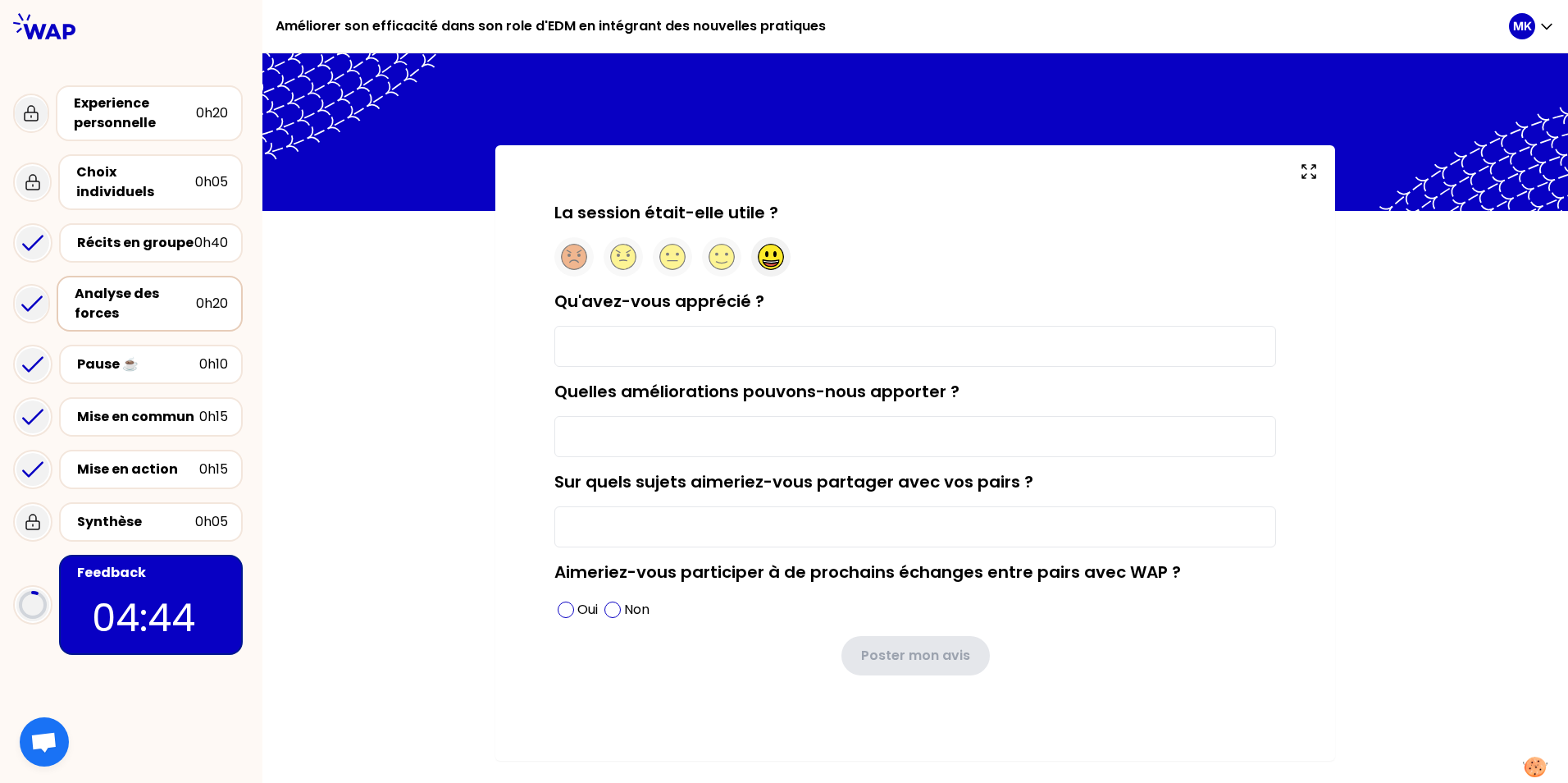
click at [768, 251] on circle at bounding box center [771, 257] width 25 height 25
click at [676, 335] on input "Qu'avez-vous apprécié ?" at bounding box center [915, 346] width 721 height 41
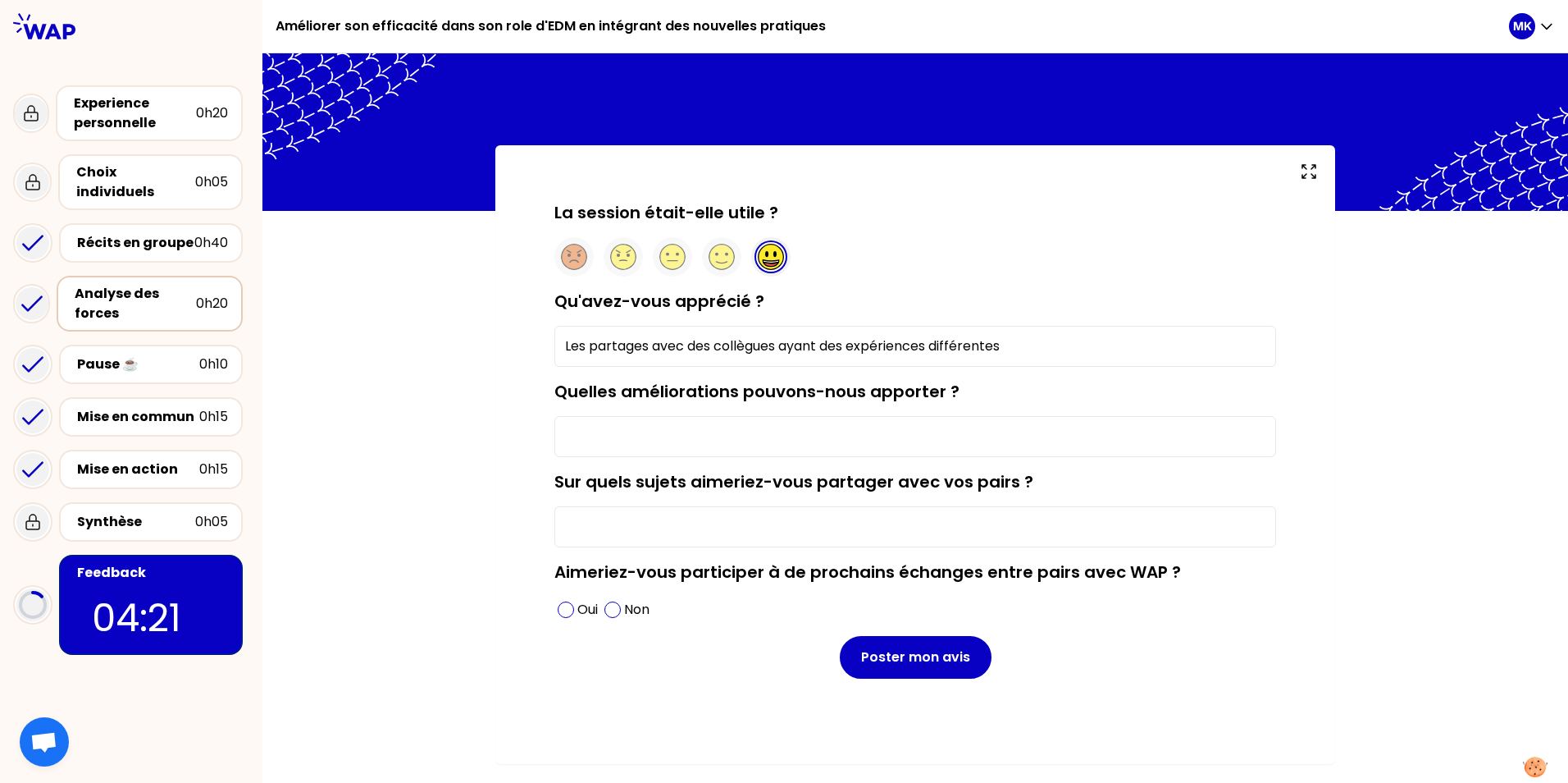
type input "Les partages avec des collègues ayant des expériences différentes"
click at [644, 428] on input "Quelles améliorations pouvons-nous apporter ?" at bounding box center [915, 436] width 721 height 41
type input "RAS"
click at [626, 523] on input "Sur quels sujets aimeriez-vous partager avec vos pairs ?" at bounding box center [915, 526] width 721 height 41
type input "Des outils informatiques"
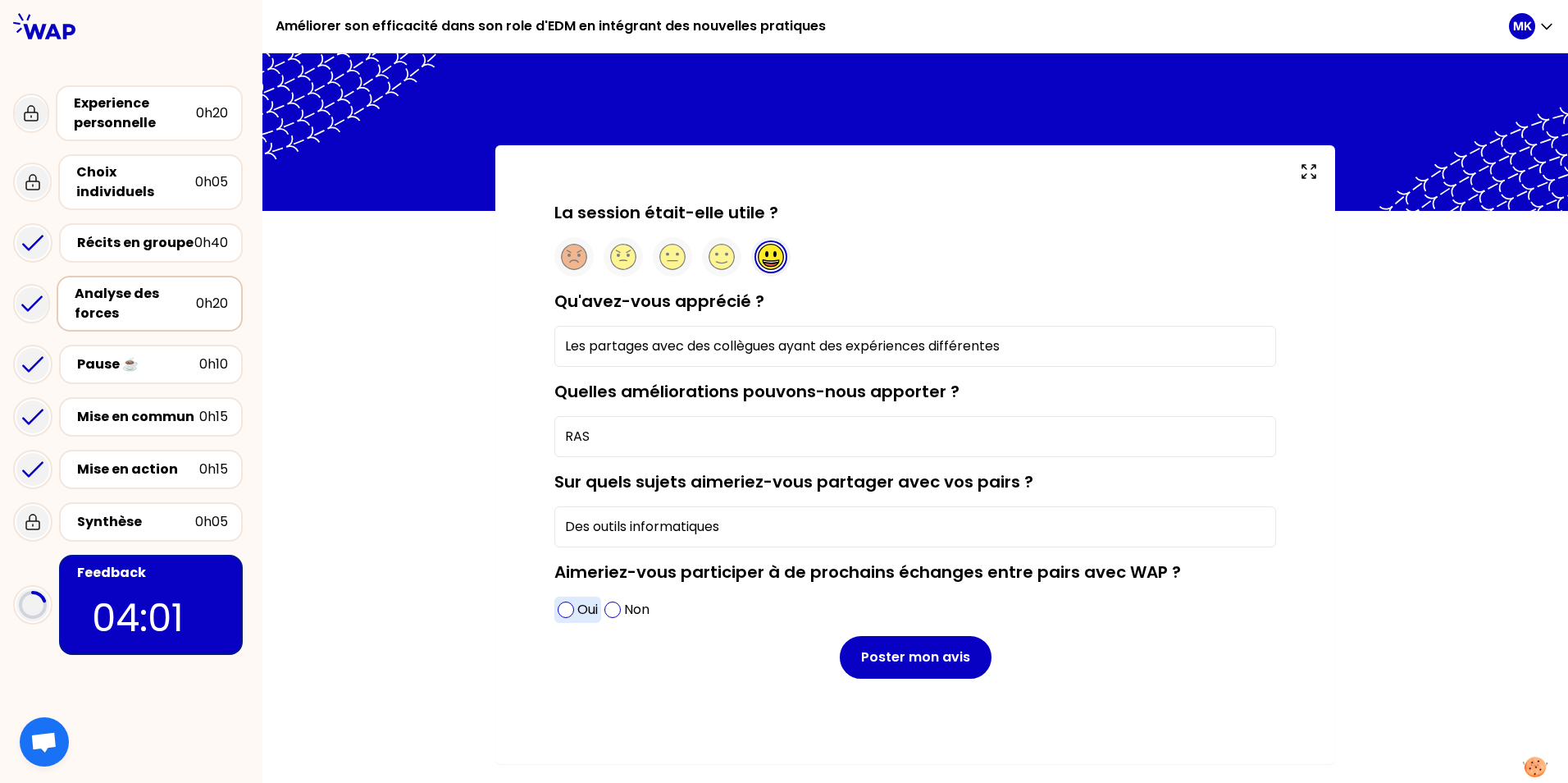
click at [570, 610] on span at bounding box center [566, 610] width 17 height 17
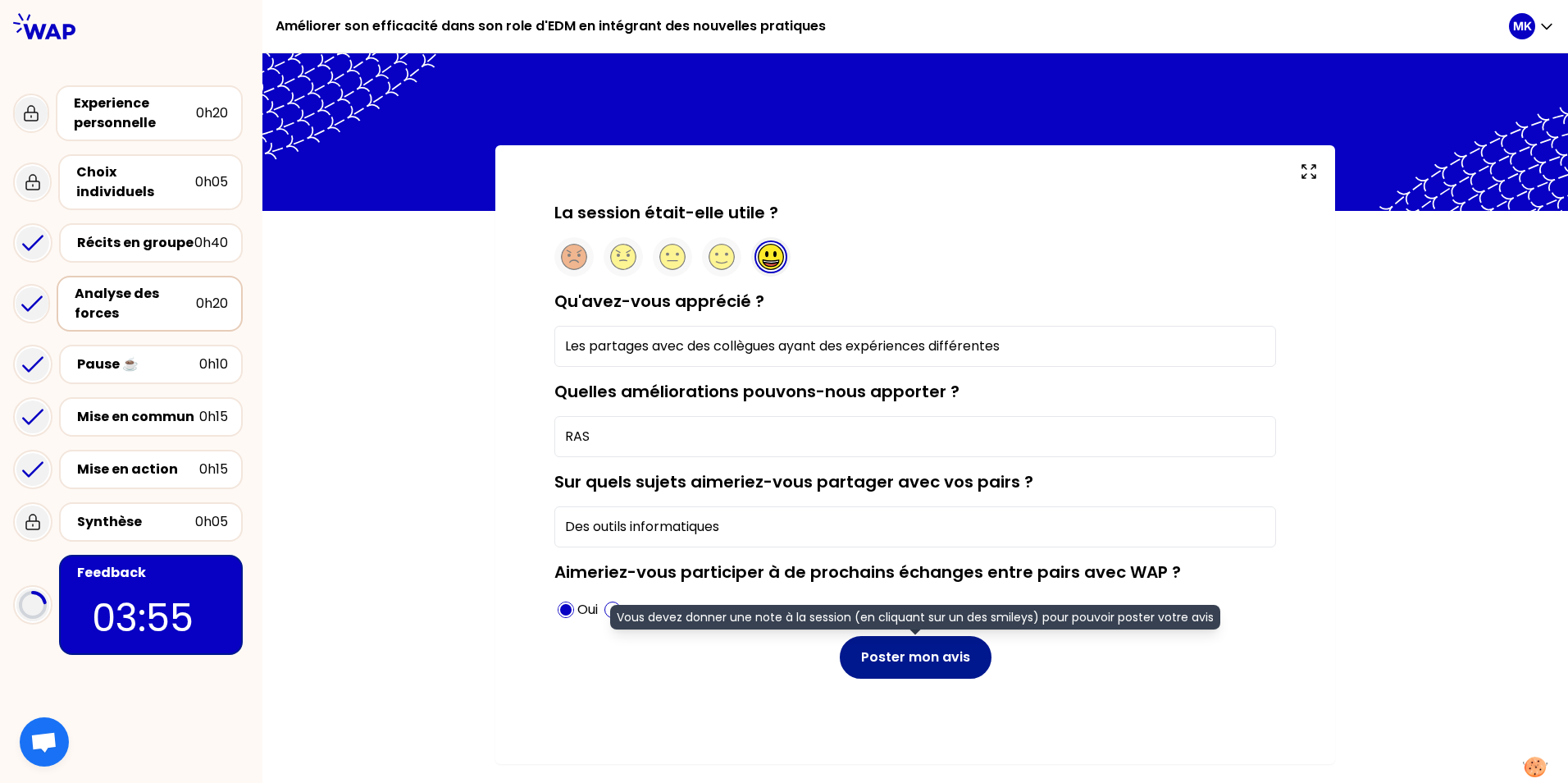
click at [904, 670] on button "Poster mon avis" at bounding box center [915, 657] width 152 height 43
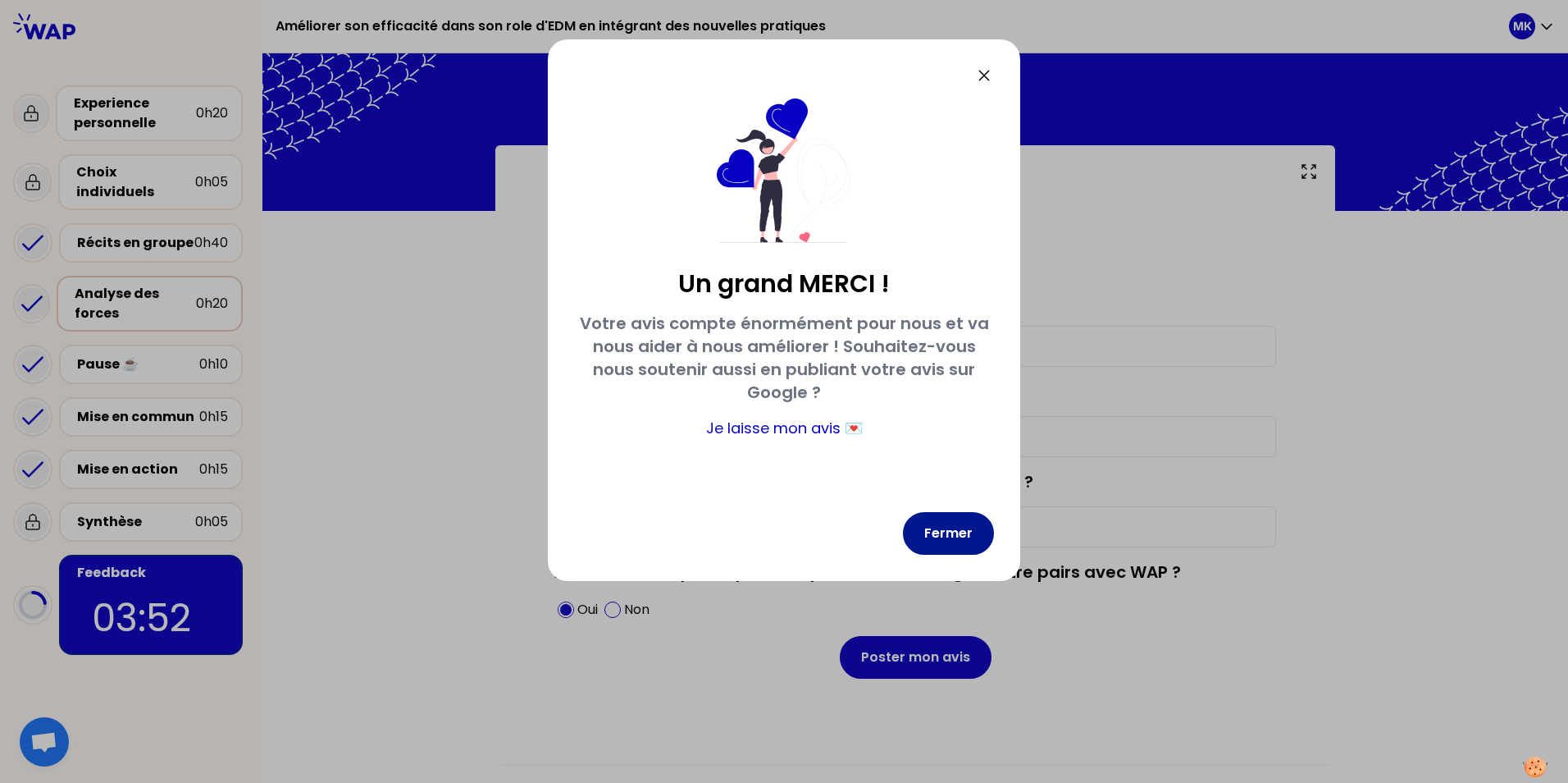
click at [958, 536] on button "Fermer" at bounding box center [948, 533] width 91 height 43
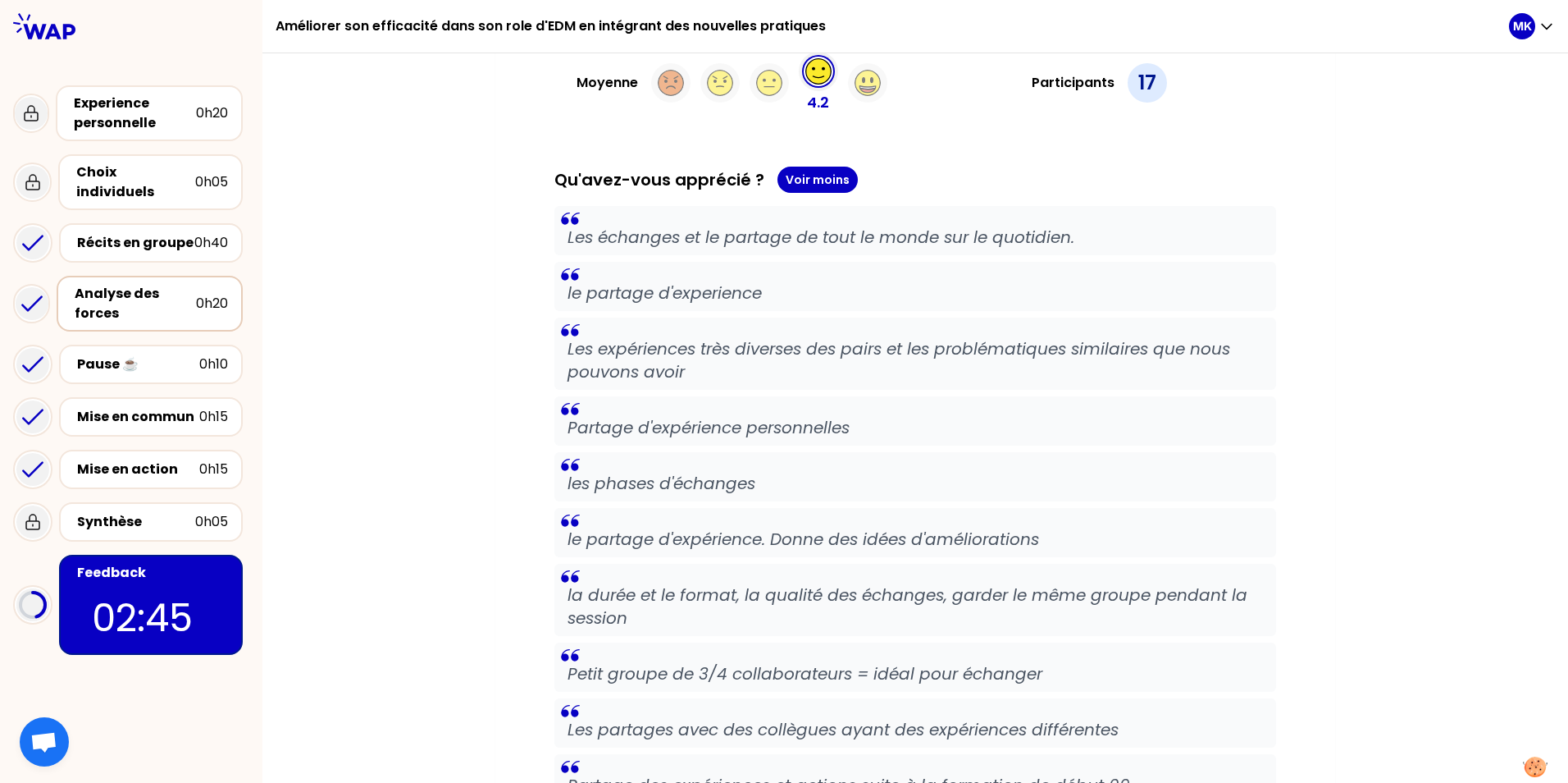
scroll to position [102, 0]
